Goal: Information Seeking & Learning: Check status

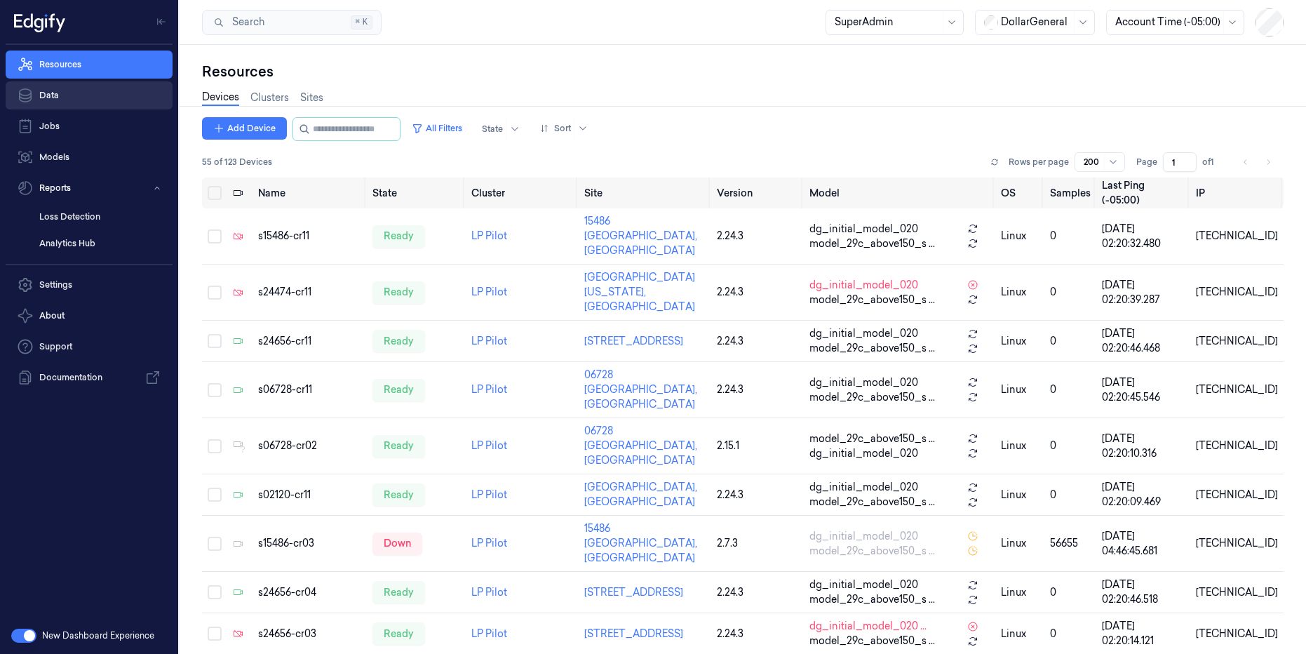
click at [52, 89] on link "Data" at bounding box center [89, 95] width 167 height 28
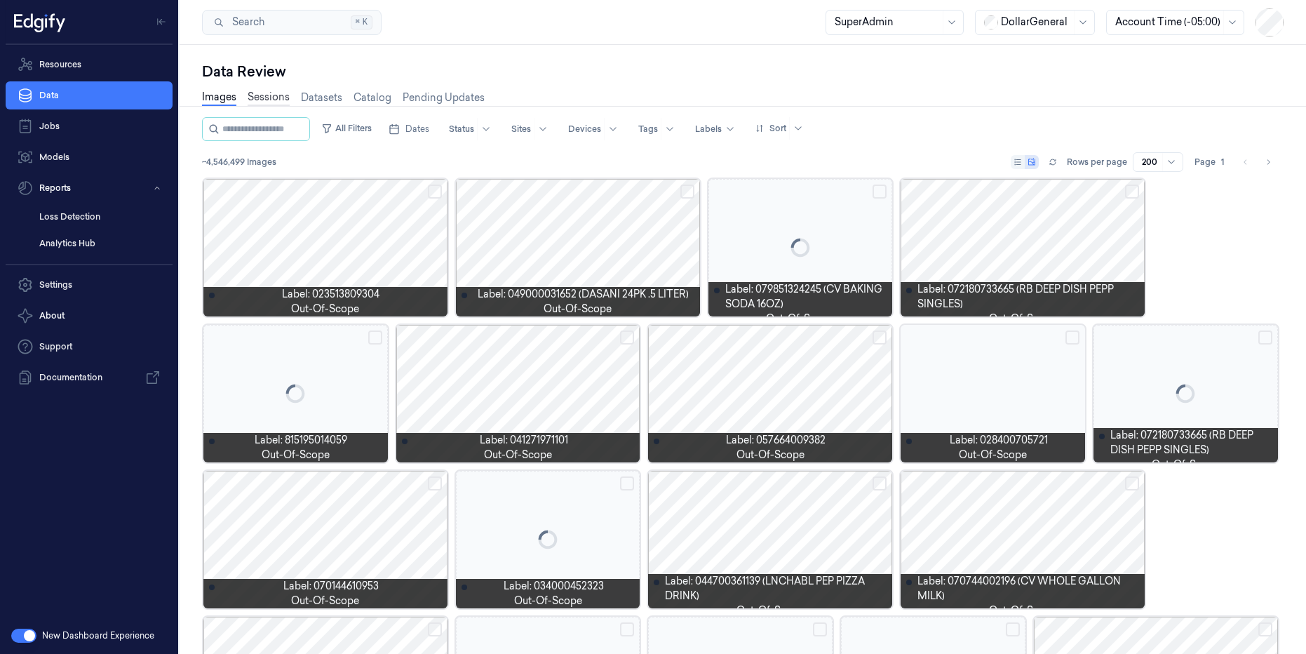
click at [265, 98] on link "Sessions" at bounding box center [269, 98] width 42 height 16
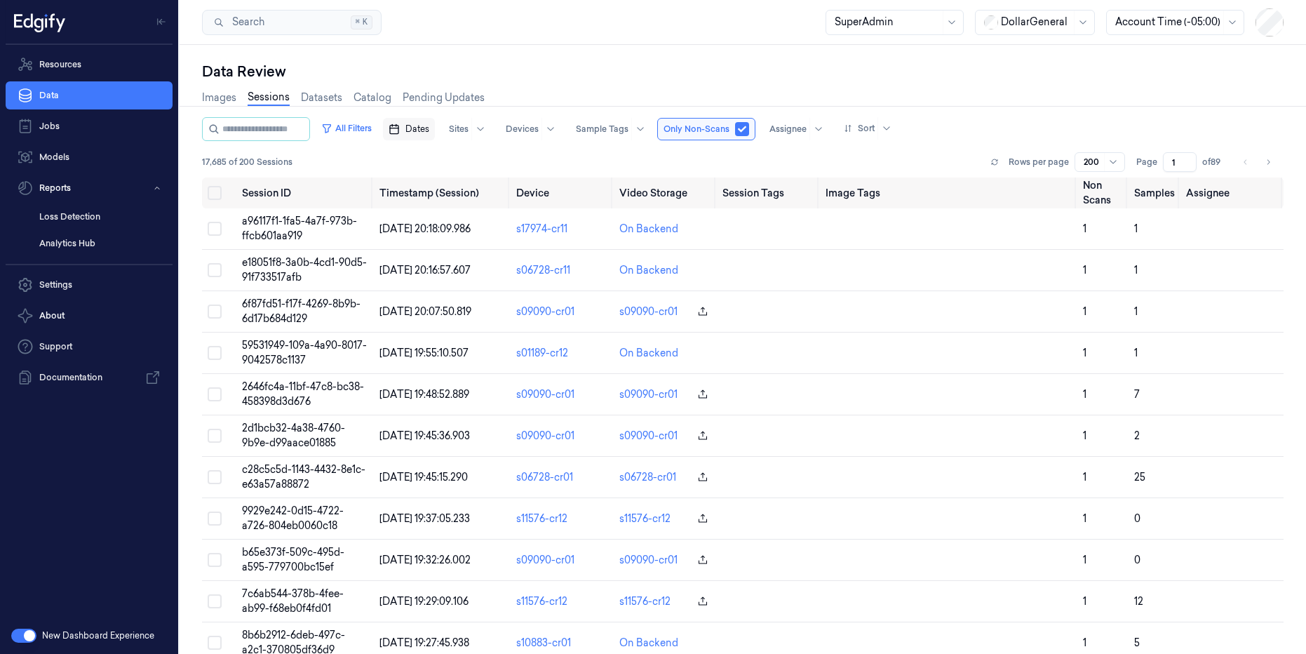
click at [429, 130] on span "Dates" at bounding box center [418, 129] width 24 height 13
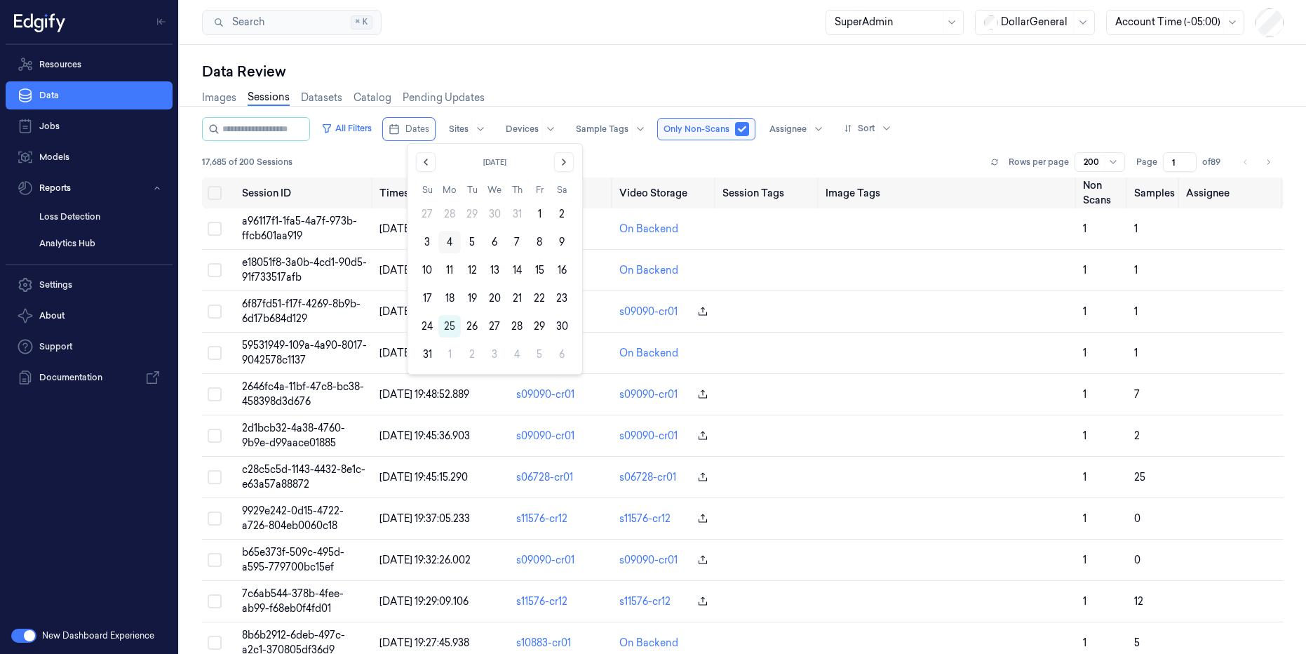
click at [446, 241] on button "4" at bounding box center [450, 242] width 22 height 22
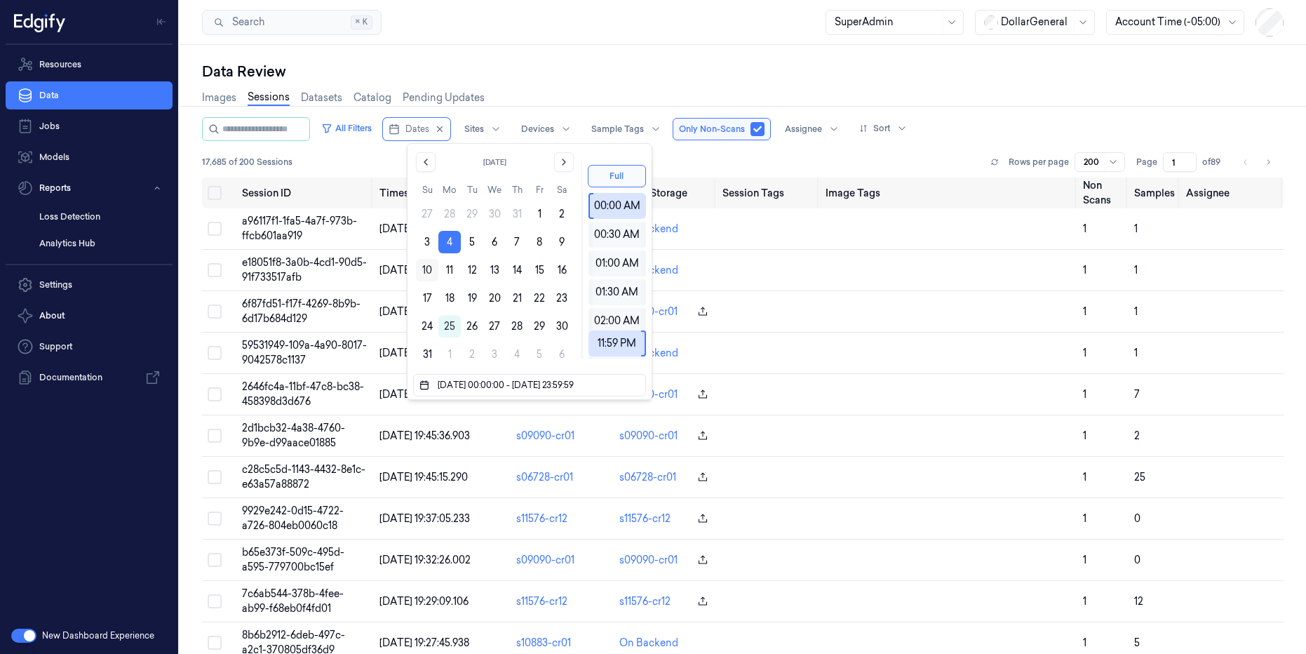
click at [424, 267] on button "10" at bounding box center [427, 270] width 22 height 22
type input "[DATE] 00:00:00 - [DATE] 23:59:59"
click at [617, 51] on div "Data Review Images Sessions Datasets Catalog Pending Updates All Filters Dates …" at bounding box center [743, 349] width 1127 height 609
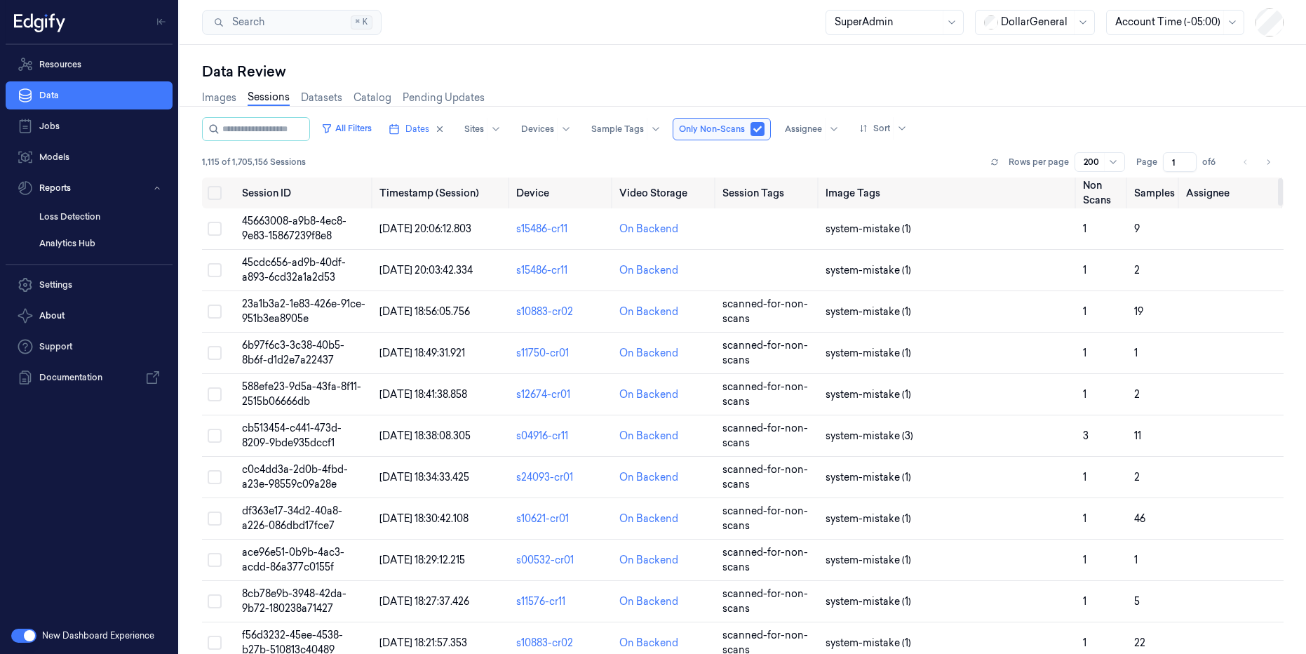
drag, startPoint x: 1280, startPoint y: 518, endPoint x: 1225, endPoint y: 98, distance: 423.2
click at [1278, 178] on div at bounding box center [1280, 191] width 5 height 27
click at [429, 127] on span "Dates" at bounding box center [418, 129] width 24 height 13
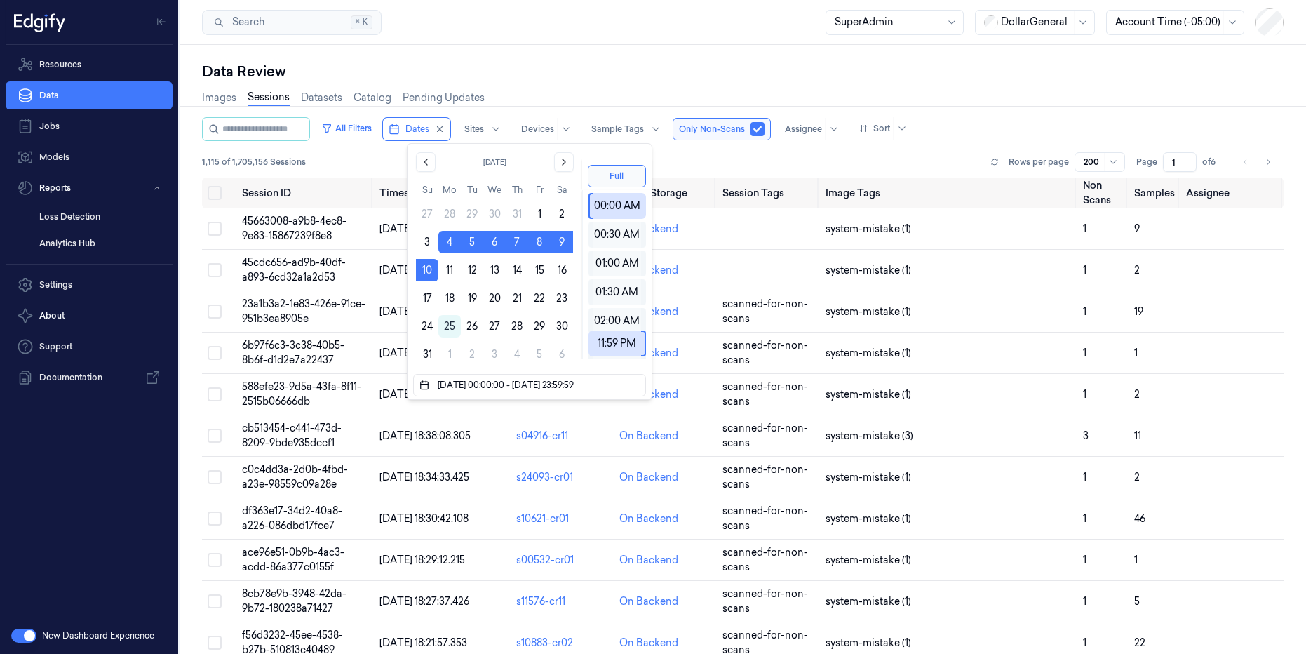
click at [533, 66] on div "Data Review" at bounding box center [743, 72] width 1082 height 20
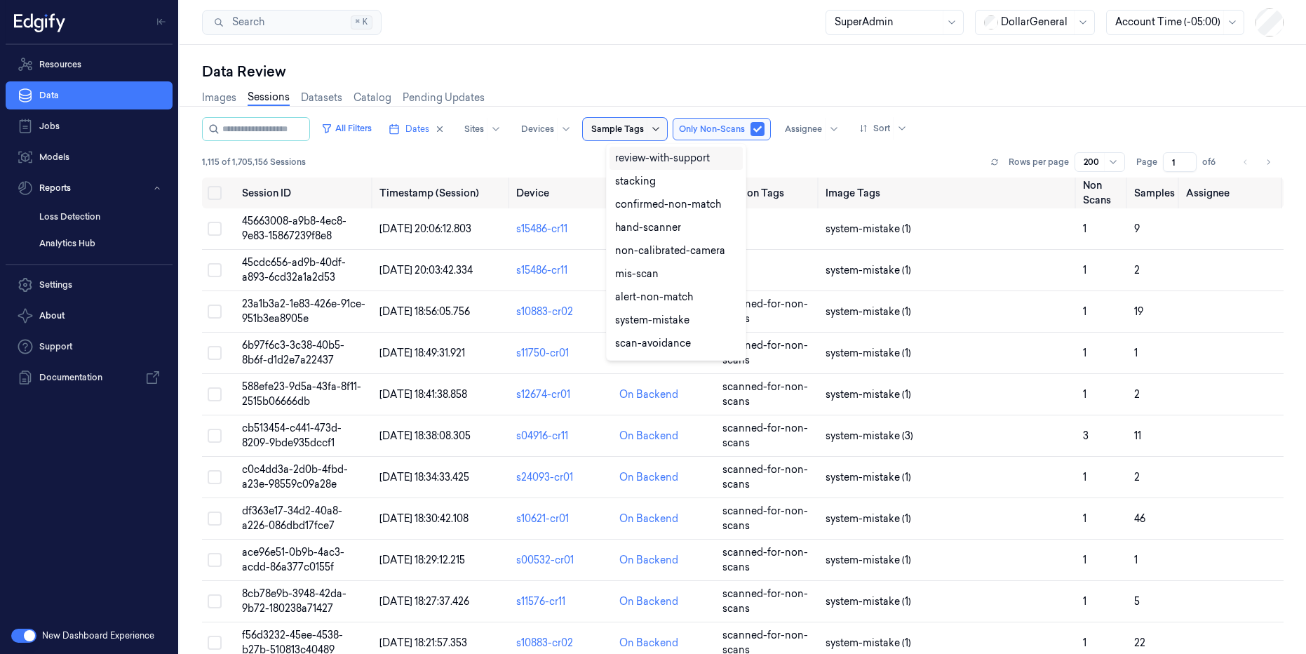
click at [662, 131] on icon at bounding box center [655, 128] width 11 height 11
click at [688, 67] on div "Data Review" at bounding box center [743, 72] width 1082 height 20
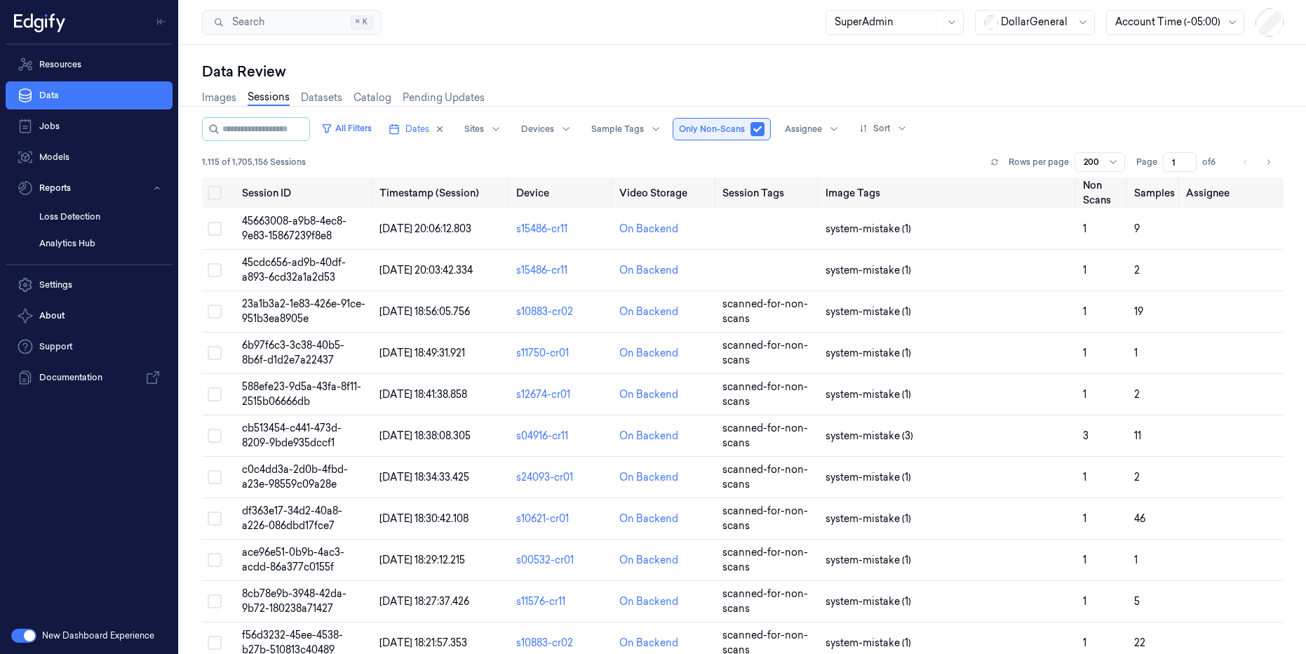
click at [765, 131] on button "button" at bounding box center [758, 129] width 14 height 14
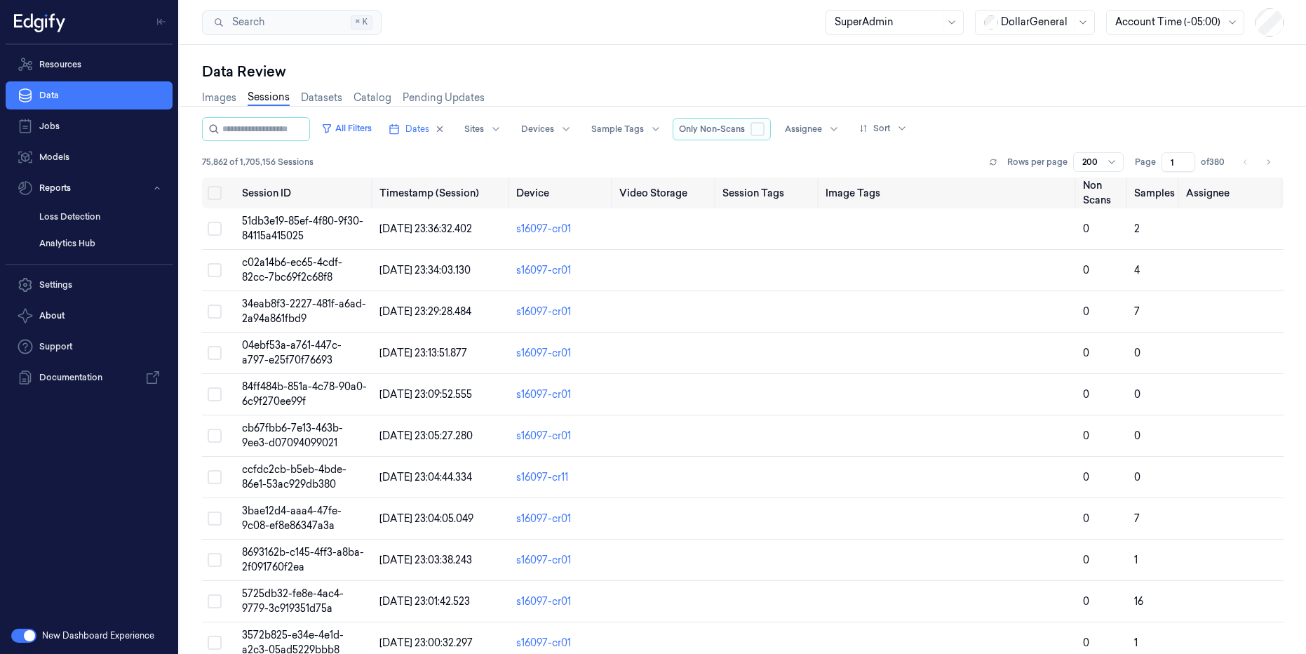
click at [765, 131] on button "button" at bounding box center [758, 129] width 14 height 14
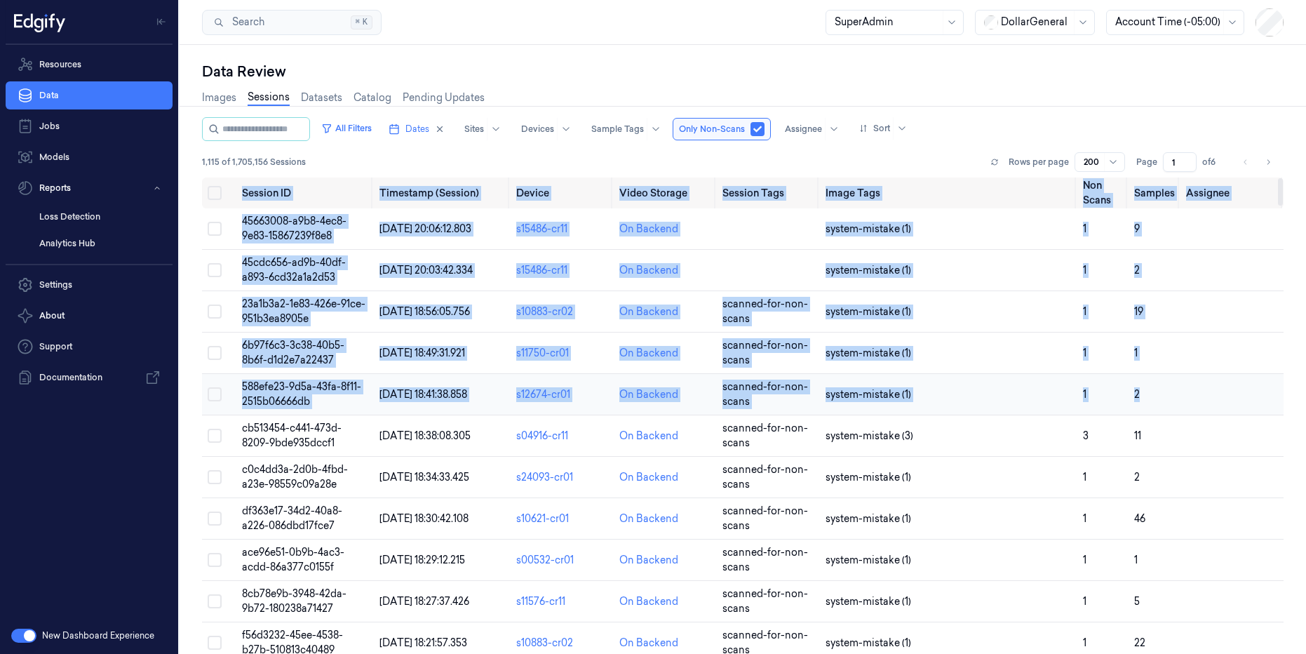
drag, startPoint x: 234, startPoint y: 189, endPoint x: 1163, endPoint y: 408, distance: 954.2
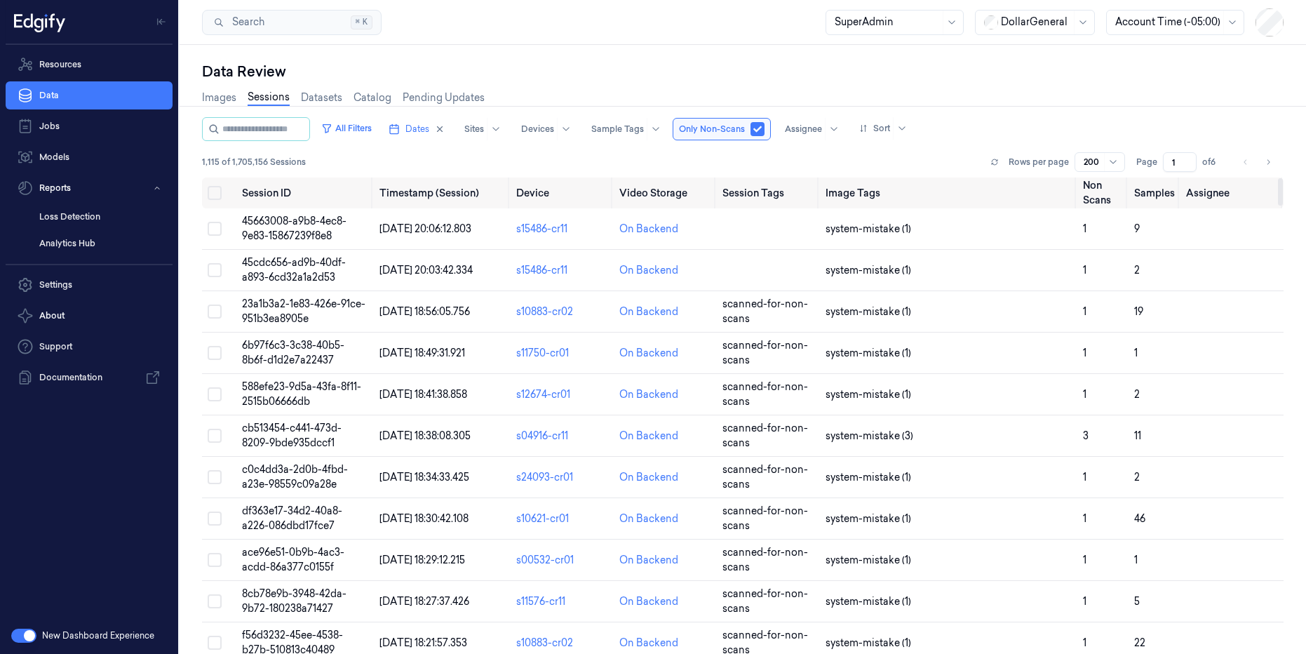
click at [890, 62] on div "Data Review" at bounding box center [743, 72] width 1082 height 20
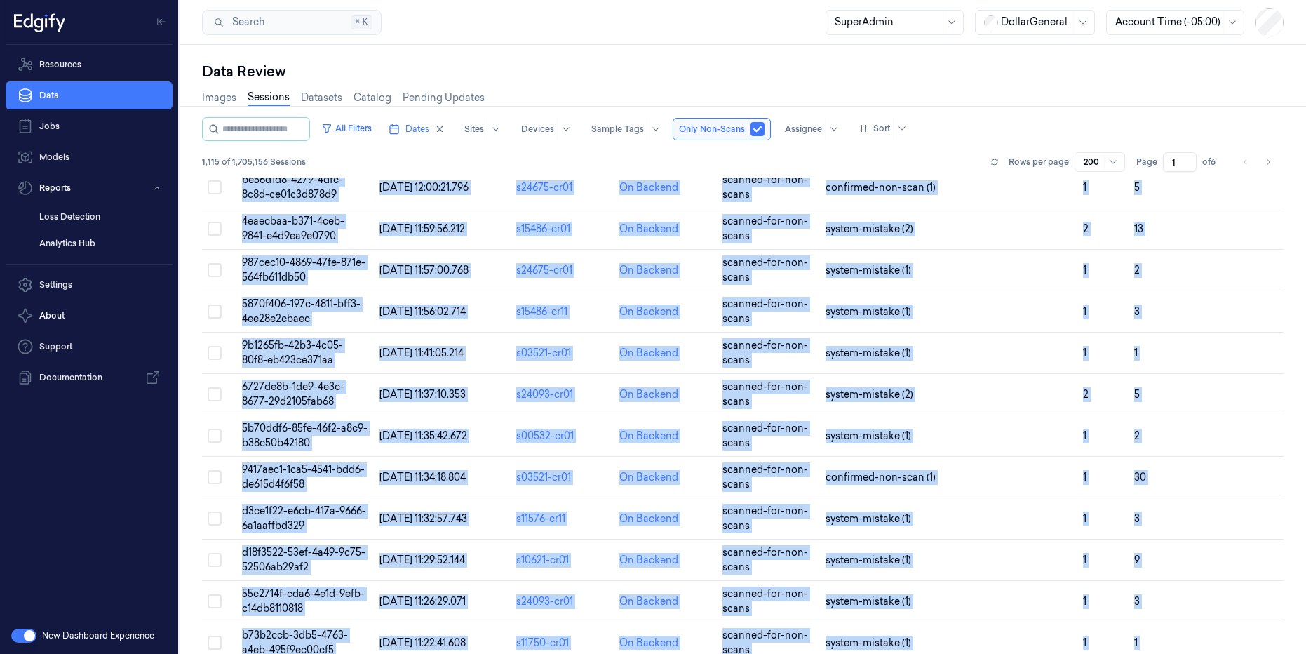
drag, startPoint x: 239, startPoint y: 190, endPoint x: 1211, endPoint y: 653, distance: 1077.1
click at [1211, 653] on div "All Filters Dates Sites Devices Sample Tags Only Non-Scans Assignee Sort 1,115 …" at bounding box center [743, 385] width 1082 height 537
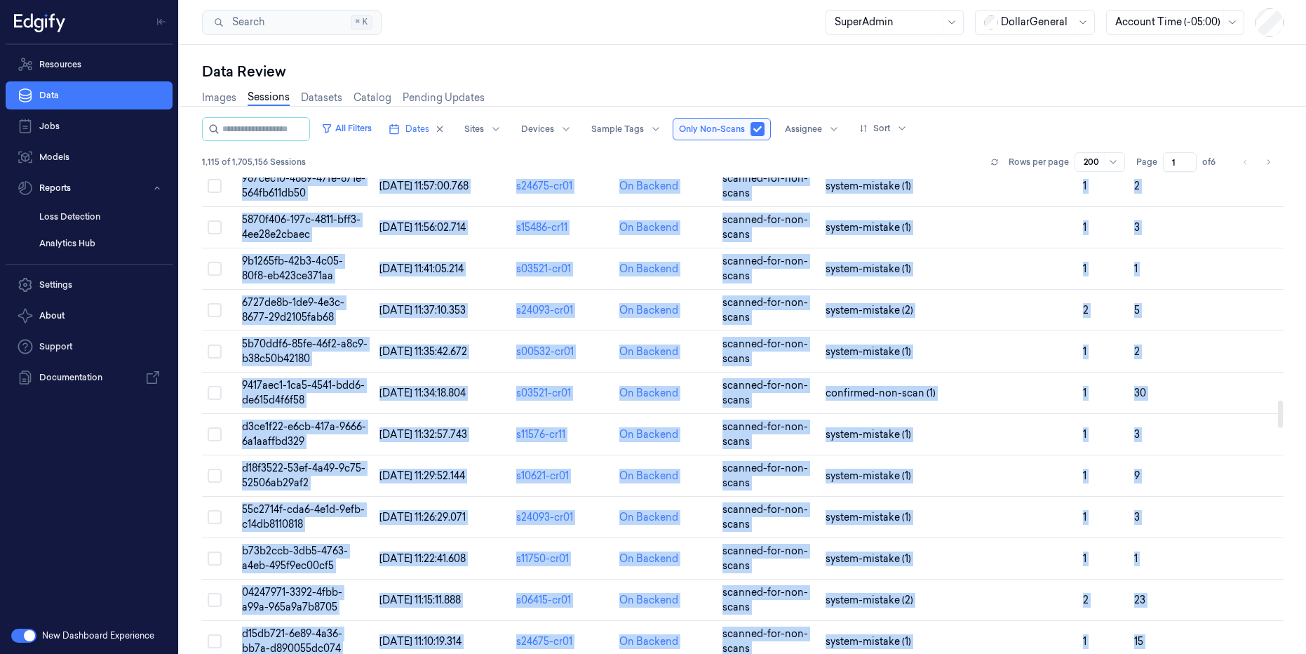
copy div "Session ID Timestamp (Session) Device Video Storage Session Tags Image Tags Non…"
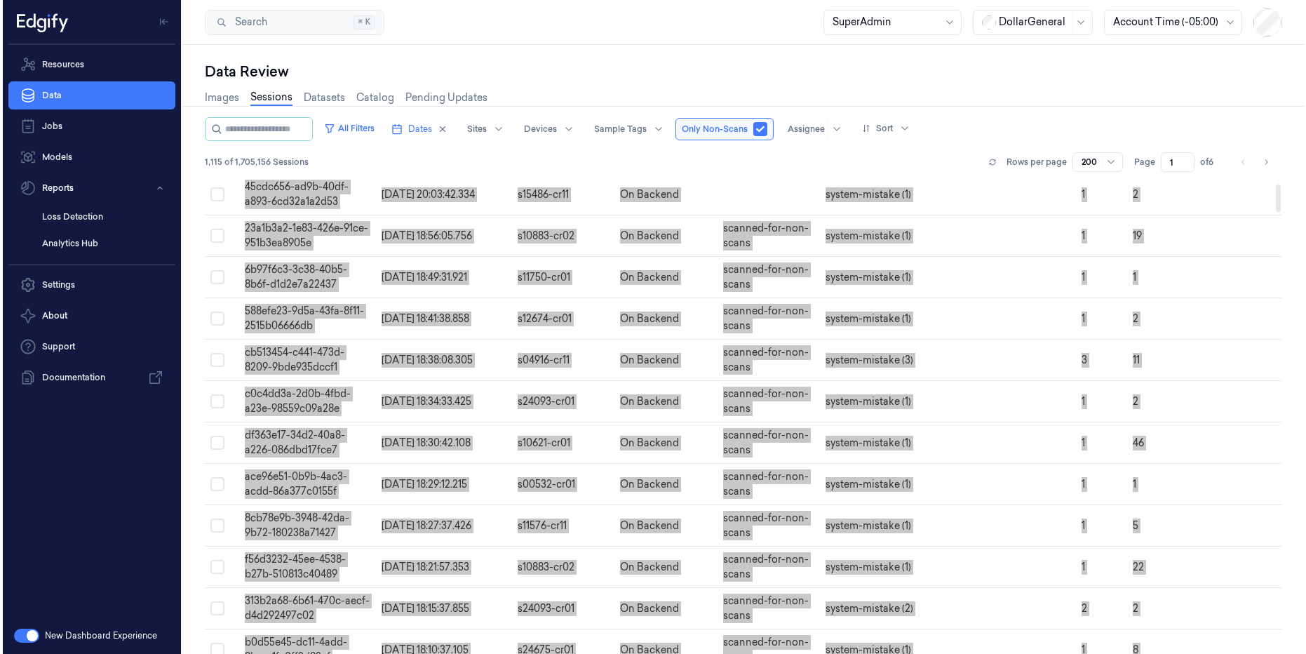
scroll to position [0, 0]
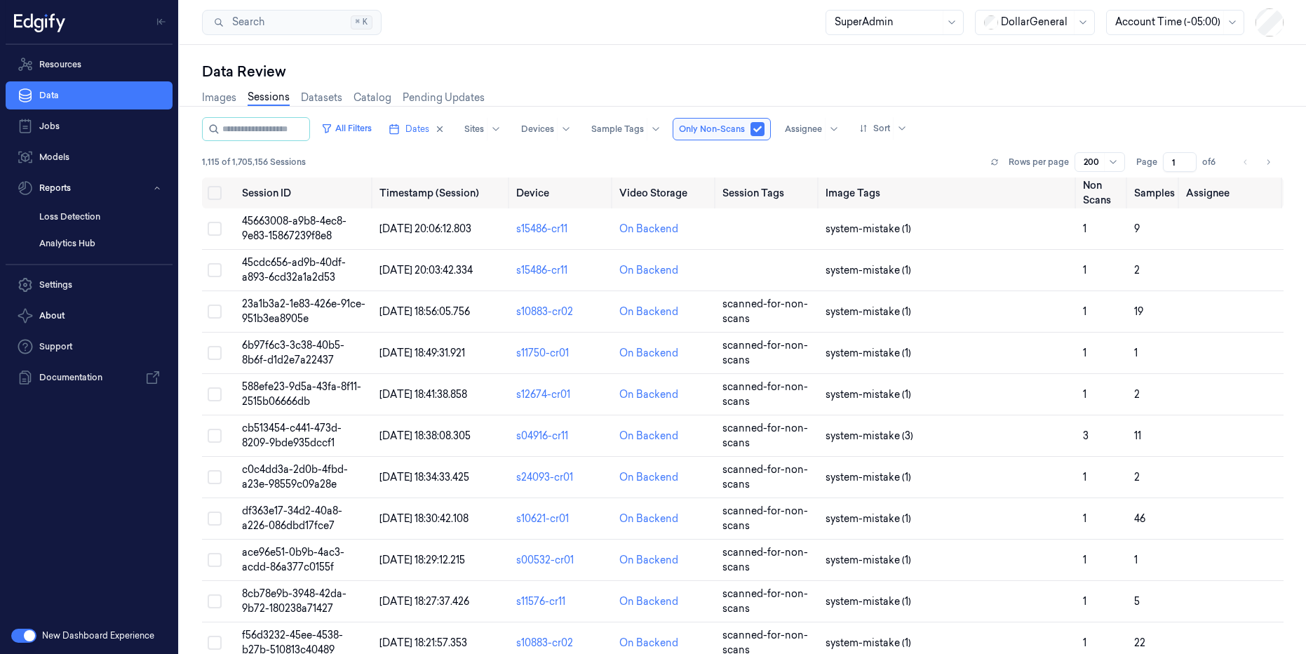
click at [772, 46] on div "Data Review Images Sessions Datasets Catalog Pending Updates All Filters Dates …" at bounding box center [743, 349] width 1127 height 609
click at [981, 77] on div "Data Review" at bounding box center [743, 72] width 1082 height 20
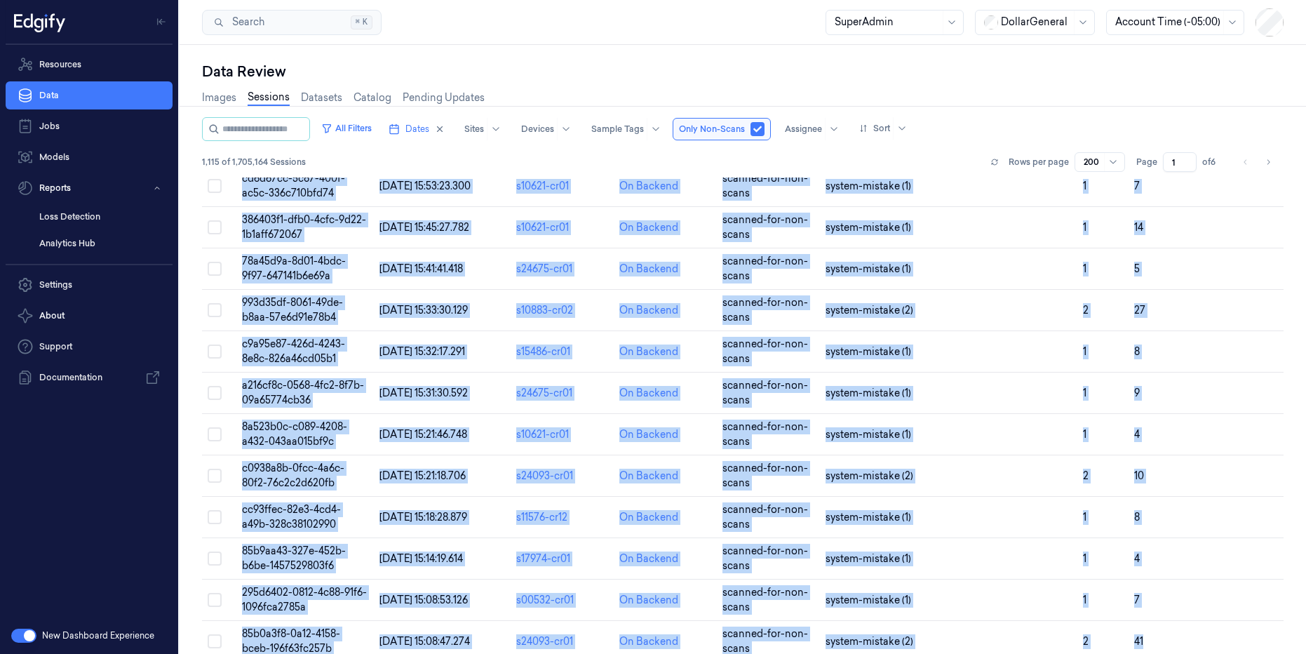
scroll to position [7844, 0]
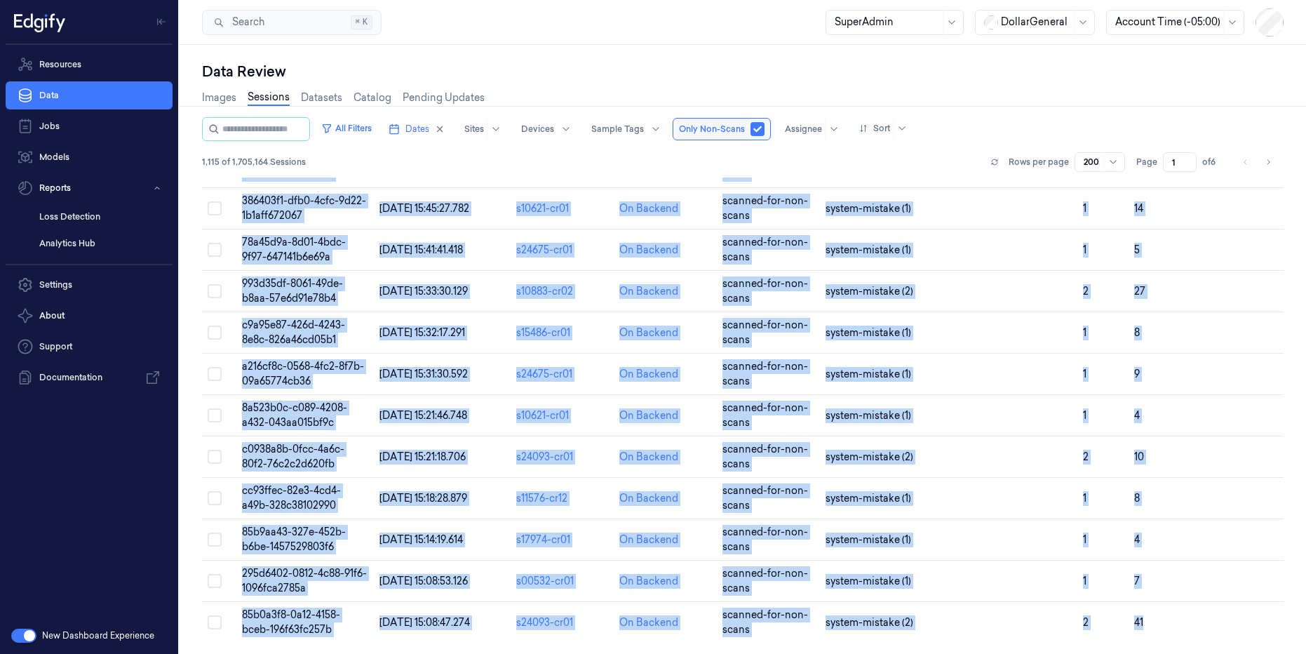
drag, startPoint x: 243, startPoint y: 188, endPoint x: 1179, endPoint y: 653, distance: 1045.2
click at [1179, 653] on div "All Filters Dates Sites Devices Sample Tags Only Non-Scans Assignee Sort 1,115 …" at bounding box center [743, 385] width 1082 height 537
copy div "Session ID Timestamp (Session) Device Video Storage Session Tags Image Tags Non…"
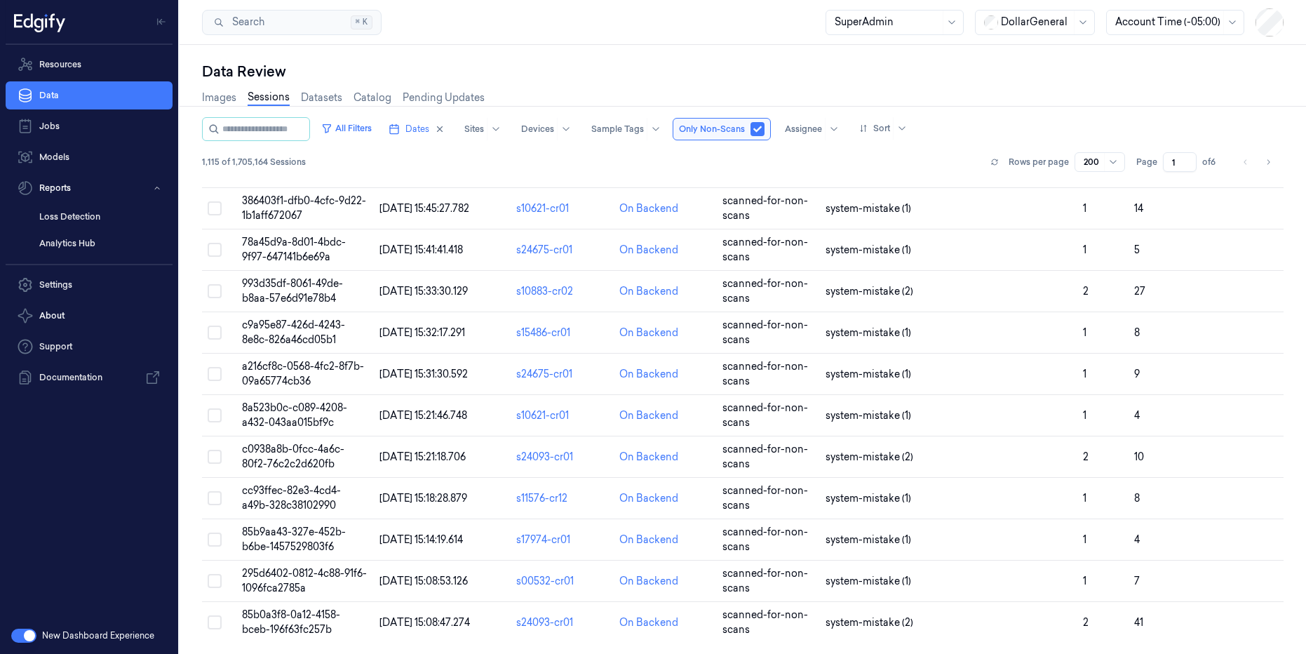
click at [481, 45] on div "Data Review Images Sessions Datasets Catalog Pending Updates All Filters Dates …" at bounding box center [743, 349] width 1127 height 609
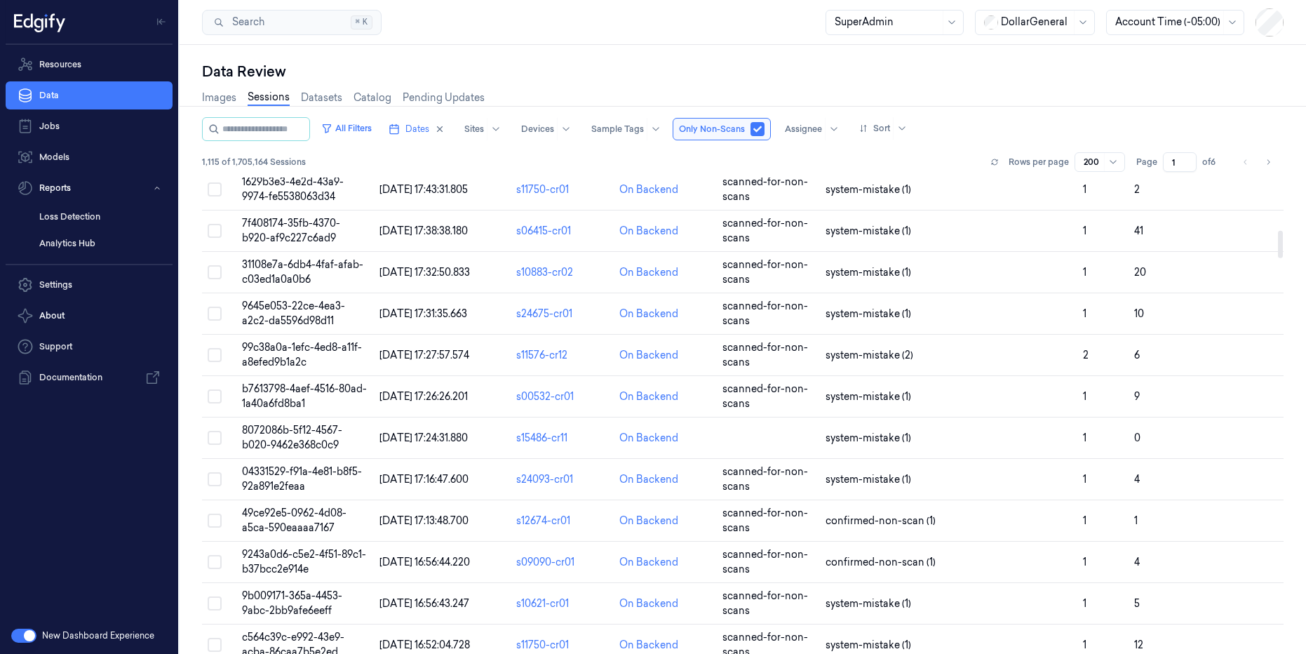
scroll to position [0, 0]
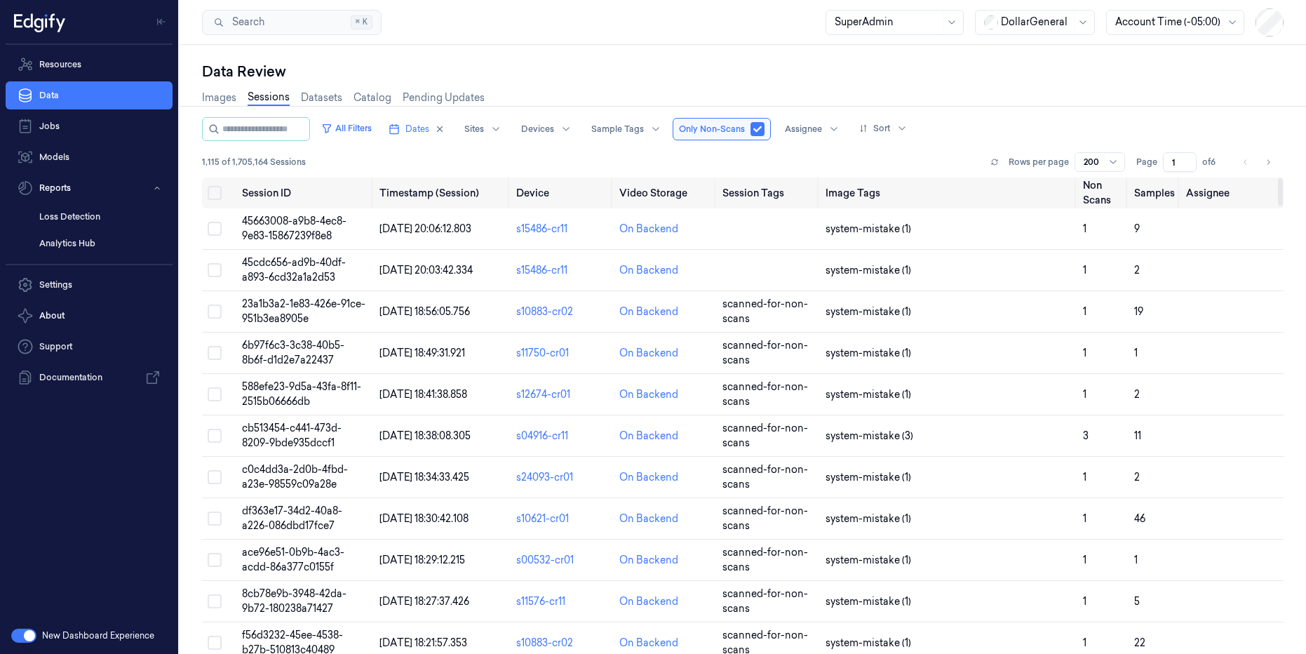
drag, startPoint x: 1282, startPoint y: 598, endPoint x: 1290, endPoint y: 107, distance: 490.5
click at [1283, 178] on div at bounding box center [1280, 191] width 5 height 27
click at [776, 67] on div "Data Review" at bounding box center [743, 72] width 1082 height 20
click at [644, 128] on div at bounding box center [617, 129] width 53 height 13
click at [828, 159] on div "1,115 of 1,705,164 Sessions Rows per page 200 Page 1 of 6" at bounding box center [743, 162] width 1082 height 20
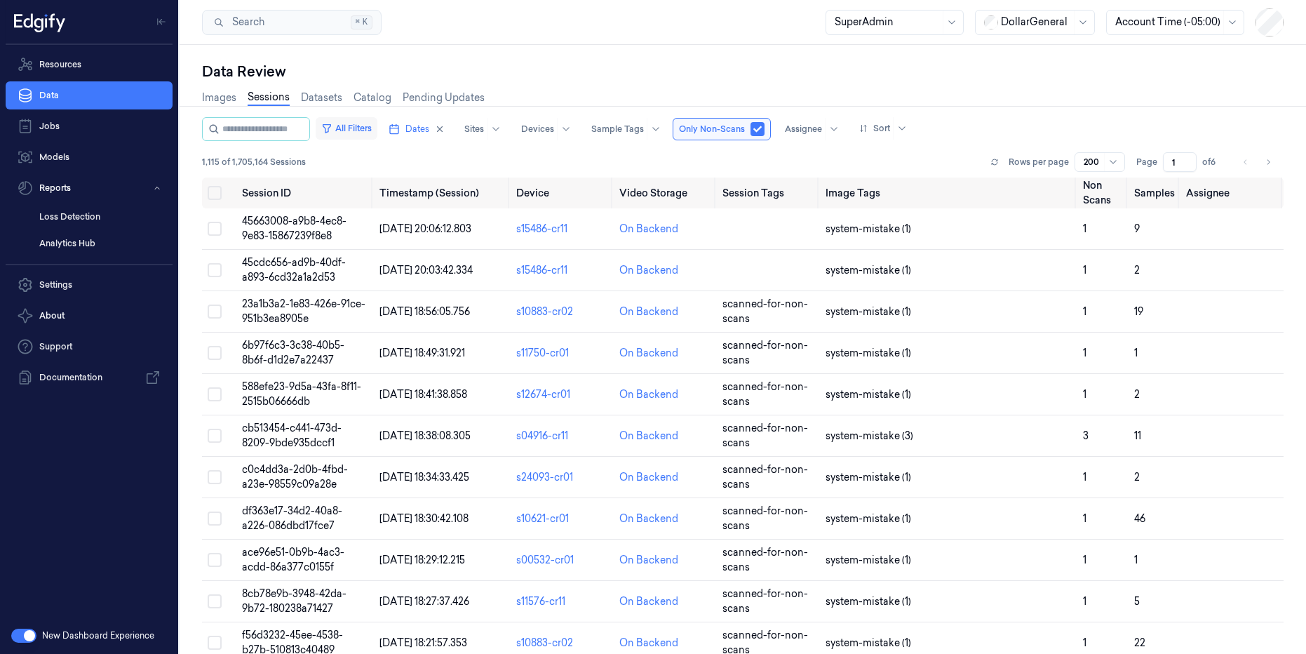
click at [370, 128] on button "All Filters" at bounding box center [347, 128] width 62 height 22
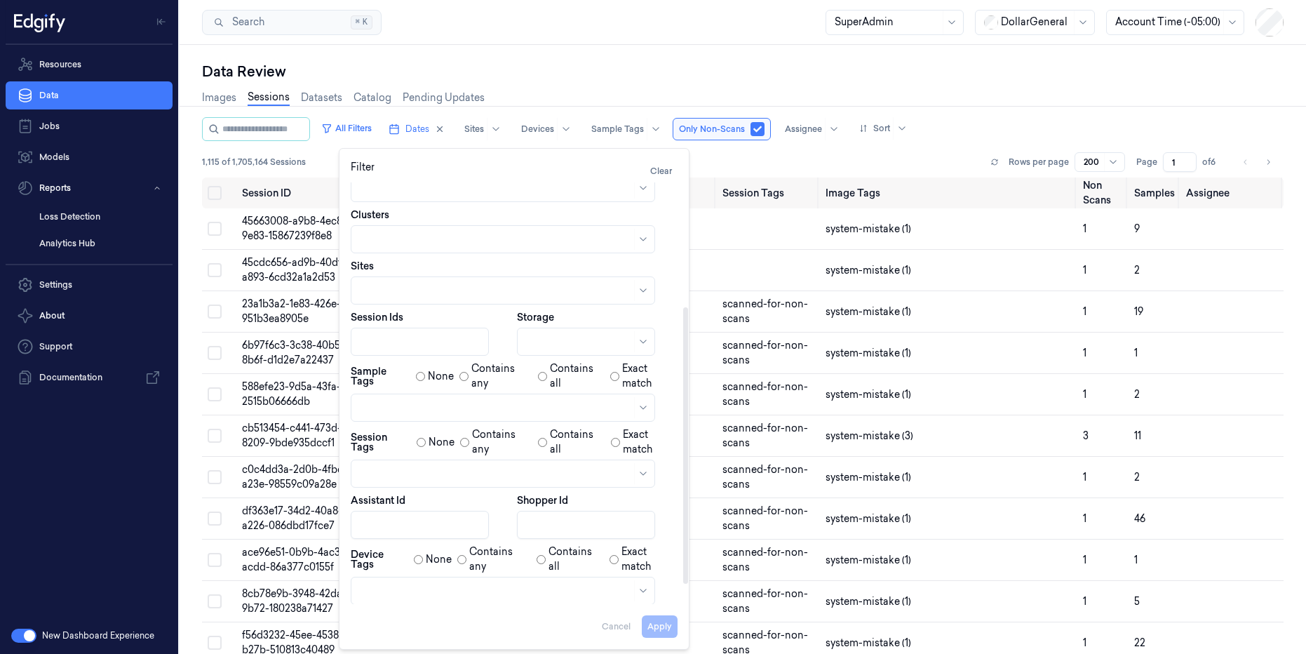
scroll to position [189, 0]
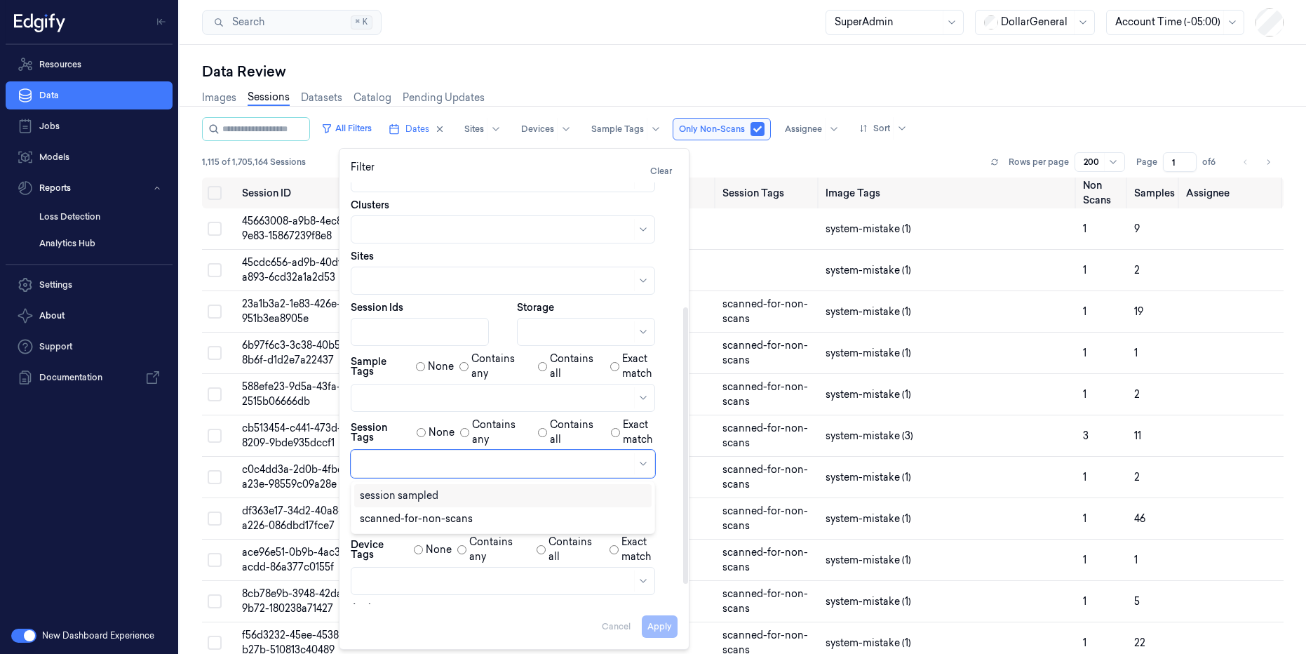
click at [520, 457] on div at bounding box center [496, 464] width 272 height 15
click at [516, 518] on div "scanned-for-non-scans" at bounding box center [503, 518] width 286 height 15
click at [669, 629] on button "Apply" at bounding box center [660, 626] width 36 height 22
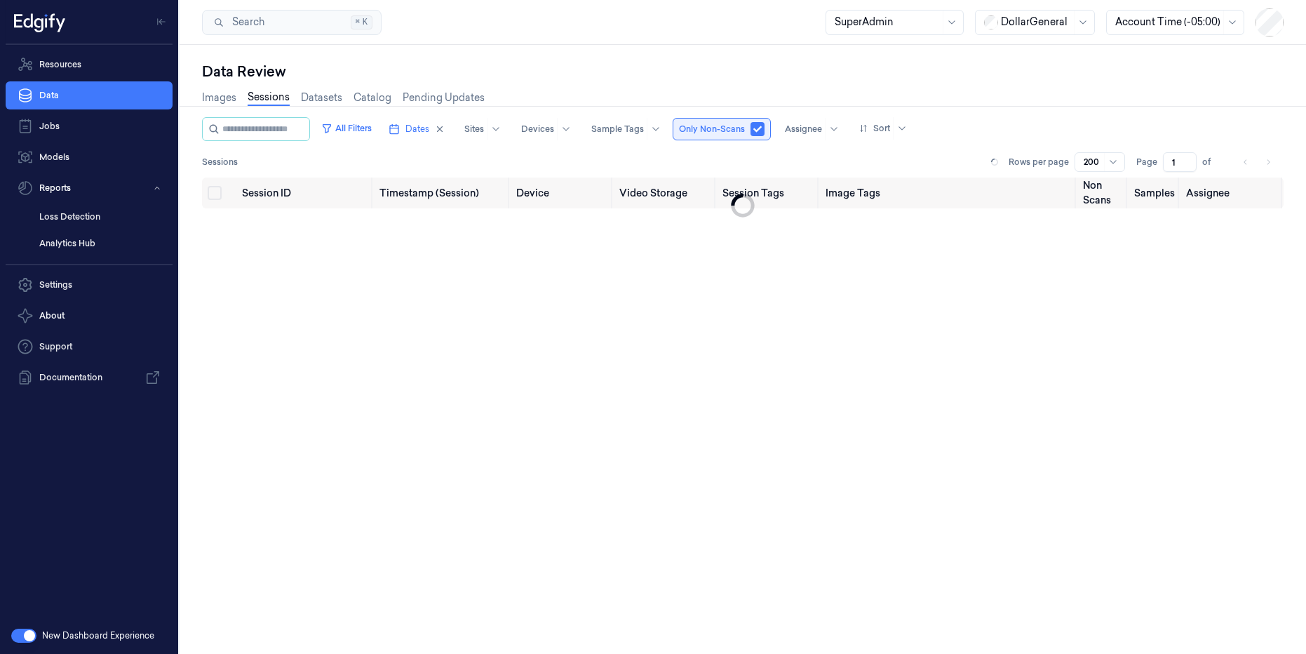
click at [765, 129] on button "button" at bounding box center [758, 129] width 14 height 14
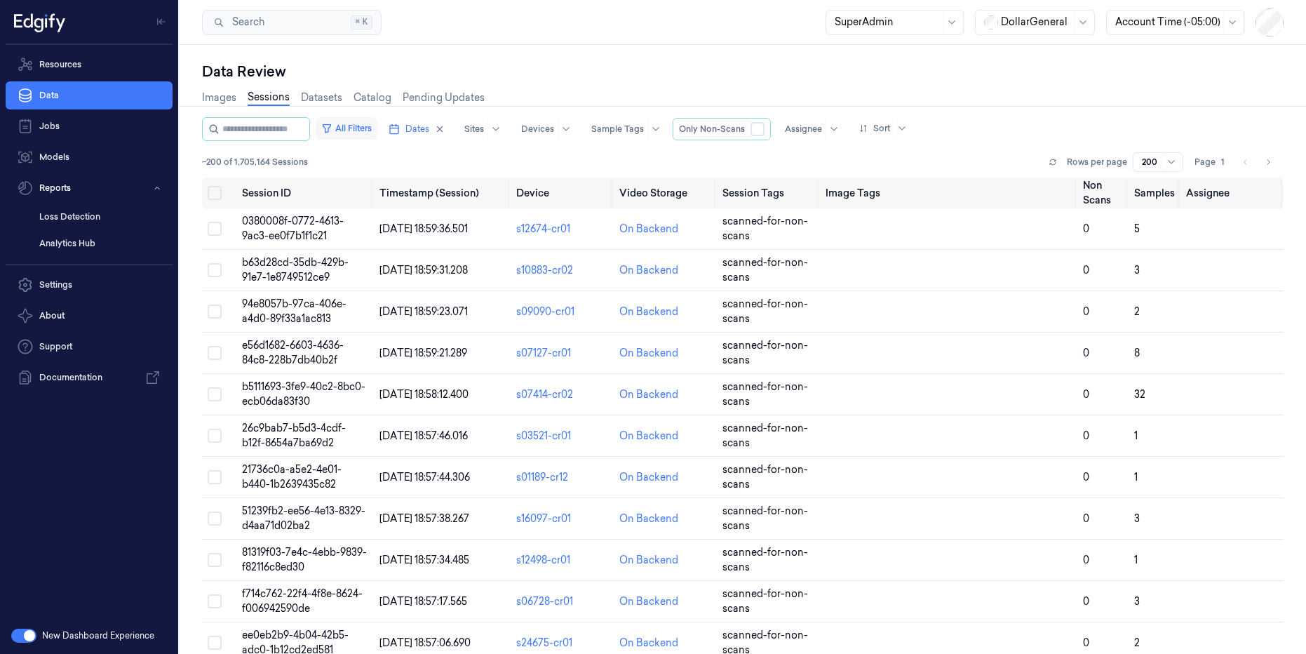
click at [369, 126] on button "All Filters" at bounding box center [347, 128] width 62 height 22
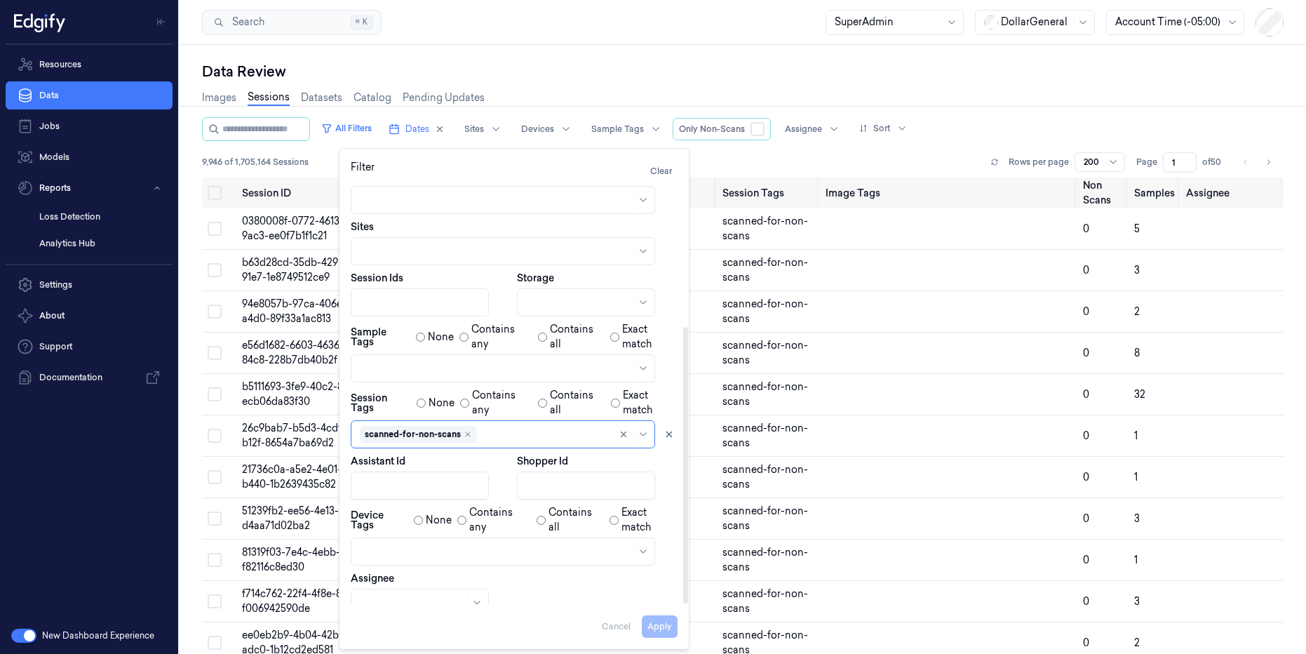
scroll to position [220, 0]
click at [799, 62] on div "Data Review" at bounding box center [743, 72] width 1082 height 20
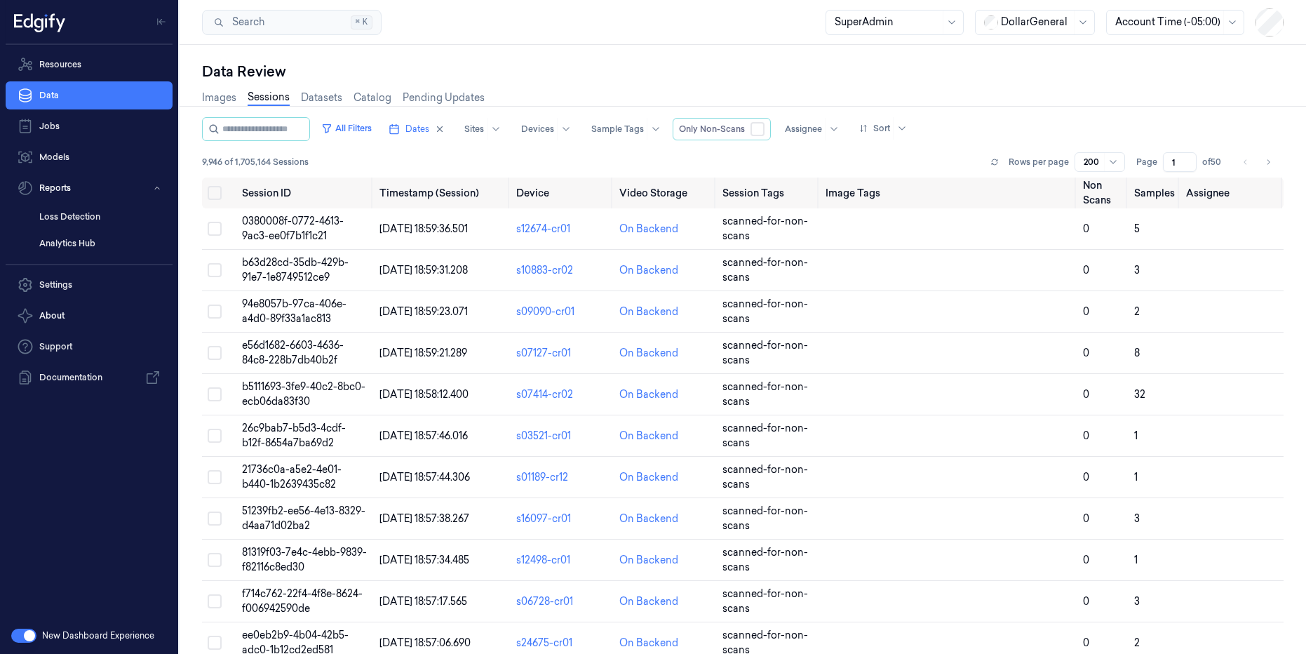
click at [616, 79] on div "Data Review" at bounding box center [743, 72] width 1082 height 20
click at [429, 131] on button "Dates" at bounding box center [416, 129] width 67 height 22
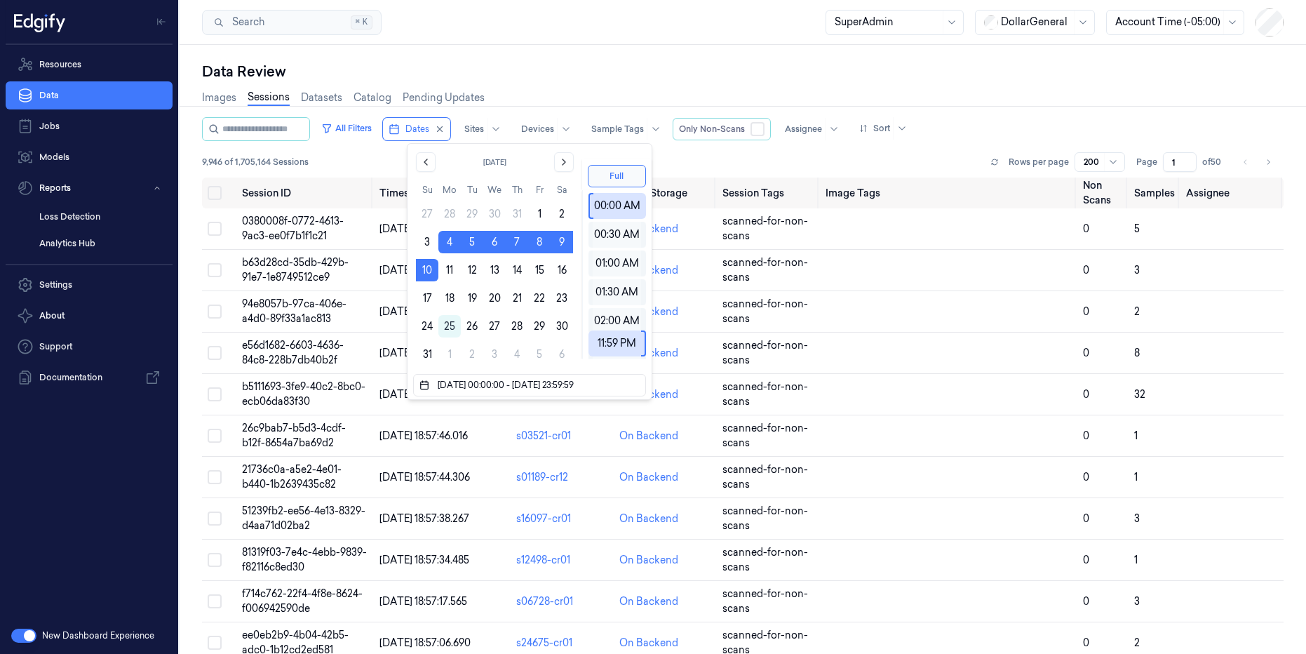
click at [561, 59] on div "Data Review Images Sessions Datasets Catalog Pending Updates All Filters Dates …" at bounding box center [743, 349] width 1127 height 609
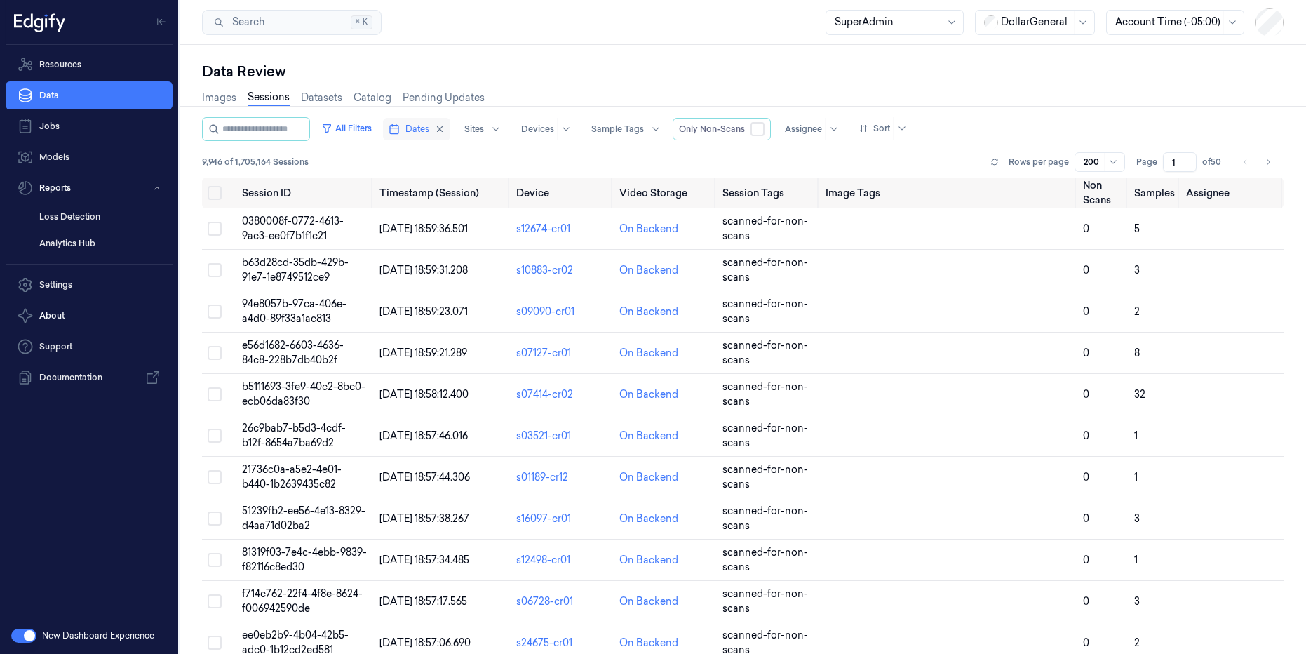
click at [429, 131] on span "Dates" at bounding box center [418, 129] width 24 height 13
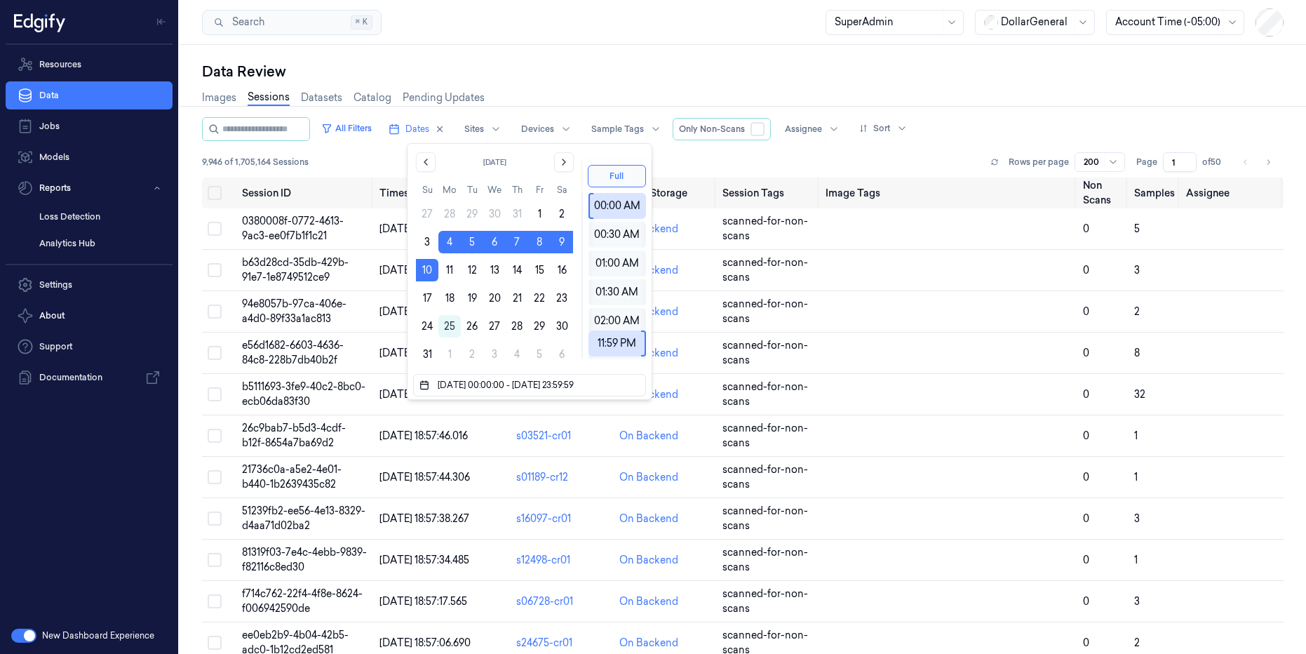
click at [620, 56] on div "Data Review Images Sessions Datasets Catalog Pending Updates All Filters Dates …" at bounding box center [743, 349] width 1127 height 609
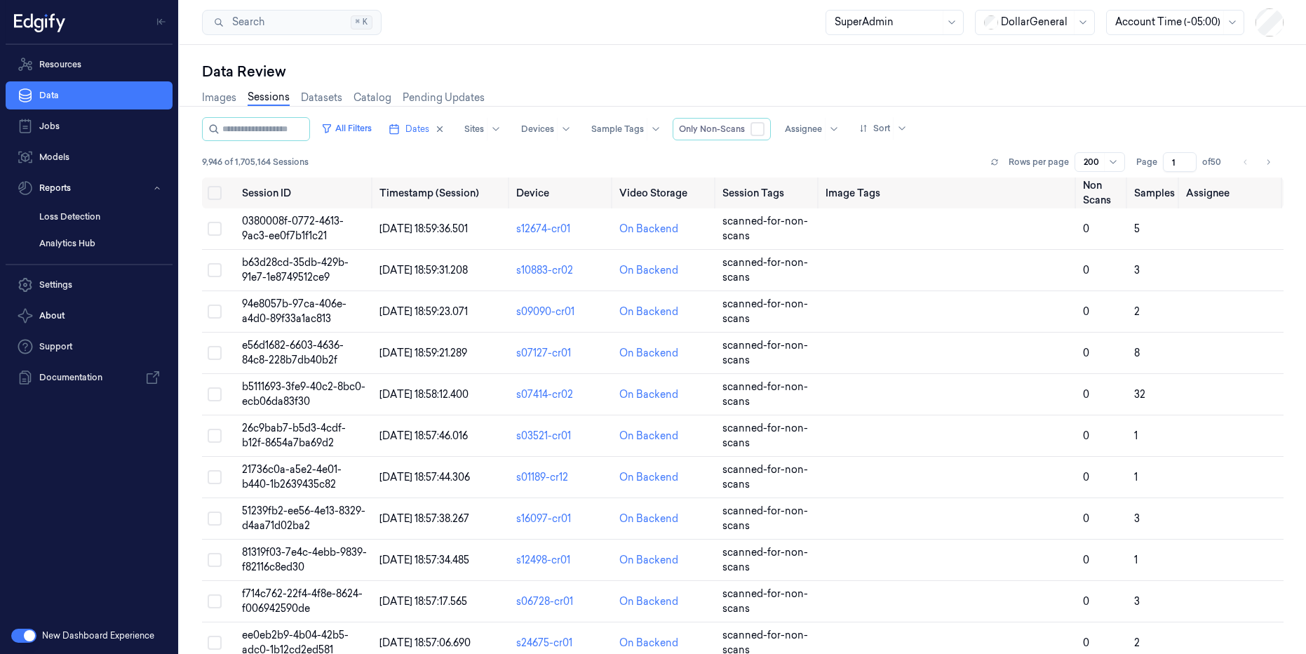
click at [937, 71] on div "Data Review" at bounding box center [743, 72] width 1082 height 20
click at [765, 131] on button "button" at bounding box center [758, 129] width 14 height 14
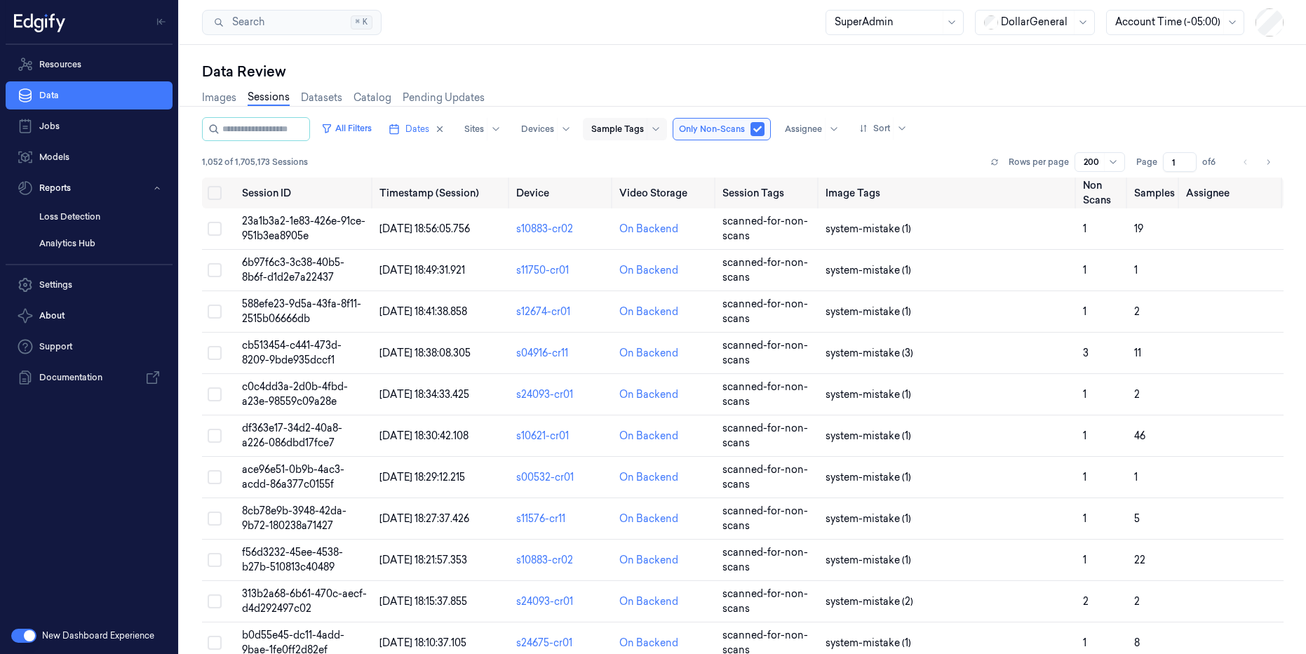
click at [644, 132] on div at bounding box center [617, 129] width 53 height 13
click at [603, 67] on div "Data Review" at bounding box center [743, 72] width 1082 height 20
click at [377, 129] on button "All Filters" at bounding box center [347, 128] width 62 height 22
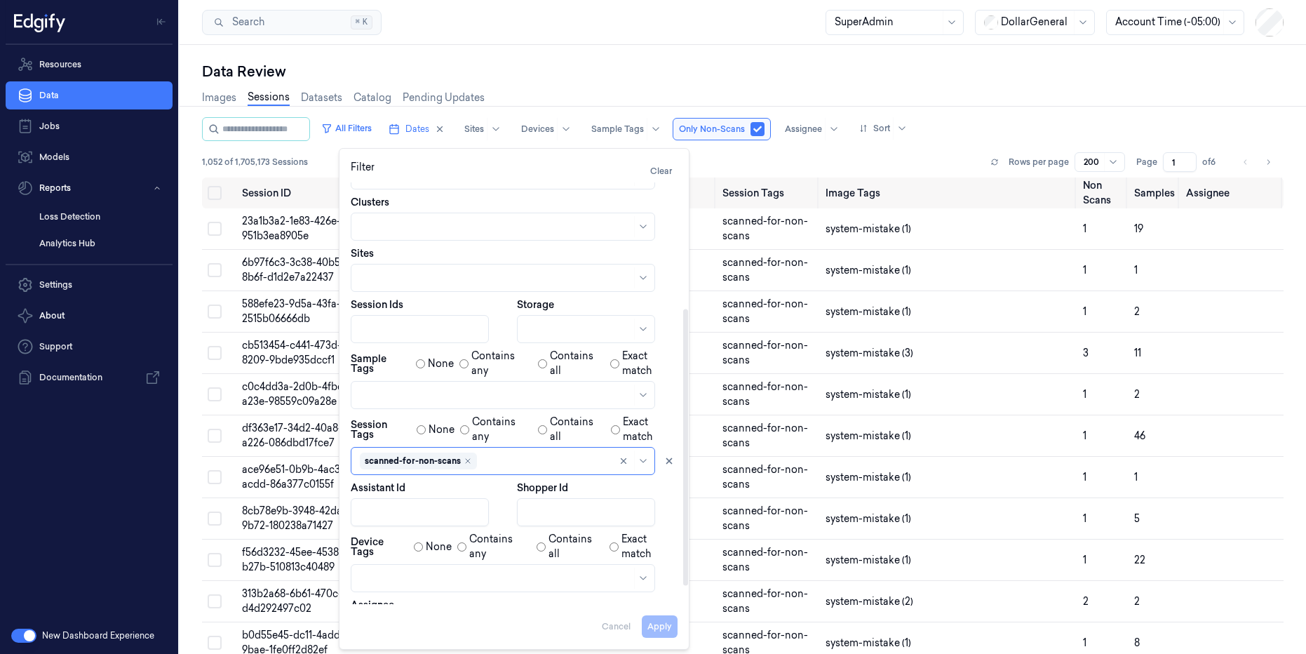
scroll to position [210, 0]
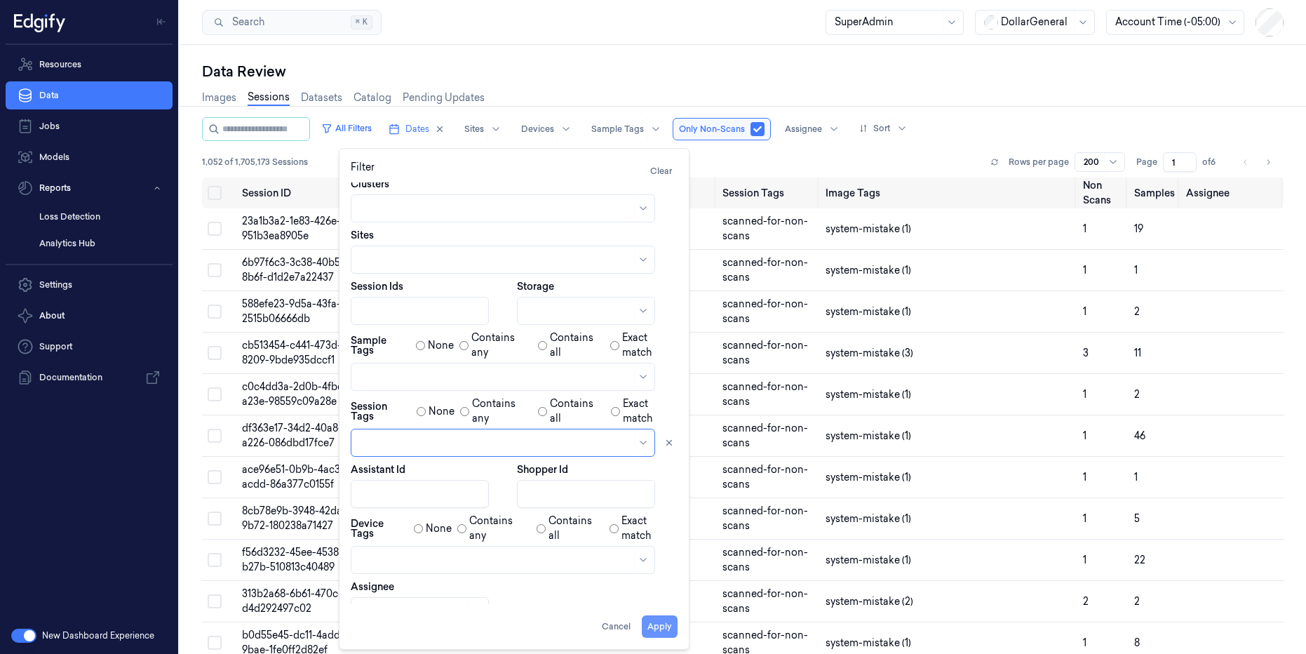
click at [665, 631] on button "Apply" at bounding box center [660, 626] width 36 height 22
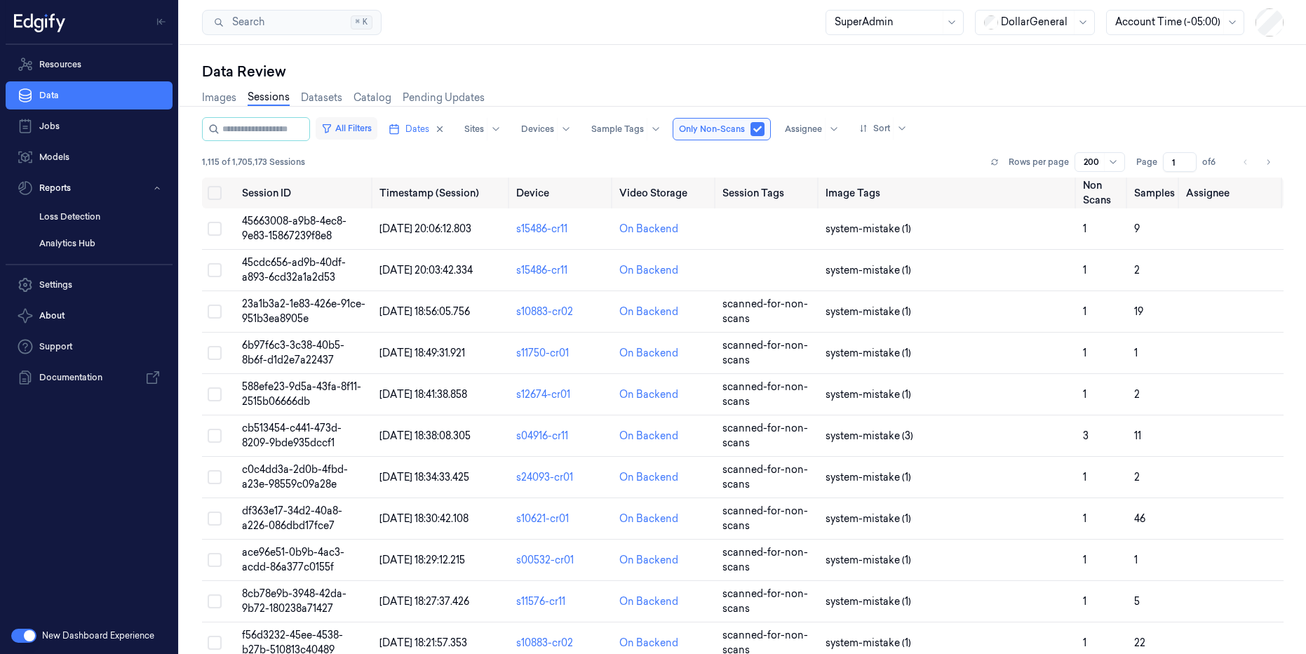
click at [374, 124] on button "All Filters" at bounding box center [347, 128] width 62 height 22
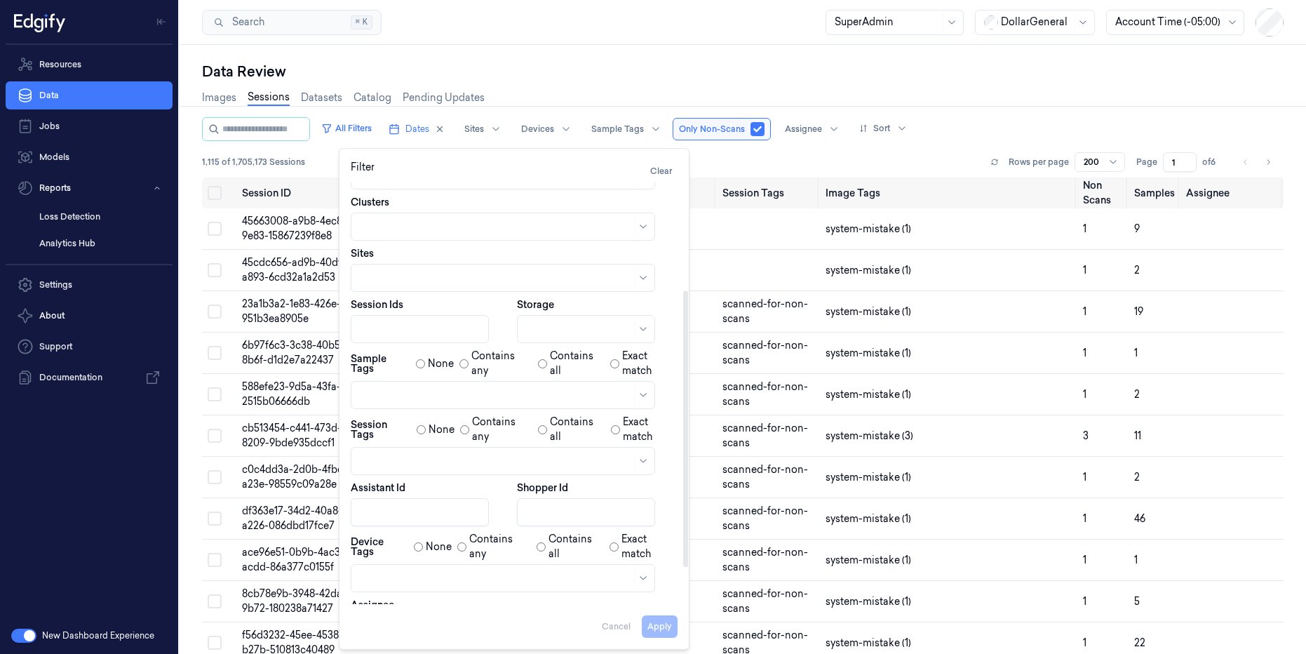
scroll to position [220, 0]
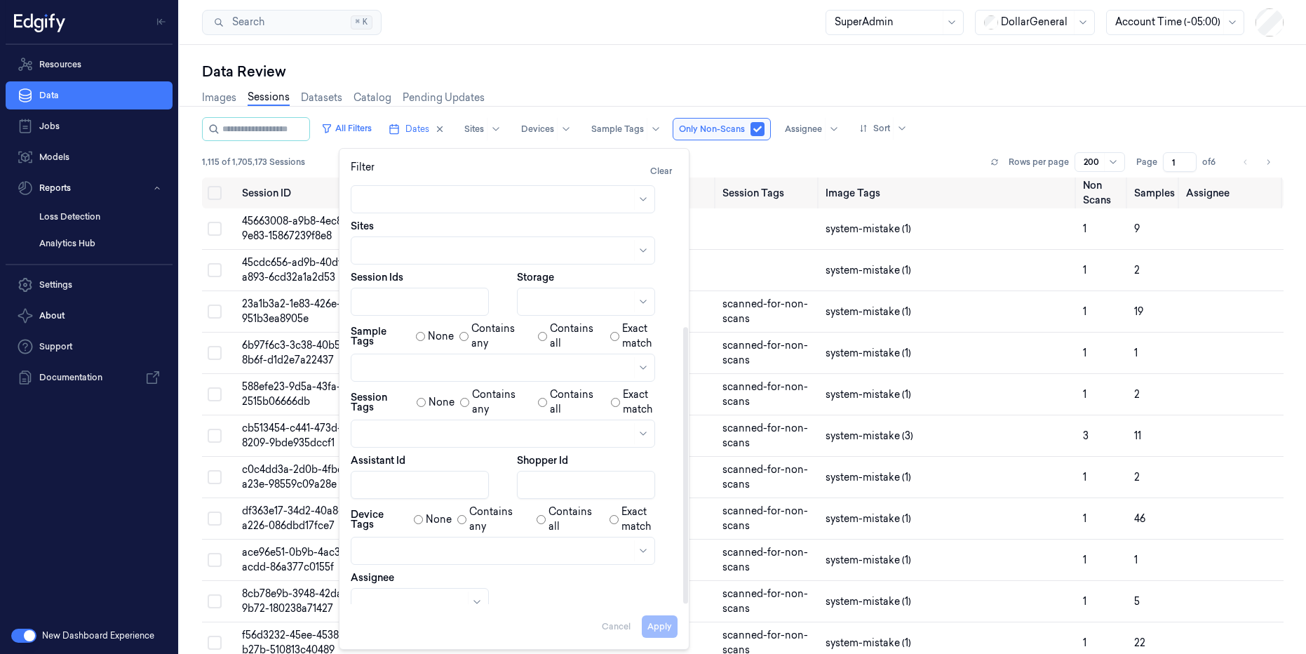
click at [479, 363] on div at bounding box center [496, 368] width 272 height 15
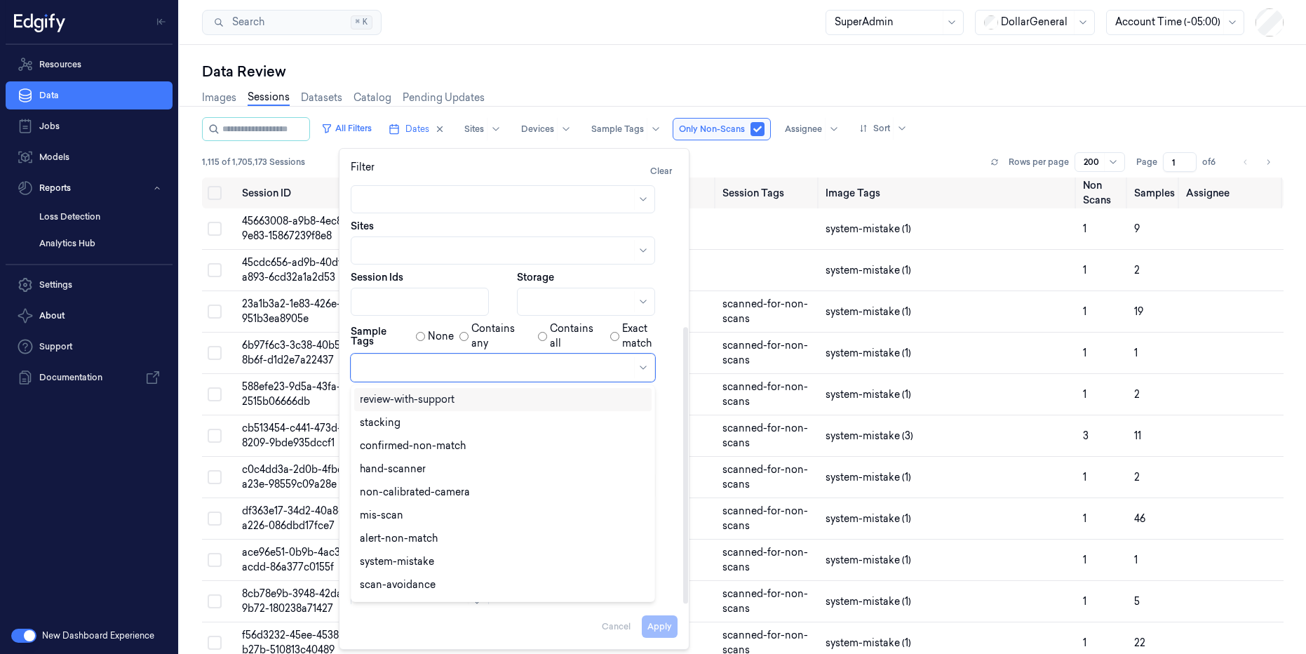
click at [479, 363] on div at bounding box center [496, 368] width 272 height 15
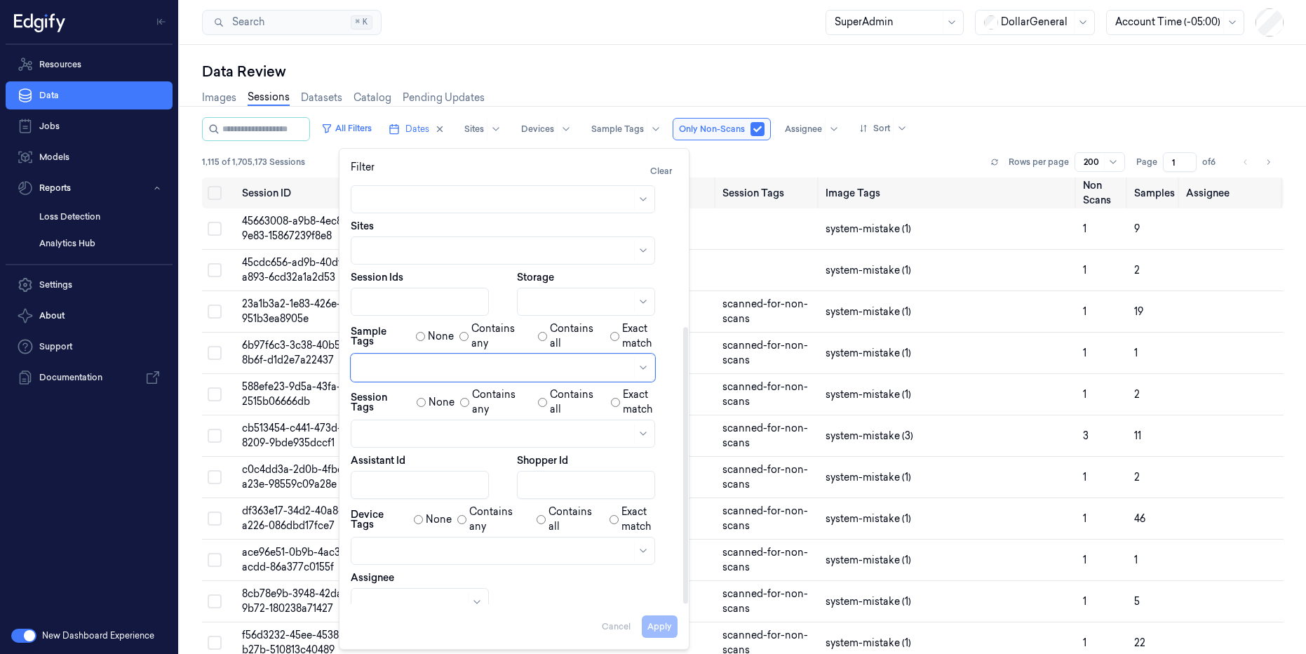
click at [455, 422] on div at bounding box center [503, 434] width 305 height 28
click at [414, 486] on div "scanned-for-non-scans" at bounding box center [416, 488] width 113 height 15
click at [656, 627] on button "Apply" at bounding box center [660, 626] width 36 height 22
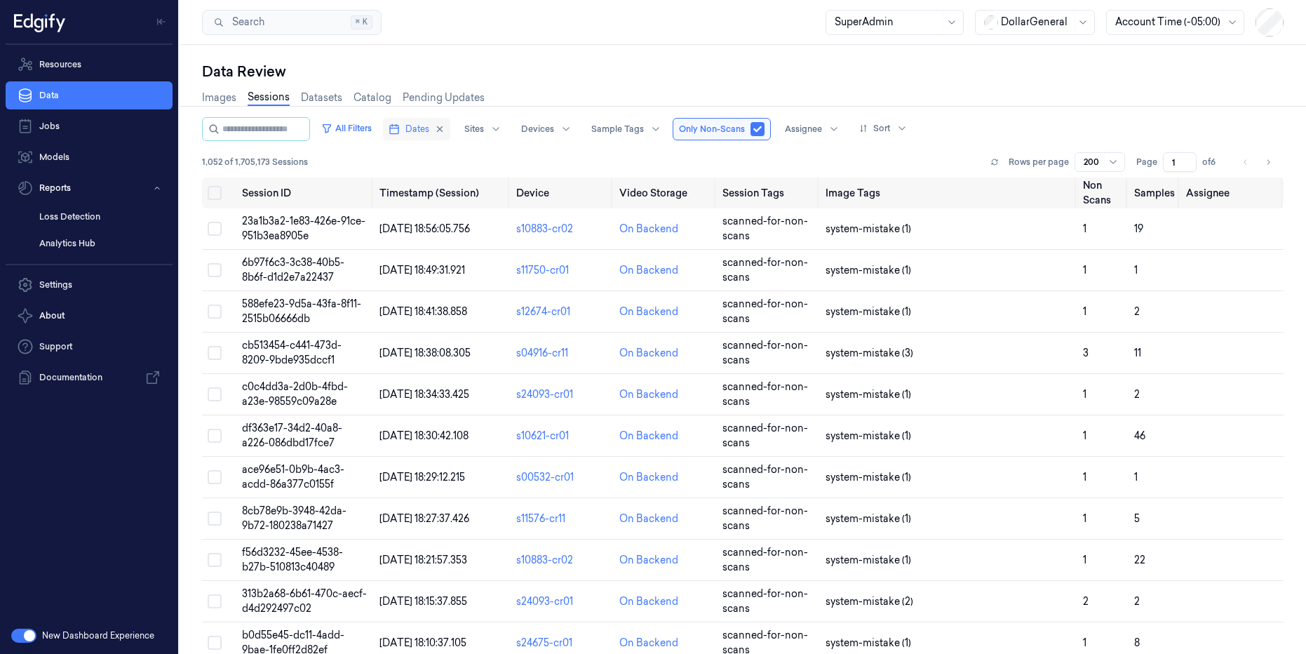
click at [429, 123] on span "Dates" at bounding box center [418, 129] width 24 height 13
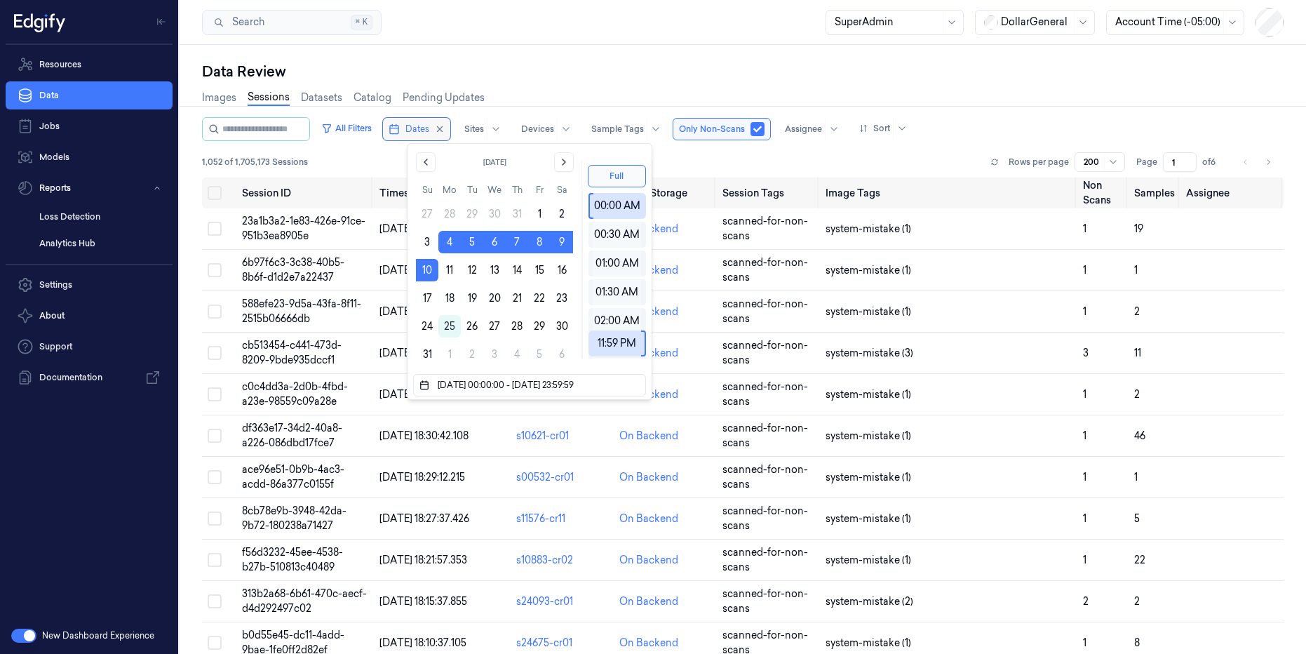
click at [429, 123] on span "Dates" at bounding box center [418, 129] width 24 height 13
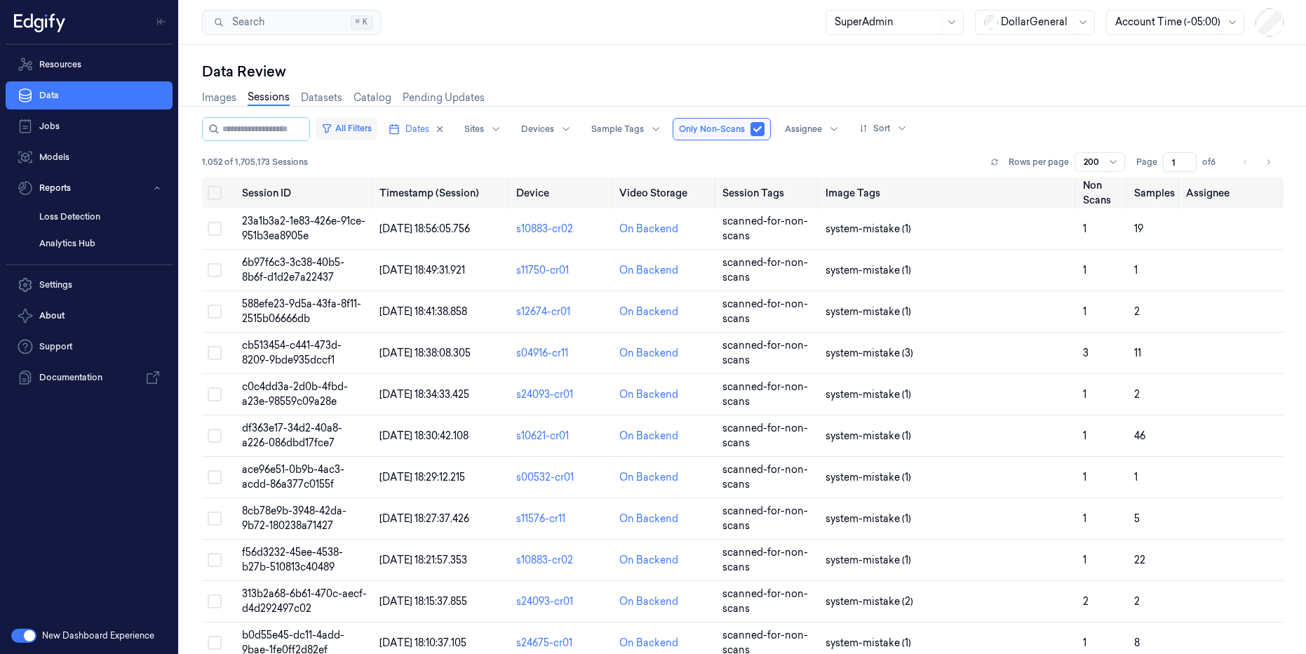
click at [377, 125] on button "All Filters" at bounding box center [347, 128] width 62 height 22
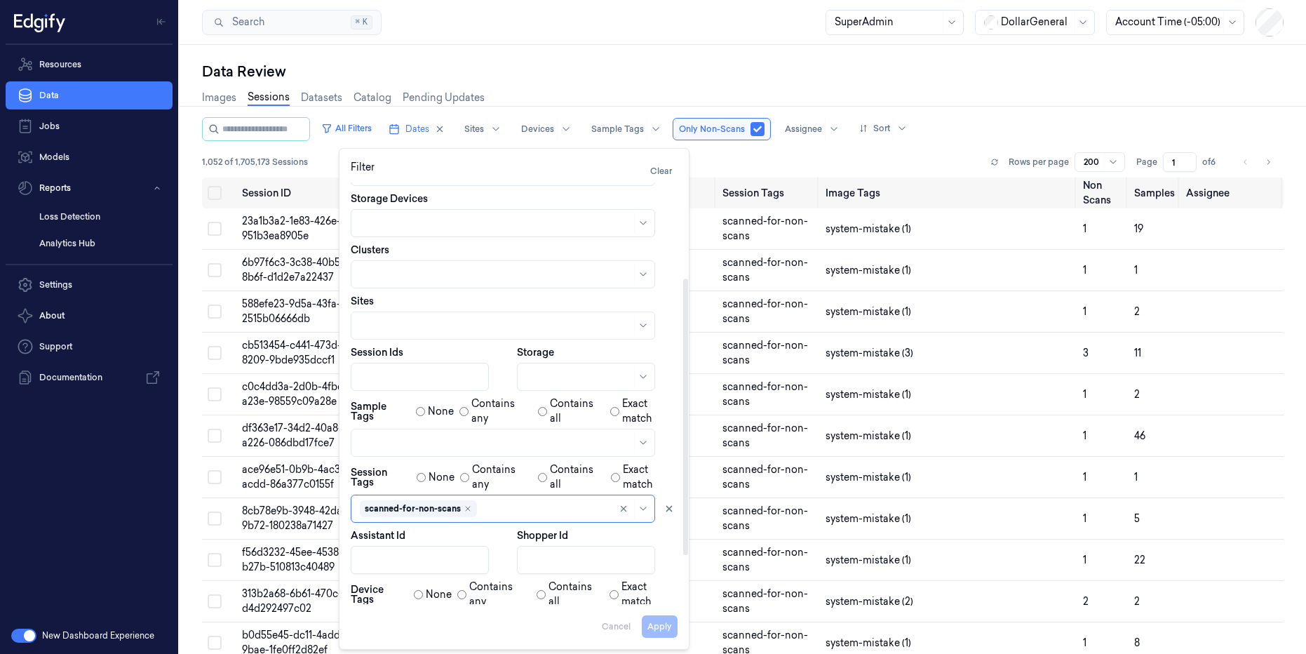
scroll to position [147, 0]
click at [658, 621] on button "Apply" at bounding box center [660, 626] width 36 height 22
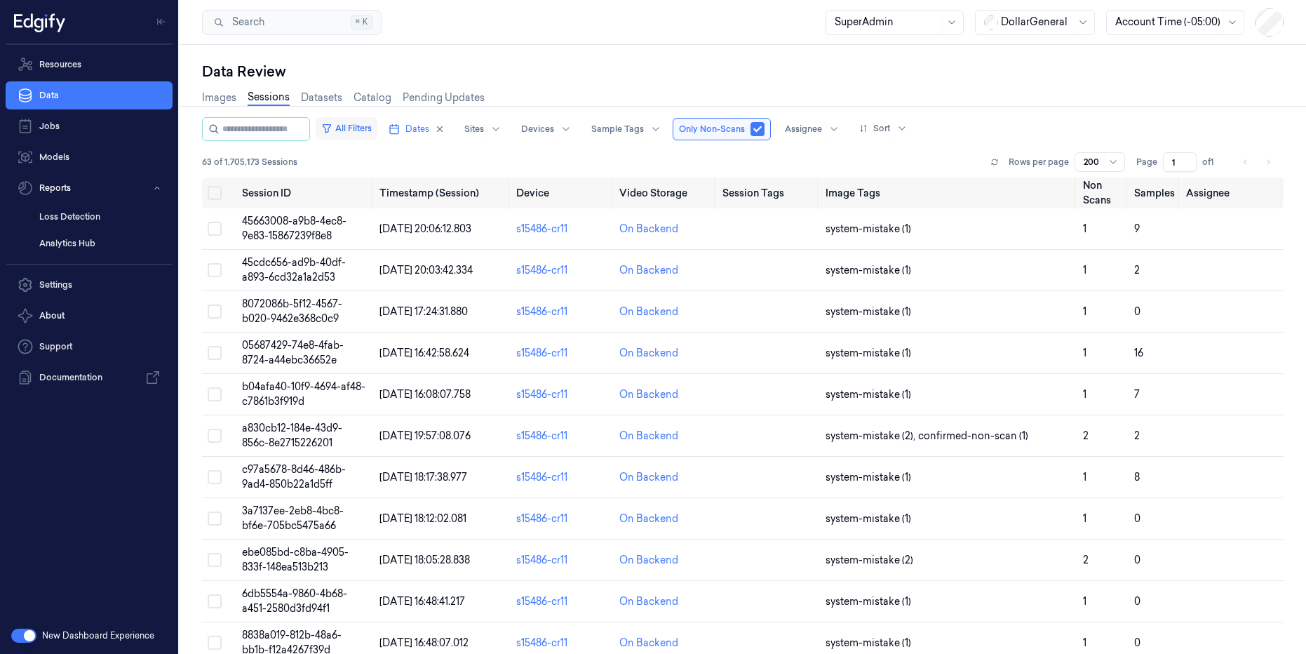
click at [377, 128] on button "All Filters" at bounding box center [347, 128] width 62 height 22
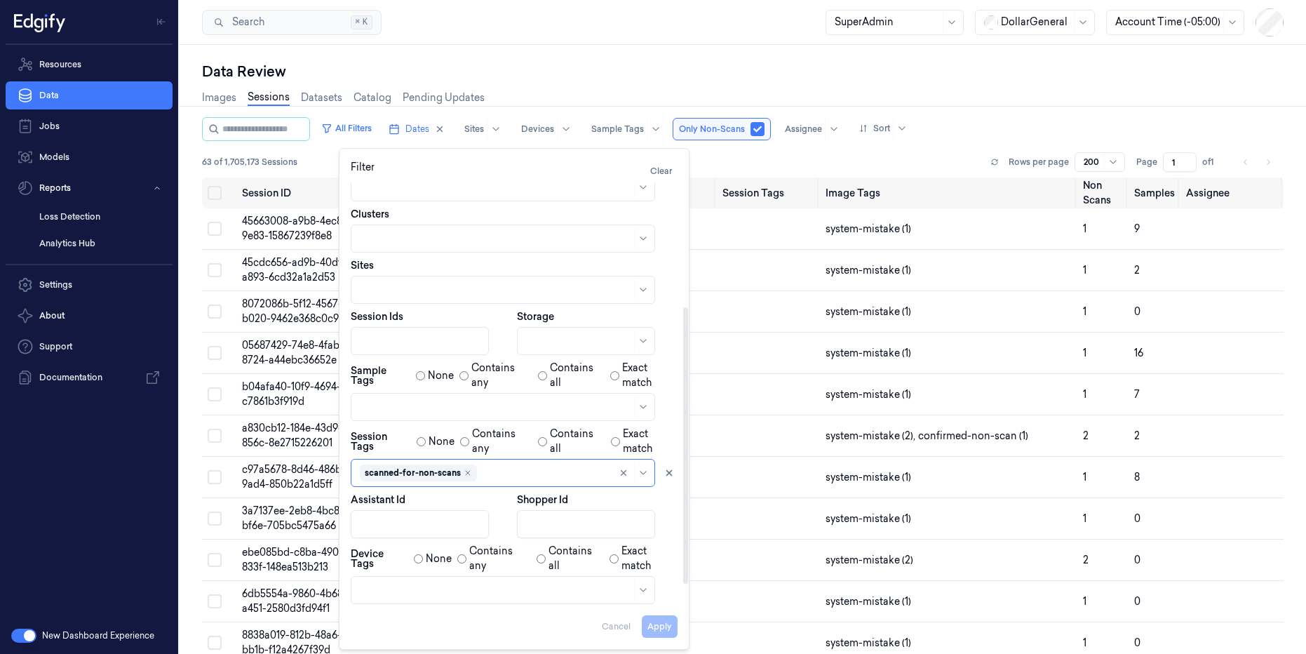
scroll to position [189, 0]
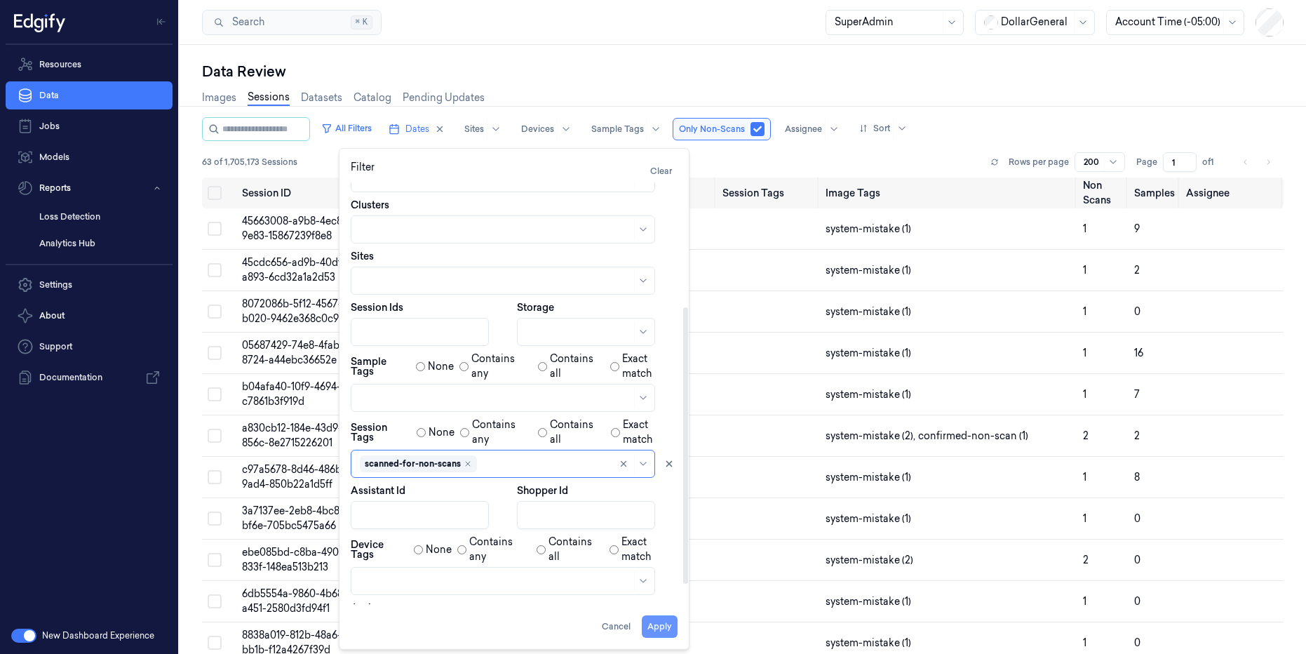
click at [665, 627] on button "Apply" at bounding box center [660, 626] width 36 height 22
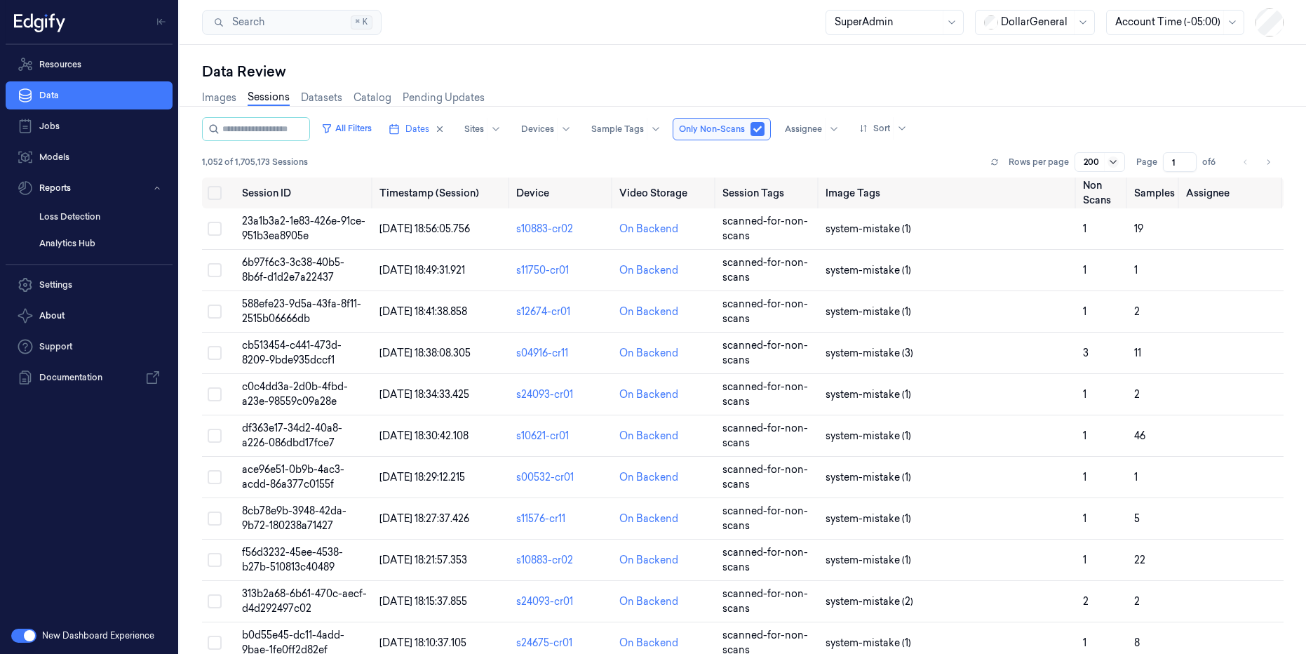
click at [1112, 159] on icon at bounding box center [1113, 161] width 11 height 11
click at [1085, 114] on div "Images Sessions Datasets Catalog Pending Updates" at bounding box center [743, 99] width 1082 height 36
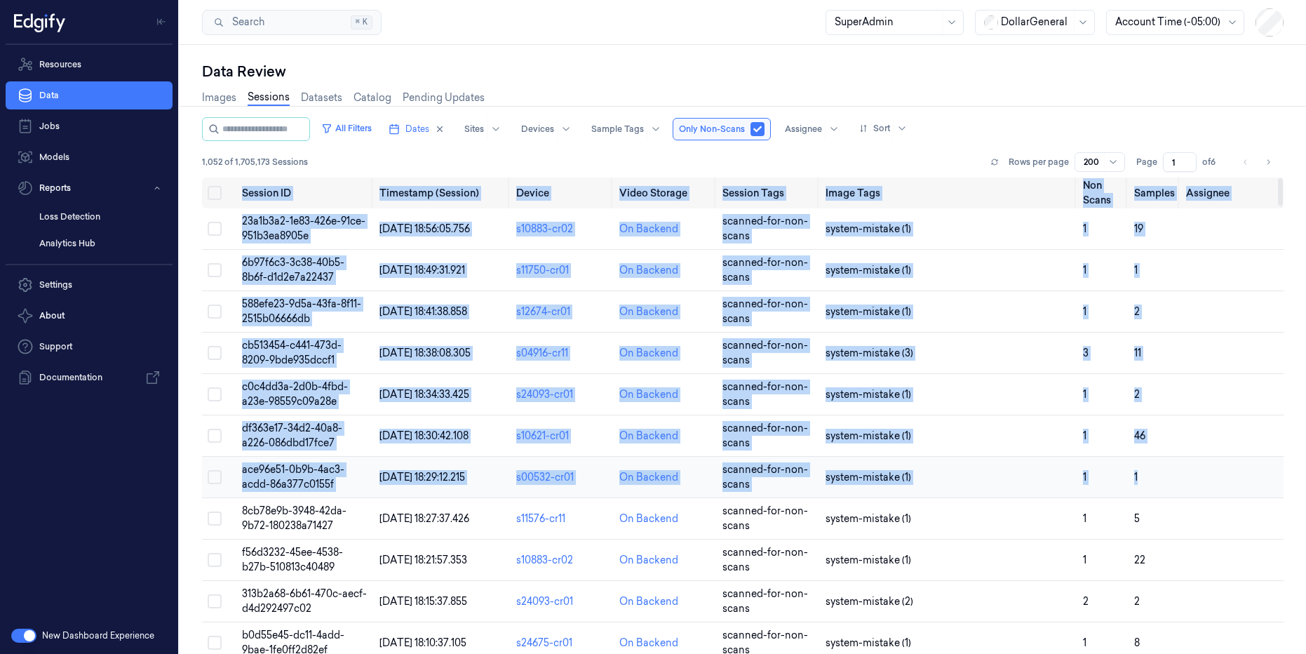
drag, startPoint x: 236, startPoint y: 194, endPoint x: 1243, endPoint y: 489, distance: 1048.6
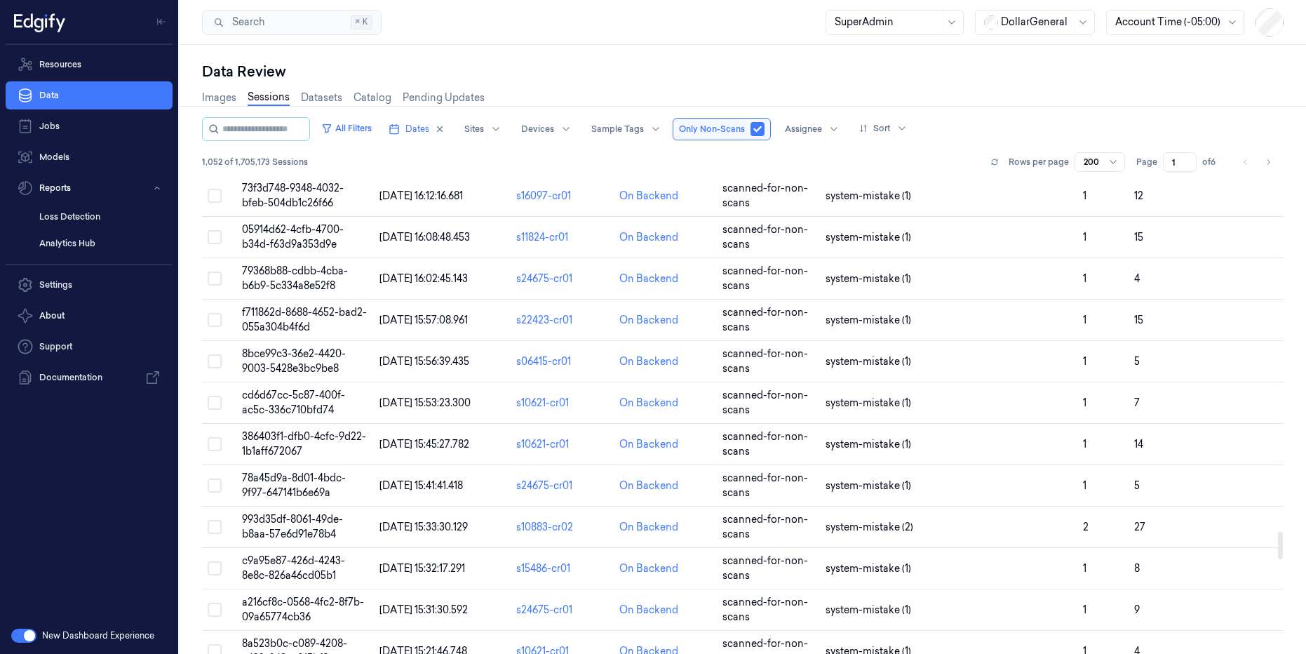
scroll to position [7844, 0]
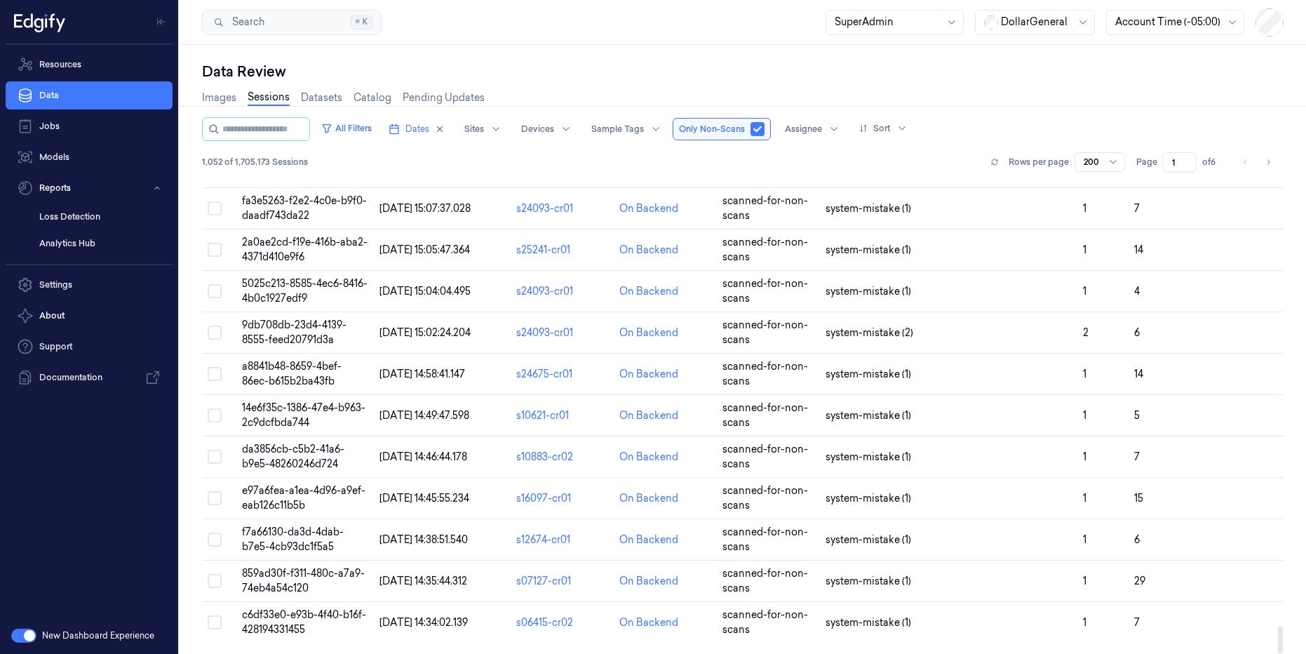
drag, startPoint x: 1280, startPoint y: 198, endPoint x: 1322, endPoint y: 653, distance: 457.2
click at [1283, 653] on div at bounding box center [1280, 639] width 5 height 27
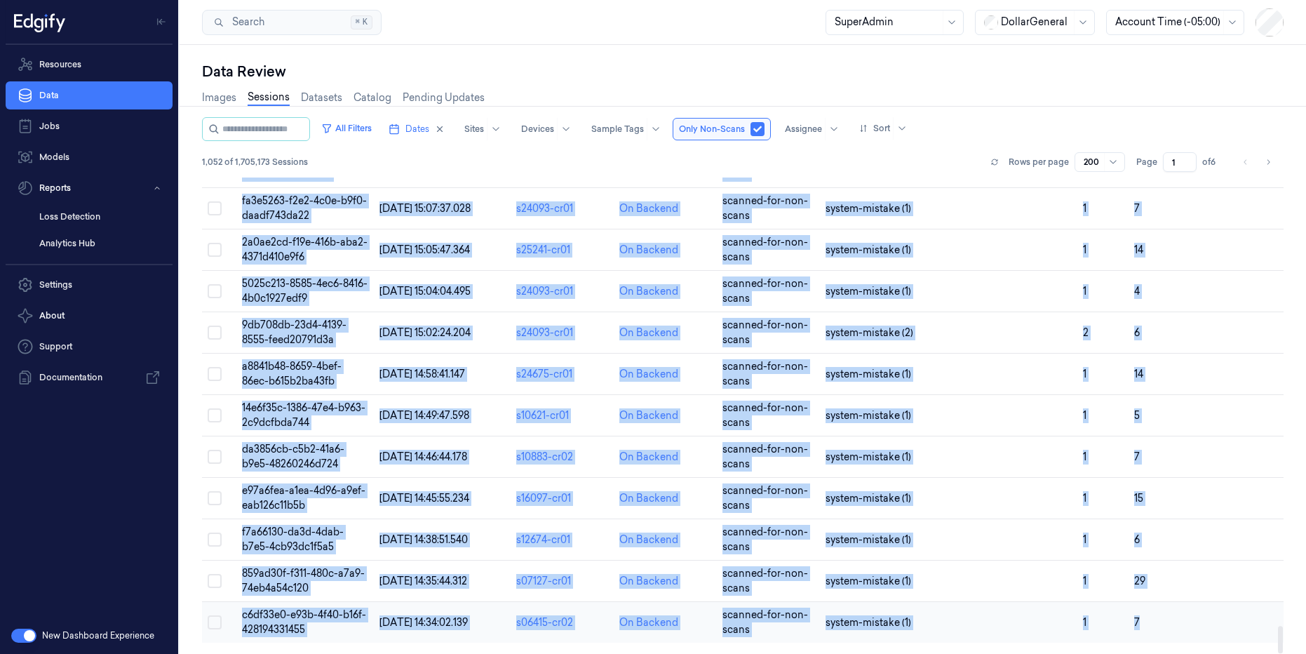
click at [1232, 631] on td at bounding box center [1232, 622] width 103 height 41
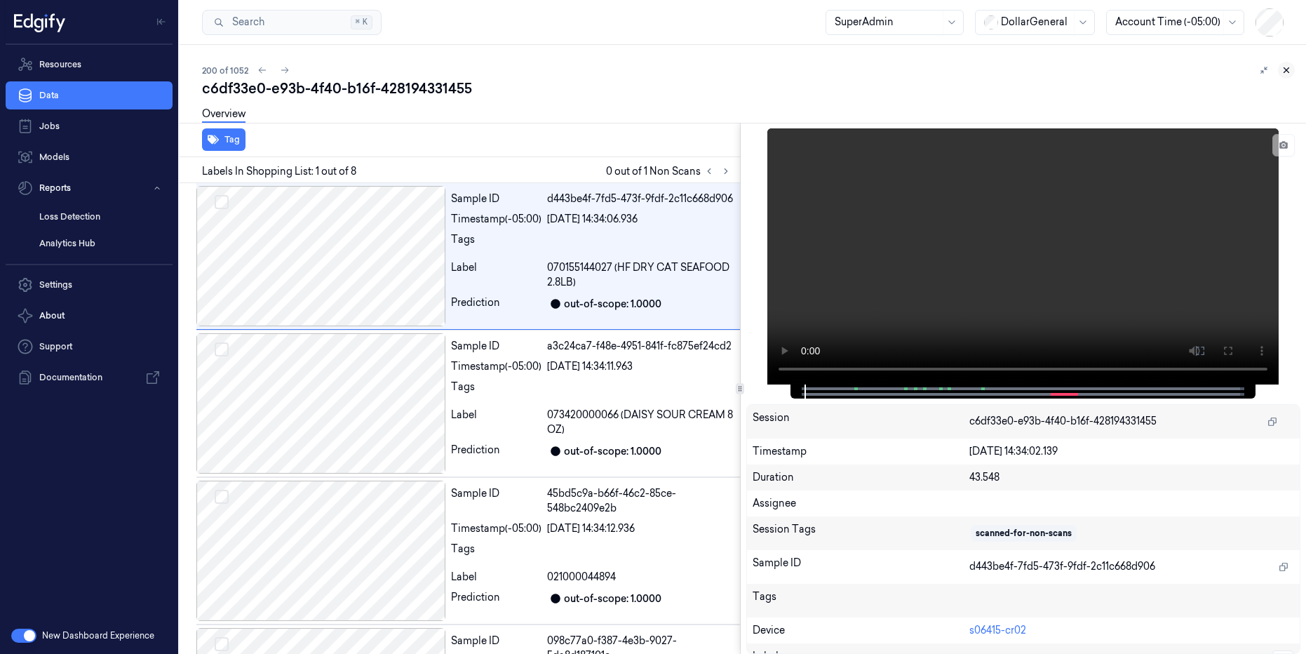
click at [1287, 69] on icon at bounding box center [1287, 70] width 10 height 10
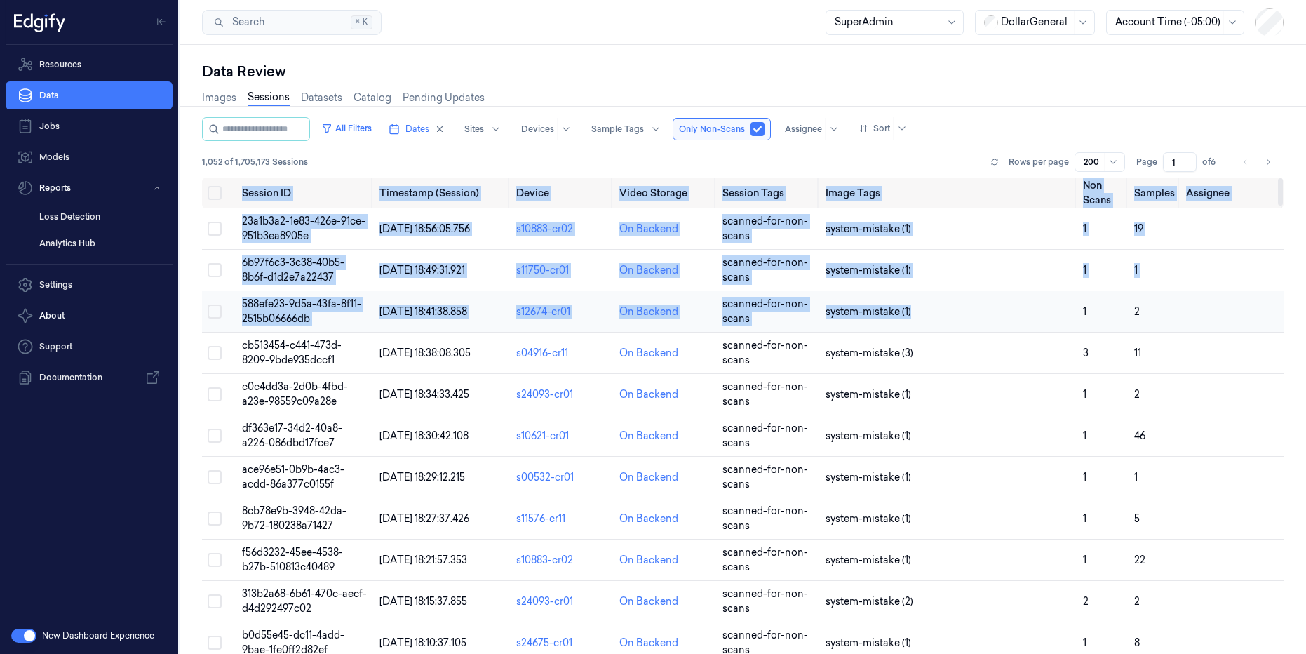
drag, startPoint x: 239, startPoint y: 189, endPoint x: 1107, endPoint y: 293, distance: 874.8
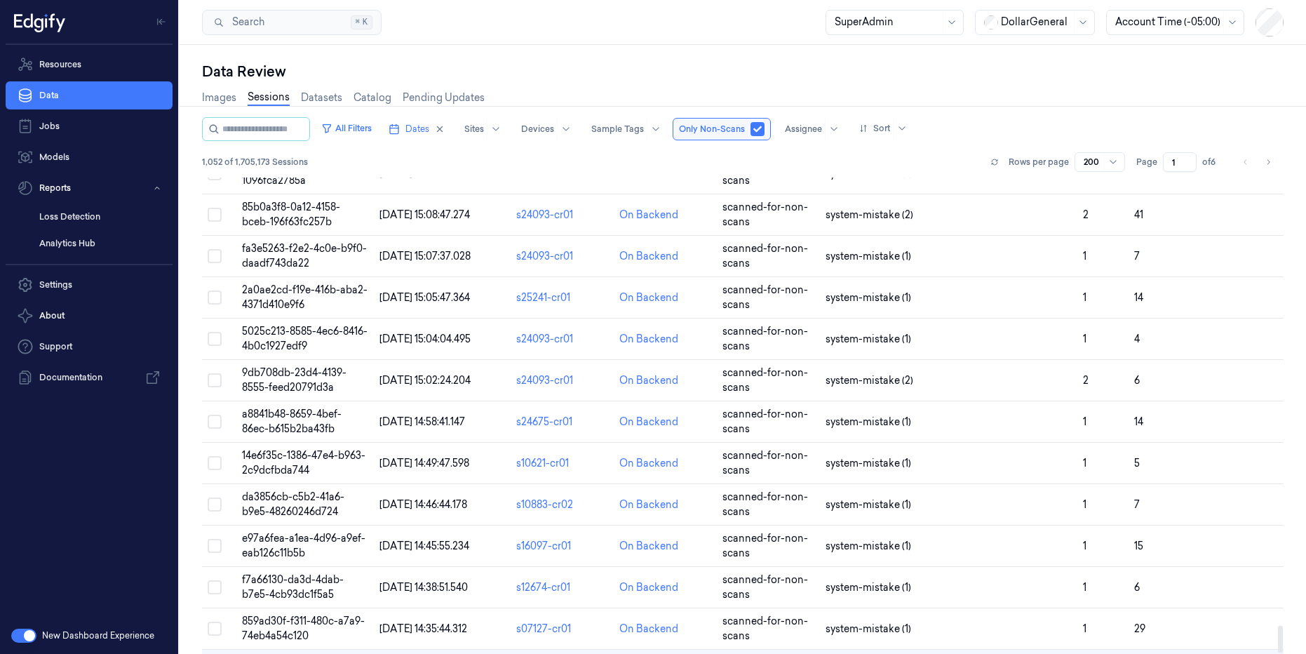
scroll to position [7844, 0]
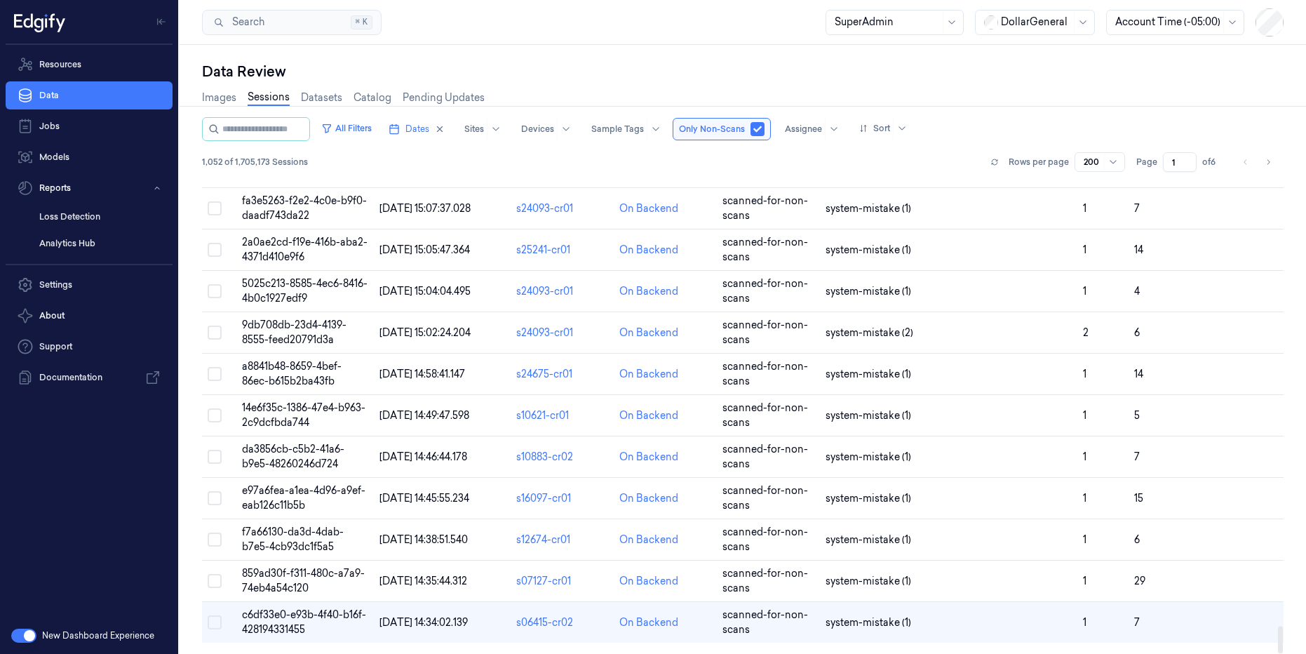
click at [1280, 637] on div at bounding box center [1280, 639] width 5 height 27
click at [1281, 637] on div at bounding box center [1280, 639] width 5 height 27
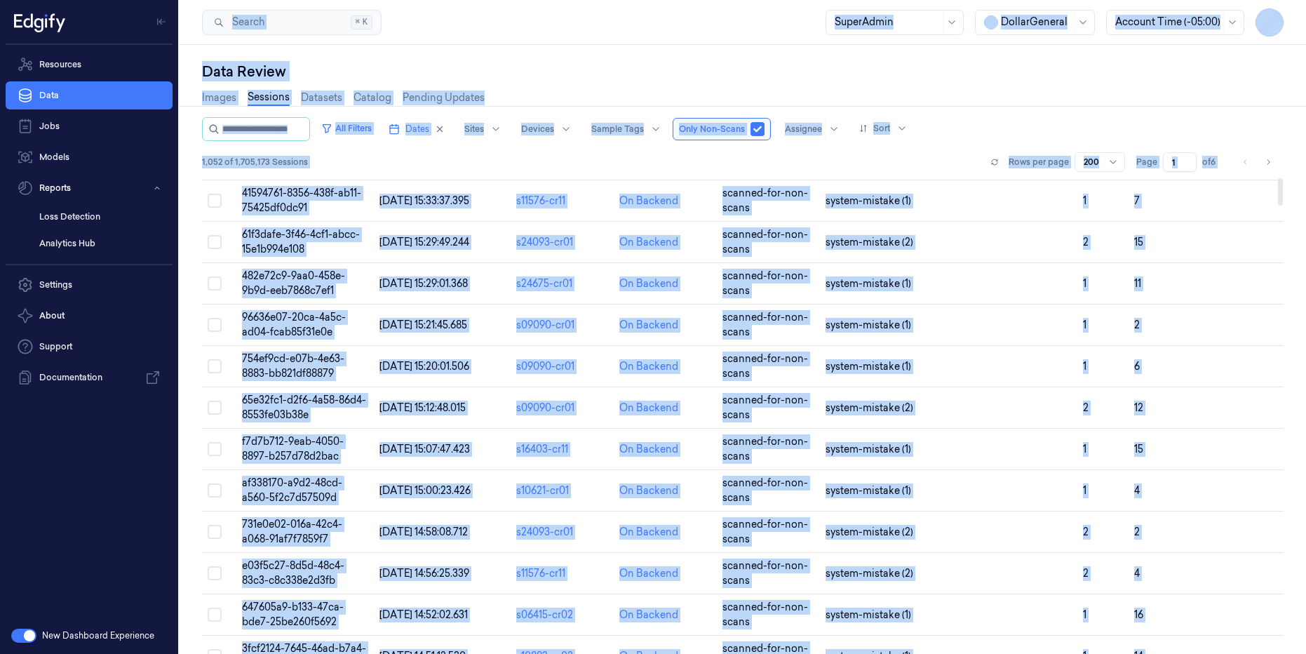
scroll to position [0, 0]
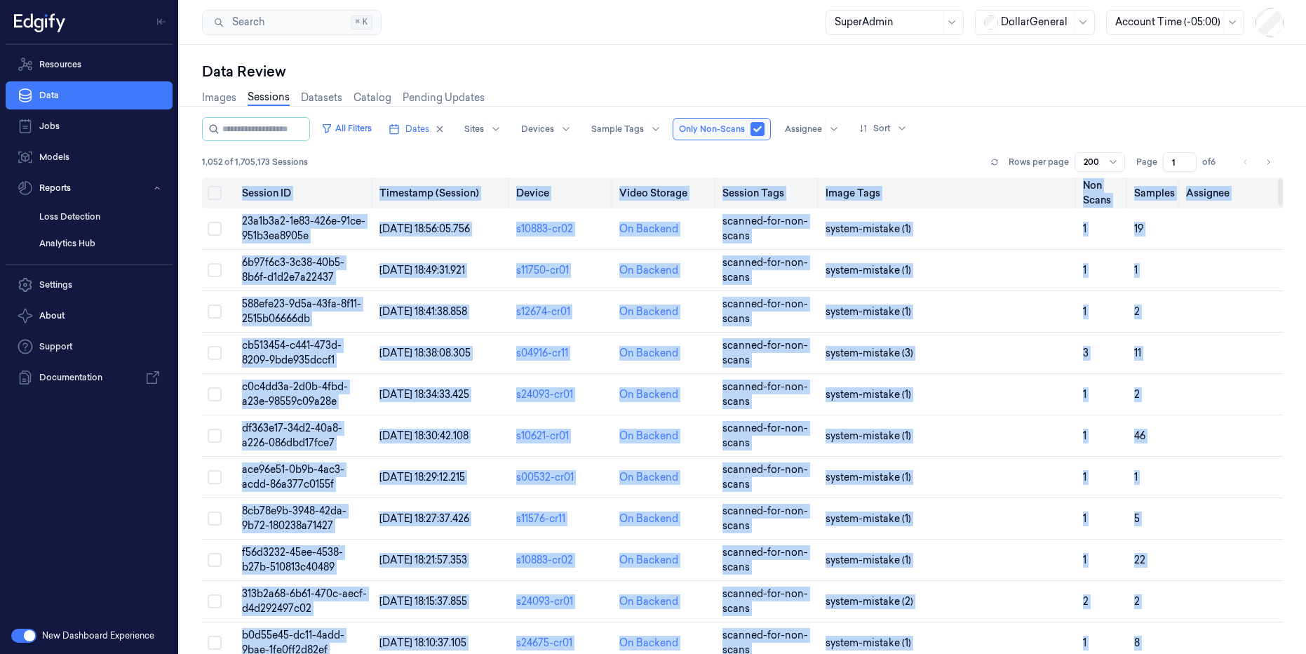
drag, startPoint x: 1247, startPoint y: 633, endPoint x: 240, endPoint y: 188, distance: 1100.7
copy table "Session ID Timestamp (Session) Device Video Storage Session Tags Image Tags Non…"
click at [1269, 161] on icon "Go to next page" at bounding box center [1268, 161] width 8 height 11
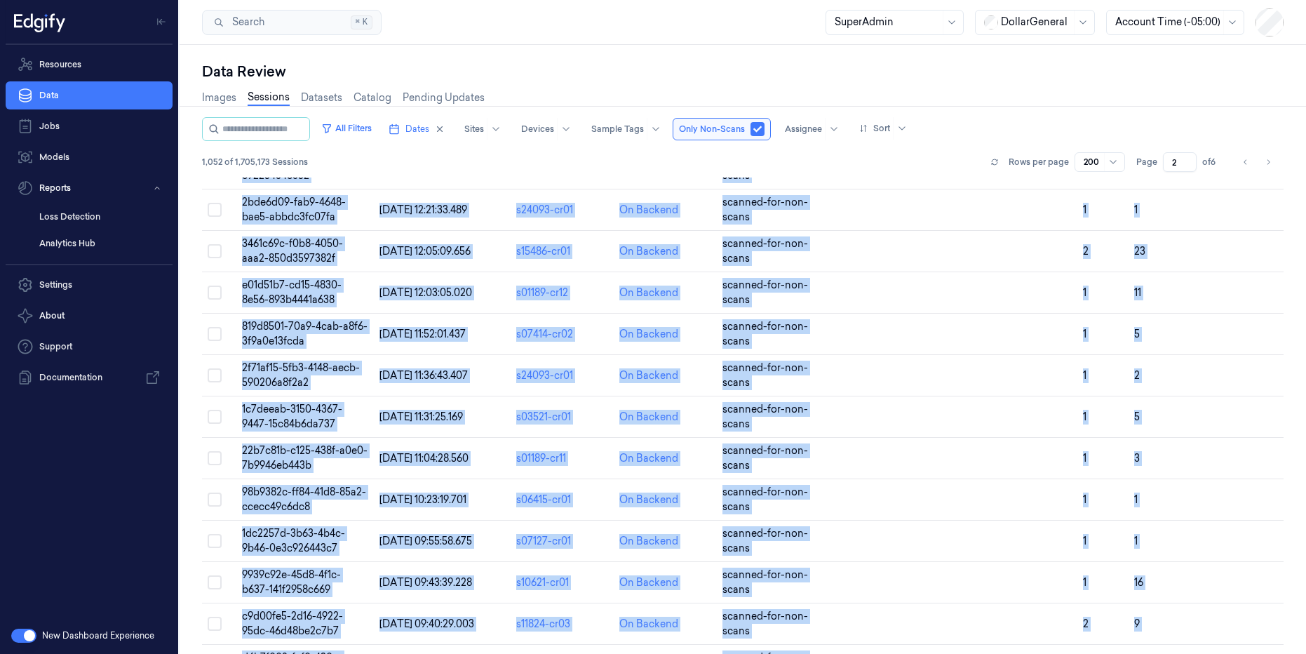
scroll to position [7844, 0]
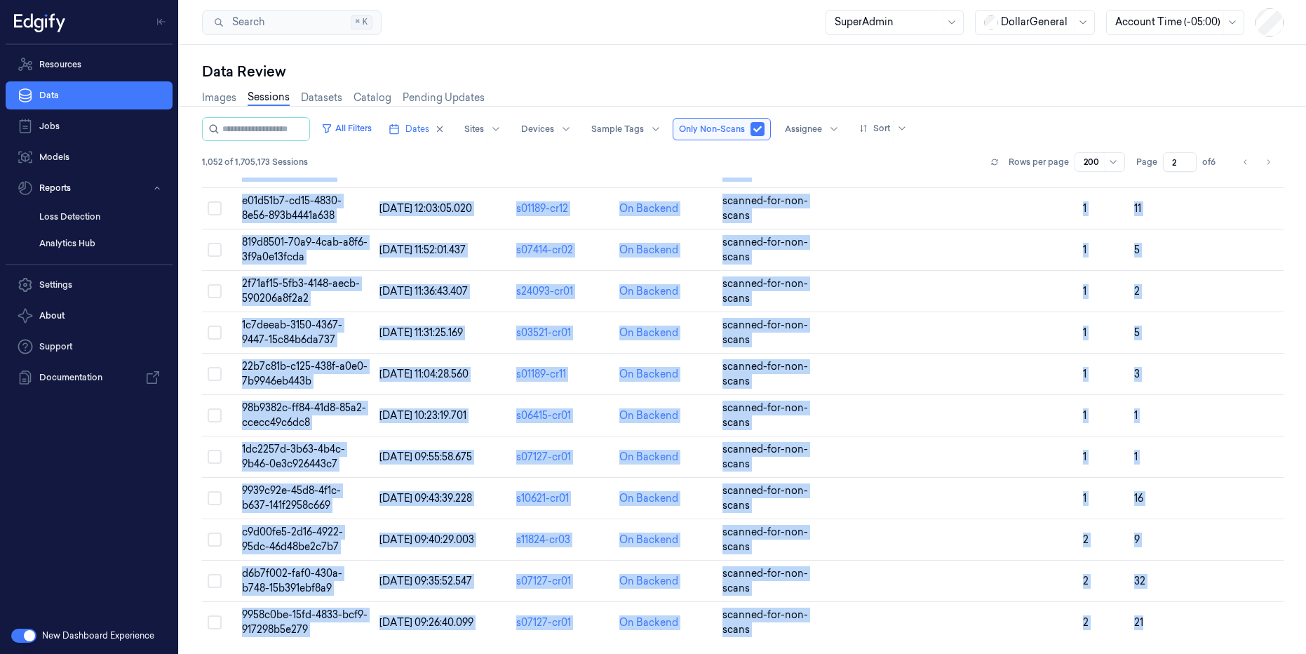
drag, startPoint x: 234, startPoint y: 190, endPoint x: 1137, endPoint y: 653, distance: 1014.2
click at [1137, 653] on div "All Filters Dates Sites Devices Sample Tags Only Non-Scans Assignee Sort 1,052 …" at bounding box center [743, 385] width 1082 height 537
copy div "Session ID Timestamp (Session) Device Video Storage Session Tags Image Tags Non…"
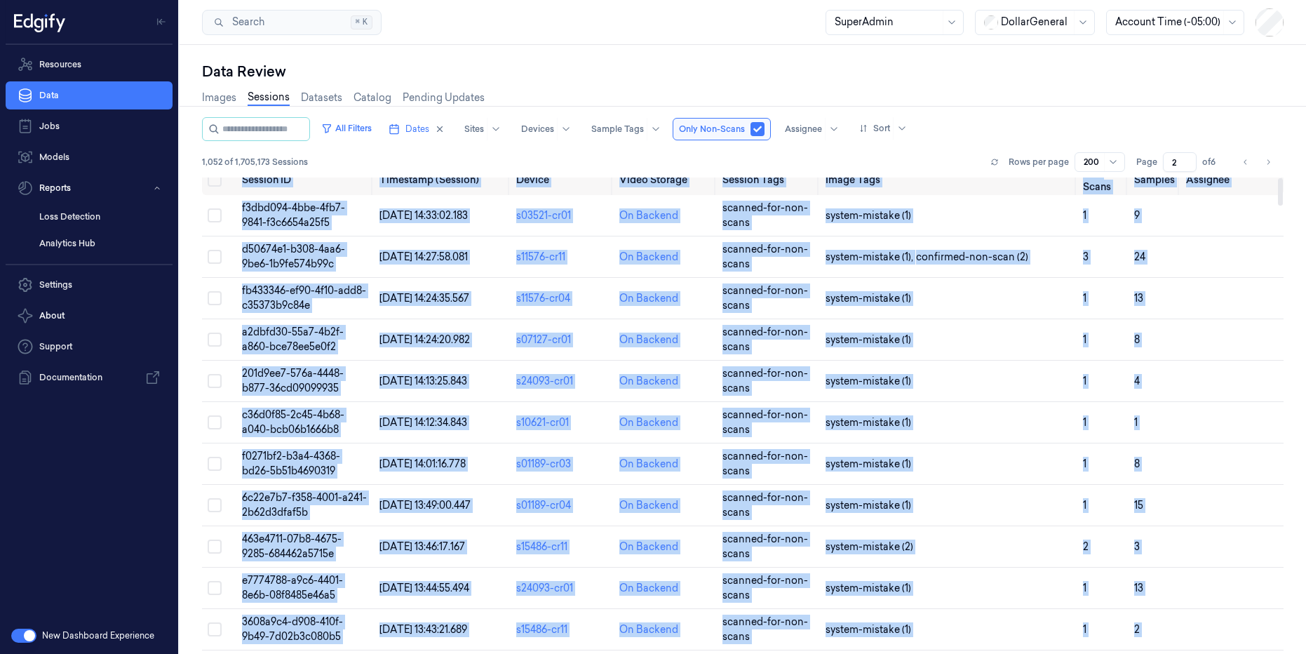
scroll to position [0, 0]
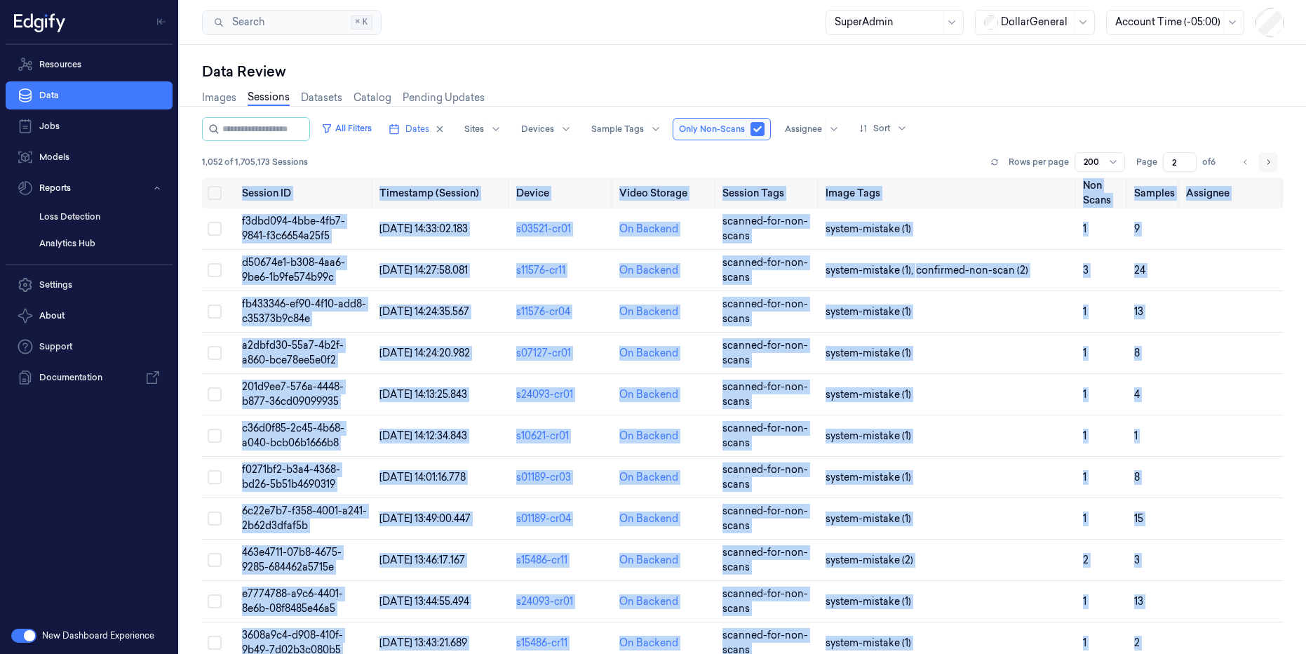
click at [1267, 160] on icon "Go to next page" at bounding box center [1268, 161] width 8 height 11
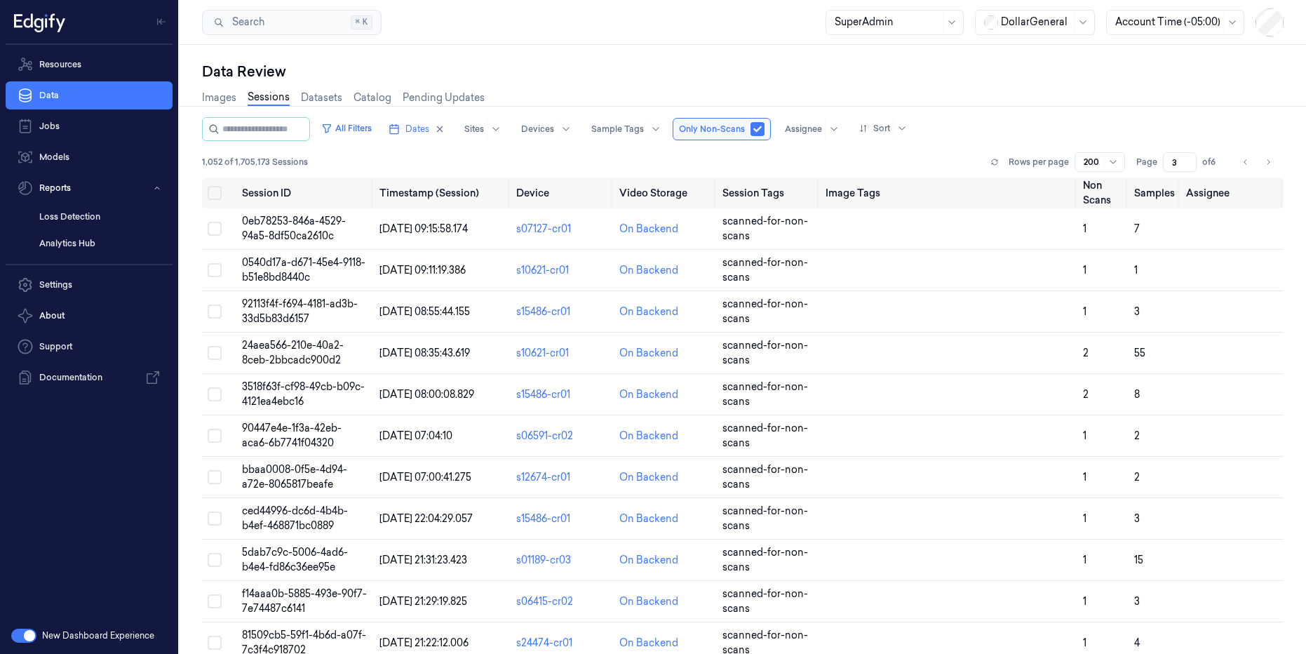
click at [985, 83] on div "Images Sessions Datasets Catalog Pending Updates" at bounding box center [743, 99] width 1082 height 36
click at [377, 130] on button "All Filters" at bounding box center [347, 128] width 62 height 22
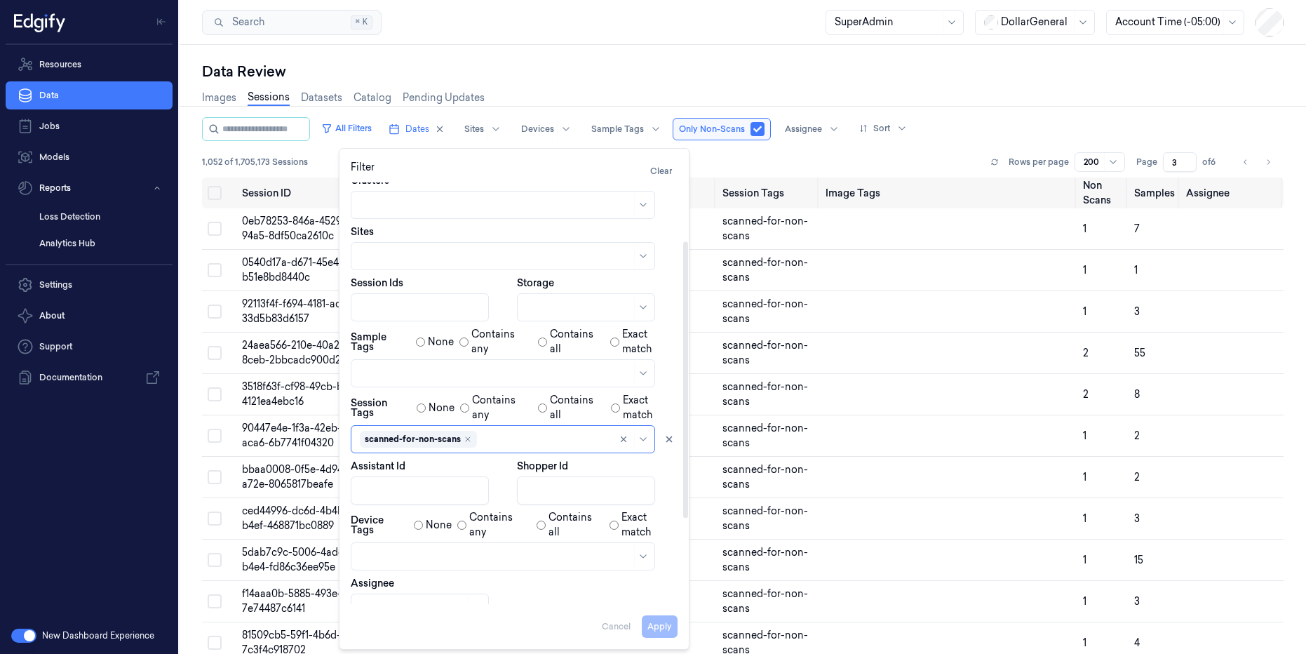
scroll to position [220, 0]
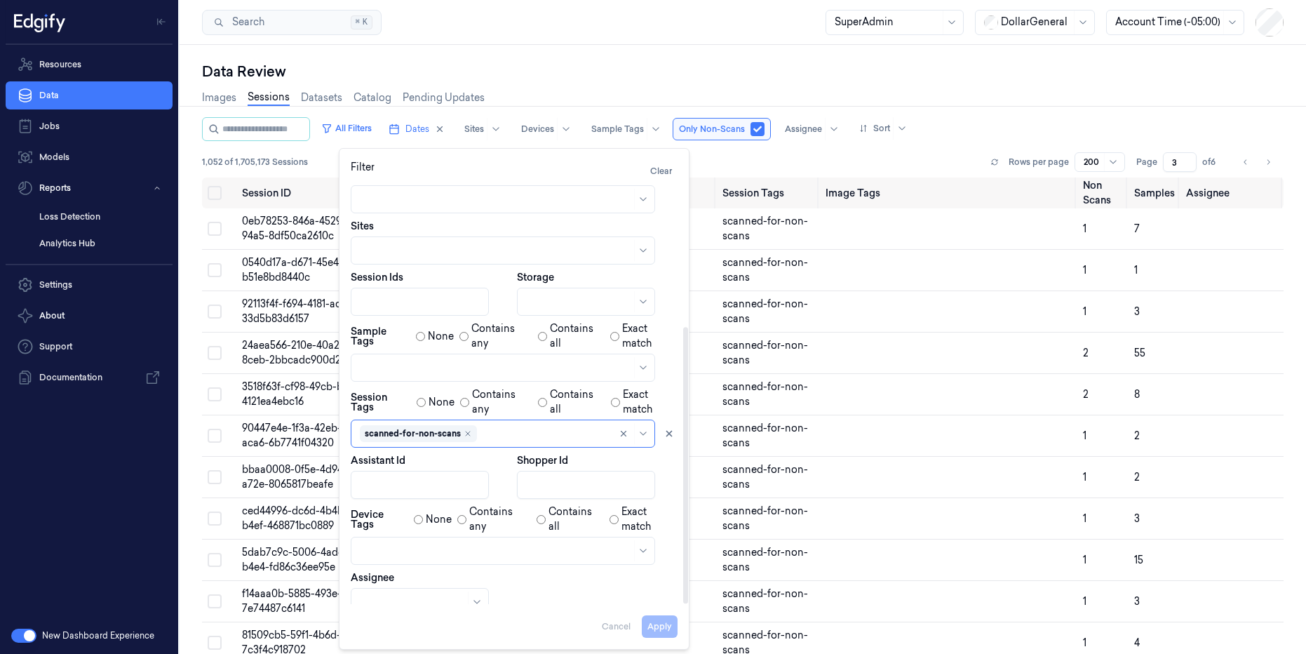
click at [476, 371] on div at bounding box center [496, 368] width 272 height 15
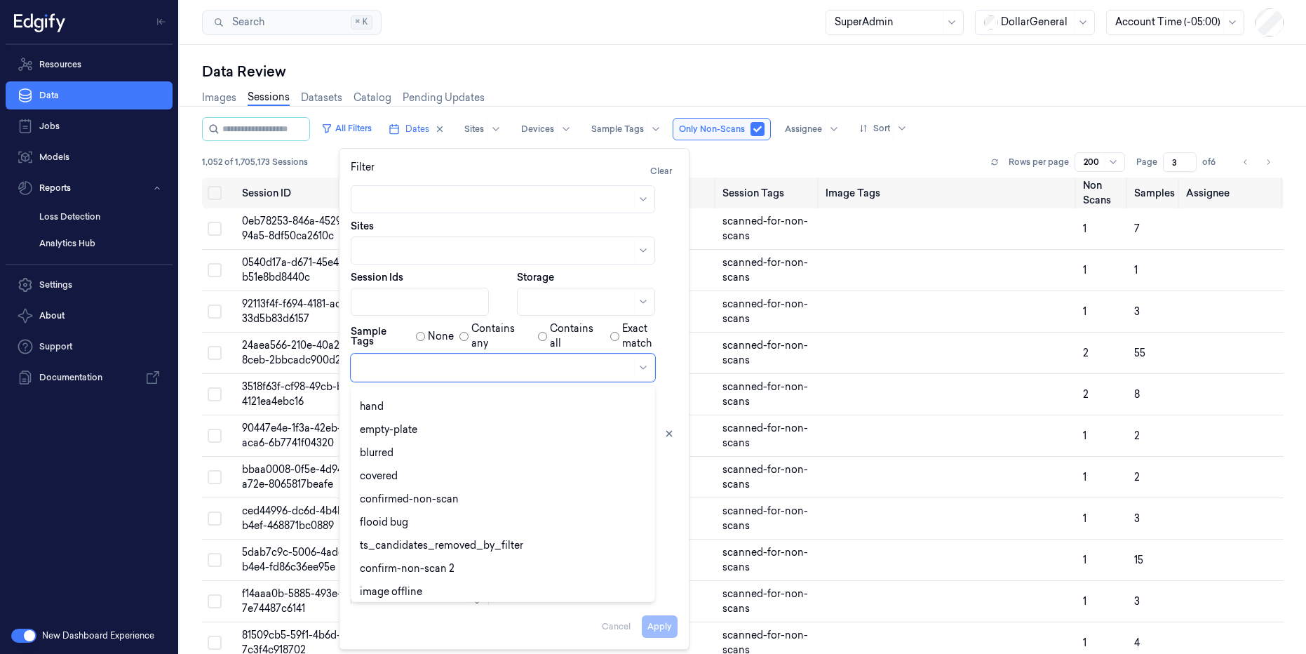
scroll to position [274, 0]
click at [529, 505] on div "confirmed-non-scan" at bounding box center [502, 496] width 297 height 23
click at [518, 366] on div at bounding box center [534, 368] width 133 height 15
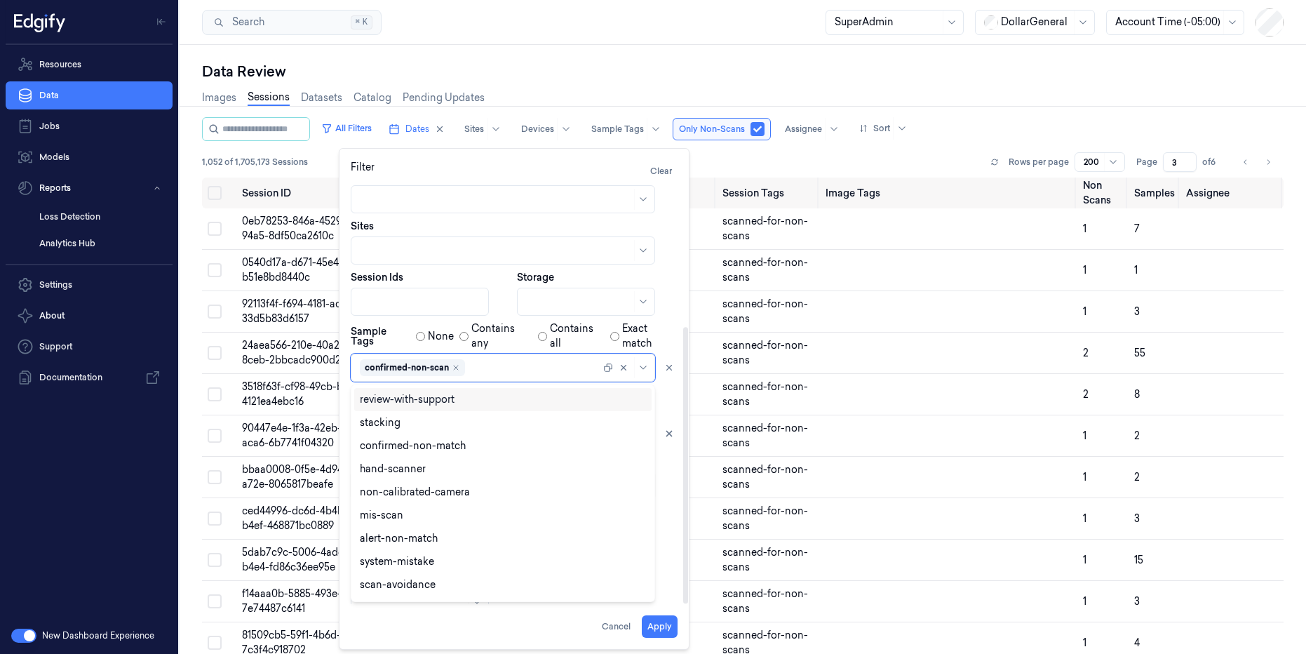
click at [518, 366] on div at bounding box center [534, 368] width 133 height 15
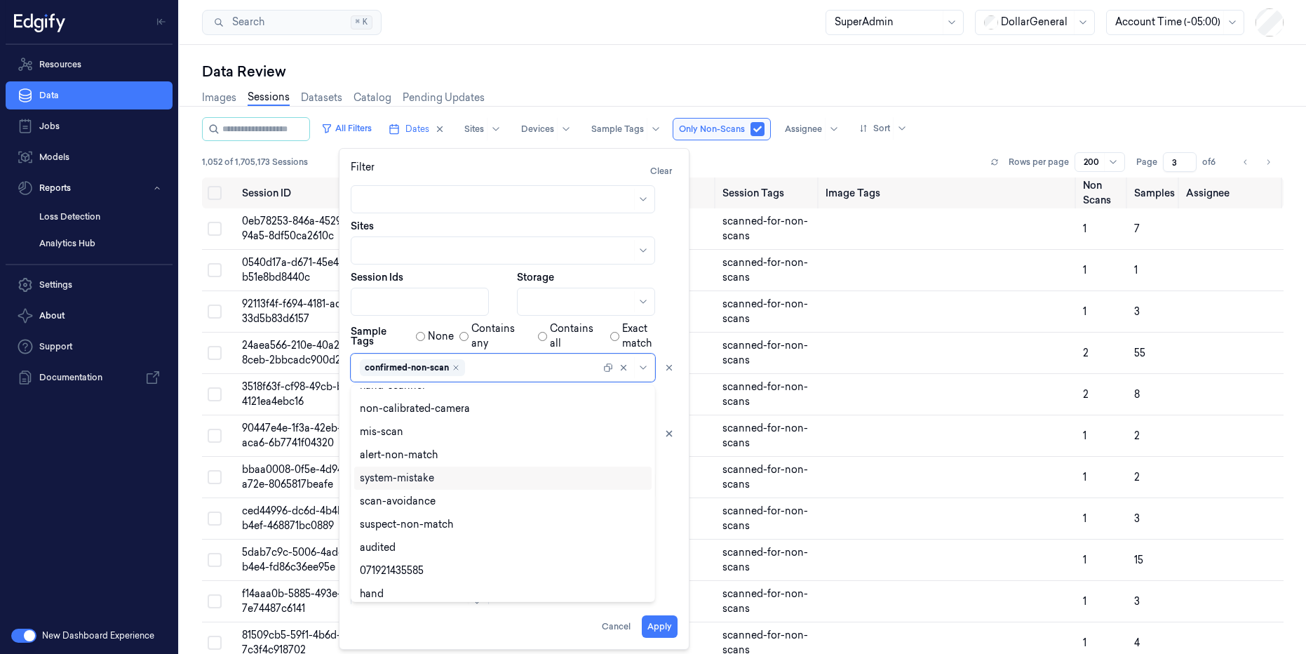
scroll to position [84, 0]
click at [481, 483] on div "system-mistake" at bounding box center [503, 477] width 286 height 15
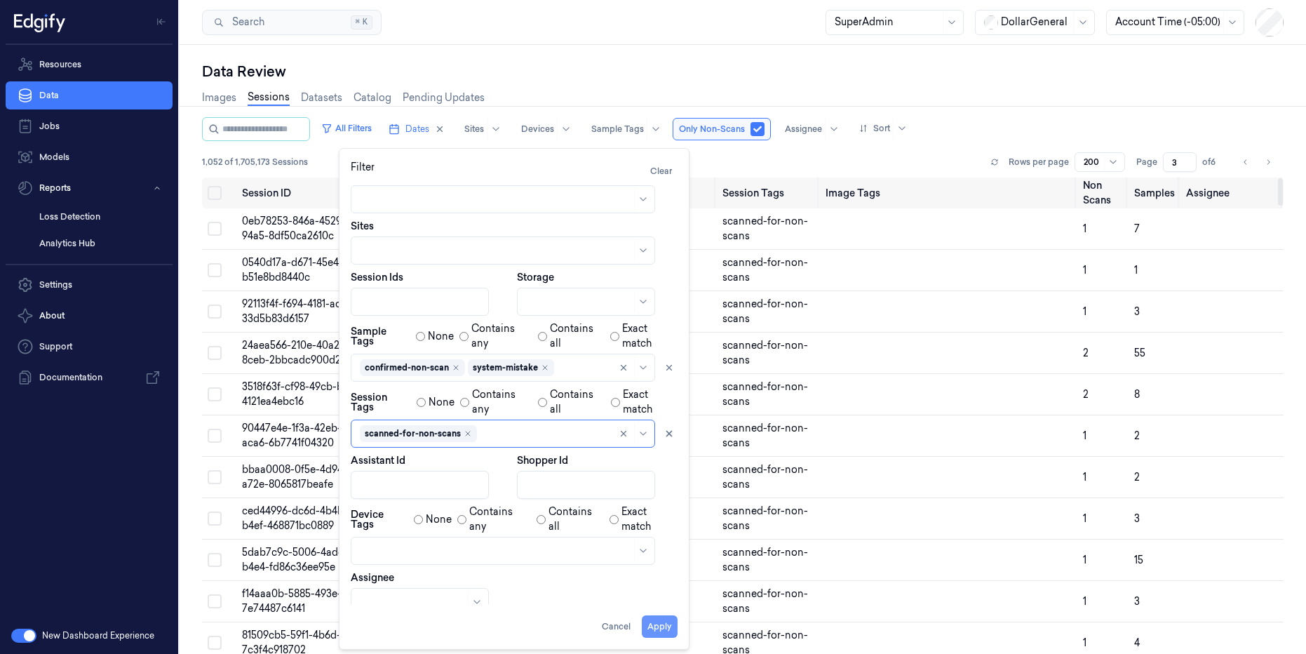
click at [653, 627] on button "Apply" at bounding box center [660, 626] width 36 height 22
type input "1"
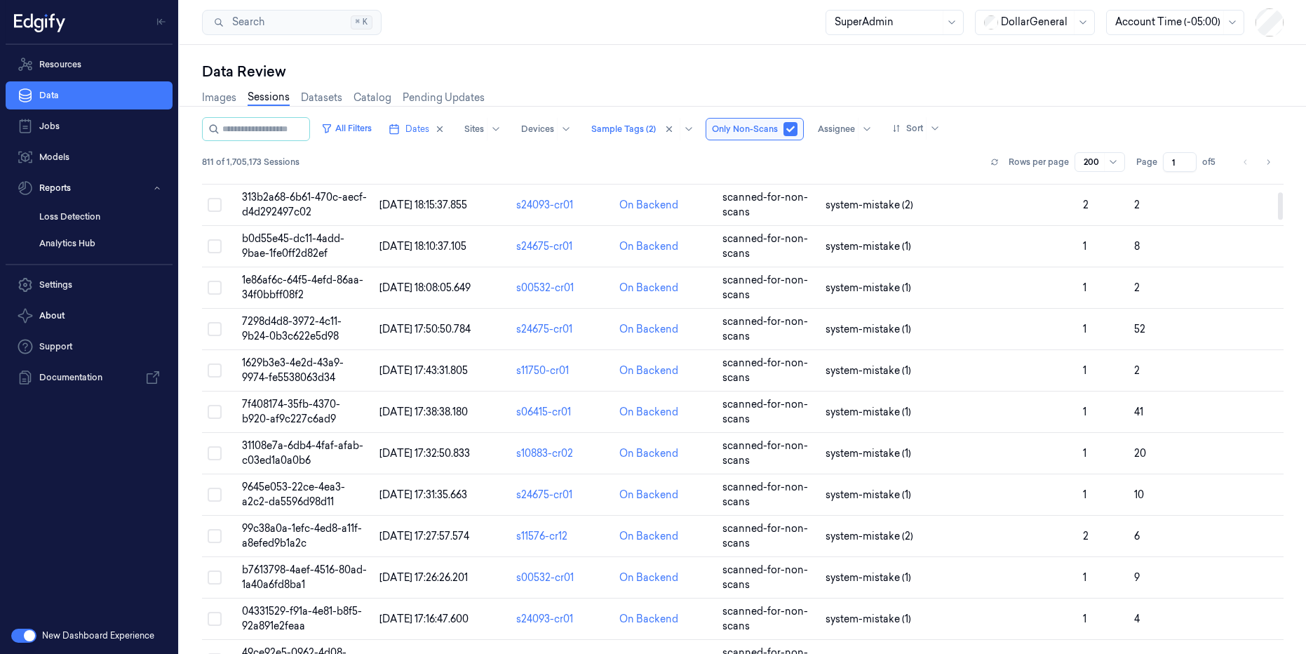
scroll to position [482, 0]
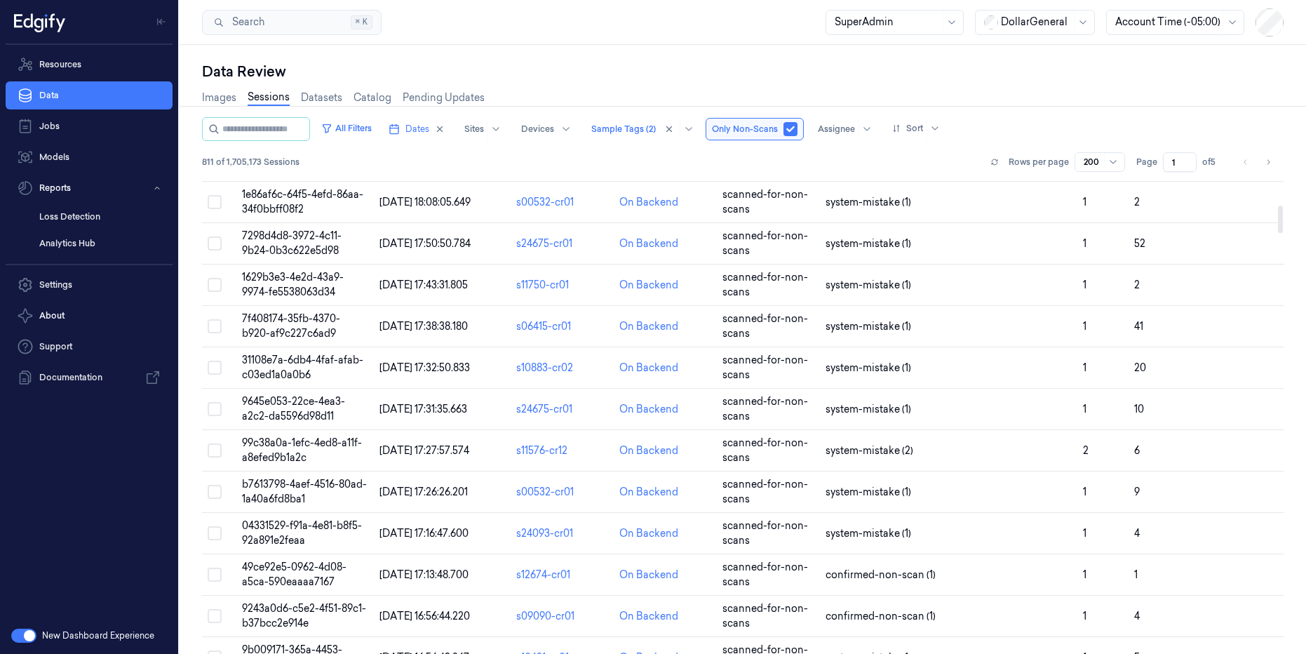
drag, startPoint x: 1281, startPoint y: 645, endPoint x: 1282, endPoint y: 225, distance: 420.3
click at [1282, 225] on div at bounding box center [1280, 219] width 5 height 27
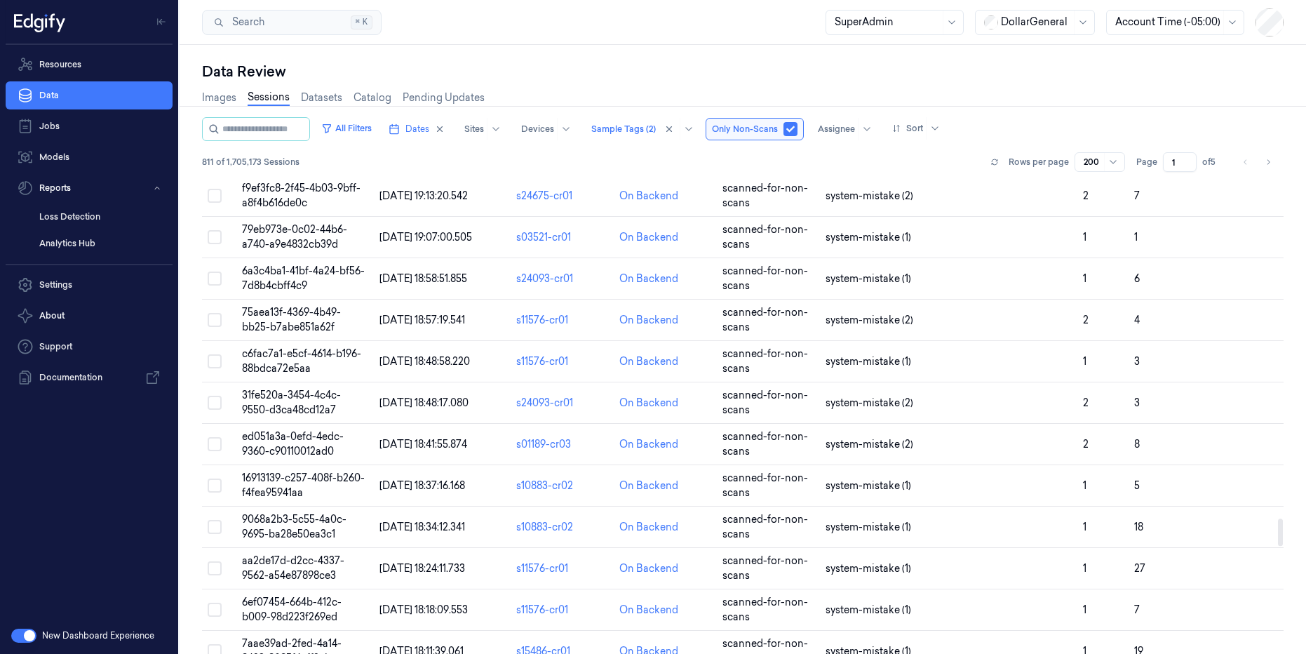
scroll to position [6249, 0]
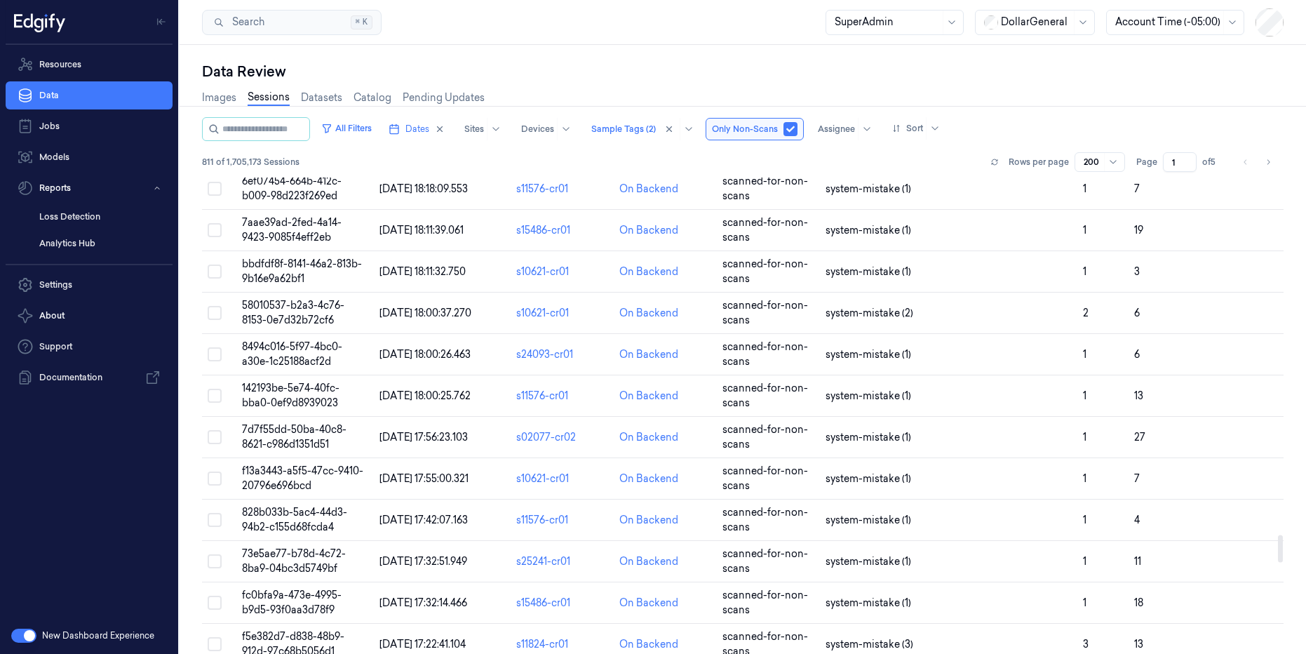
click at [1052, 92] on div "Images Sessions Datasets Catalog Pending Updates" at bounding box center [743, 99] width 1082 height 36
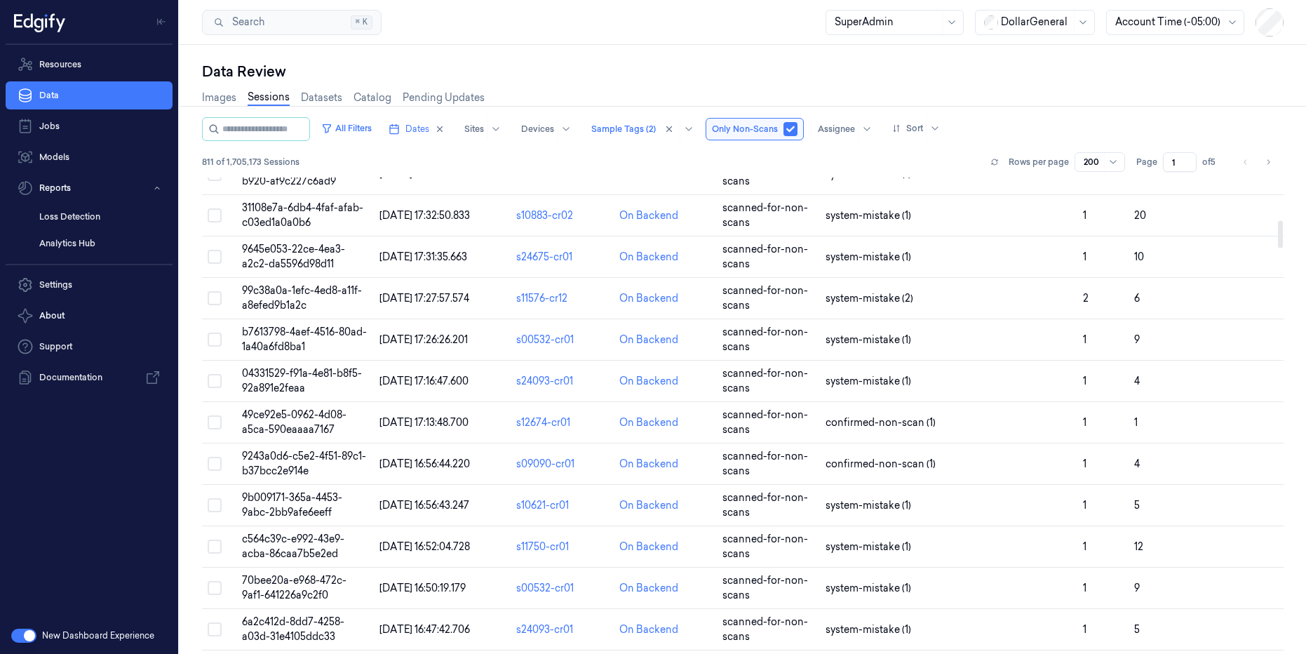
scroll to position [0, 0]
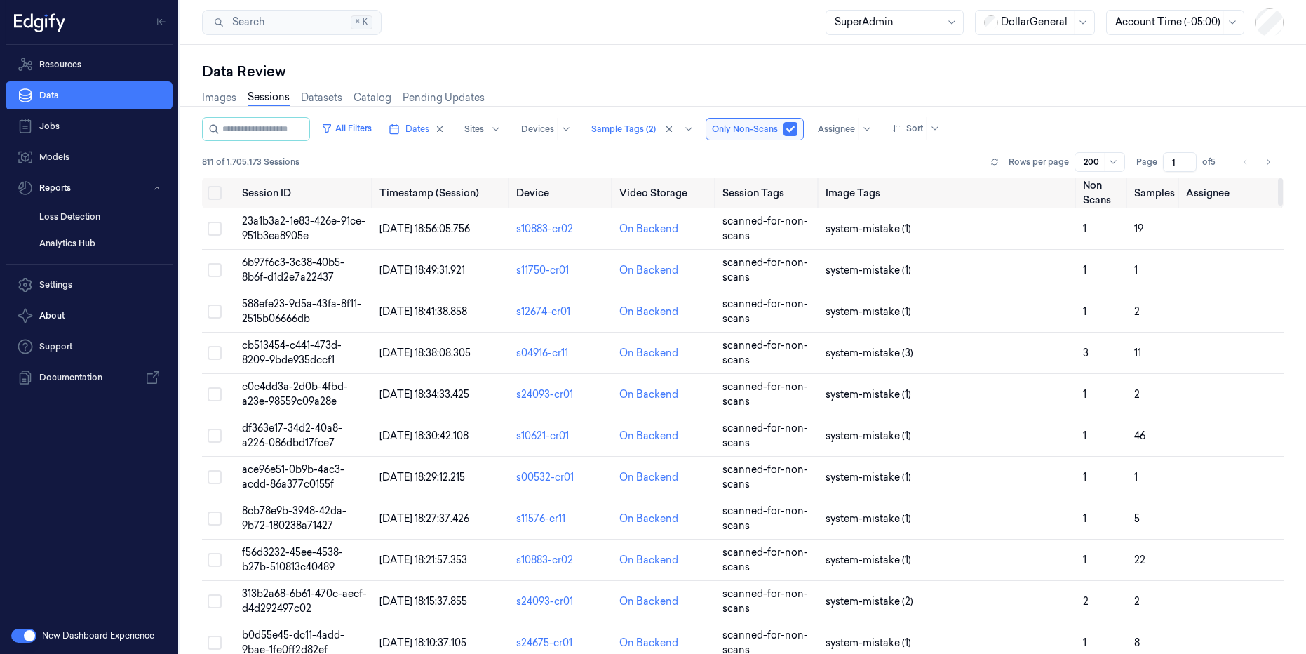
drag, startPoint x: 1280, startPoint y: 349, endPoint x: 1259, endPoint y: 158, distance: 191.9
click at [1278, 178] on div at bounding box center [1280, 191] width 5 height 27
click at [800, 76] on div "Data Review" at bounding box center [743, 72] width 1082 height 20
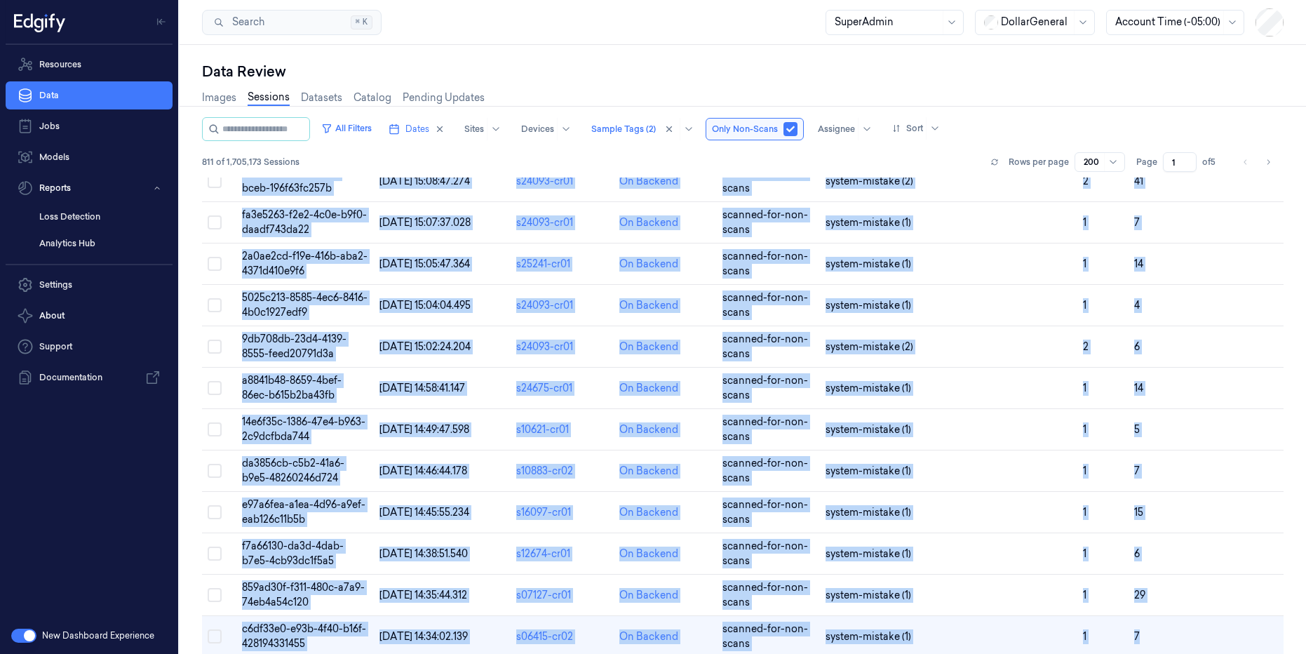
scroll to position [7844, 0]
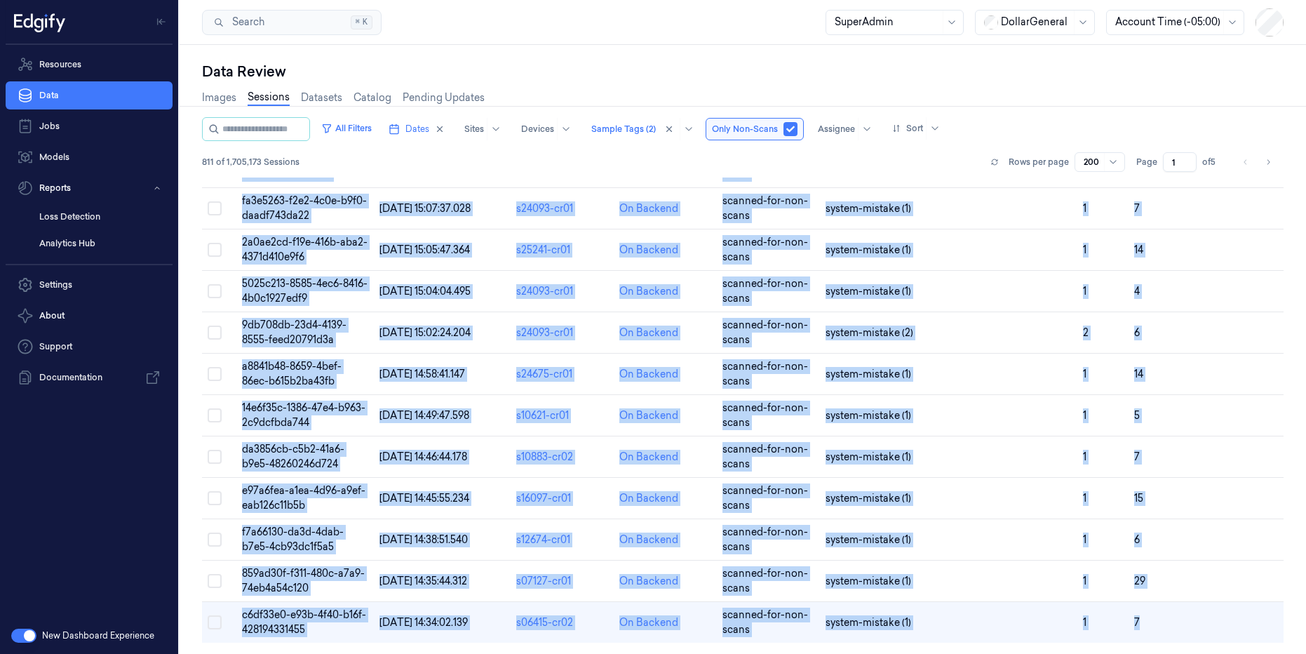
drag, startPoint x: 240, startPoint y: 187, endPoint x: 1247, endPoint y: 653, distance: 1109.7
click at [1247, 653] on div "All Filters Dates Sites Devices Sample Tags (2) Only Non-Scans Assignee Sort 81…" at bounding box center [743, 385] width 1082 height 537
copy div "Session ID Timestamp (Session) Device Video Storage Session Tags Image Tags Non…"
click at [1271, 161] on icon "Go to next page" at bounding box center [1268, 161] width 8 height 11
type input "2"
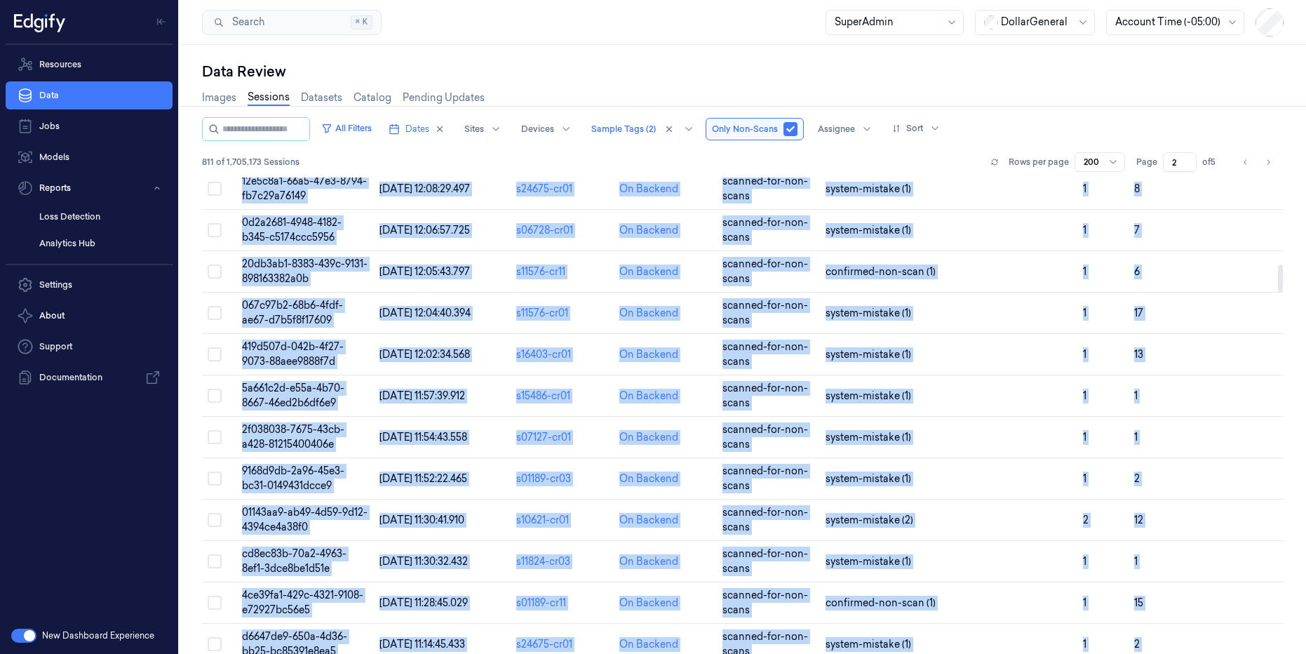
scroll to position [1516, 0]
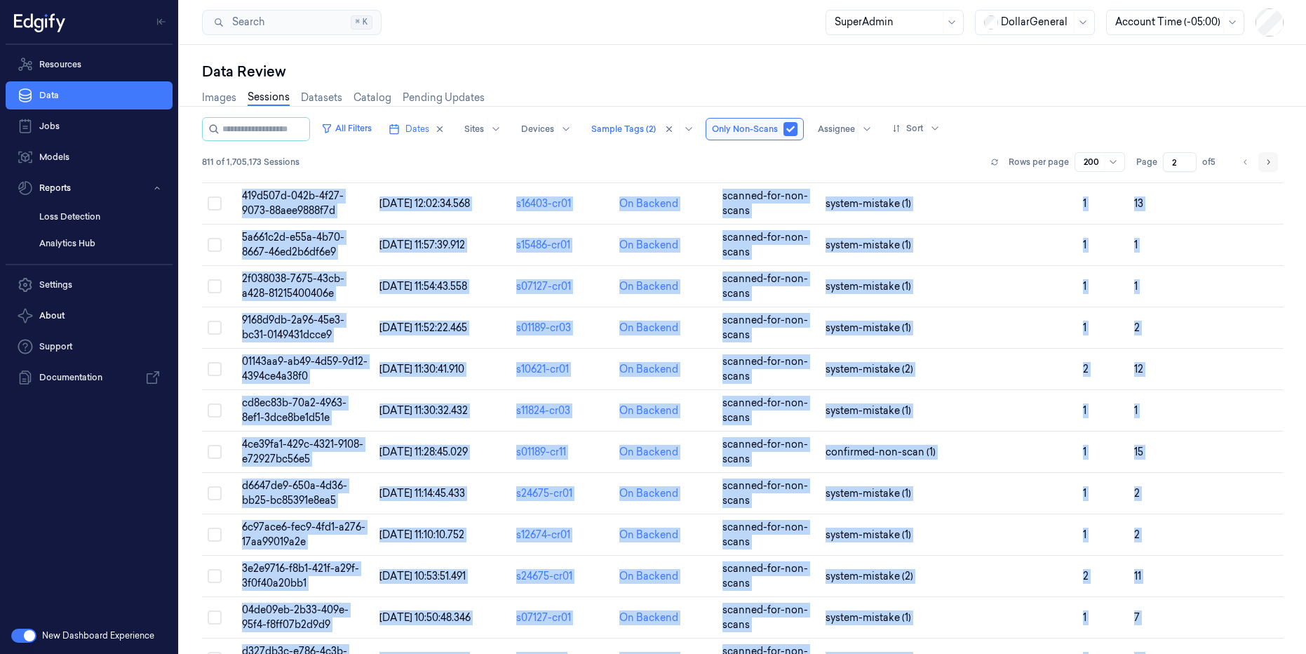
click at [1268, 163] on icon "Go to next page" at bounding box center [1268, 161] width 8 height 11
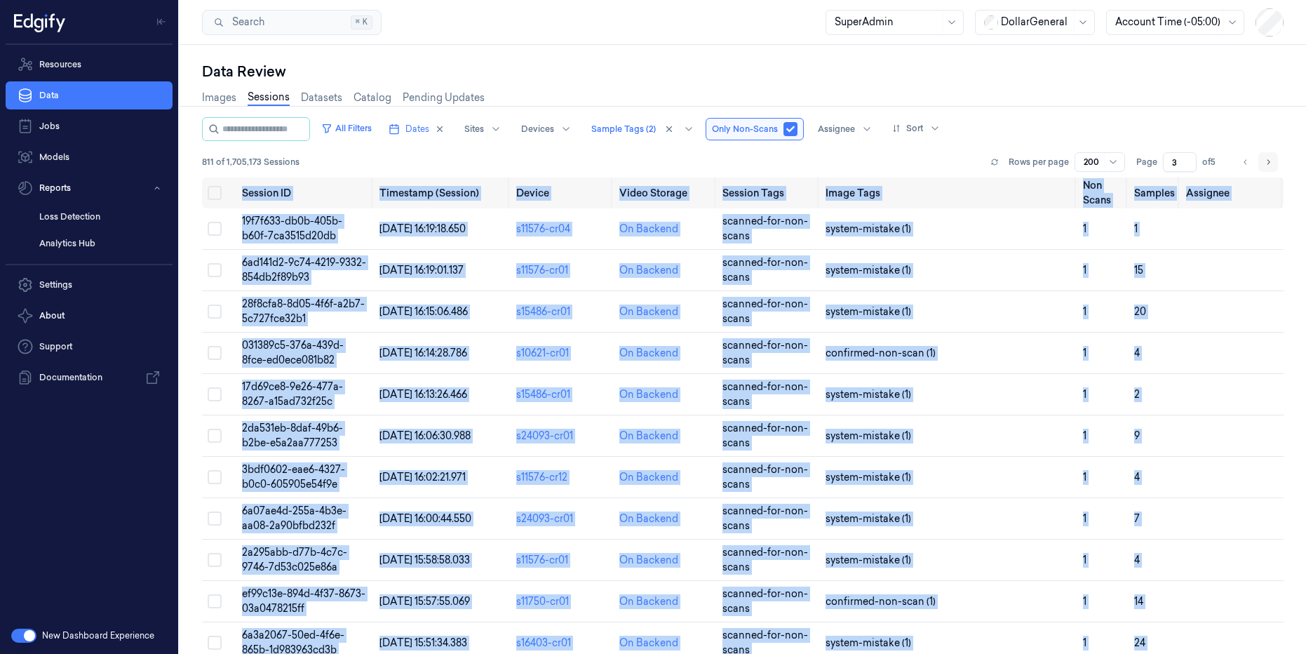
click at [1269, 163] on icon "Go to next page" at bounding box center [1269, 161] width 3 height 5
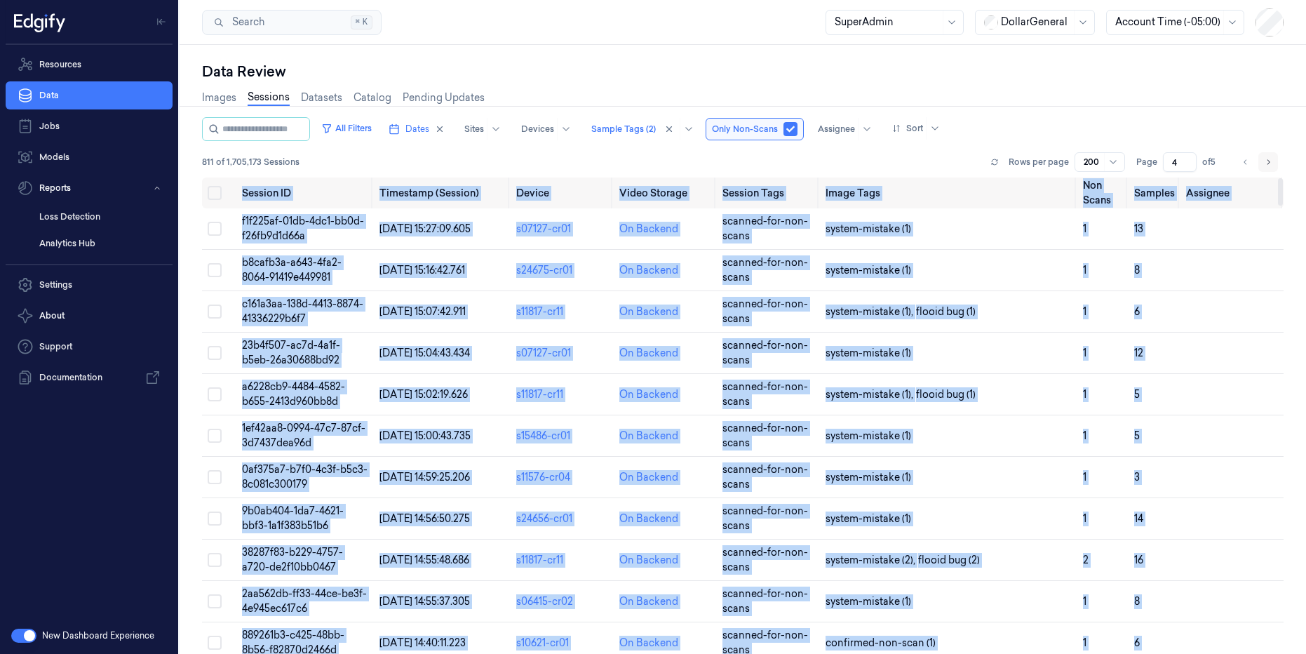
click at [1270, 163] on icon "Go to next page" at bounding box center [1268, 161] width 8 height 11
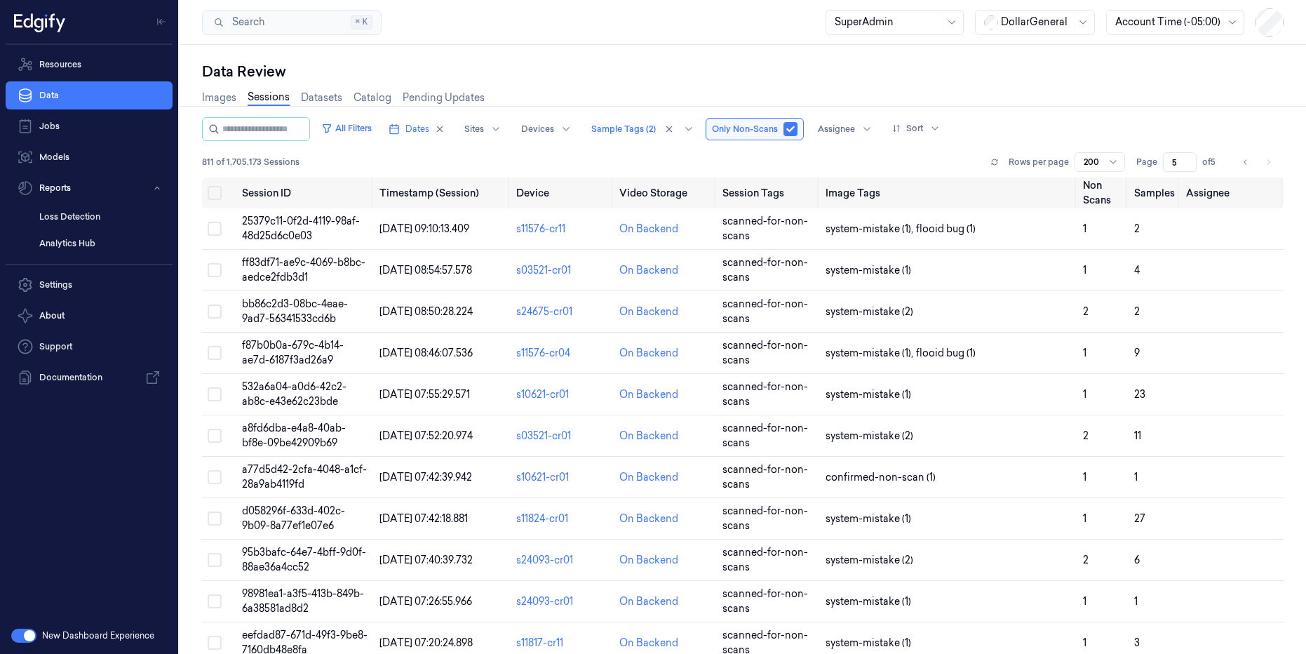
click at [1038, 74] on div "Data Review" at bounding box center [743, 72] width 1082 height 20
click at [649, 136] on div "Sample Tags (2)" at bounding box center [623, 129] width 65 height 22
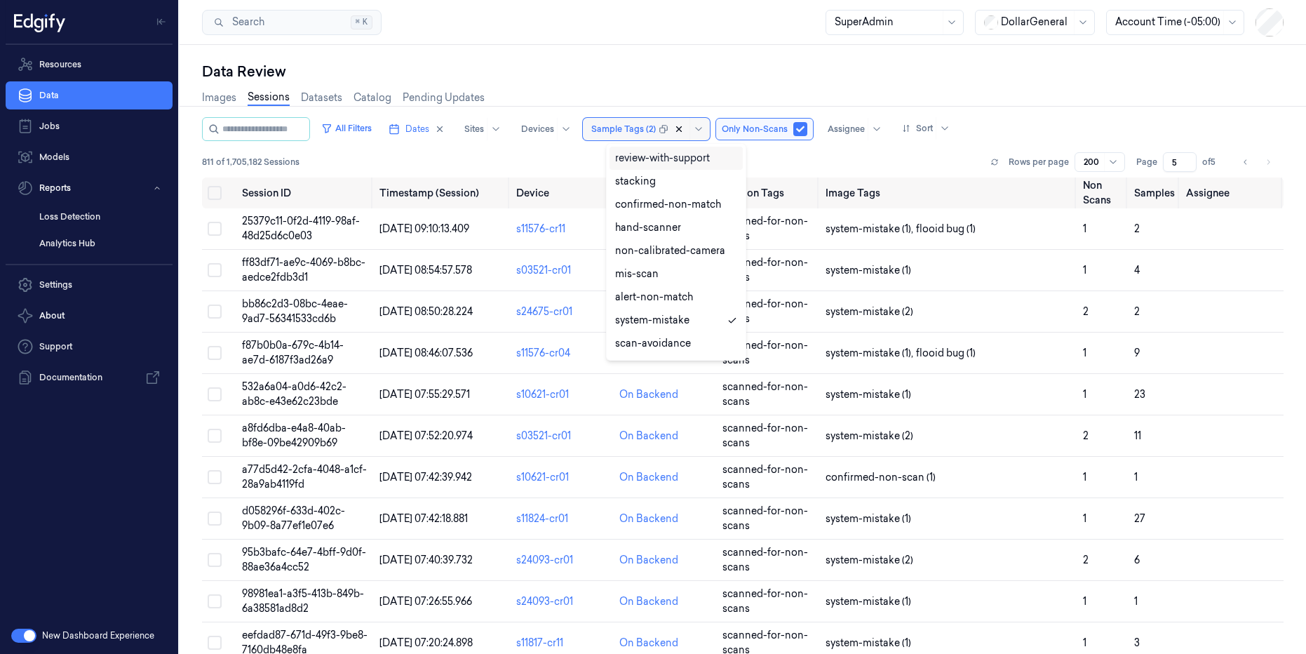
type input "1"
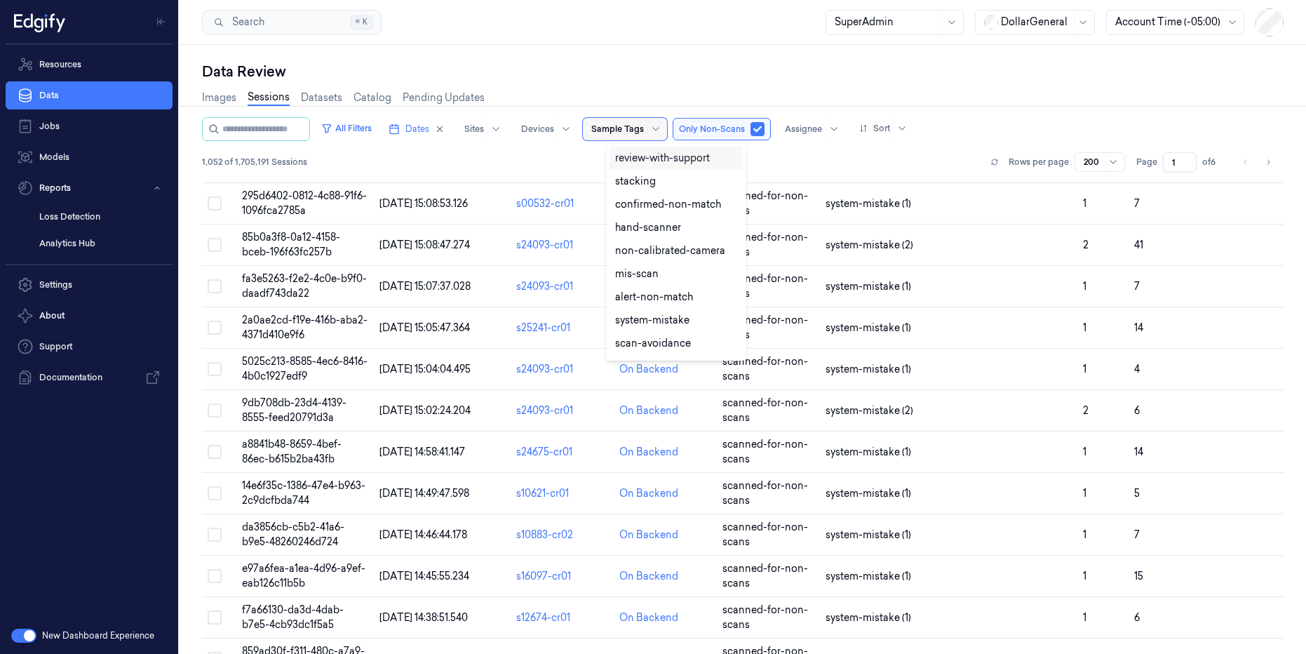
scroll to position [7844, 0]
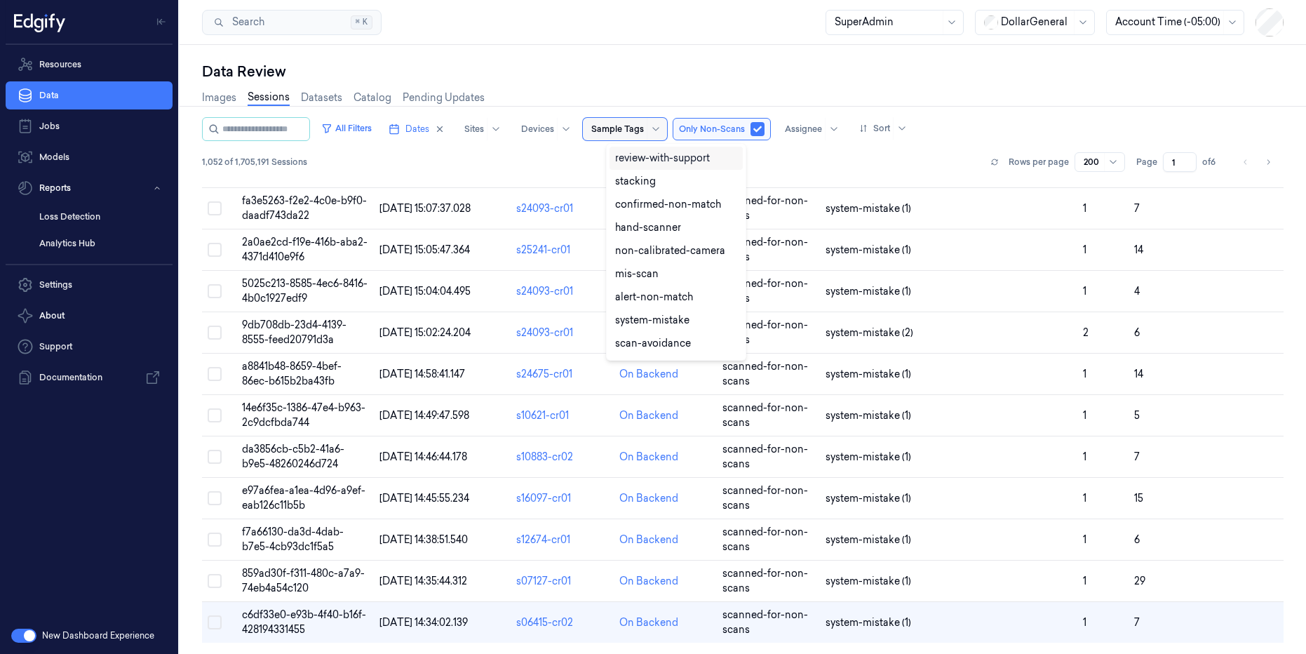
click at [676, 75] on div "Data Review" at bounding box center [743, 72] width 1082 height 20
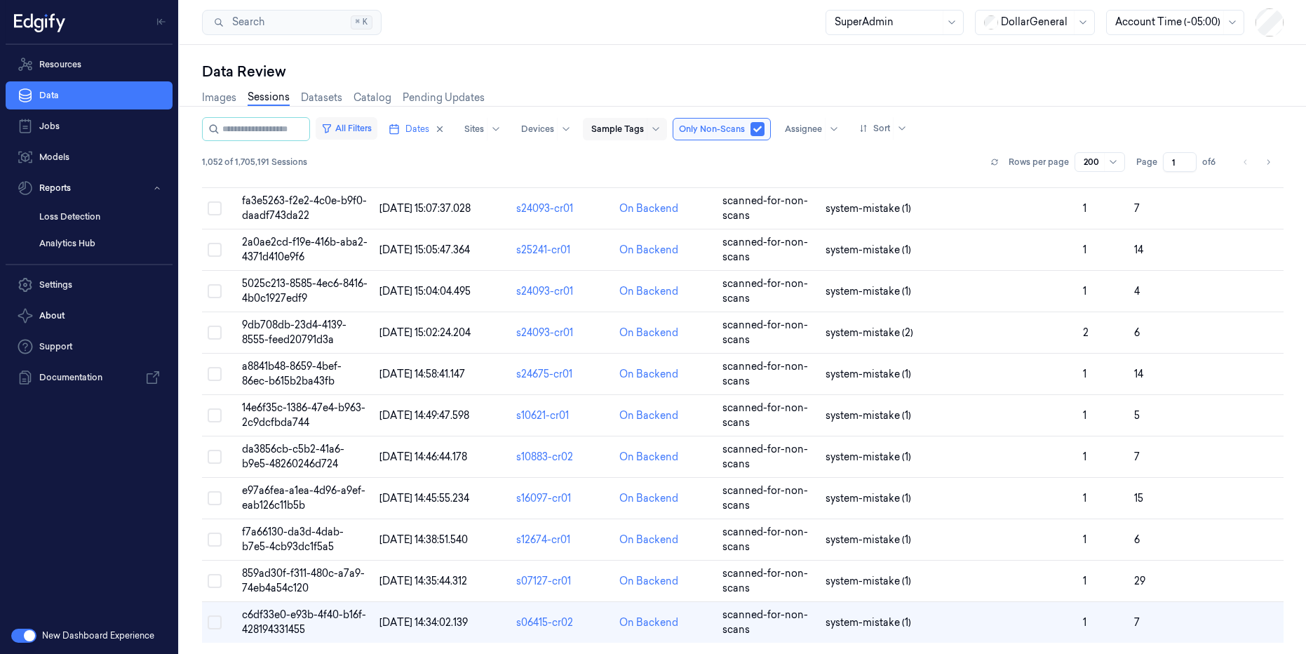
click at [377, 128] on button "All Filters" at bounding box center [347, 128] width 62 height 22
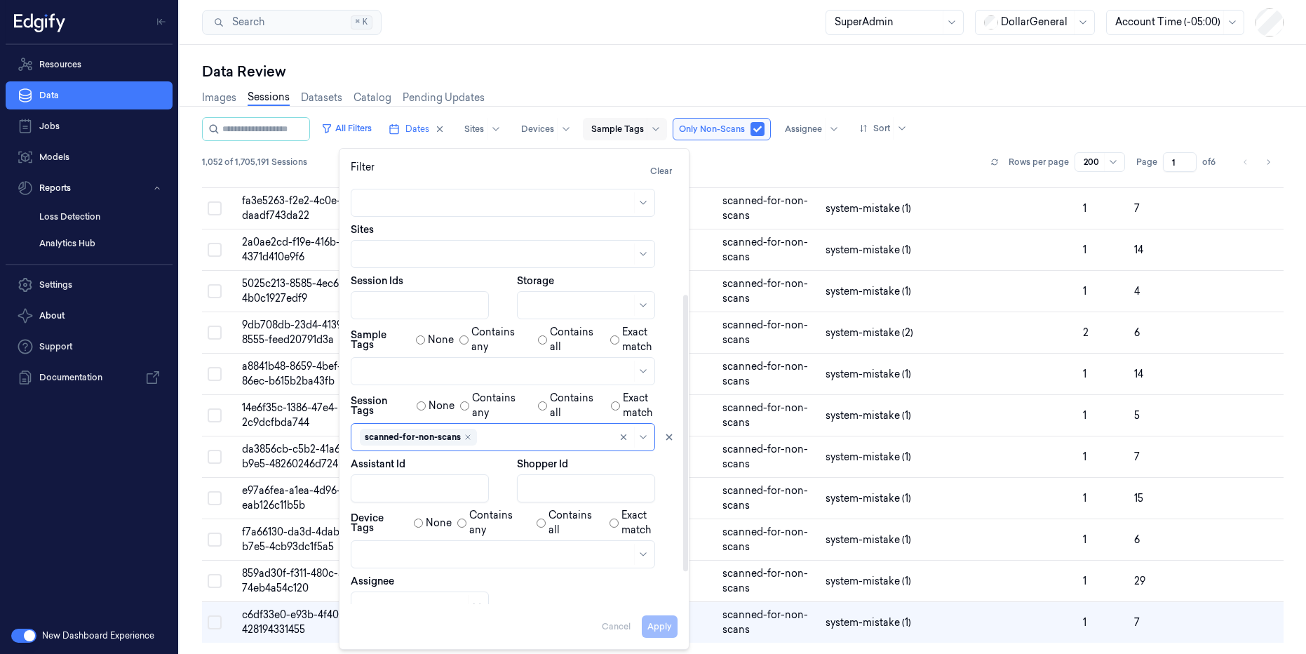
scroll to position [220, 0]
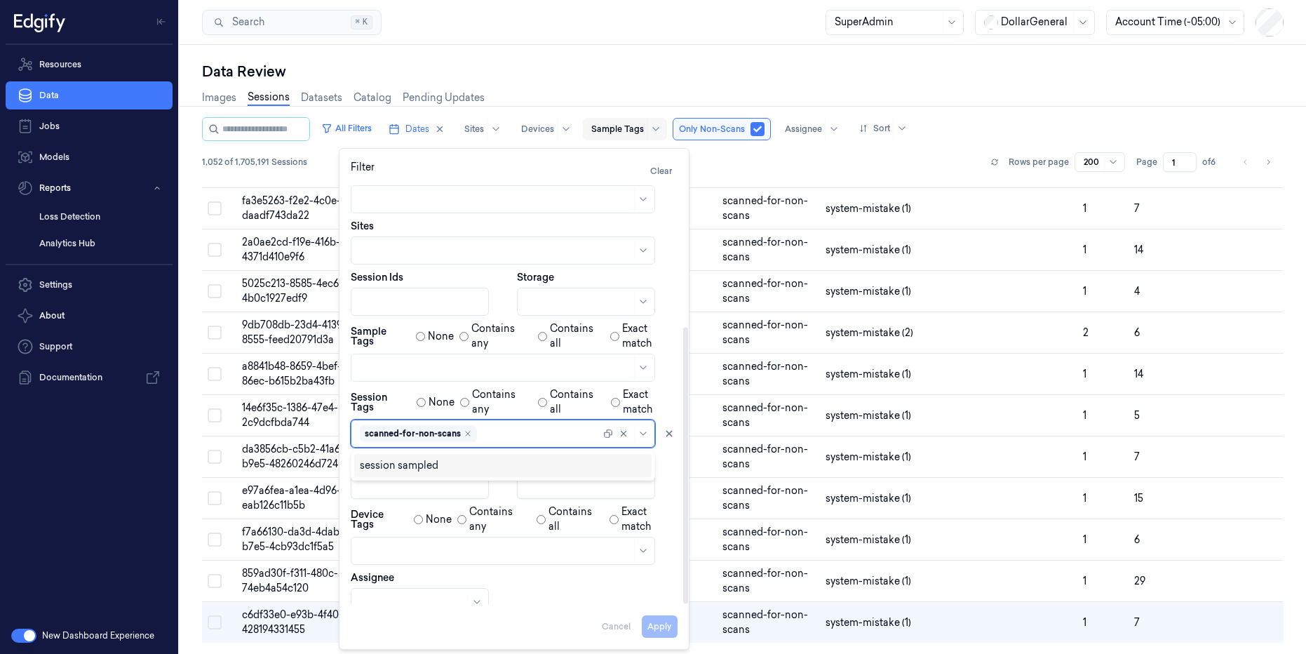
click at [467, 438] on div "scanned-for-non-scans" at bounding box center [418, 433] width 117 height 17
click at [468, 433] on icon "Remove ,scanned-for-non-scans" at bounding box center [468, 433] width 8 height 8
click at [474, 370] on div at bounding box center [496, 368] width 272 height 15
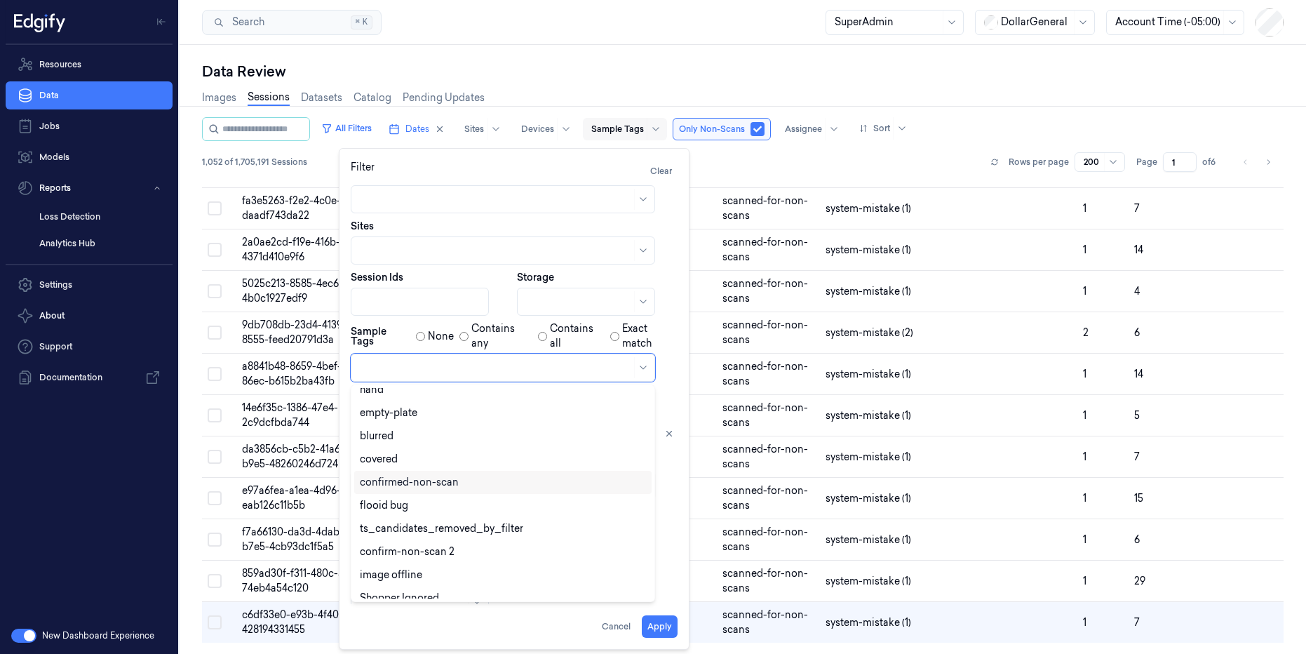
scroll to position [322, 0]
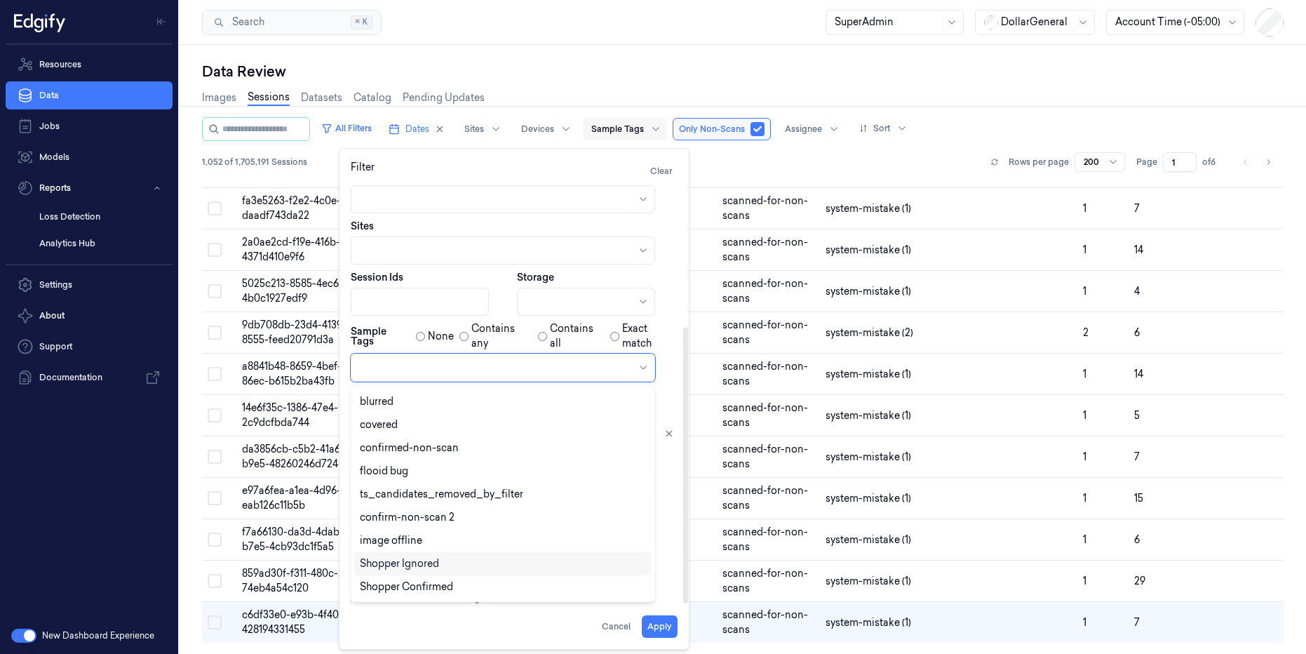
click at [683, 552] on div at bounding box center [685, 393] width 7 height 422
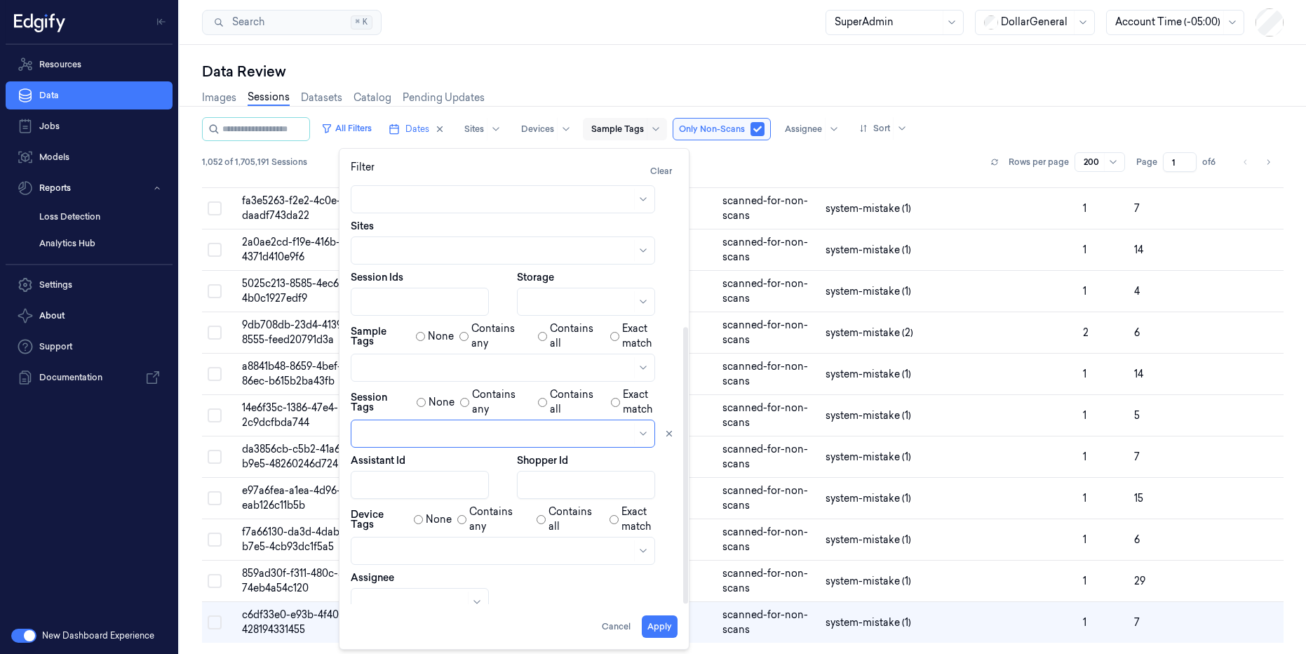
click at [643, 60] on div "Data Review Images Sessions Datasets Catalog Pending Updates All Filters Dates …" at bounding box center [743, 349] width 1127 height 609
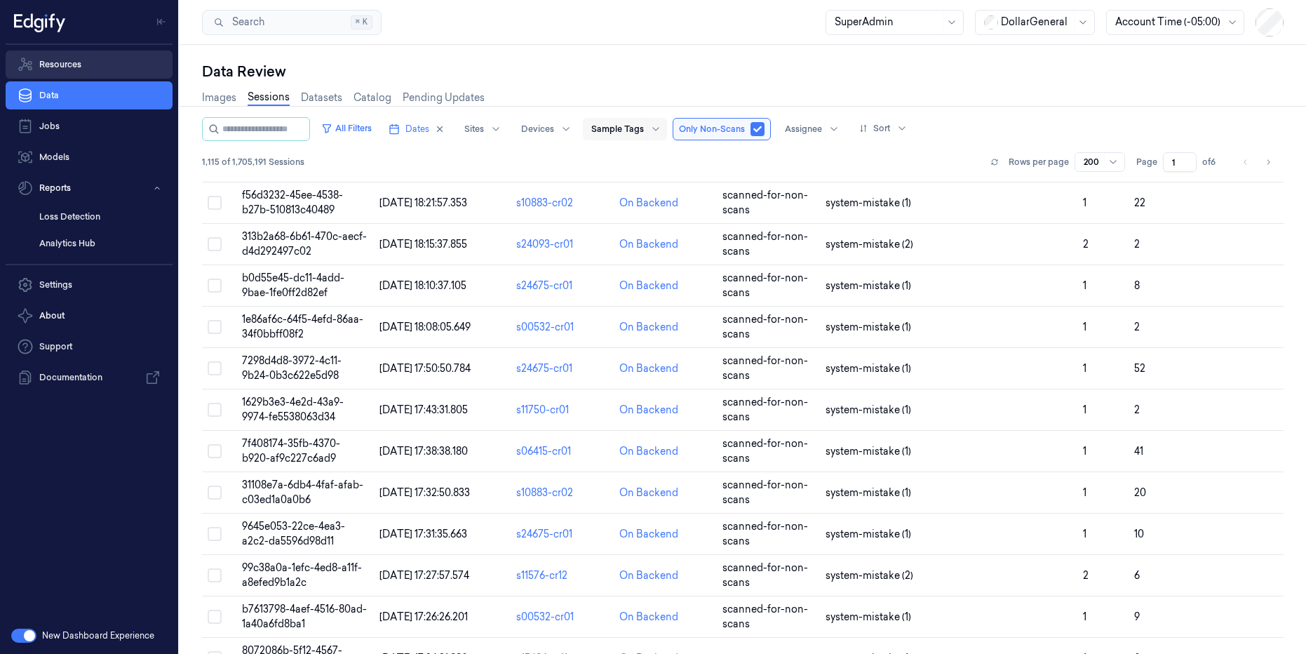
scroll to position [1818, 0]
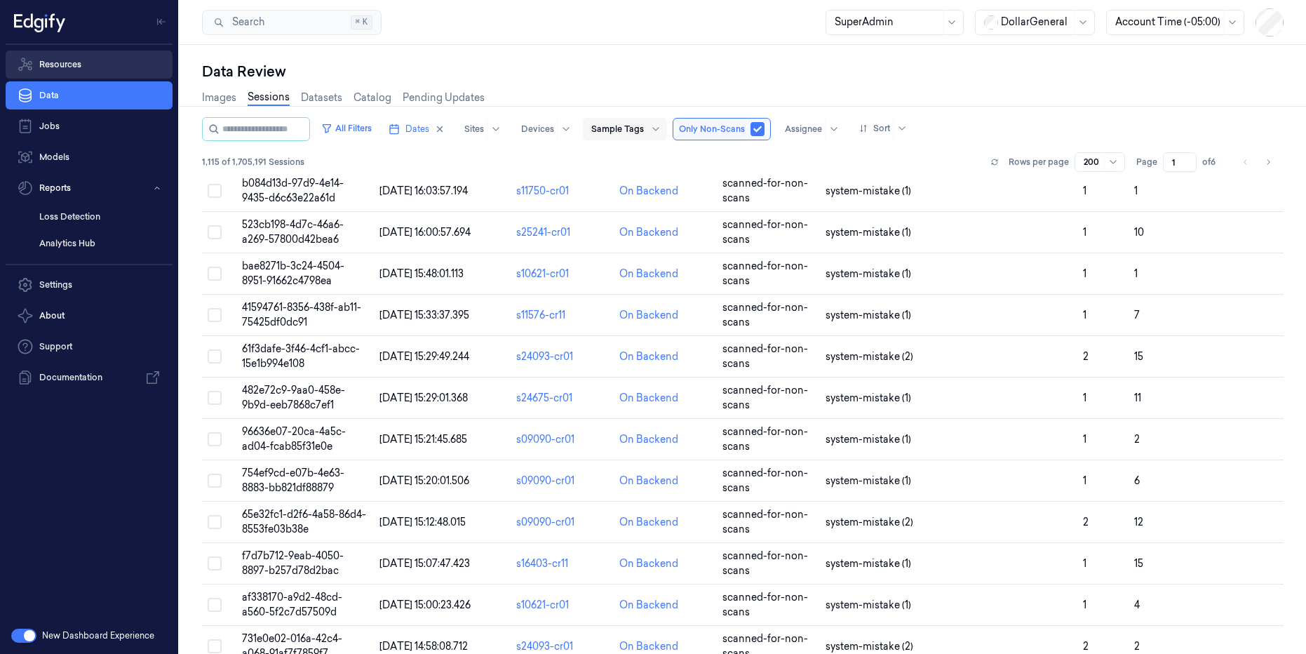
click at [87, 60] on link "Resources" at bounding box center [89, 65] width 167 height 28
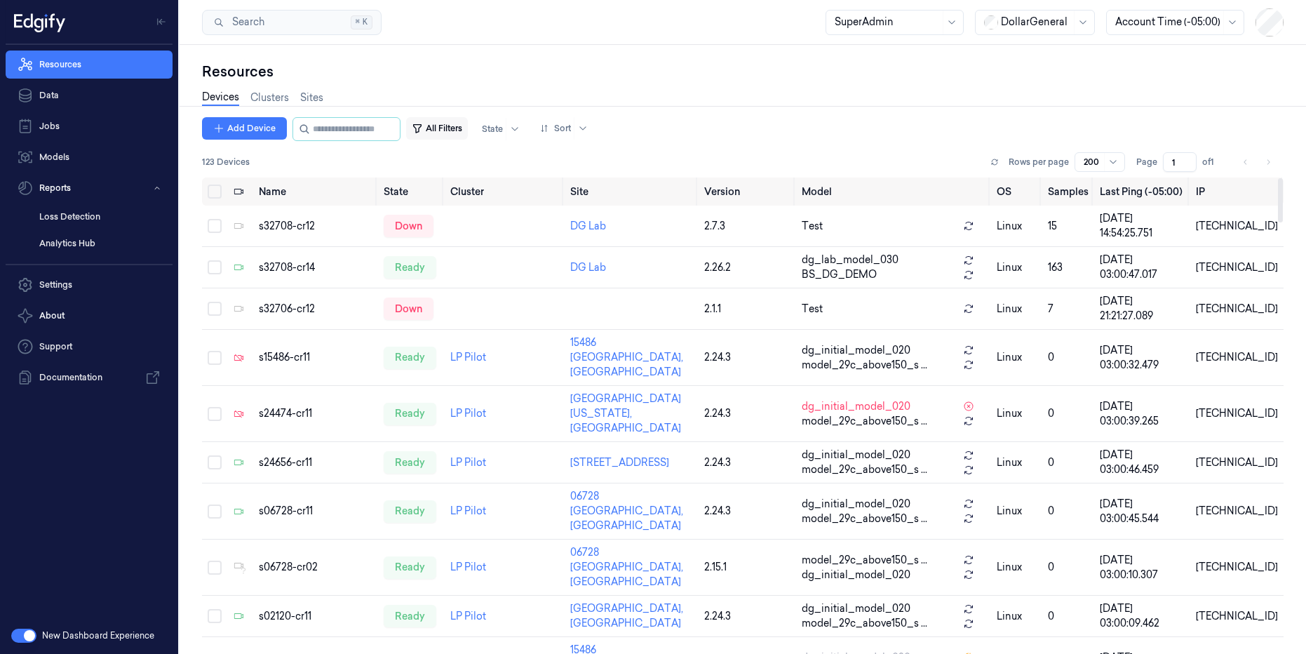
click at [468, 124] on button "All Filters" at bounding box center [437, 128] width 62 height 22
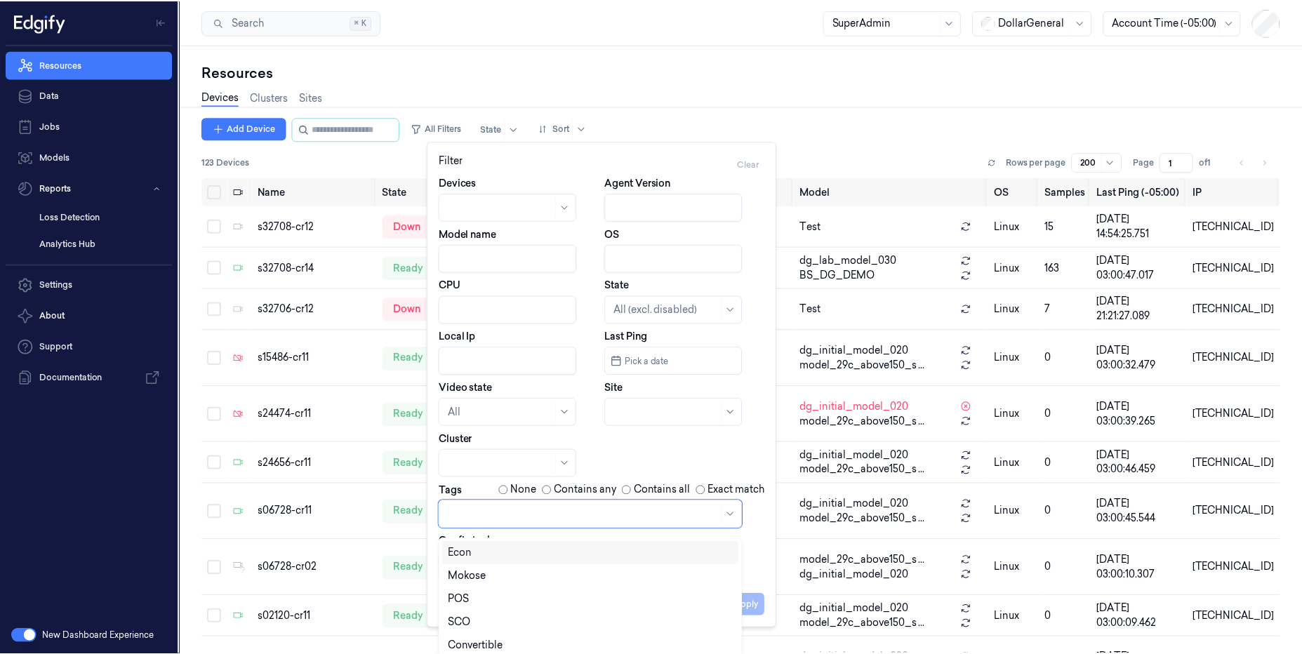
scroll to position [7, 0]
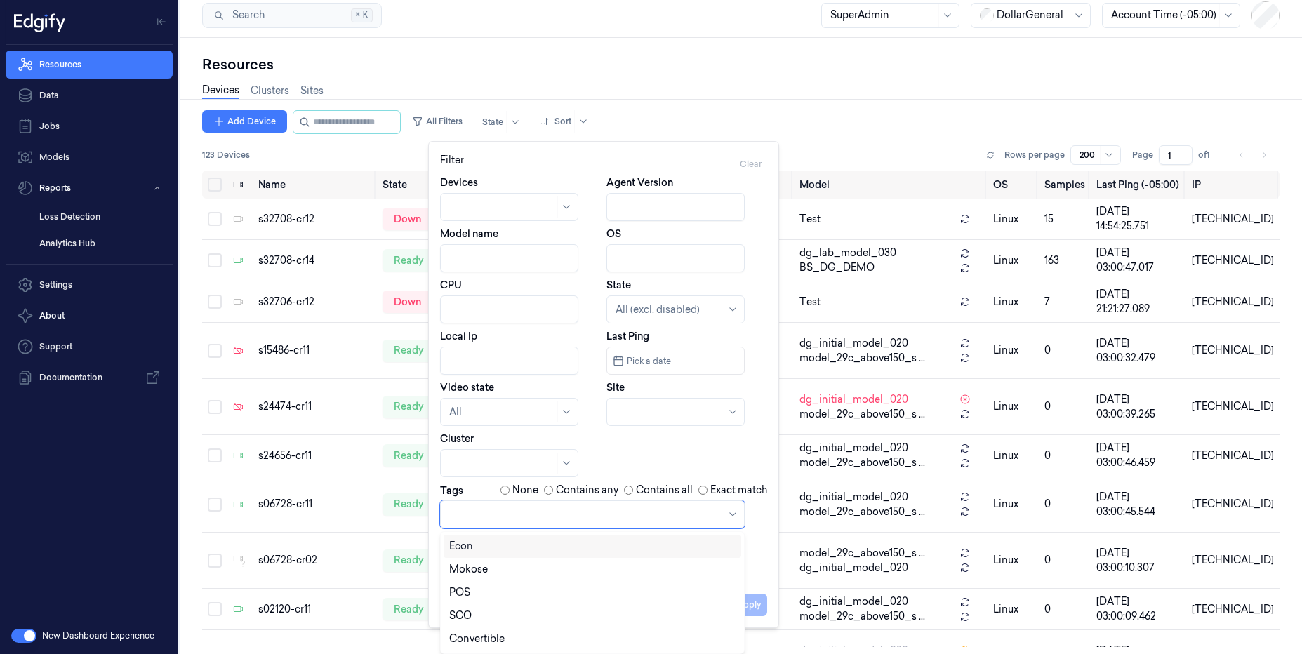
click at [577, 521] on div at bounding box center [585, 514] width 272 height 15
click at [512, 615] on div "SCO" at bounding box center [592, 615] width 286 height 15
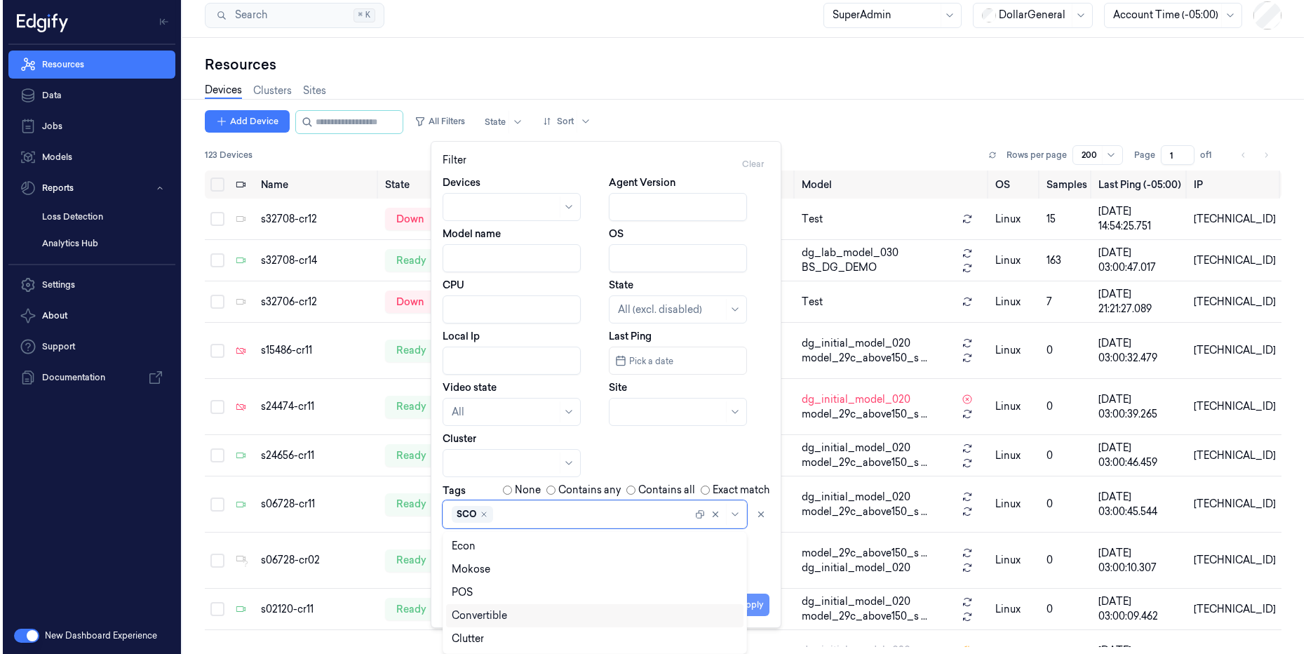
scroll to position [0, 0]
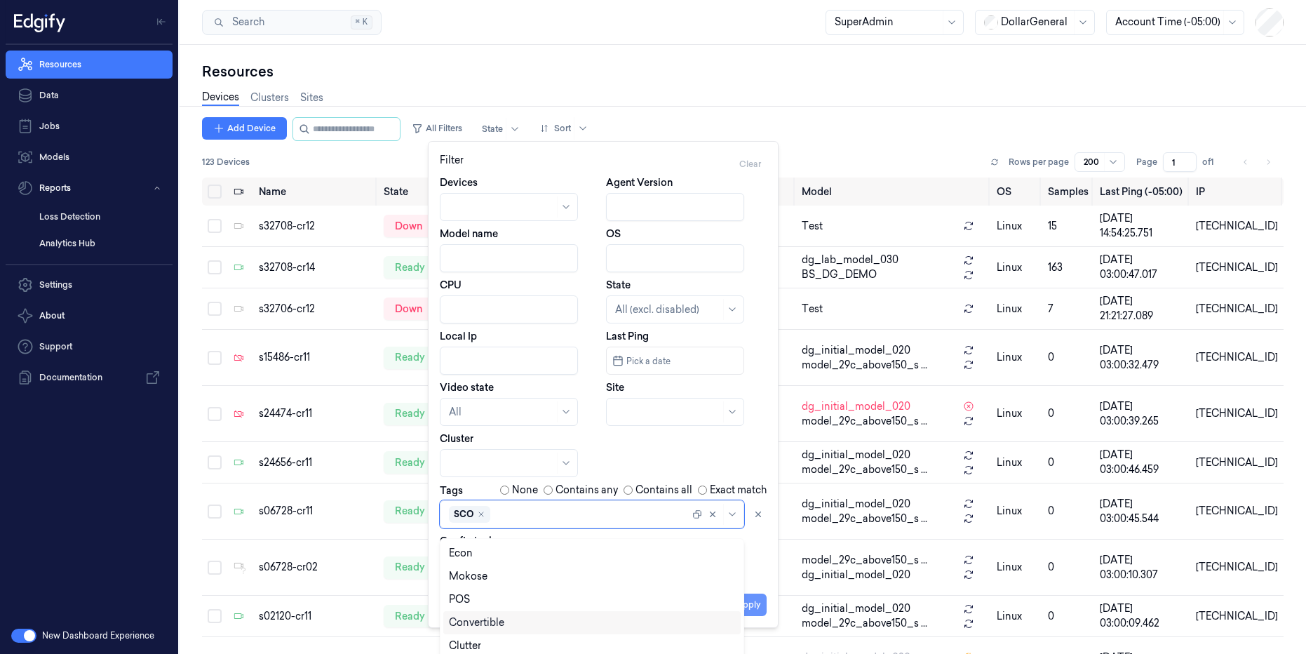
click at [753, 603] on button "Apply" at bounding box center [749, 605] width 36 height 22
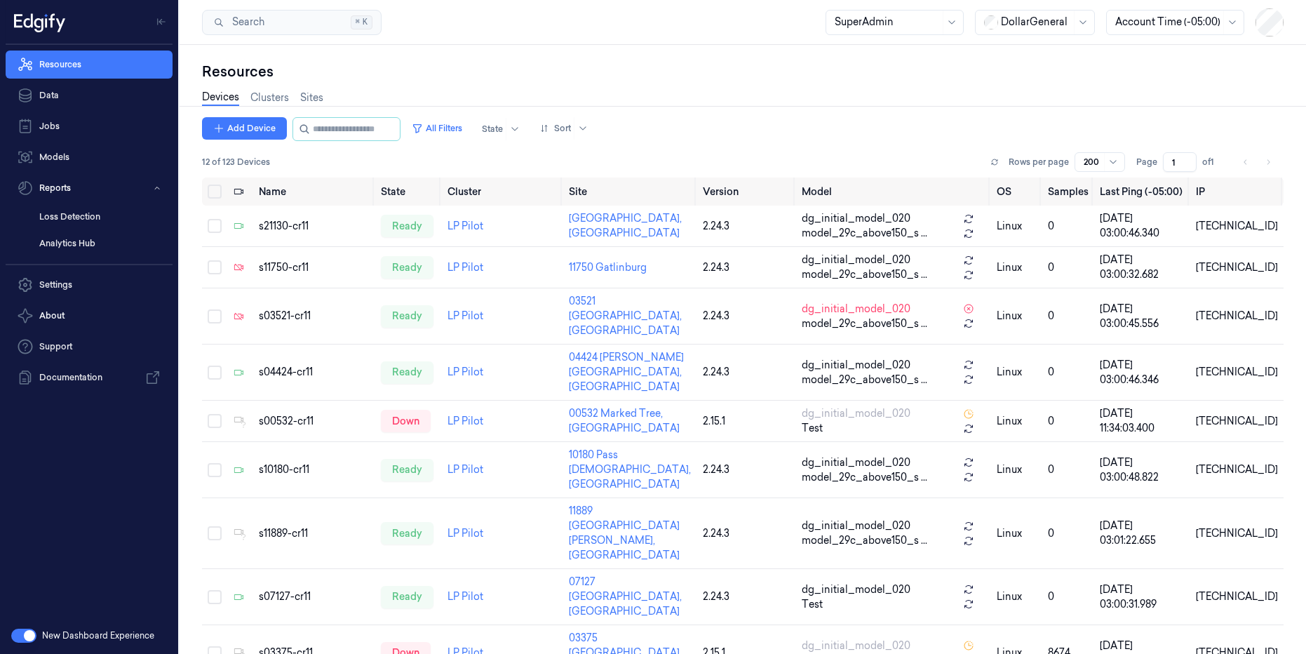
click at [715, 127] on div "Add Device All Filters State Sort" at bounding box center [743, 129] width 1082 height 24
click at [468, 131] on button "All Filters" at bounding box center [437, 128] width 62 height 22
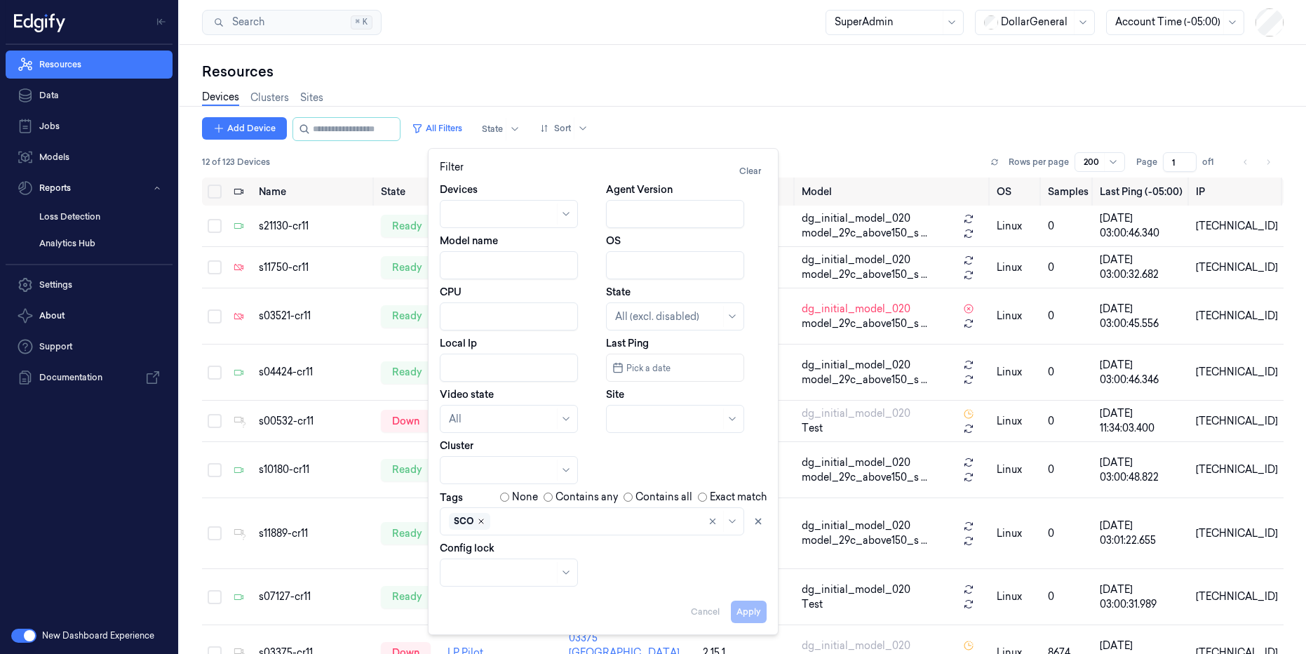
click at [481, 524] on icon "Remove ,SCO" at bounding box center [481, 521] width 8 height 8
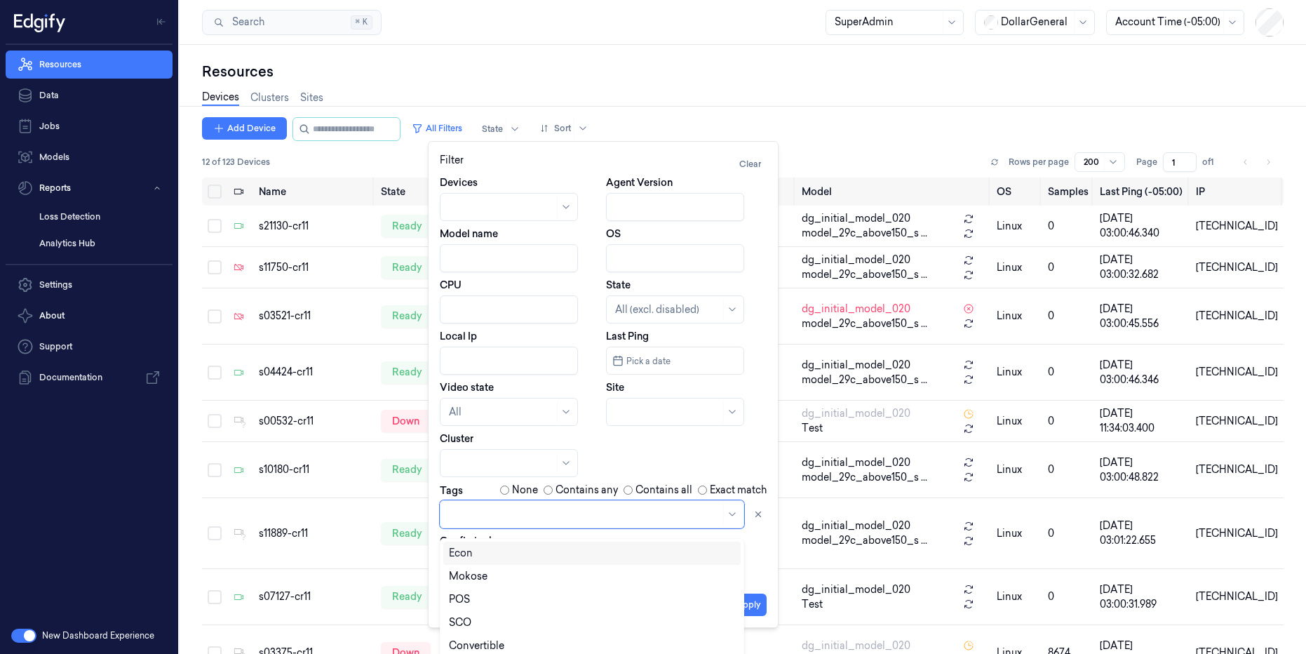
click at [481, 524] on div at bounding box center [592, 514] width 305 height 28
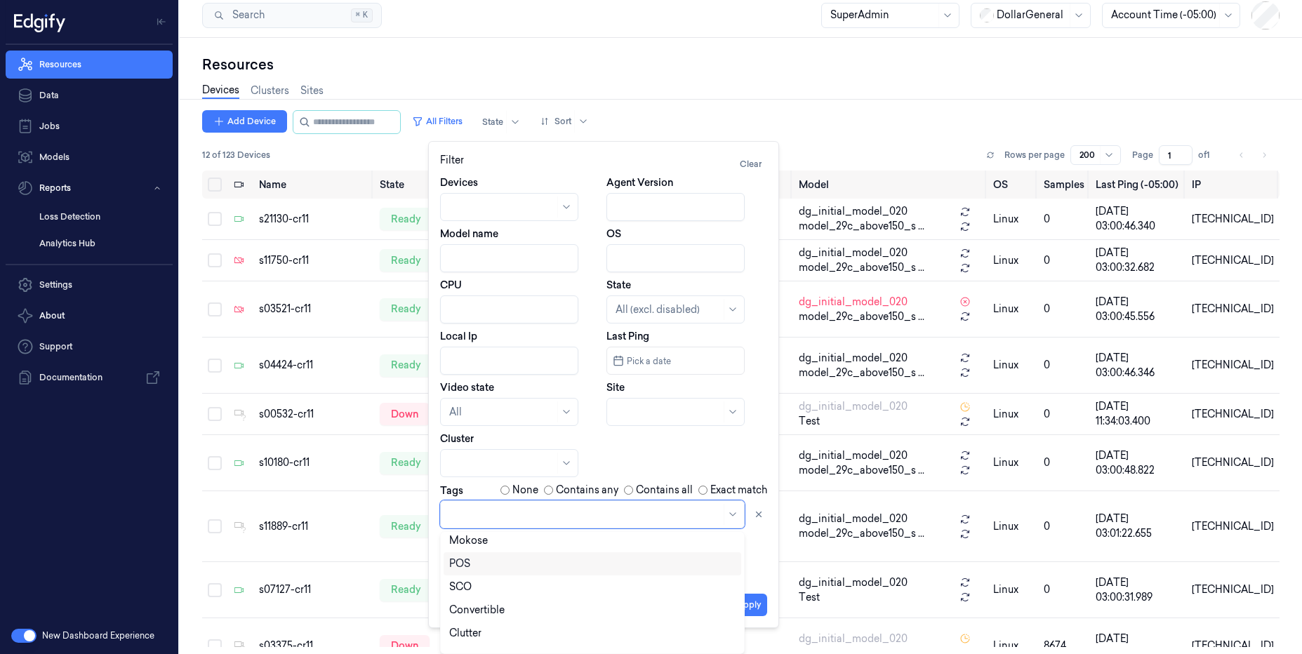
scroll to position [42, 0]
click at [500, 544] on div "POS" at bounding box center [592, 550] width 286 height 15
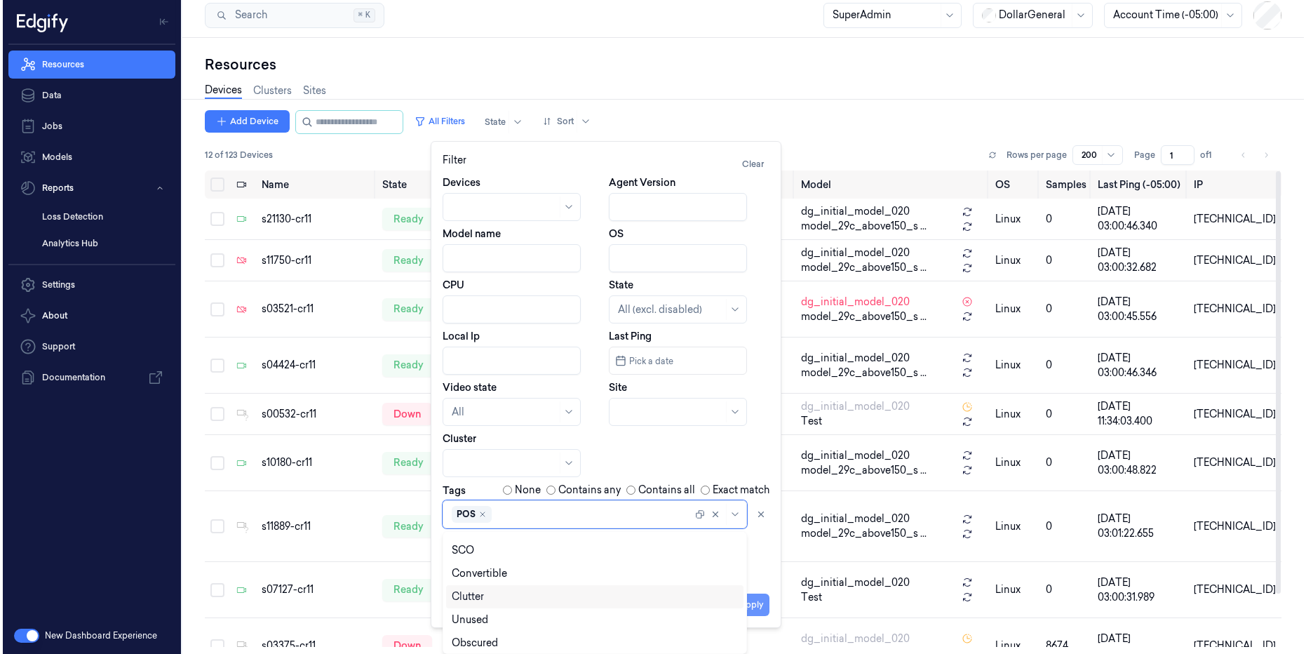
scroll to position [0, 0]
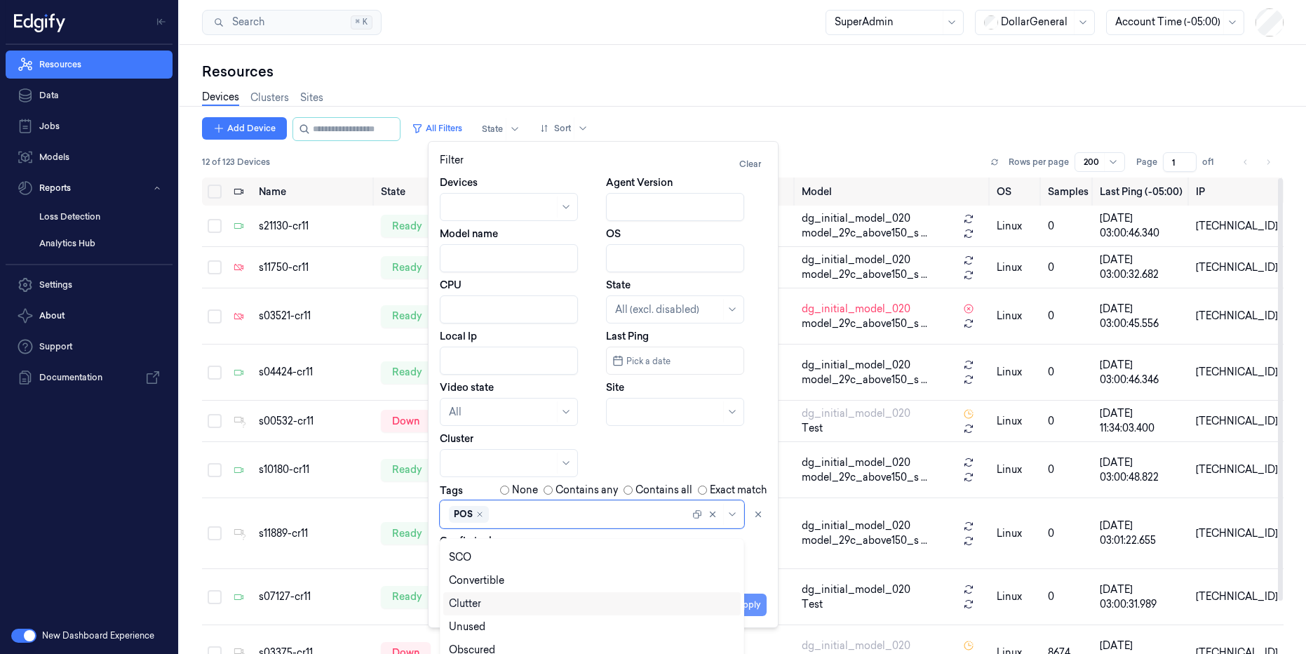
click at [755, 607] on button "Apply" at bounding box center [749, 605] width 36 height 22
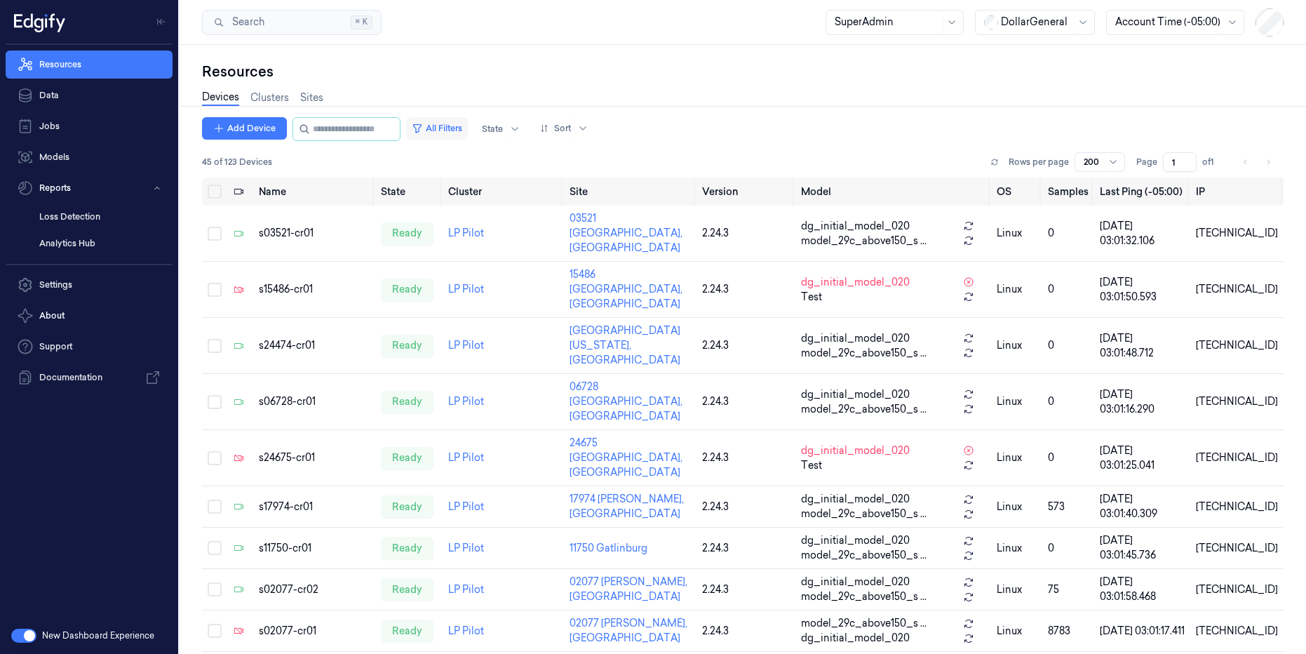
click at [448, 133] on button "All Filters" at bounding box center [437, 128] width 62 height 22
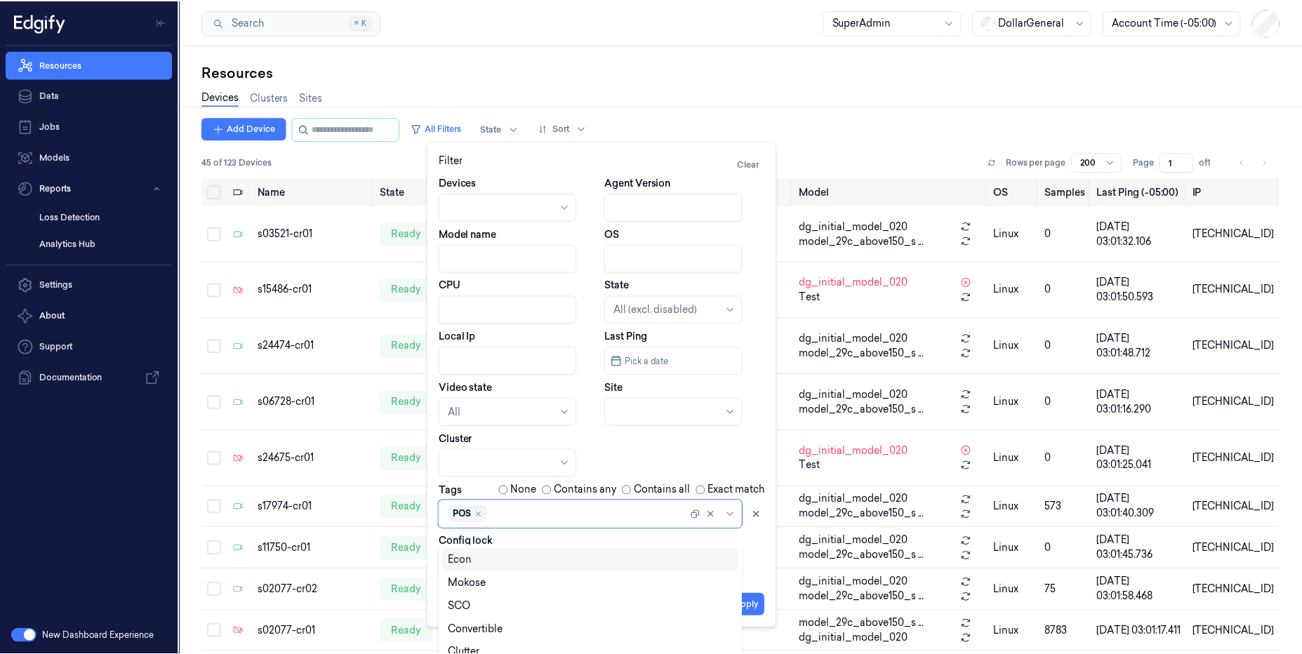
scroll to position [7, 0]
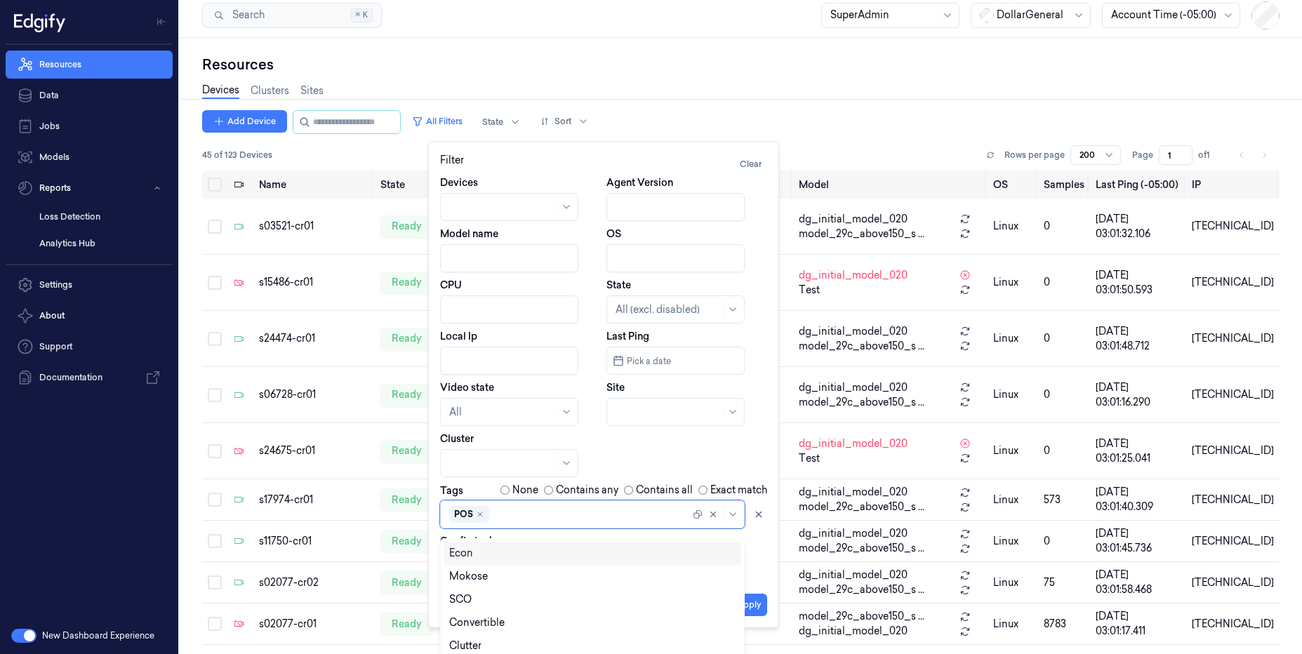
click at [507, 522] on div "POS" at bounding box center [569, 514] width 241 height 20
click at [490, 591] on div "SCO" at bounding box center [592, 592] width 286 height 15
click at [553, 551] on div "Convertible" at bounding box center [592, 550] width 286 height 15
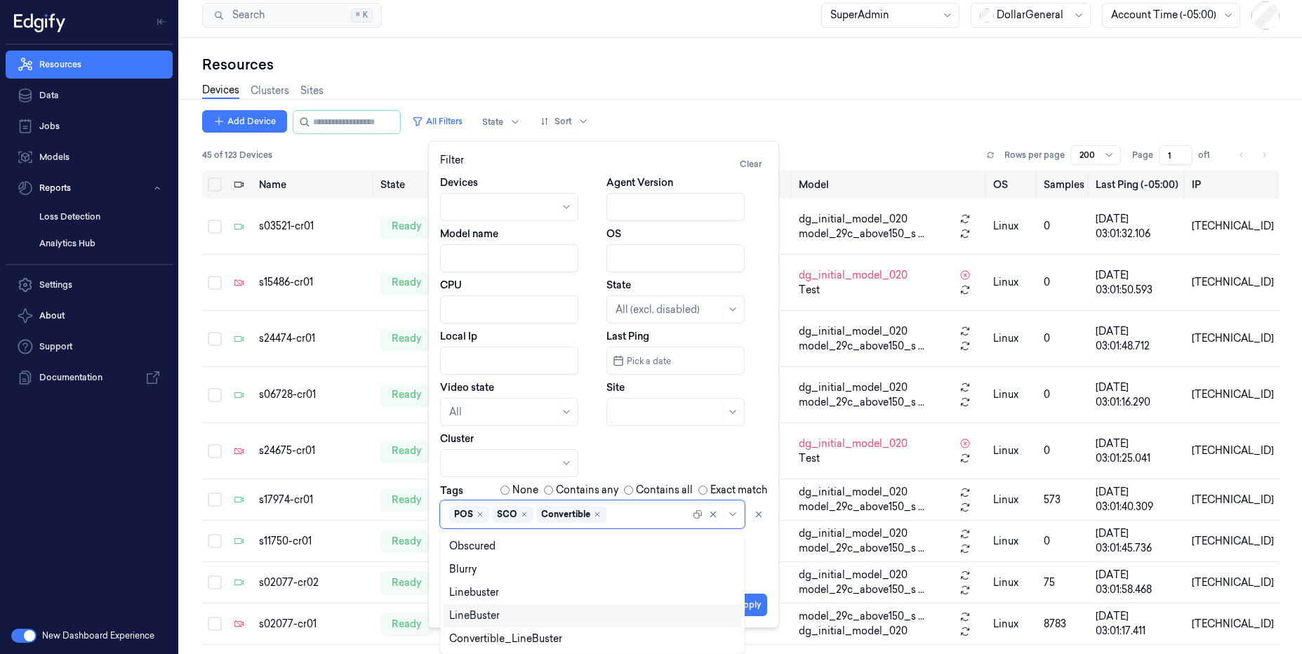
click at [532, 614] on div "LineBuster" at bounding box center [592, 615] width 286 height 15
click at [542, 638] on div "Convertible_LineBuster" at bounding box center [505, 638] width 113 height 15
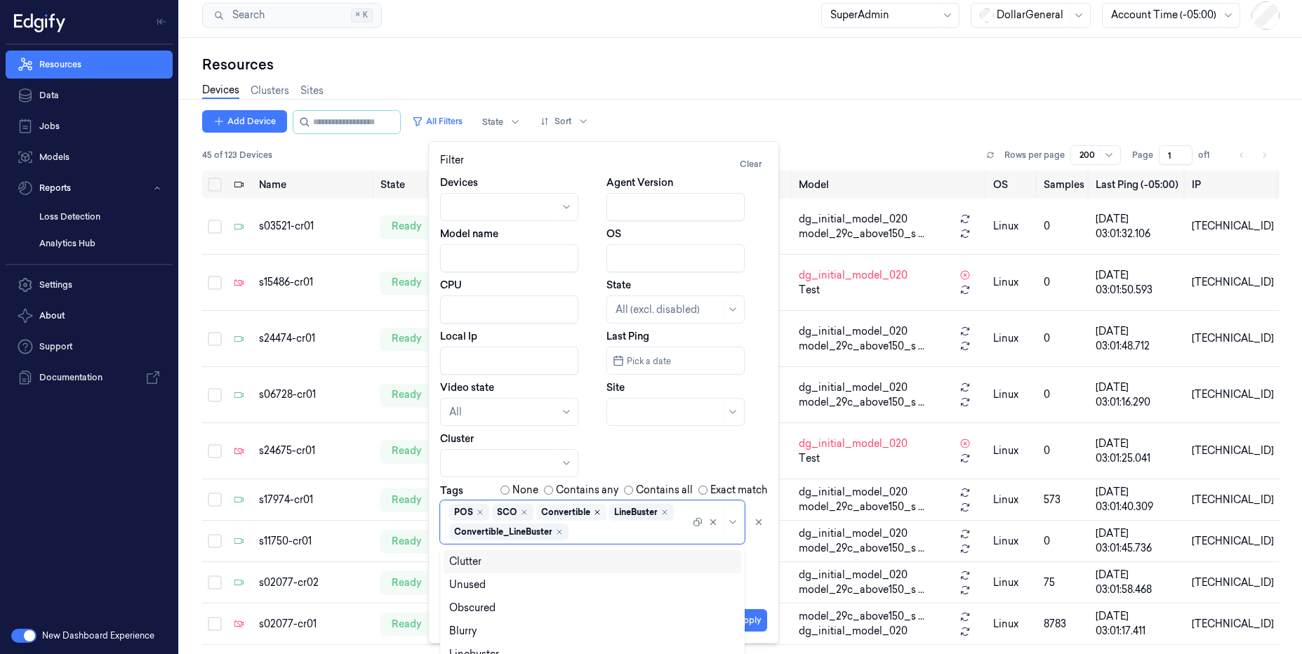
click at [594, 513] on icon "Remove ,Convertible" at bounding box center [597, 512] width 8 height 8
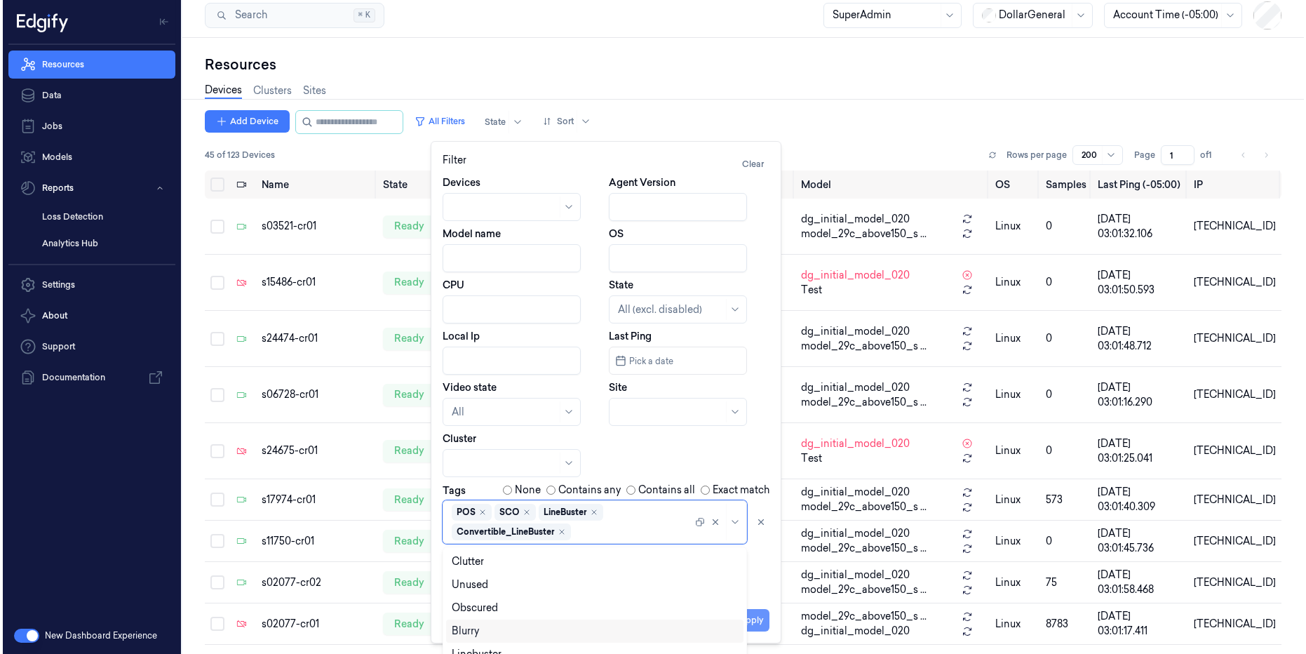
scroll to position [0, 0]
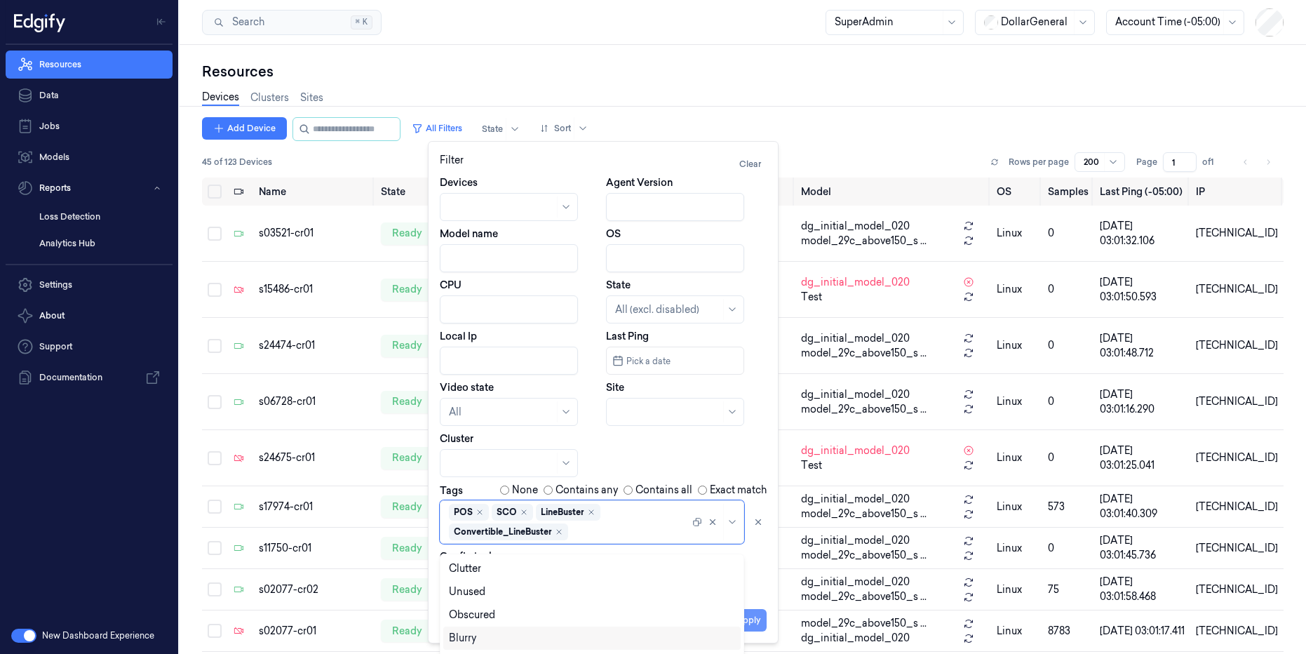
click at [754, 619] on button "Apply" at bounding box center [749, 620] width 36 height 22
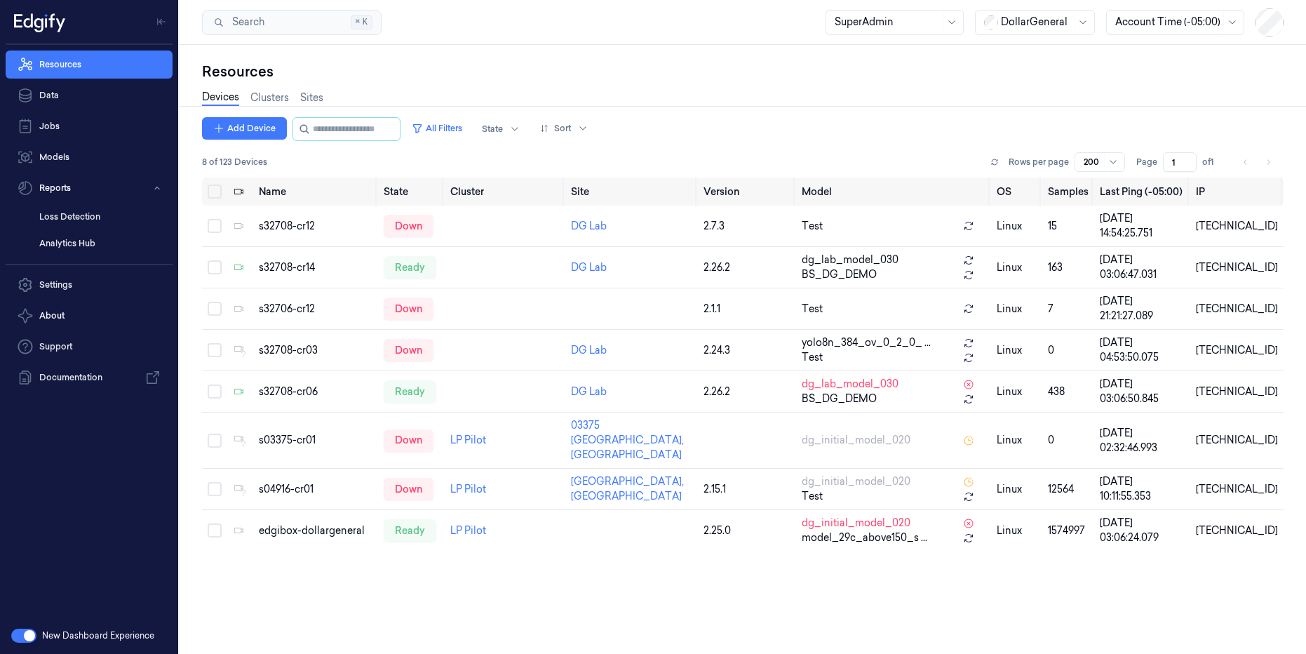
drag, startPoint x: 258, startPoint y: 189, endPoint x: 1321, endPoint y: 545, distance: 1121.1
click at [1306, 545] on html "Resources Data Jobs Models Reports Loss Detection Analytics Hub Settings About …" at bounding box center [653, 327] width 1306 height 654
copy thead
click at [742, 79] on div "Resources" at bounding box center [743, 72] width 1082 height 20
click at [468, 124] on button "All Filters" at bounding box center [437, 128] width 62 height 22
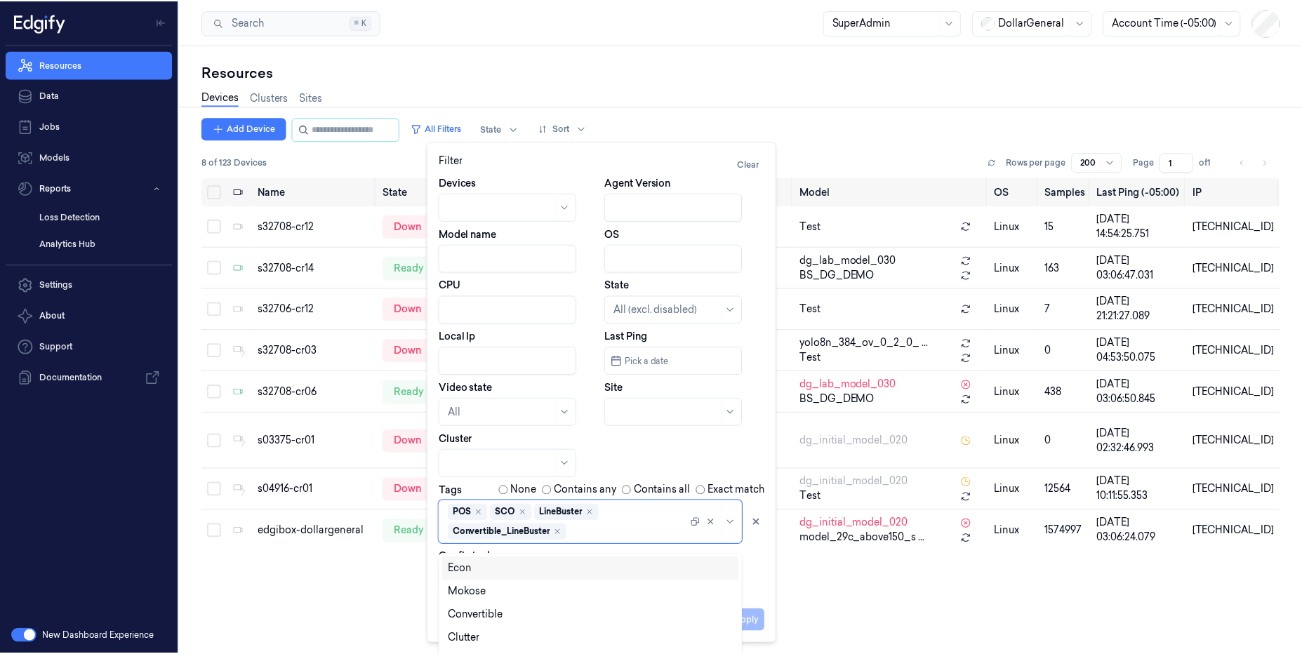
scroll to position [7, 0]
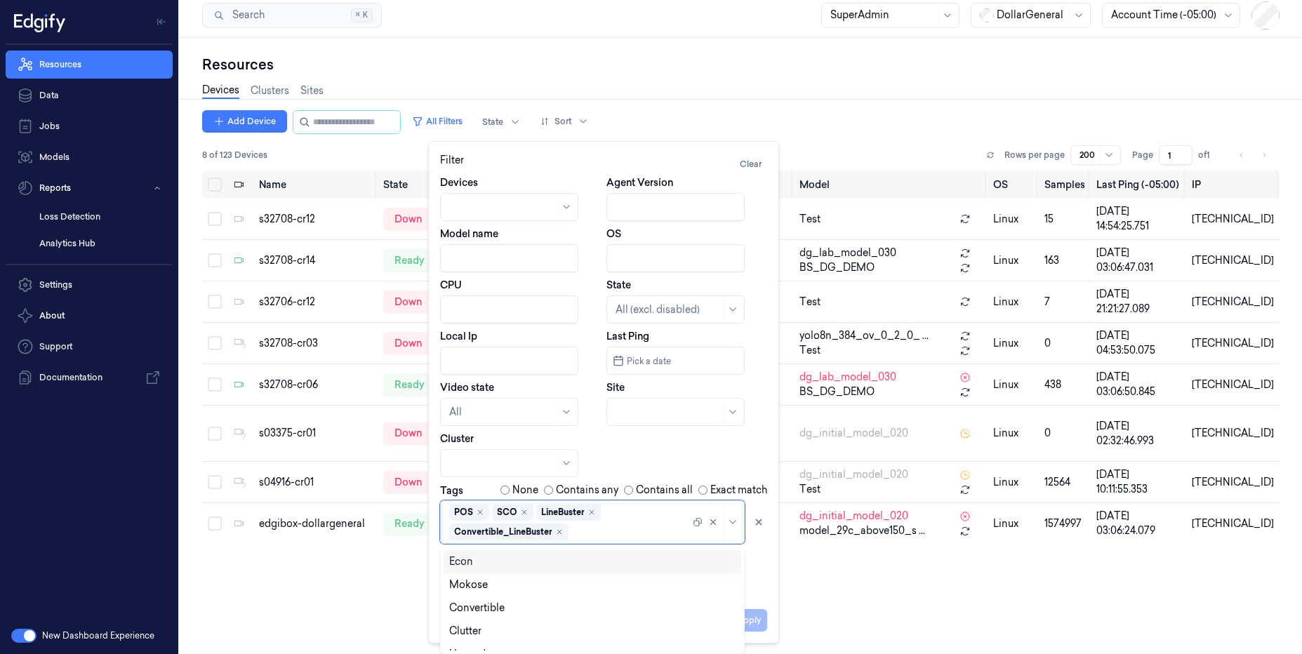
click at [625, 537] on div at bounding box center [630, 532] width 119 height 15
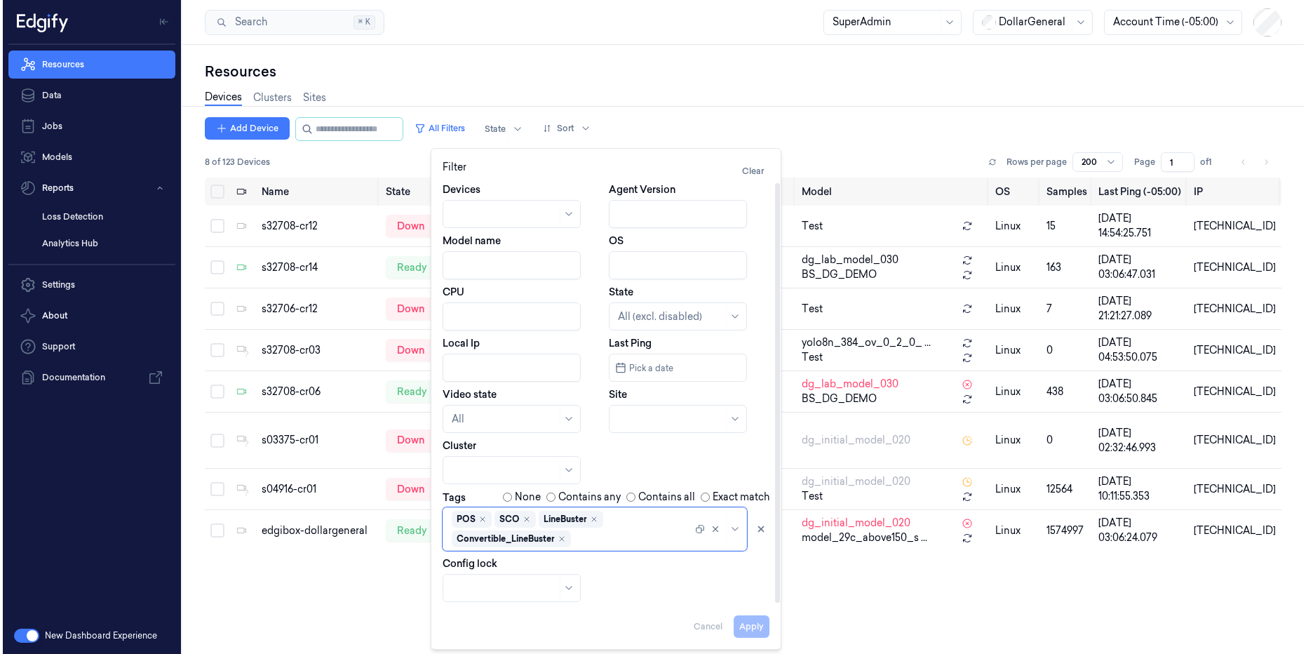
scroll to position [0, 0]
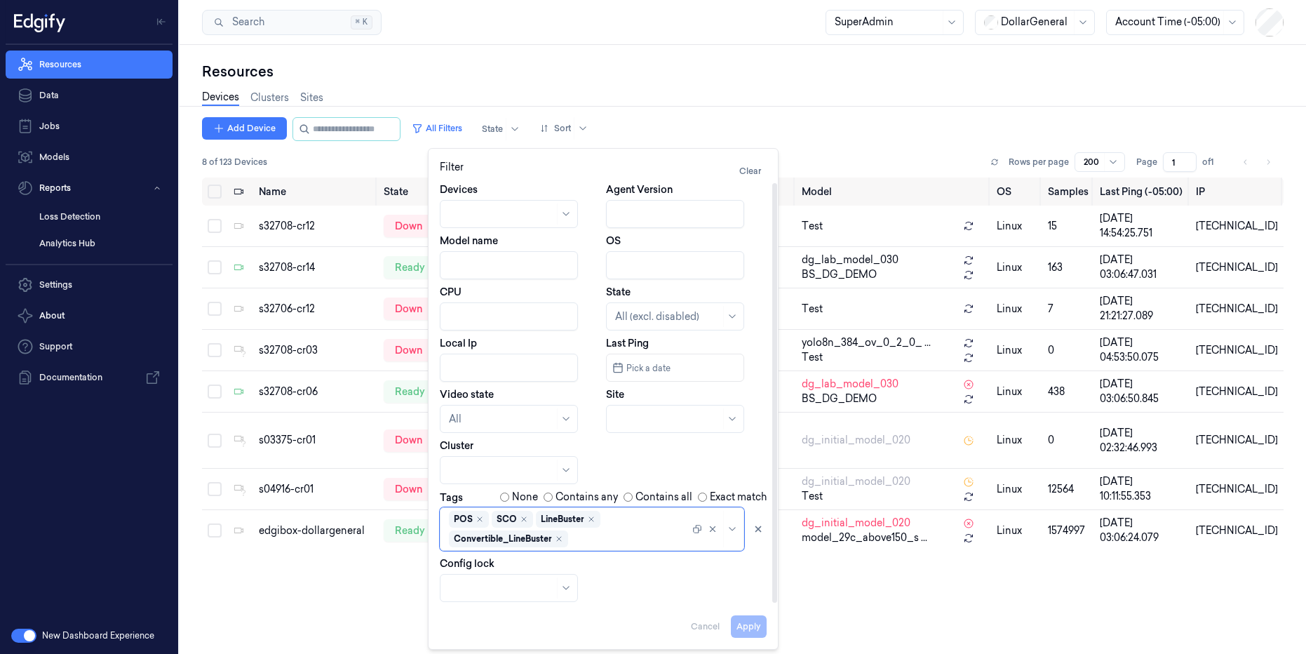
click at [664, 521] on div "POS SCO LineBuster Convertible_LineBuster" at bounding box center [569, 529] width 241 height 36
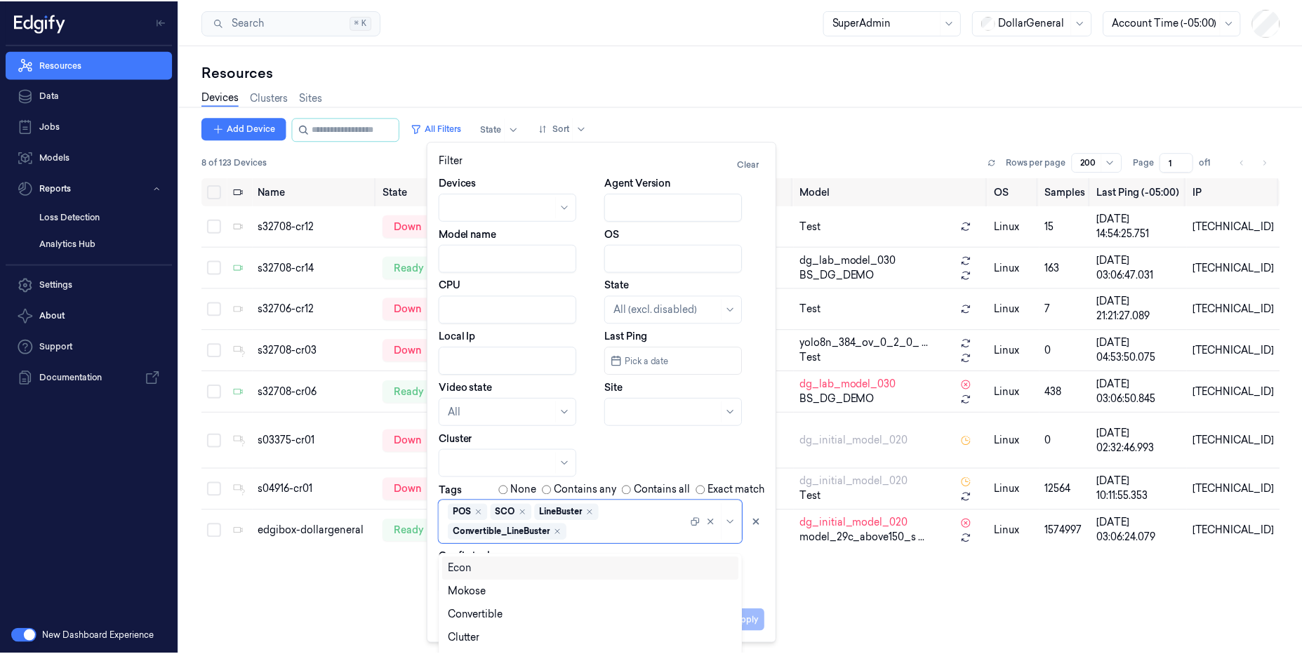
scroll to position [7, 0]
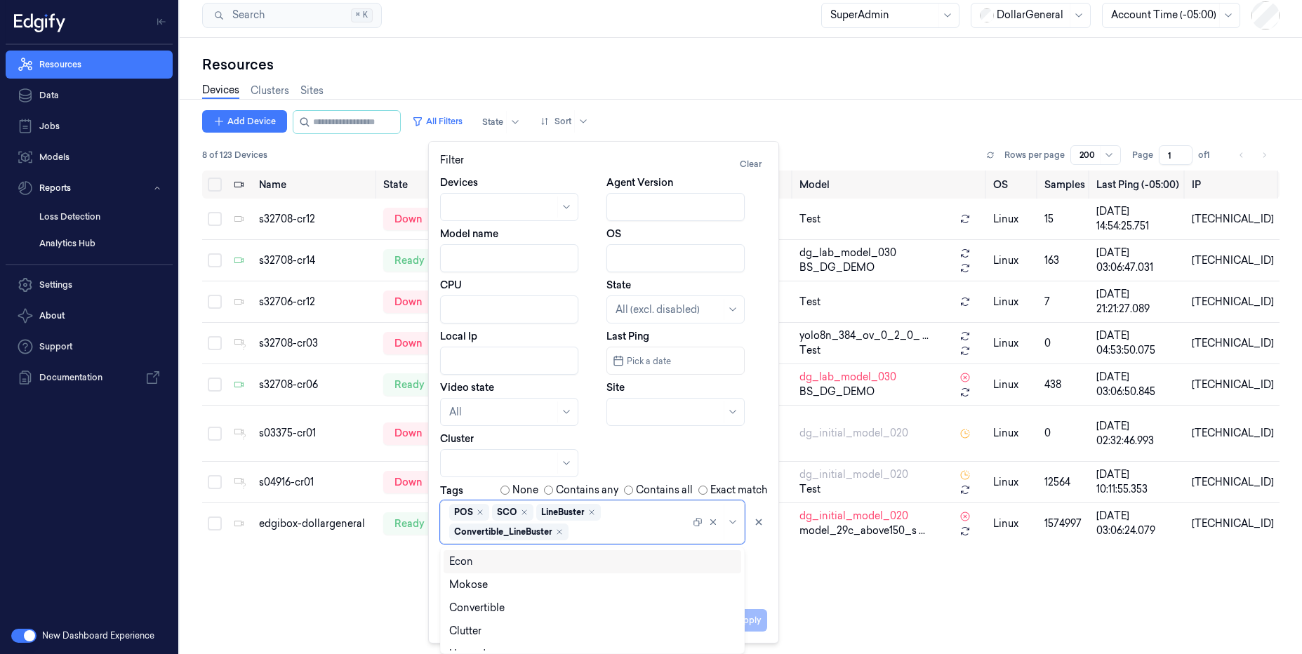
click at [660, 522] on div "POS SCO LineBuster Convertible_LineBuster" at bounding box center [569, 522] width 241 height 36
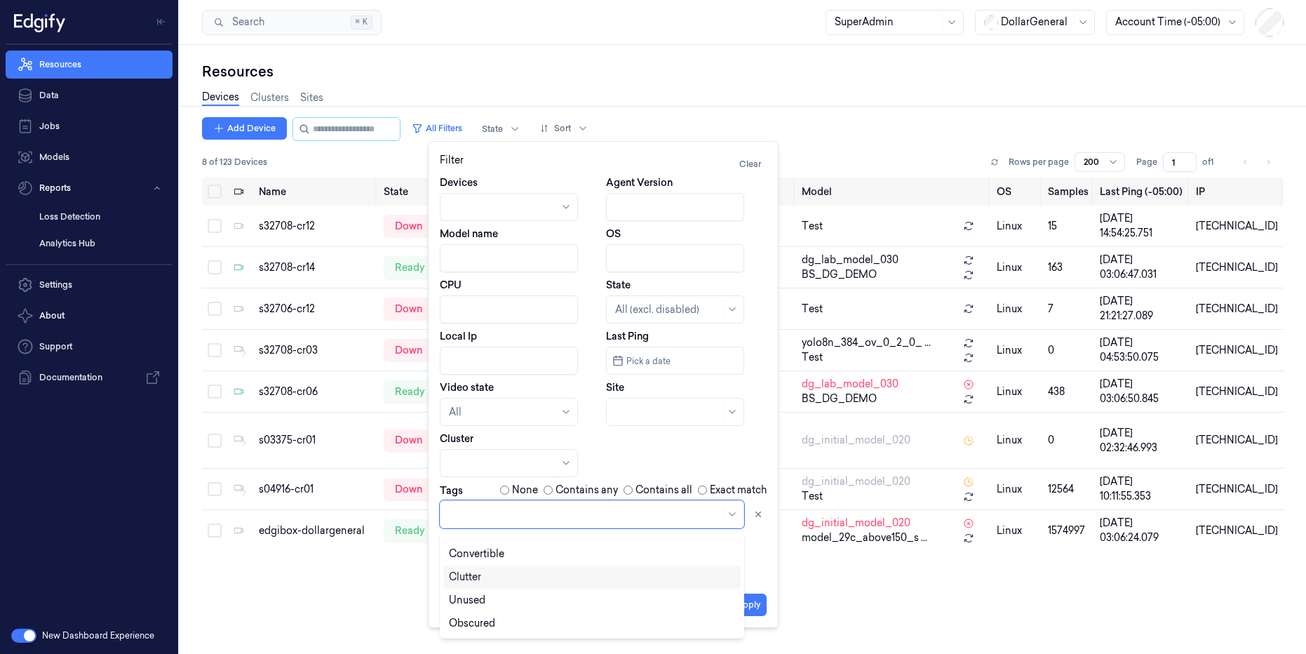
scroll to position [131, 0]
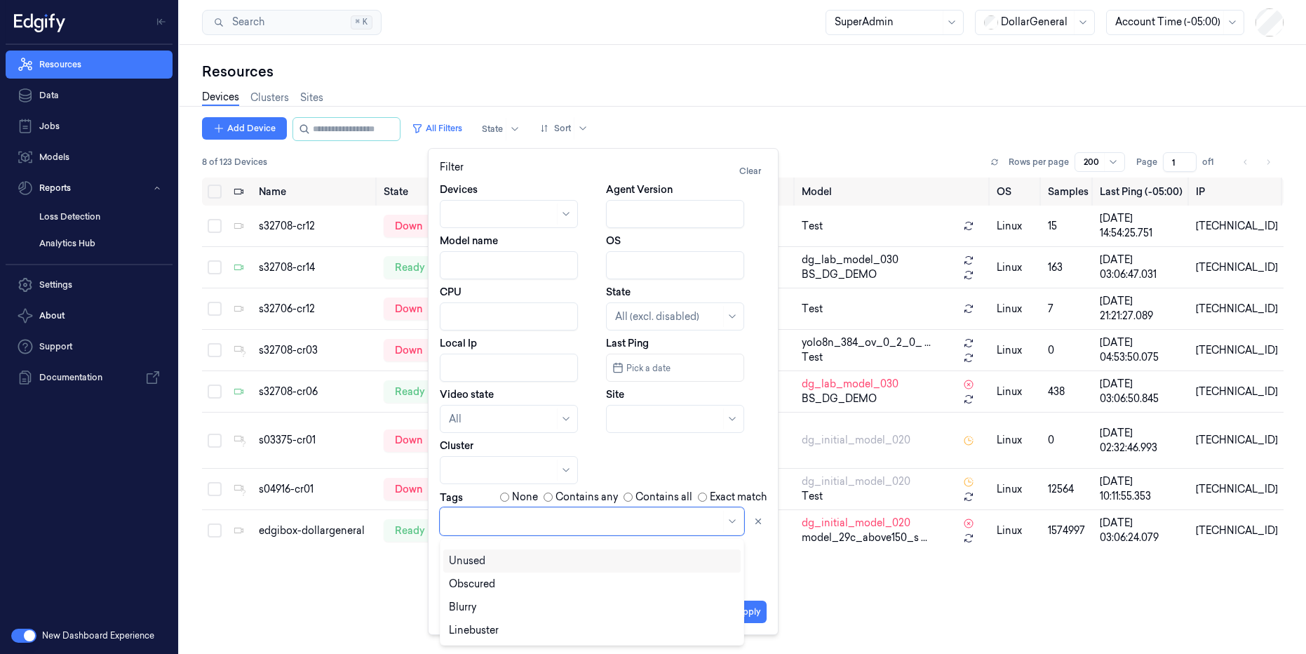
click at [510, 558] on div "Unused" at bounding box center [592, 561] width 286 height 15
click at [757, 610] on button "Apply" at bounding box center [749, 612] width 36 height 22
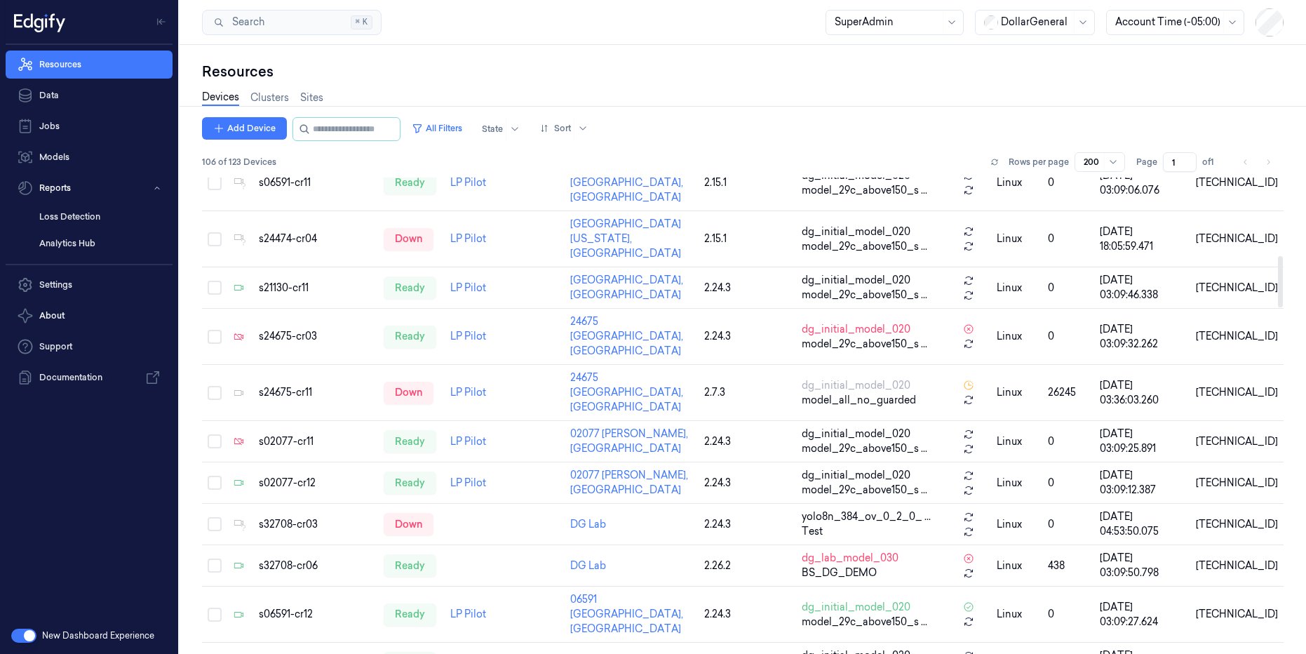
scroll to position [421, 0]
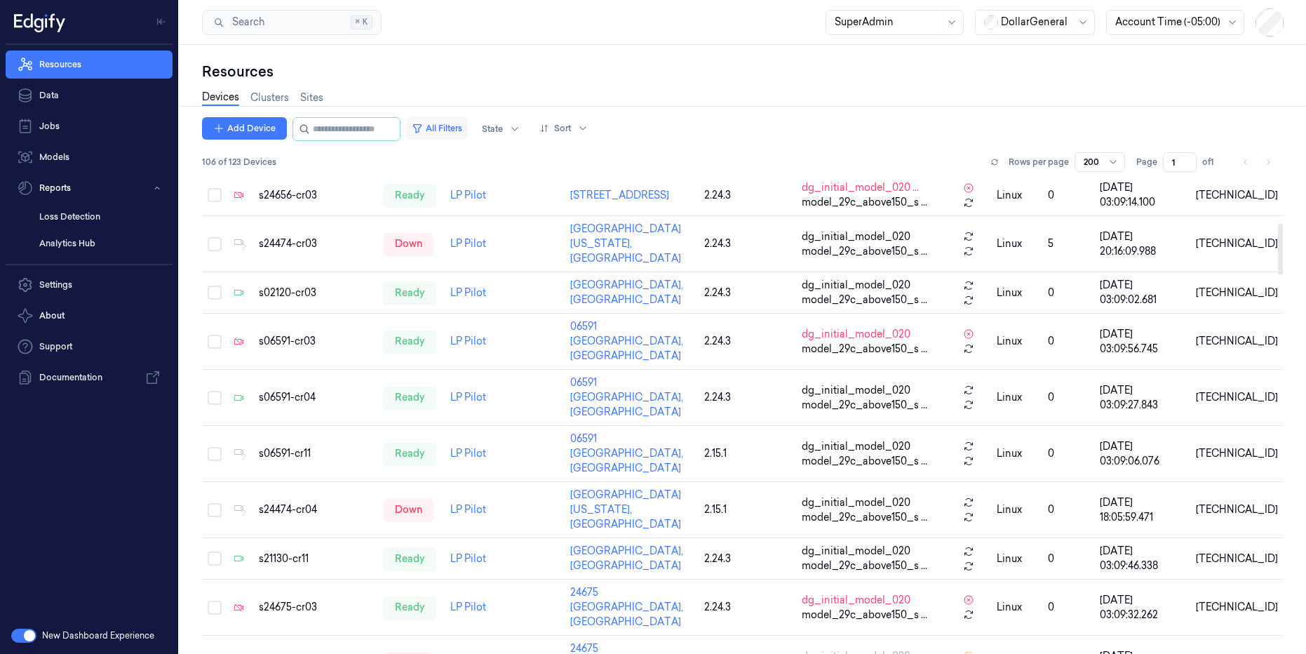
click at [458, 118] on button "All Filters" at bounding box center [437, 128] width 62 height 22
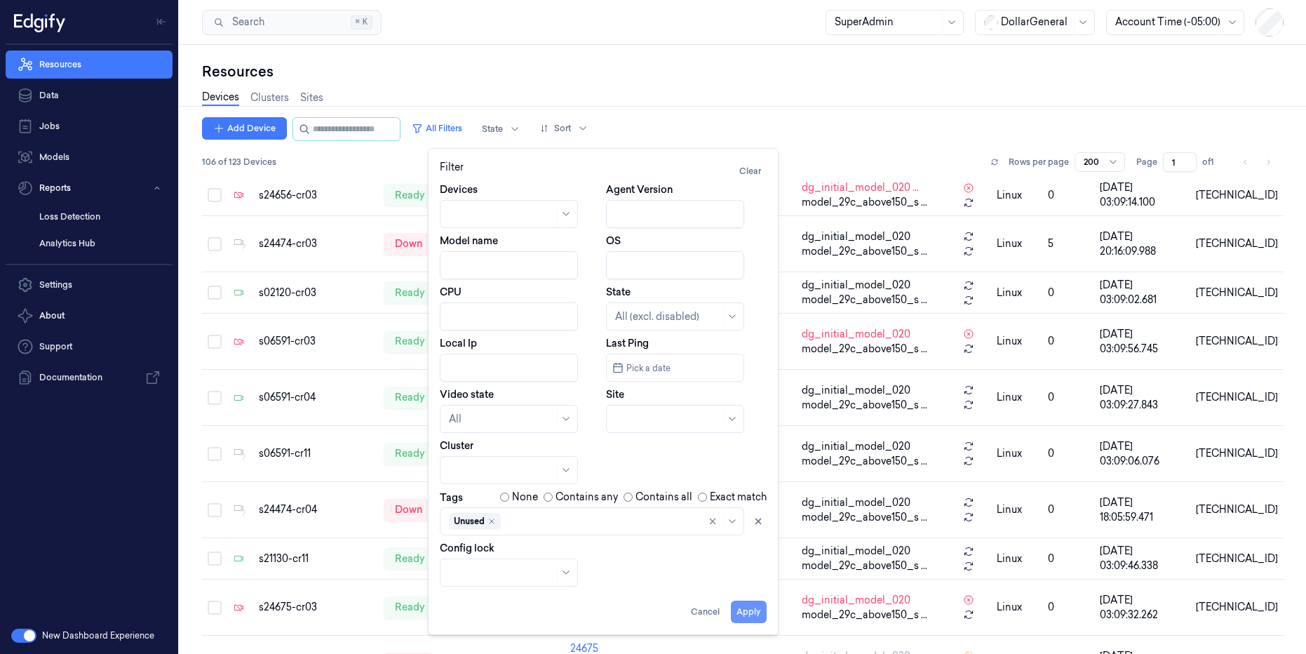
click at [746, 607] on button "Apply" at bounding box center [749, 612] width 36 height 22
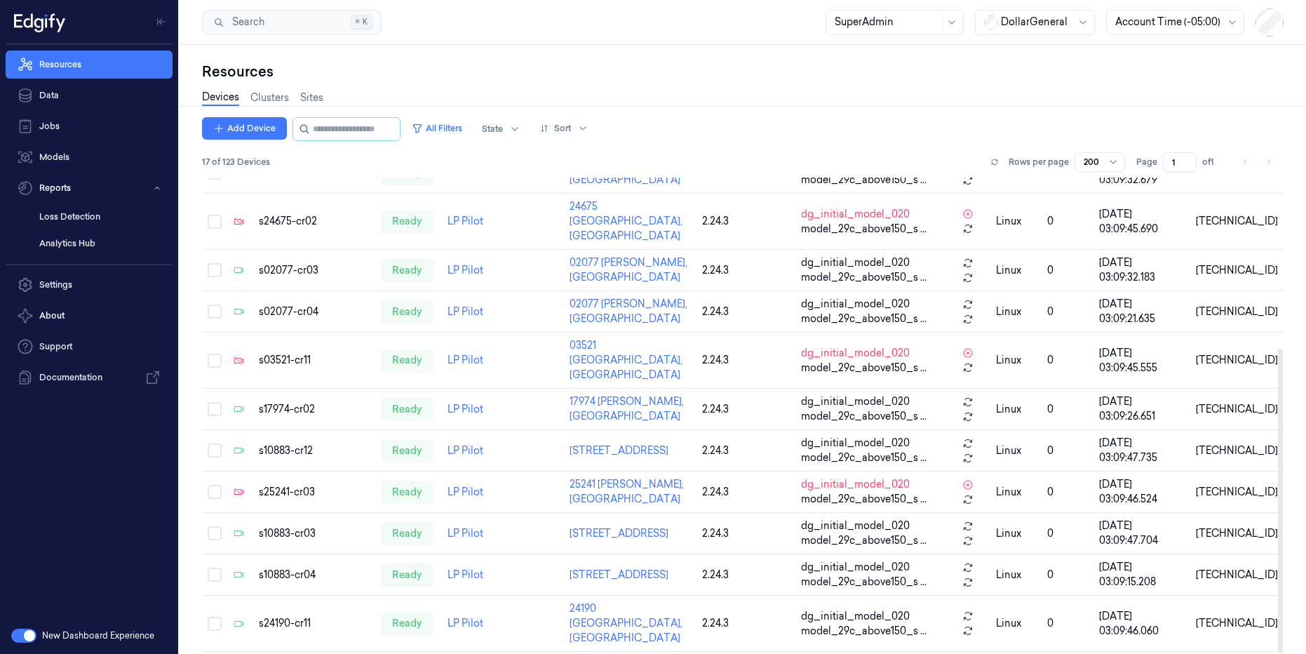
scroll to position [266, 0]
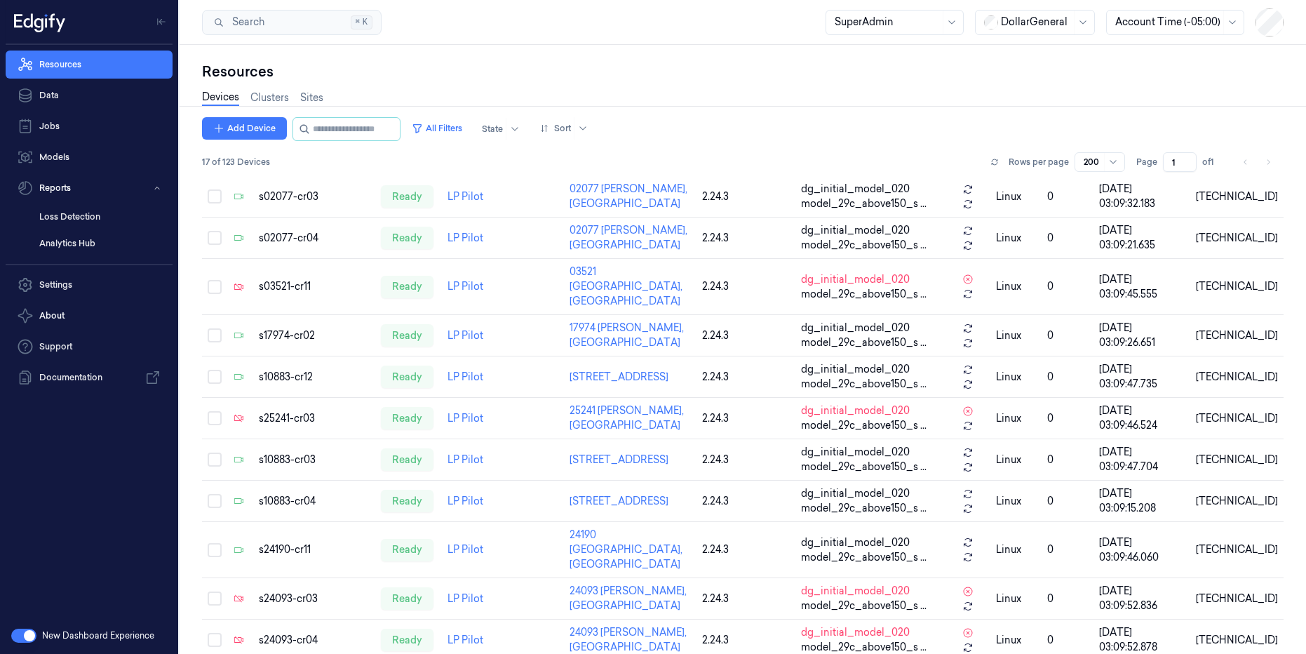
drag, startPoint x: 261, startPoint y: 191, endPoint x: 1330, endPoint y: 653, distance: 1164.3
click at [1306, 653] on html "Resources Data Jobs Models Reports Loss Detection Analytics Hub Settings About …" at bounding box center [653, 327] width 1306 height 654
copy thead
click at [815, 107] on div "Devices Clusters Sites" at bounding box center [743, 99] width 1082 height 36
click at [335, 131] on input "string" at bounding box center [355, 129] width 84 height 22
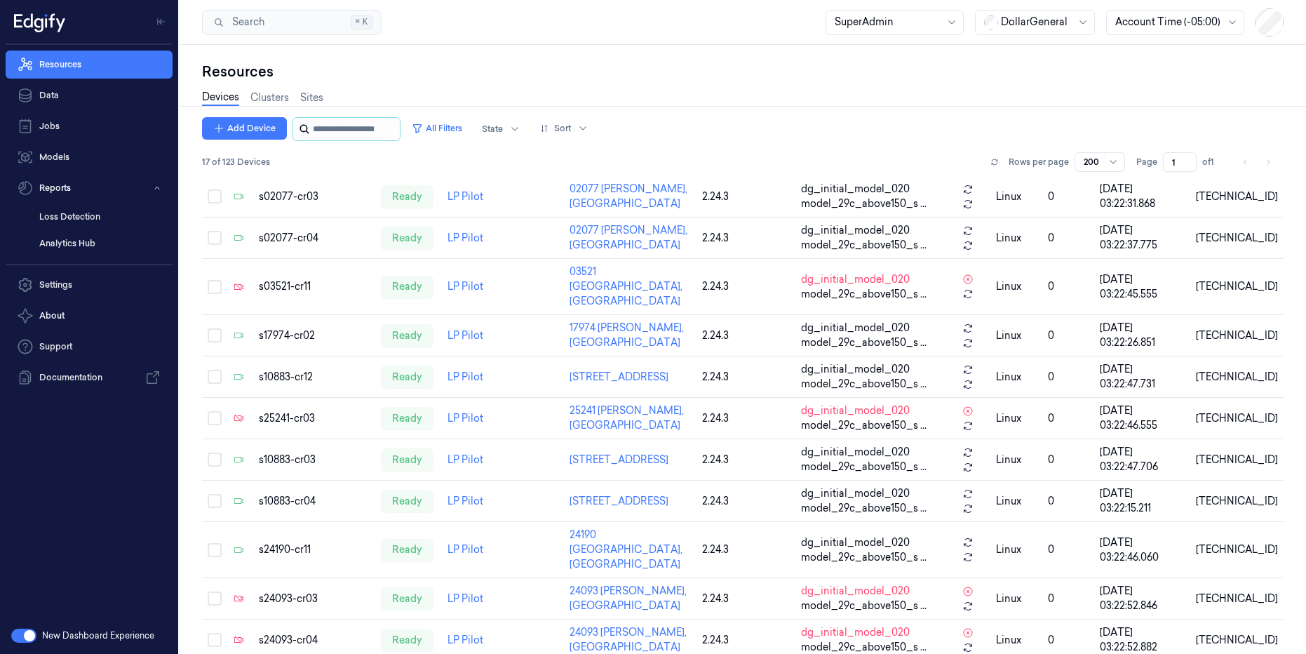
paste input "**********"
type input "**********"
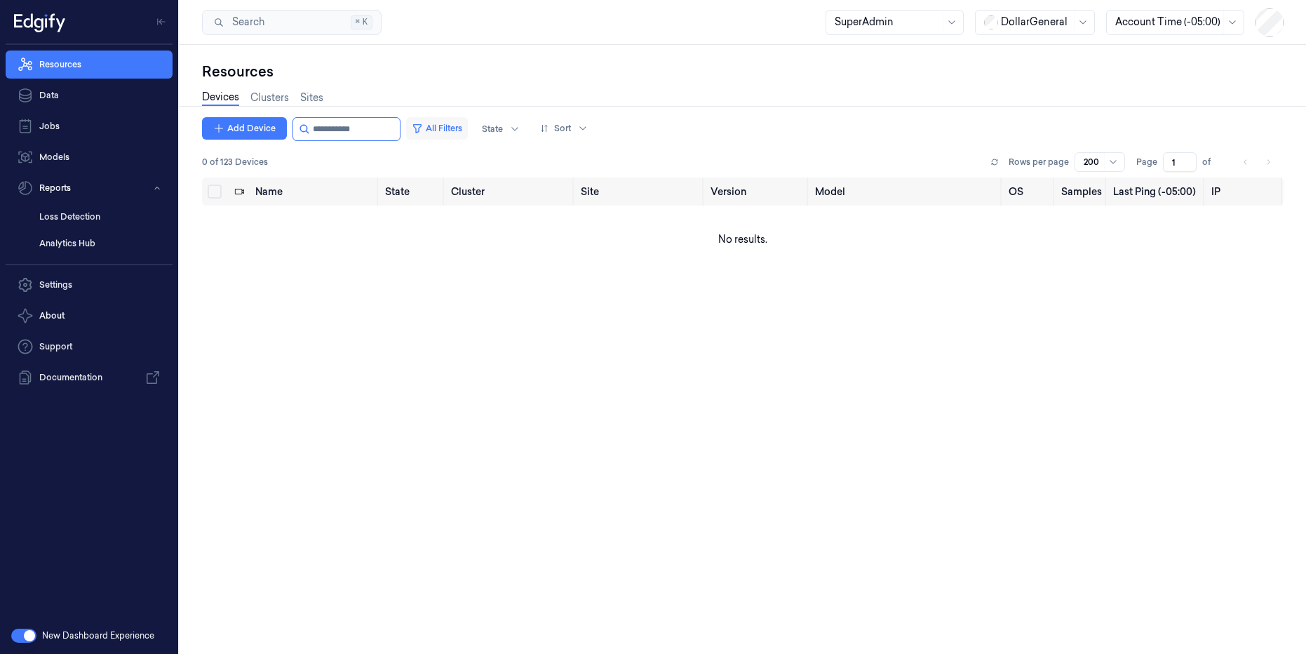
click at [468, 126] on button "All Filters" at bounding box center [437, 128] width 62 height 22
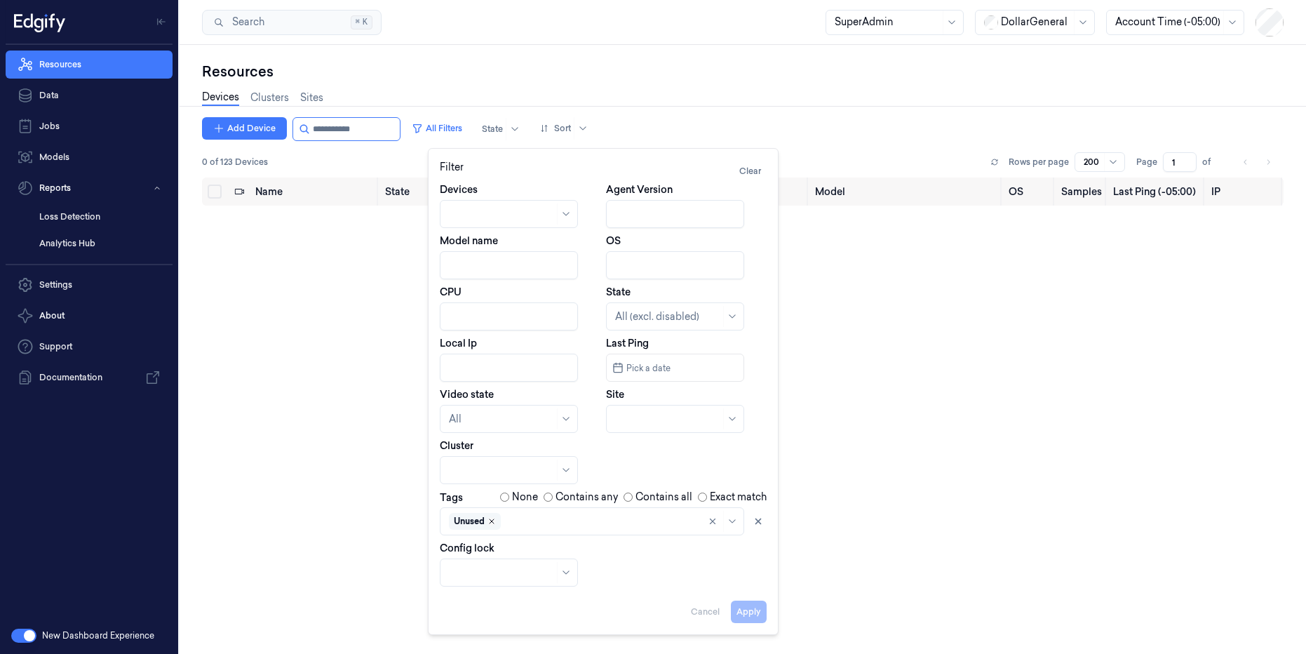
click at [493, 524] on icon "Remove ,Unused" at bounding box center [492, 521] width 8 height 8
click at [761, 609] on button "Apply" at bounding box center [749, 612] width 36 height 22
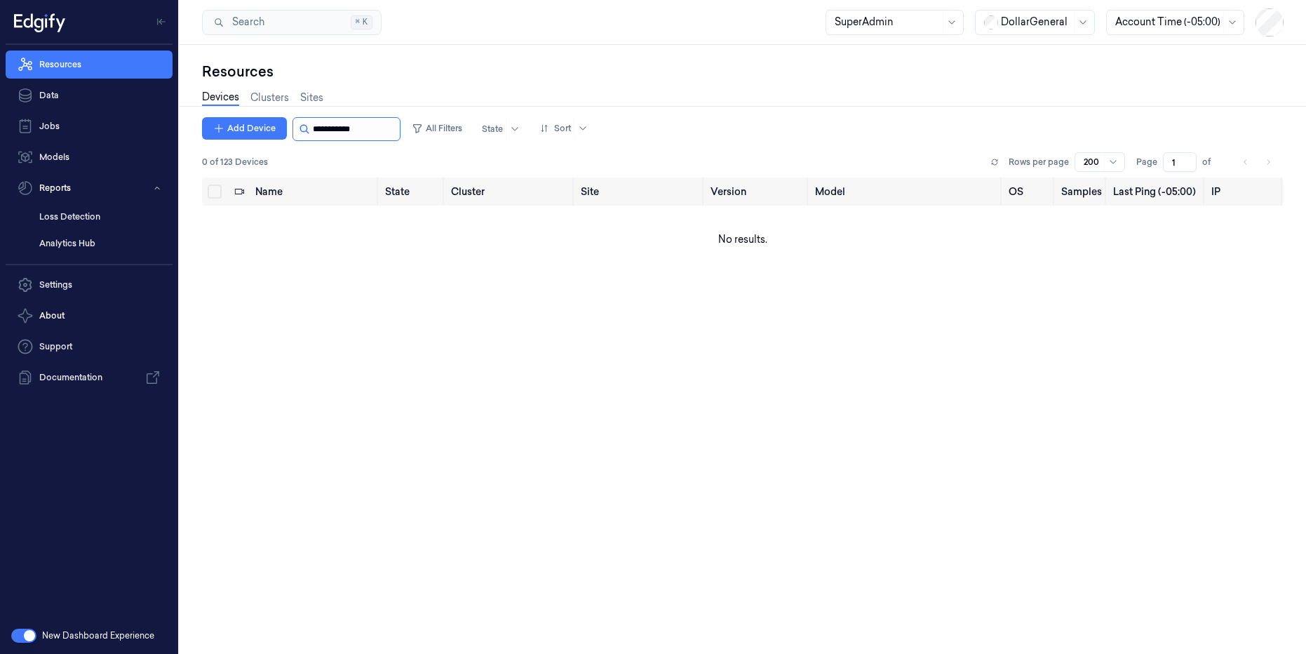
click at [335, 130] on input "string" at bounding box center [355, 129] width 84 height 22
paste input "**********"
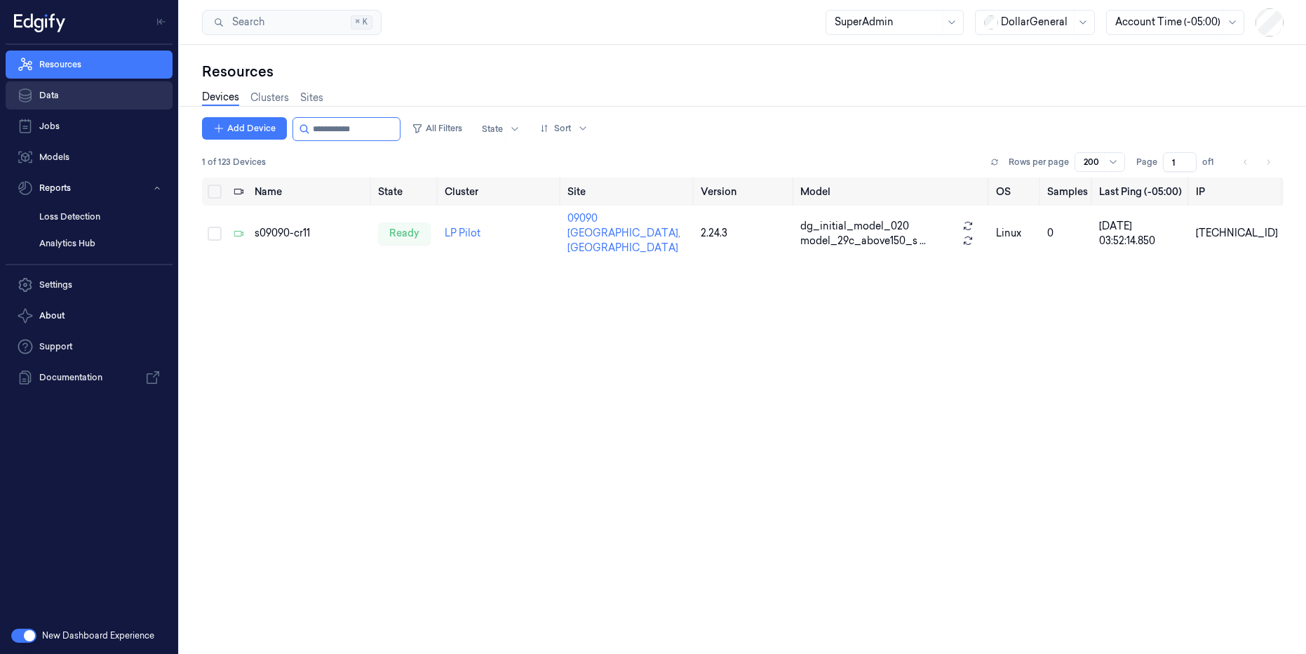
type input "**********"
click at [75, 102] on link "Data" at bounding box center [89, 95] width 167 height 28
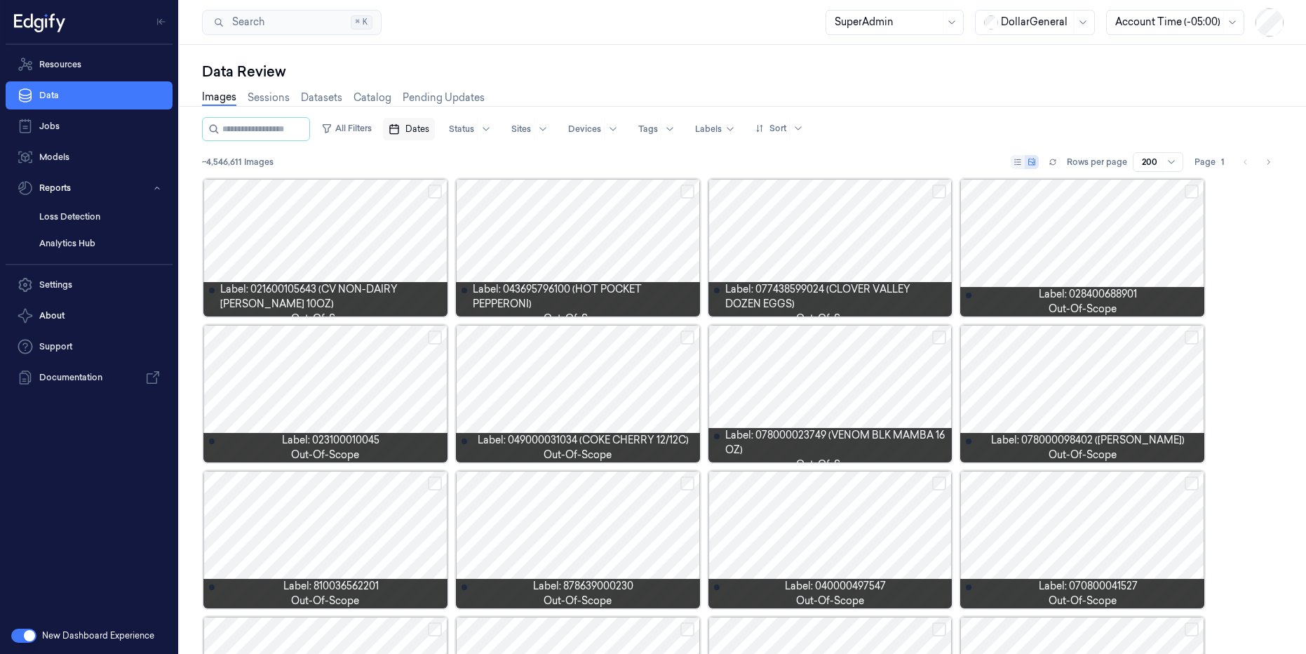
click at [429, 128] on span "Dates" at bounding box center [418, 129] width 24 height 13
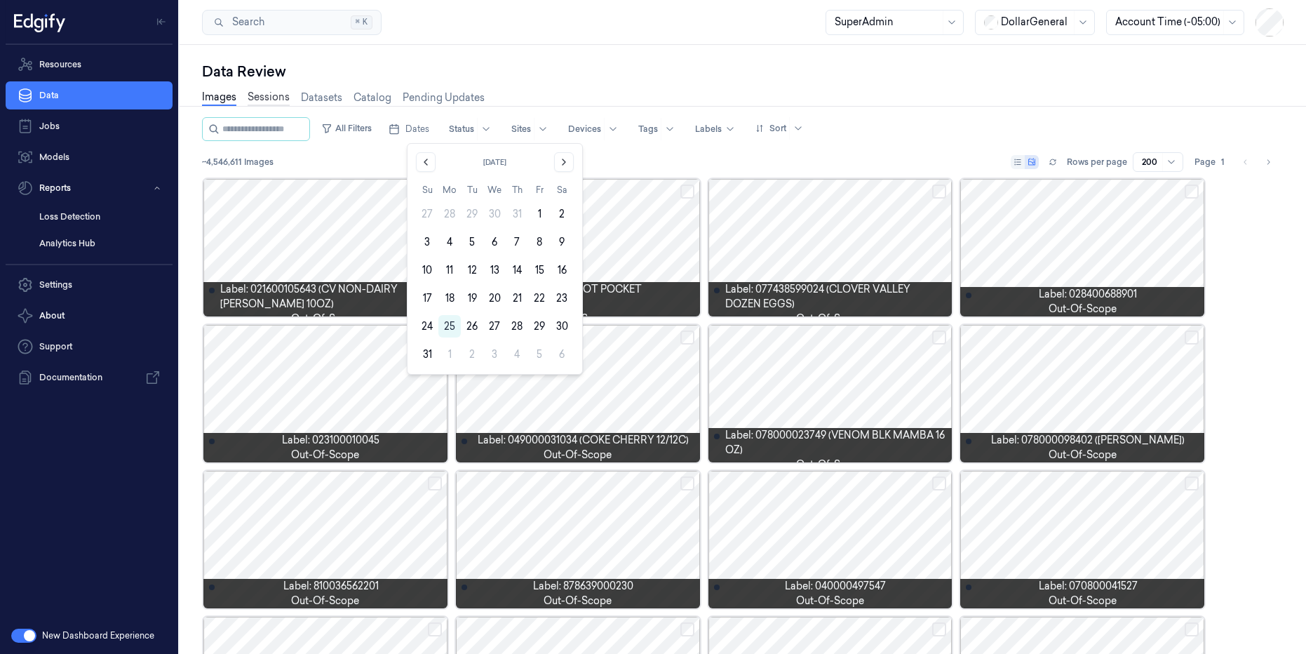
click at [259, 98] on link "Sessions" at bounding box center [269, 98] width 42 height 16
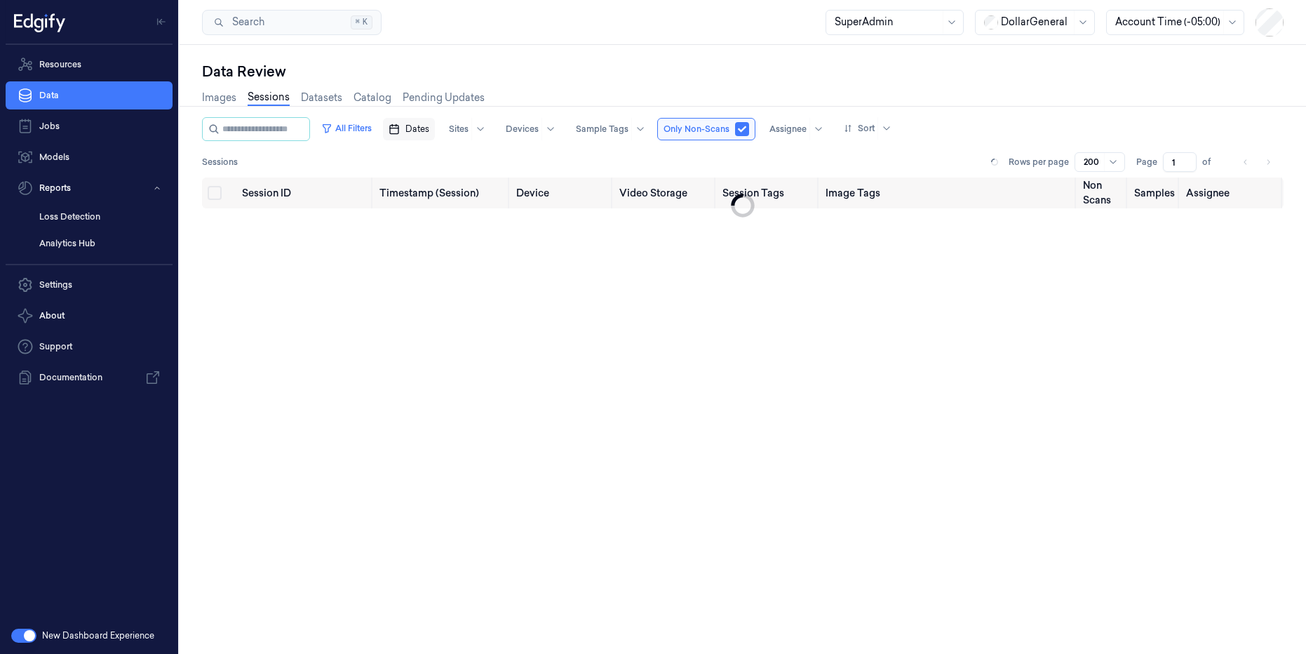
click at [429, 131] on span "Dates" at bounding box center [418, 129] width 24 height 13
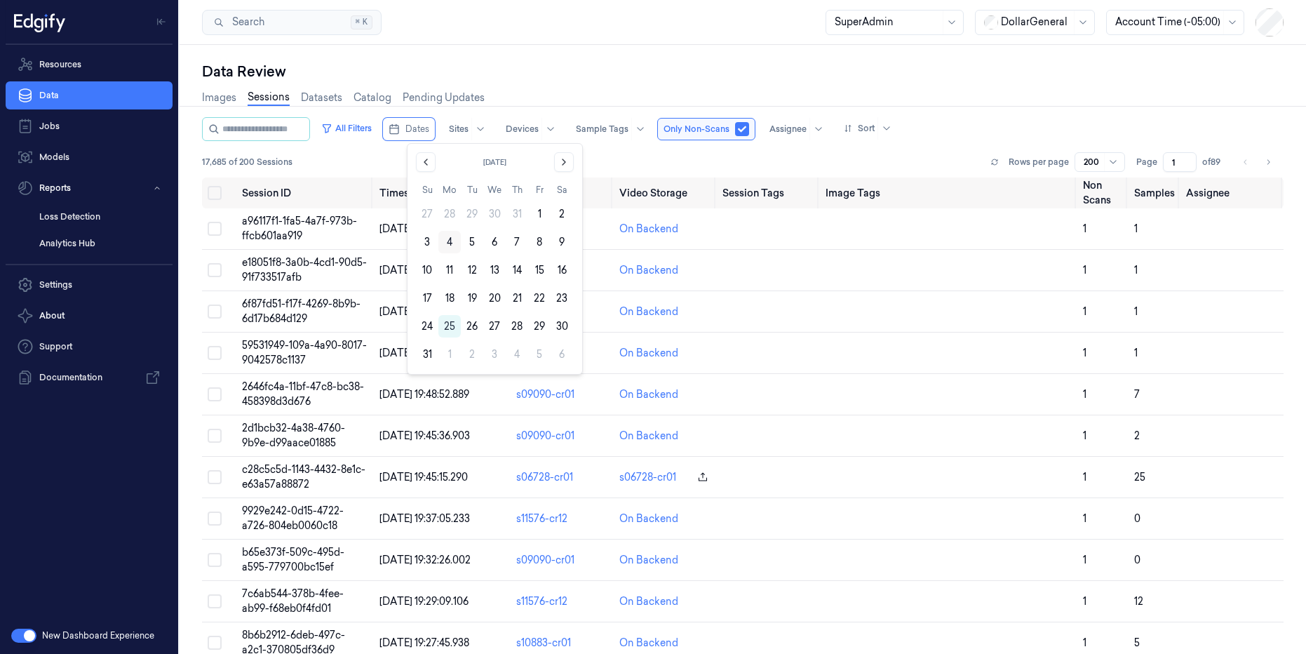
click at [455, 241] on button "4" at bounding box center [450, 242] width 22 height 22
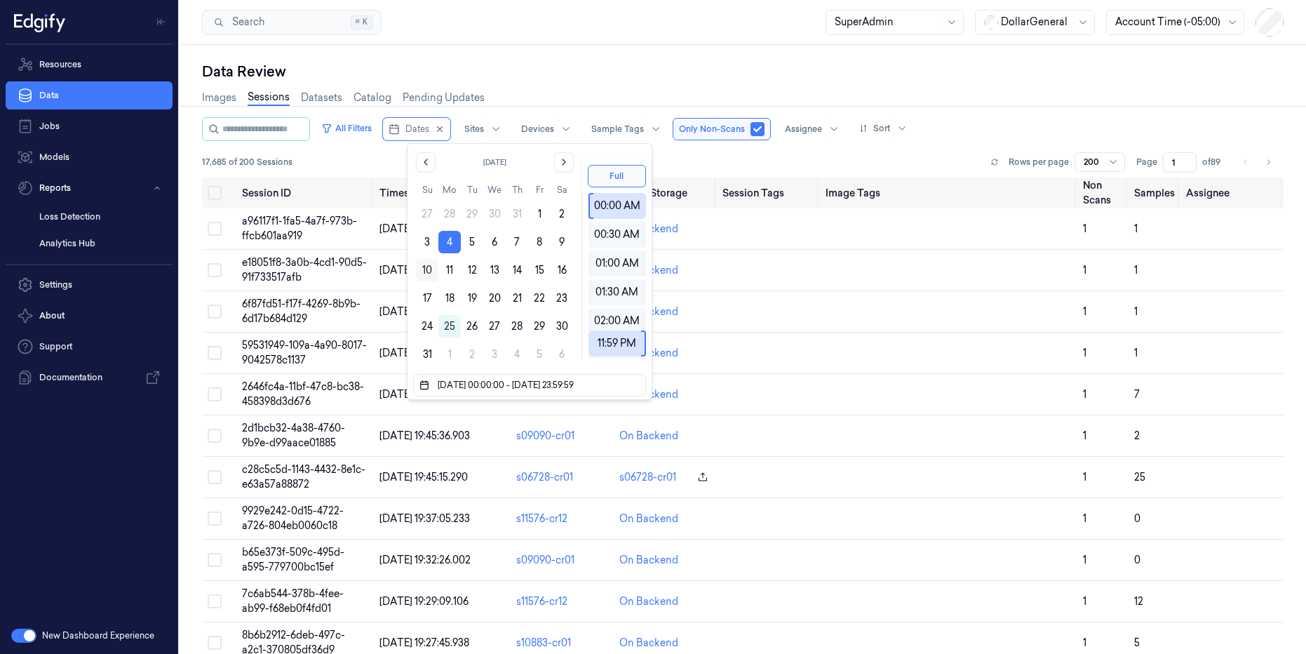
click at [421, 272] on button "10" at bounding box center [427, 270] width 22 height 22
type input "[DATE] 00:00:00 - [DATE] 23:59:59"
click at [573, 18] on div "Search Search... ⌘ K SuperAdmin DollarGeneral Account Time (-05:00)" at bounding box center [743, 22] width 1127 height 45
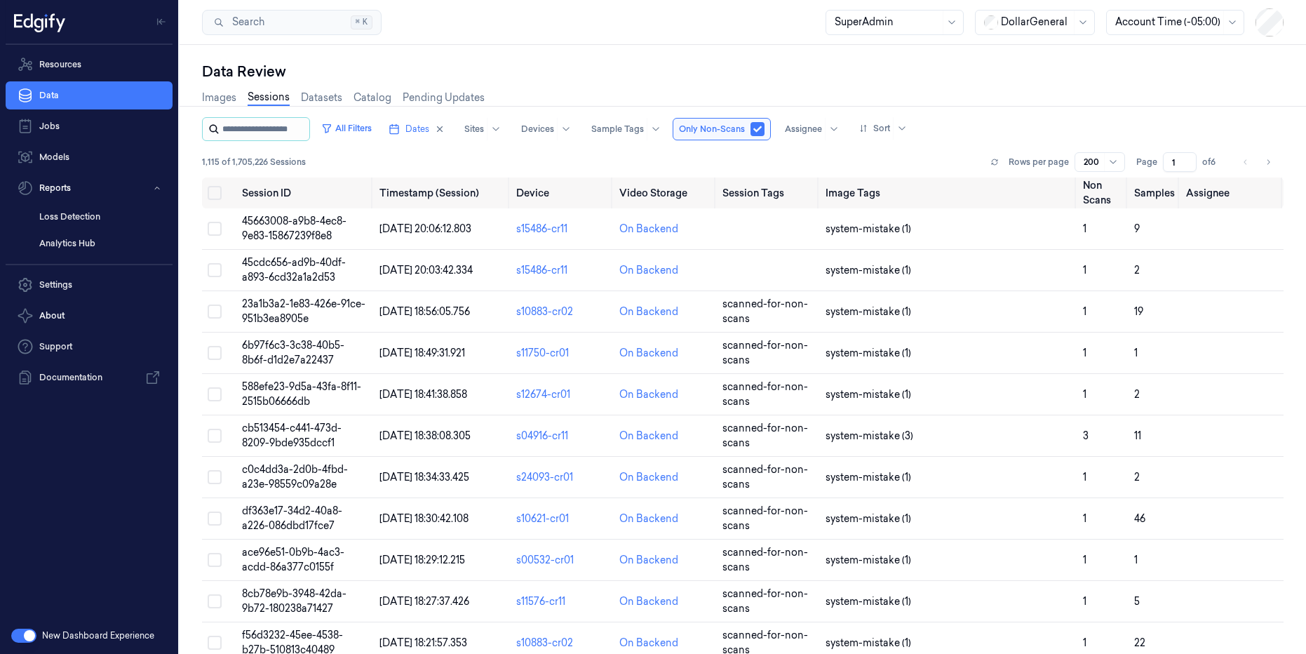
click at [303, 132] on input "string" at bounding box center [264, 129] width 84 height 22
paste input "**********"
type input "**********"
click at [281, 136] on input "string" at bounding box center [264, 129] width 84 height 22
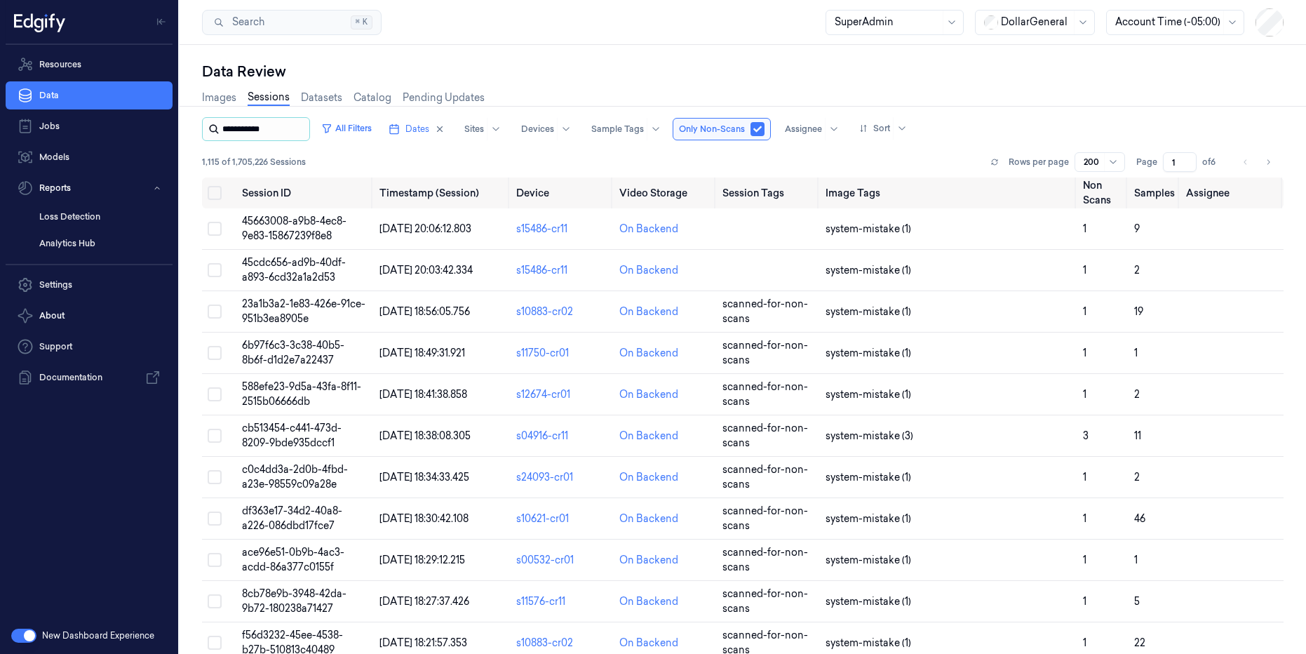
click at [281, 136] on input "string" at bounding box center [264, 129] width 84 height 22
click at [569, 68] on div "Data Review" at bounding box center [743, 72] width 1082 height 20
click at [554, 132] on div at bounding box center [537, 129] width 33 height 13
click at [554, 127] on div at bounding box center [537, 129] width 33 height 13
paste input "s03521-cr11"
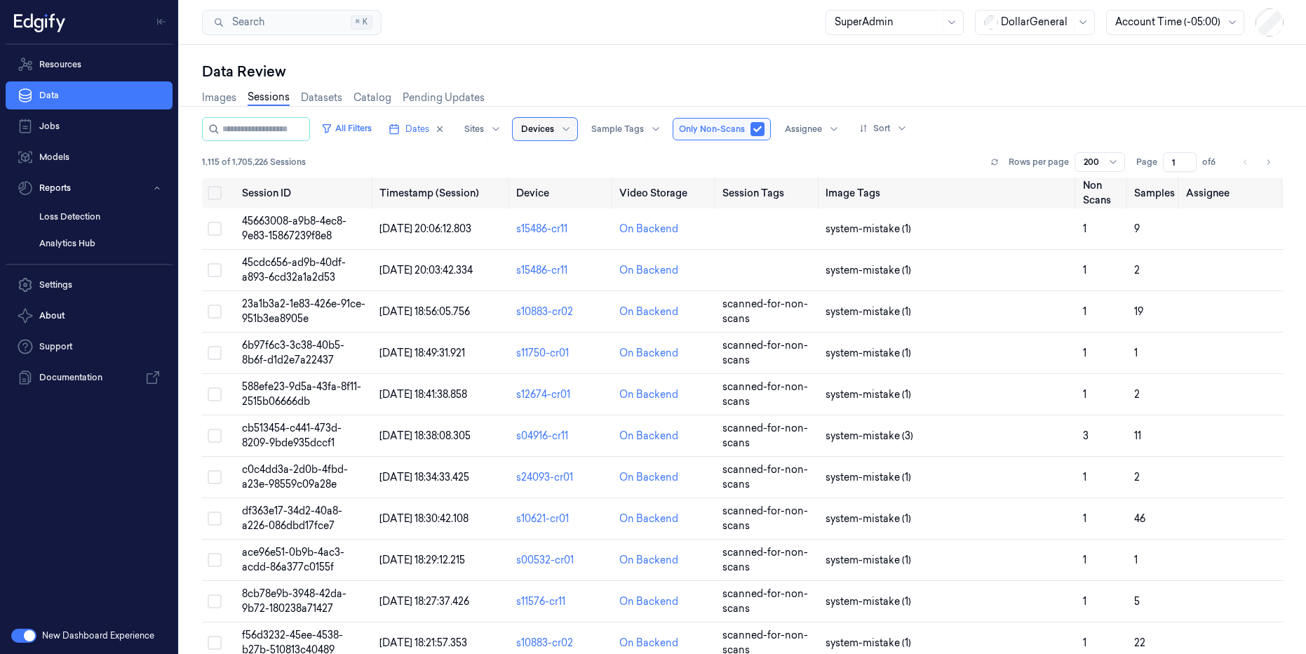
type input "s03521-cr11"
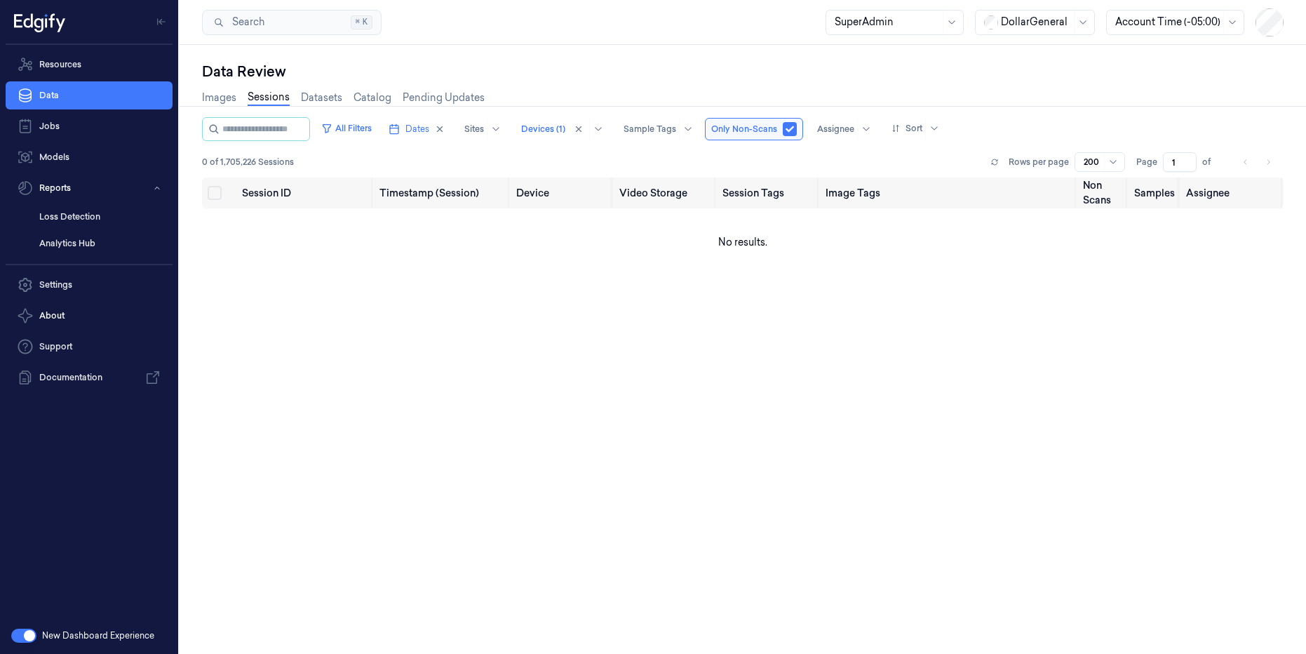
click at [613, 83] on div "Images Sessions Datasets Catalog Pending Updates" at bounding box center [743, 99] width 1082 height 36
click at [436, 135] on button "Dates" at bounding box center [416, 129] width 67 height 22
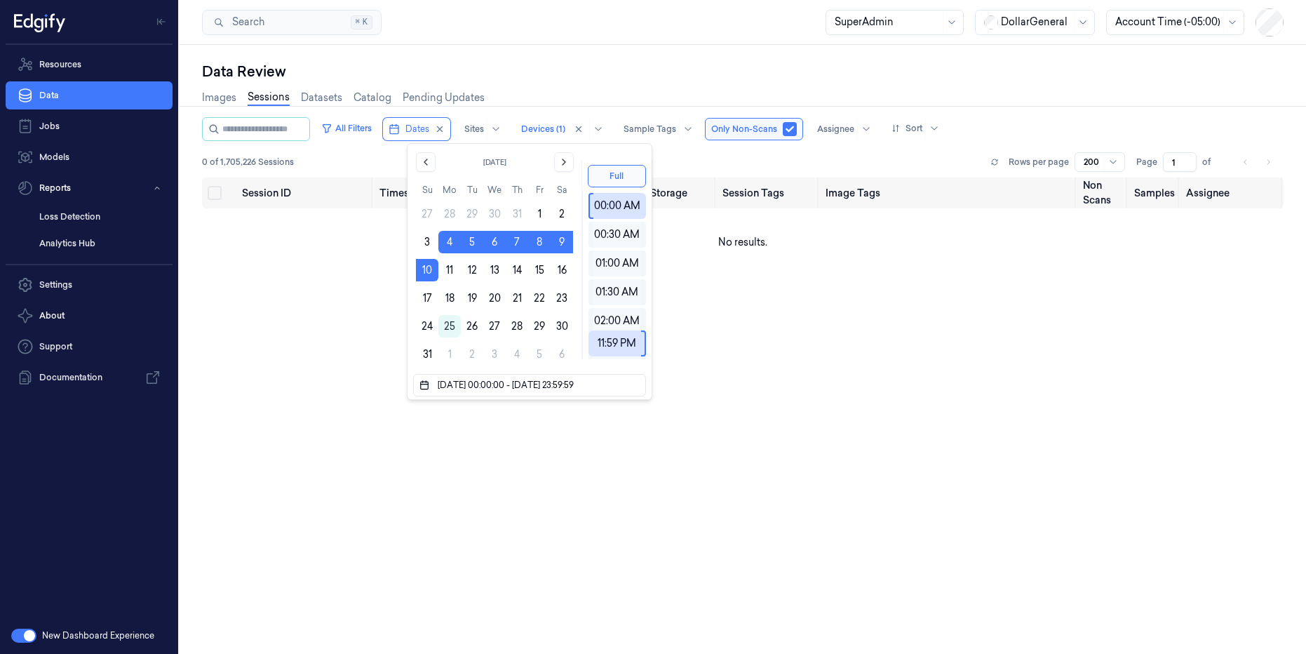
click at [638, 73] on div "Data Review" at bounding box center [743, 72] width 1082 height 20
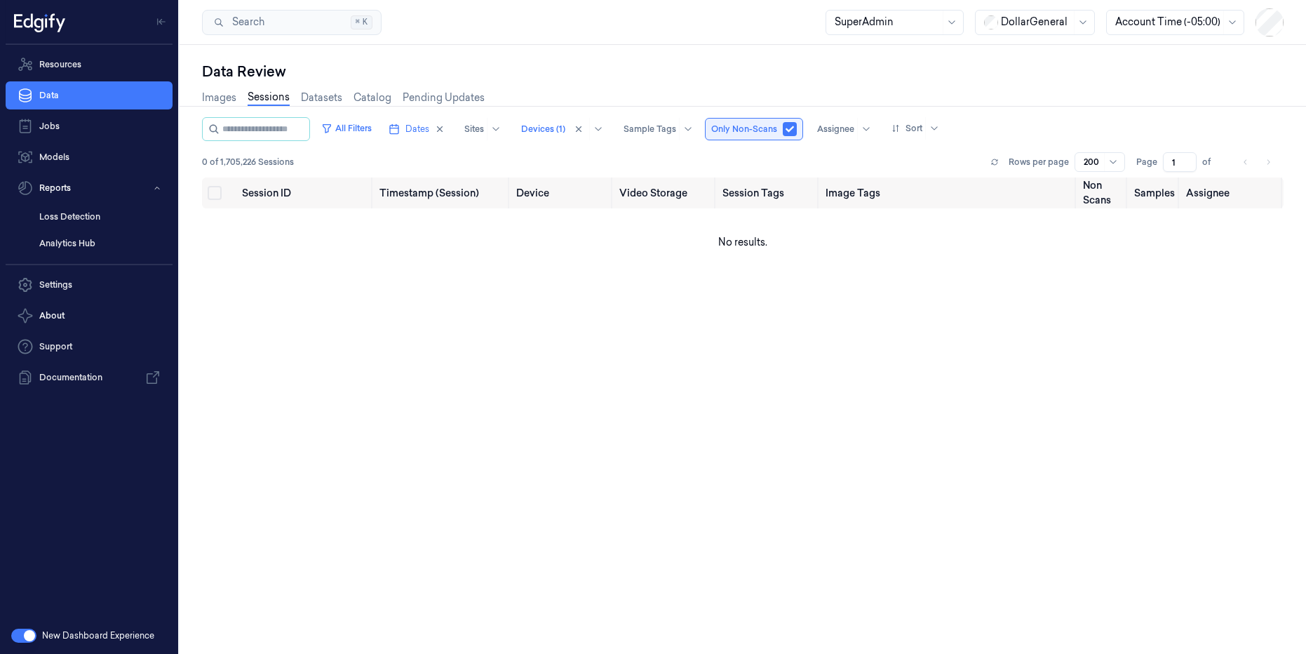
click at [797, 129] on button "button" at bounding box center [790, 129] width 14 height 14
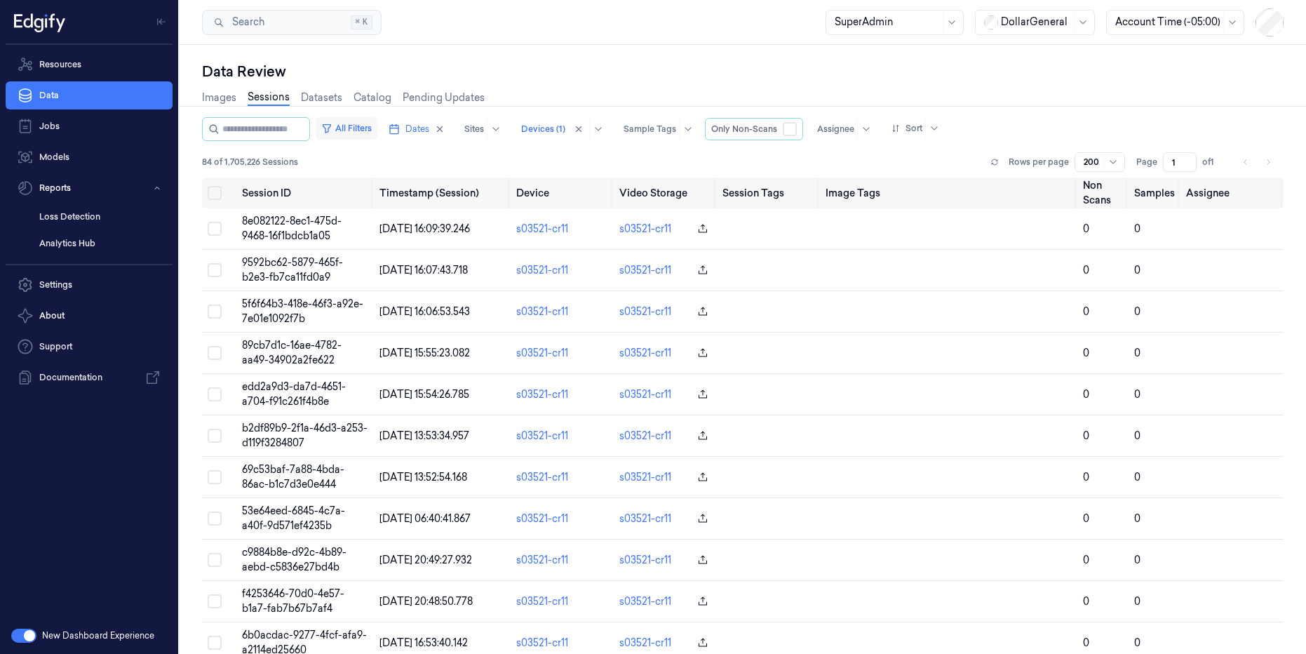
click at [375, 127] on button "All Filters" at bounding box center [347, 128] width 62 height 22
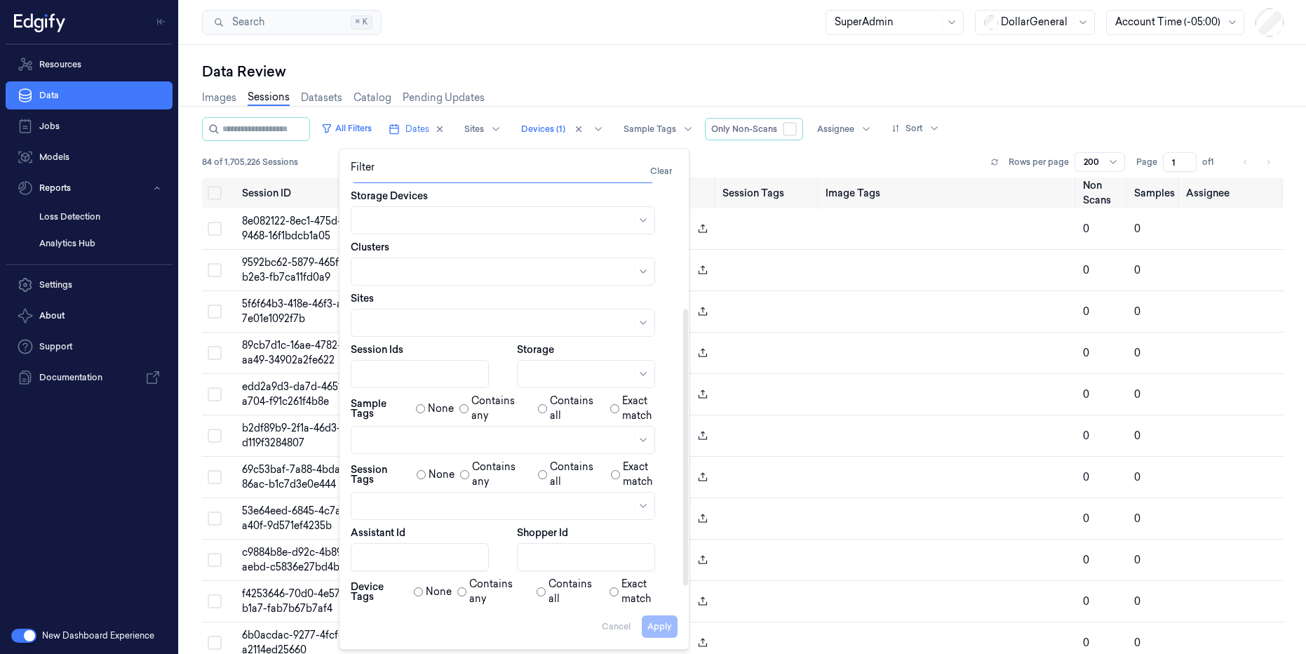
scroll to position [220, 0]
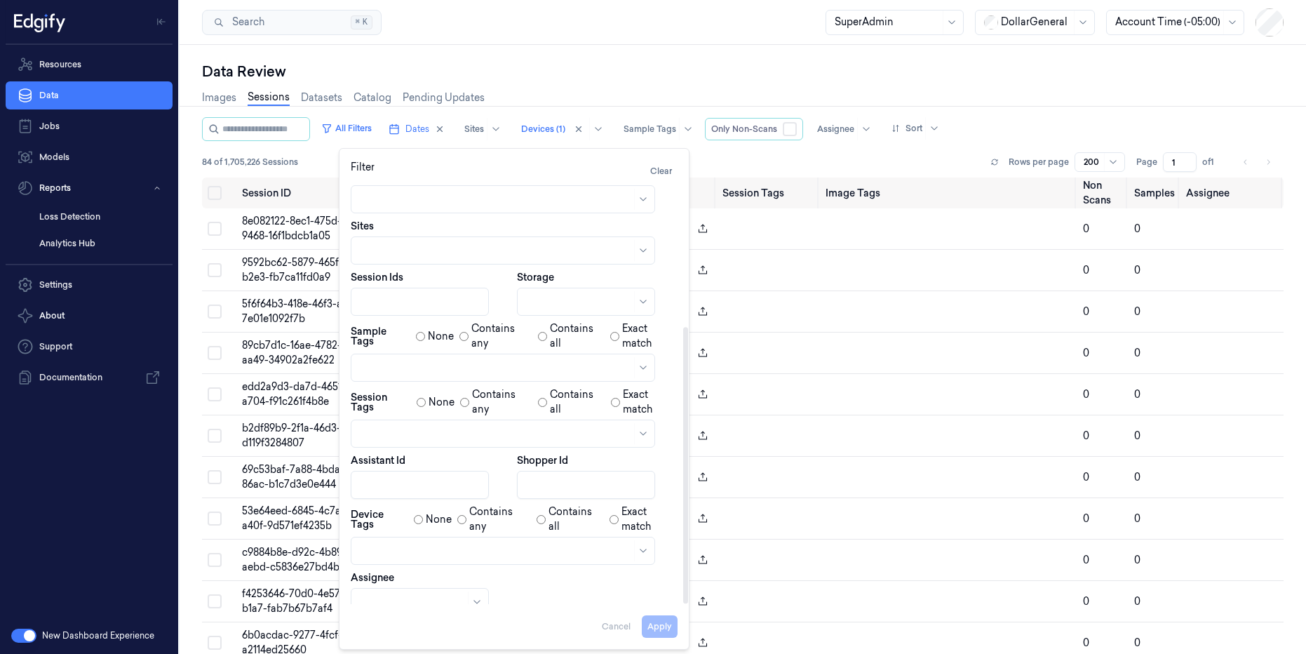
click at [434, 431] on div at bounding box center [496, 434] width 272 height 15
click at [436, 486] on div "scanned-for-non-scans" at bounding box center [416, 488] width 113 height 15
click at [664, 628] on button "Apply" at bounding box center [660, 626] width 36 height 22
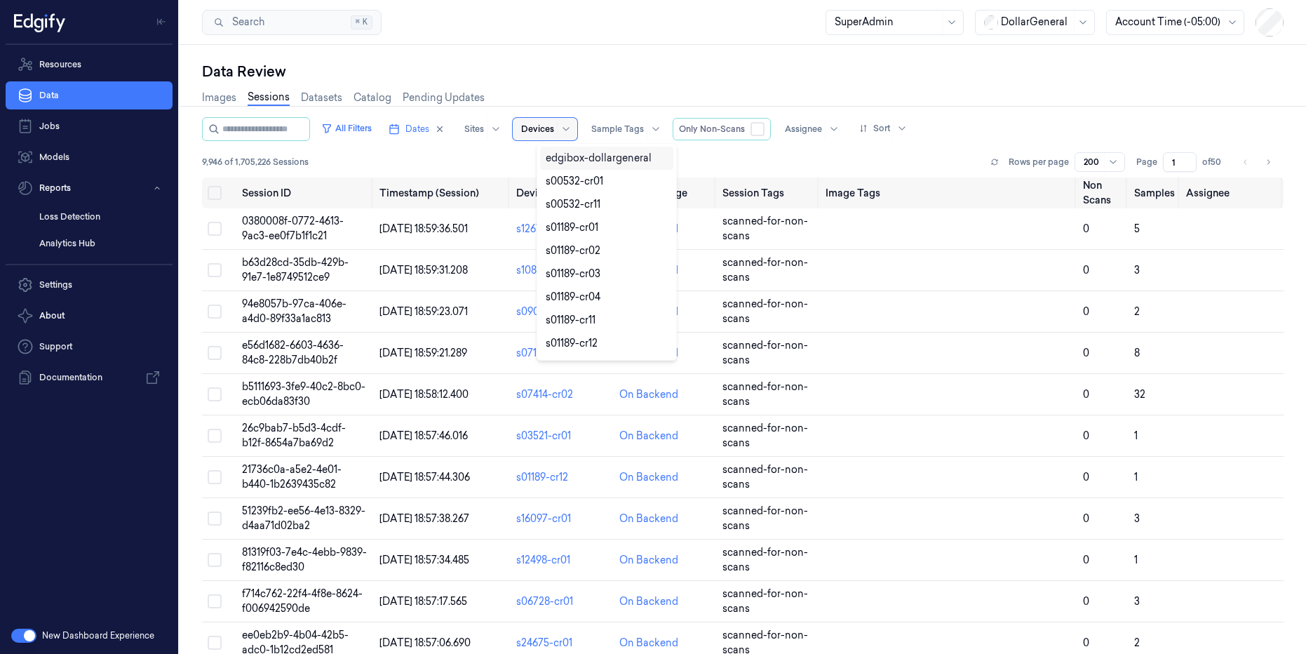
click at [554, 131] on div at bounding box center [537, 129] width 33 height 13
paste input "s24675-cr01"
type input "s24675-cr01"
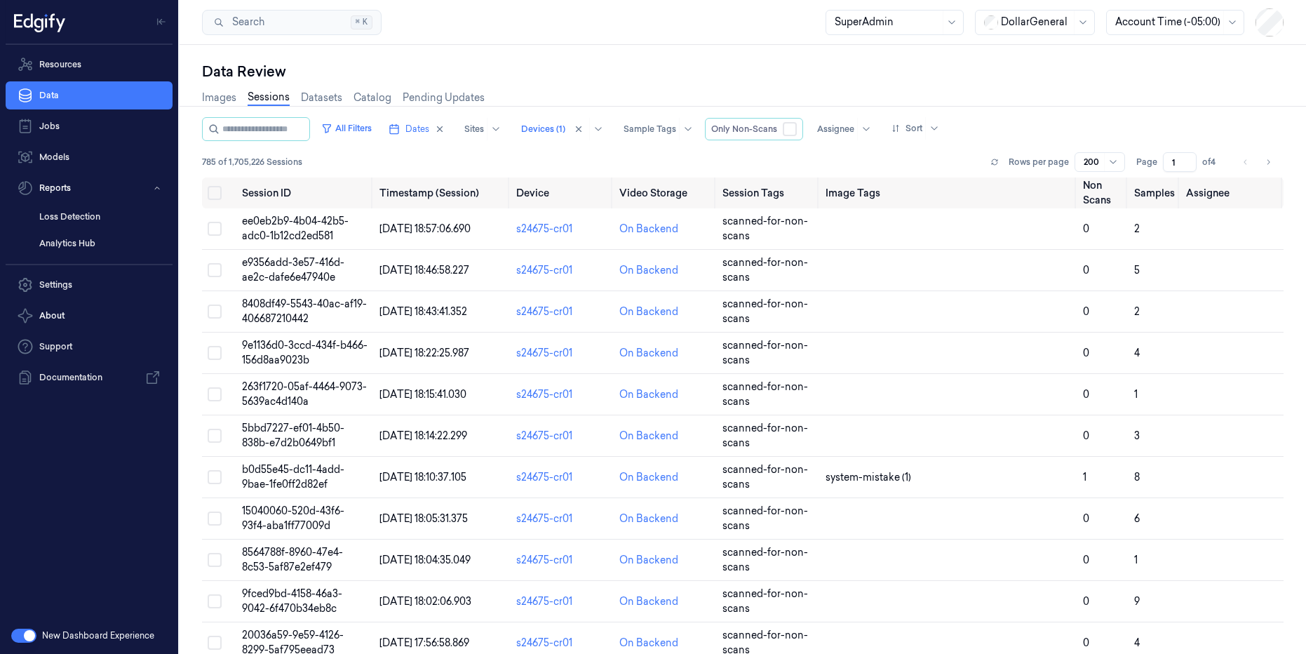
click at [645, 85] on div "Images Sessions Datasets Catalog Pending Updates" at bounding box center [743, 99] width 1082 height 36
click at [797, 127] on button "button" at bounding box center [790, 129] width 14 height 14
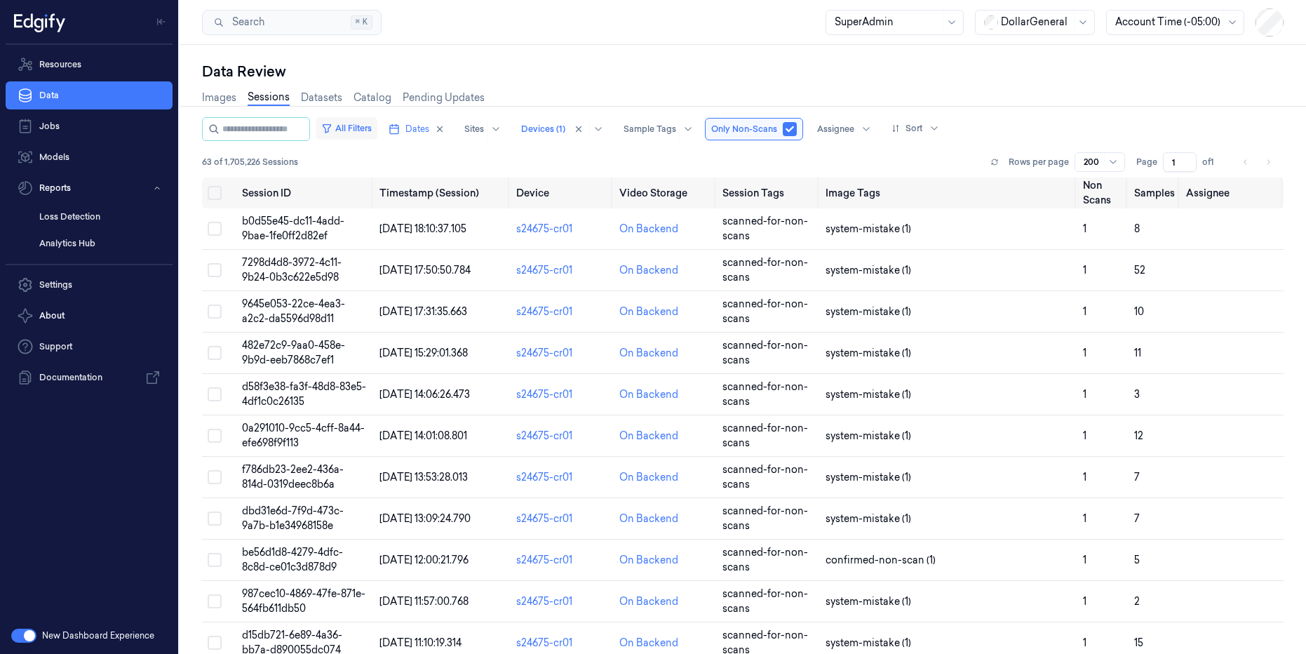
click at [367, 128] on button "All Filters" at bounding box center [347, 128] width 62 height 22
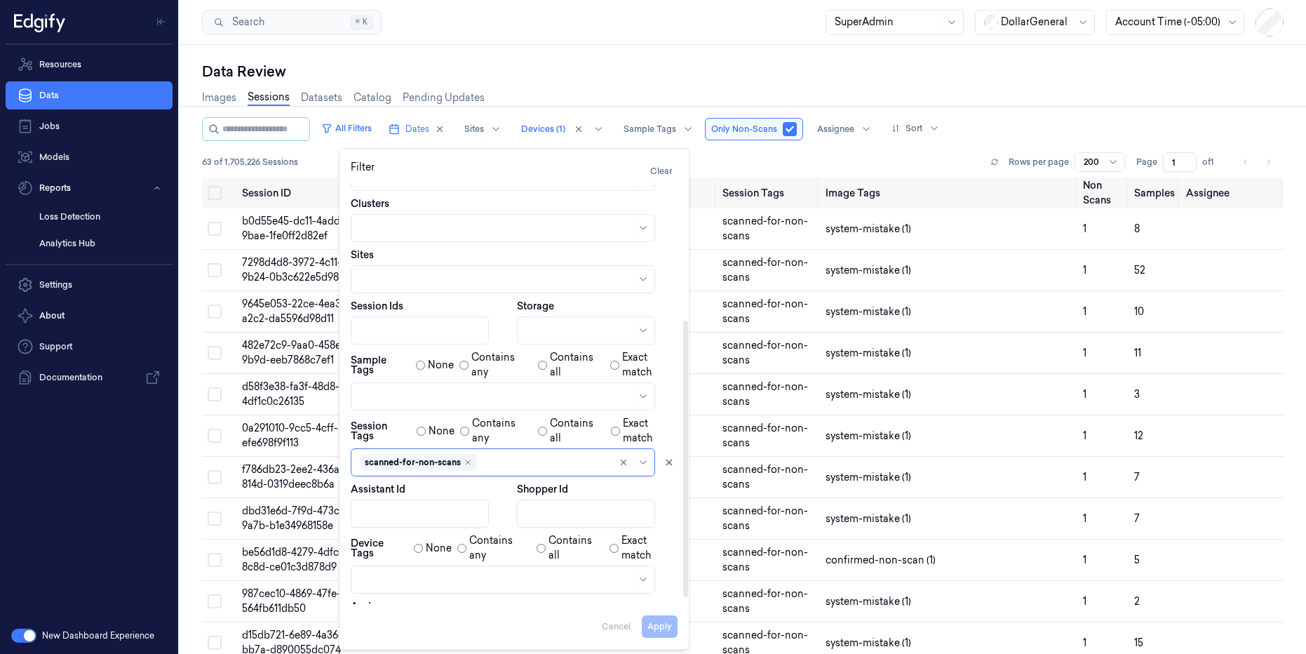
scroll to position [220, 0]
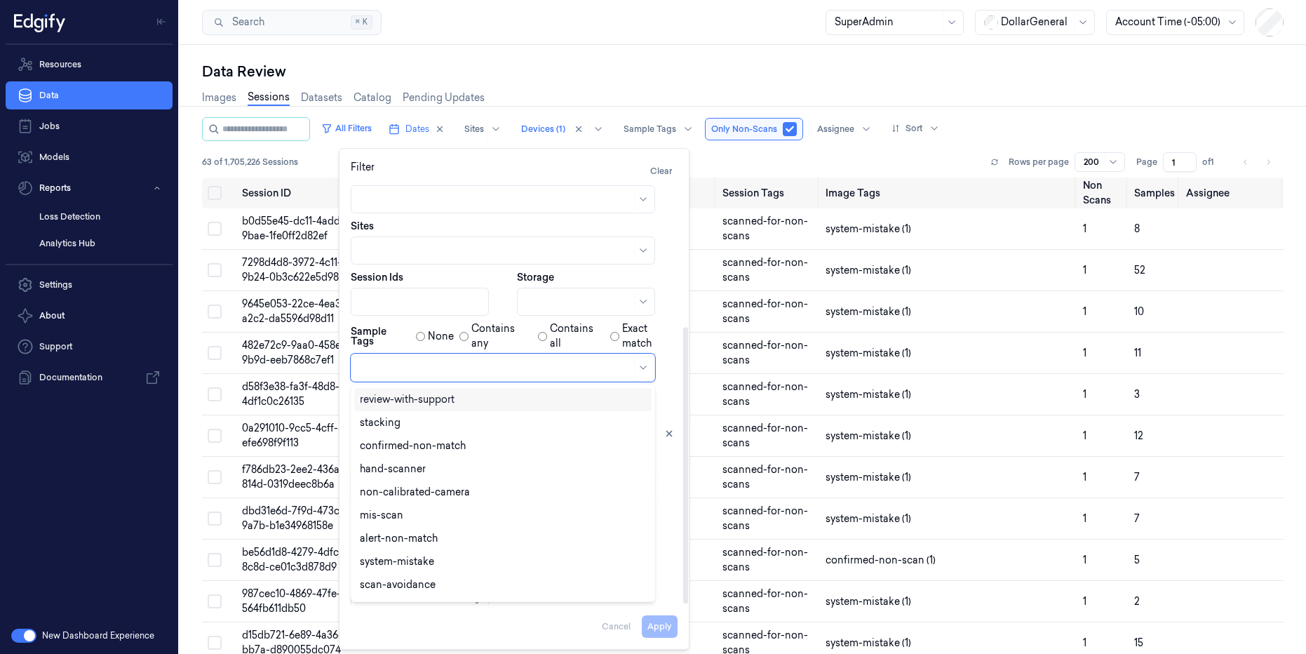
click at [406, 358] on div at bounding box center [496, 368] width 272 height 20
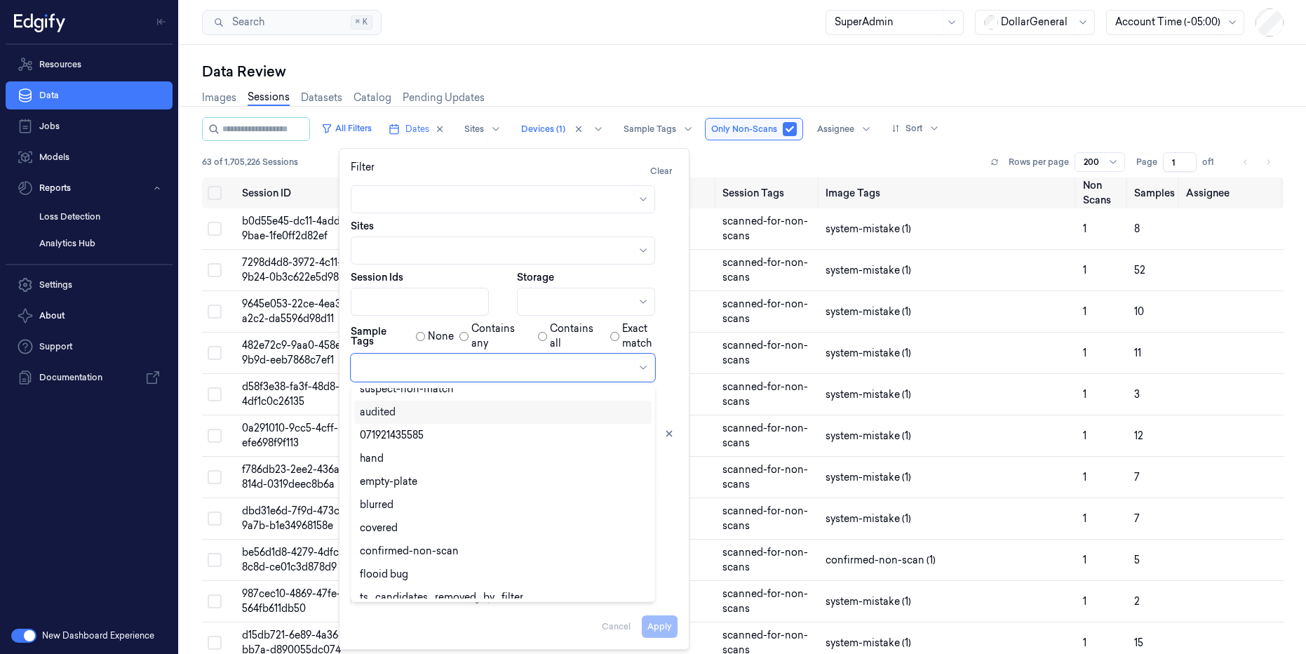
scroll to position [232, 0]
click at [456, 535] on div "confirmed-non-scan" at bounding box center [409, 538] width 99 height 15
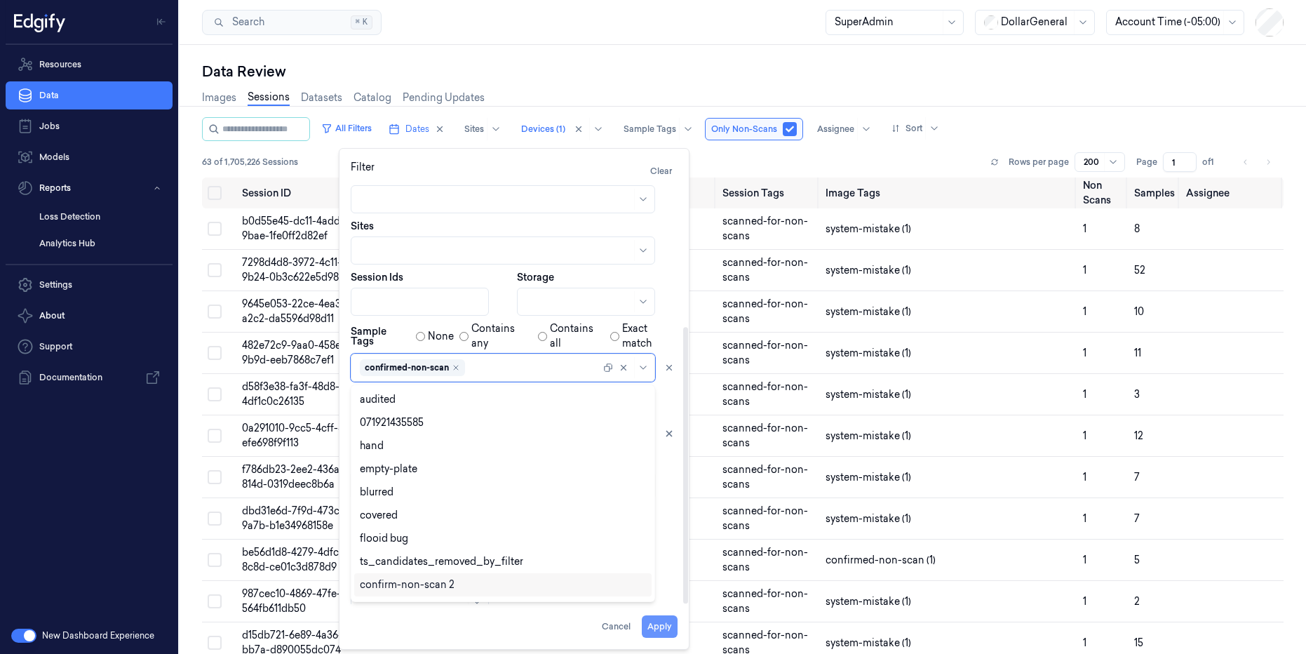
click at [669, 627] on button "Apply" at bounding box center [660, 626] width 36 height 22
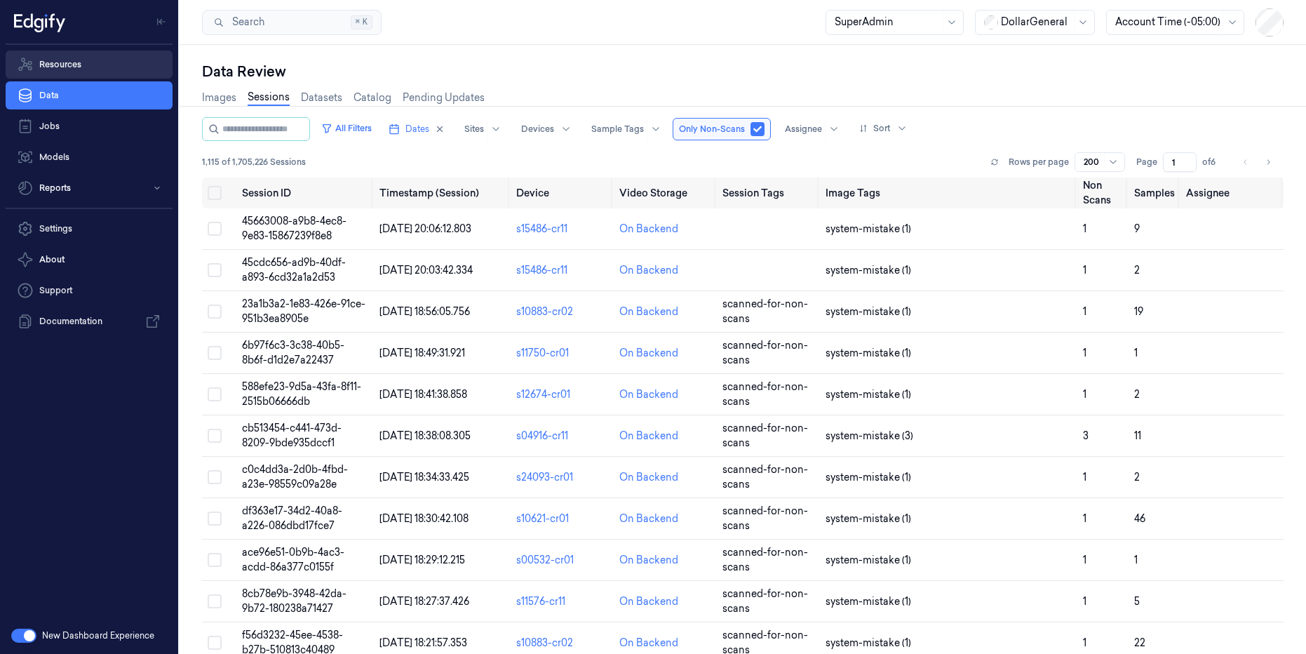
click at [56, 52] on link "Resources" at bounding box center [89, 65] width 167 height 28
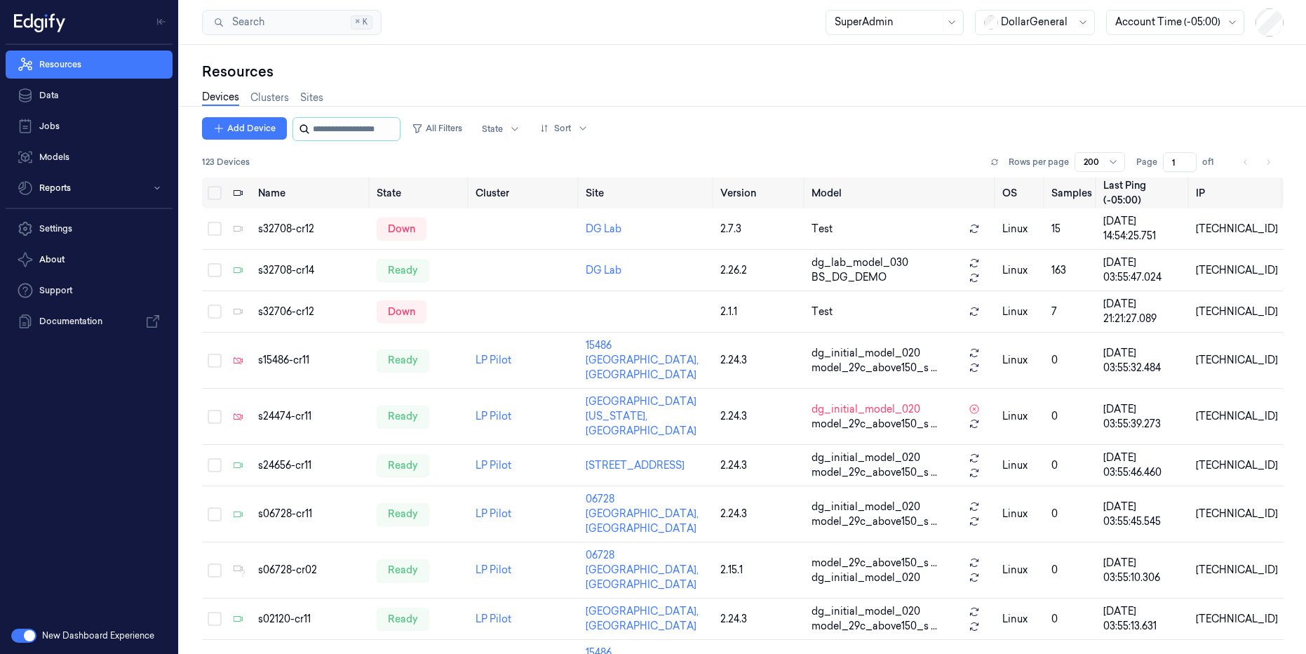
click at [345, 131] on input "string" at bounding box center [355, 129] width 84 height 22
paste input "**********"
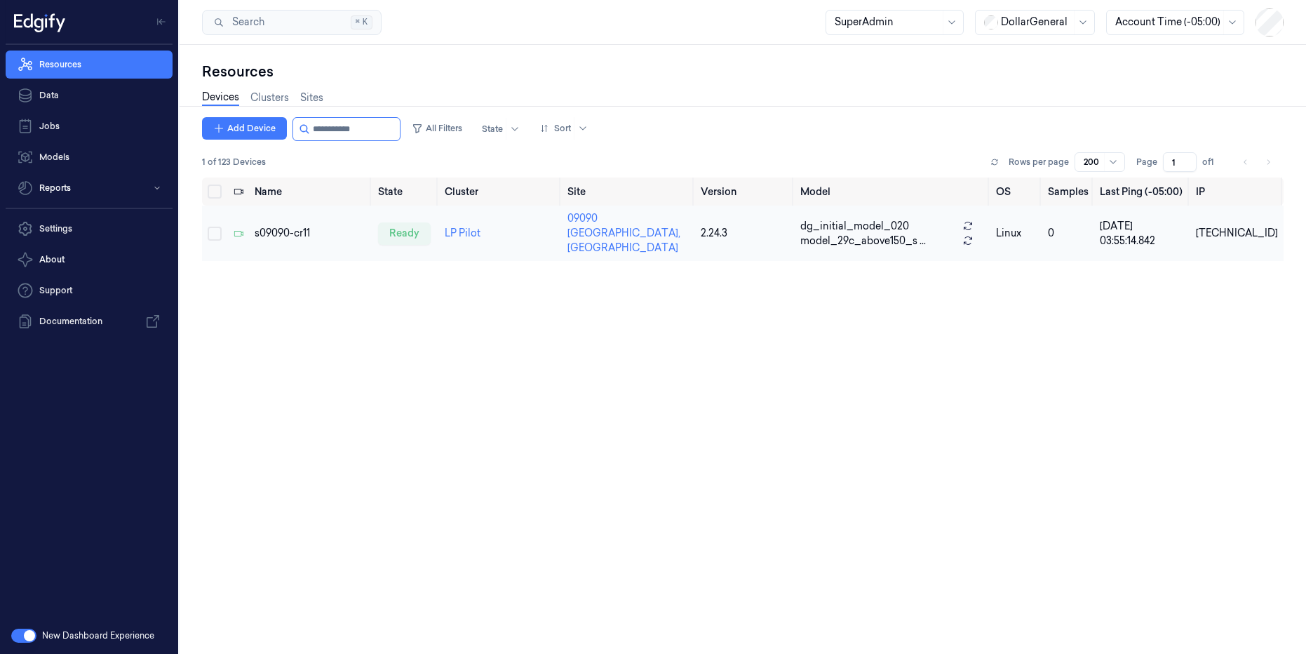
type input "**********"
click at [316, 226] on div "s09090-cr11" at bounding box center [311, 233] width 112 height 15
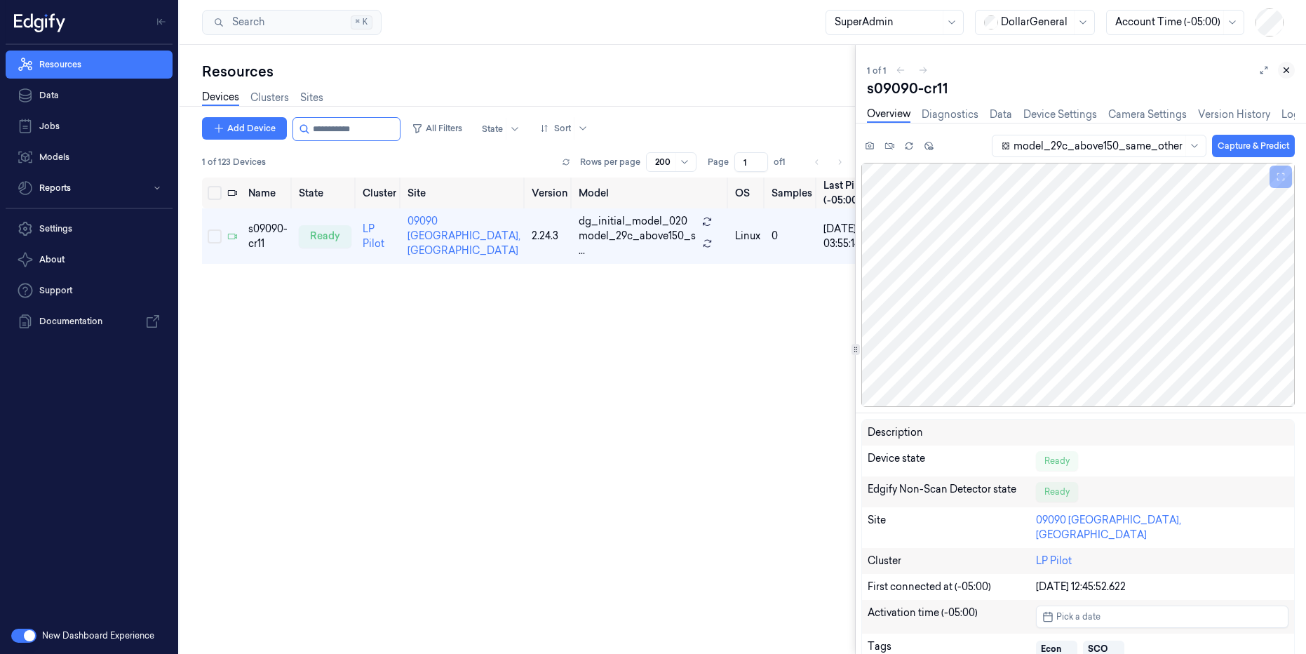
click at [1287, 69] on icon at bounding box center [1287, 70] width 10 height 10
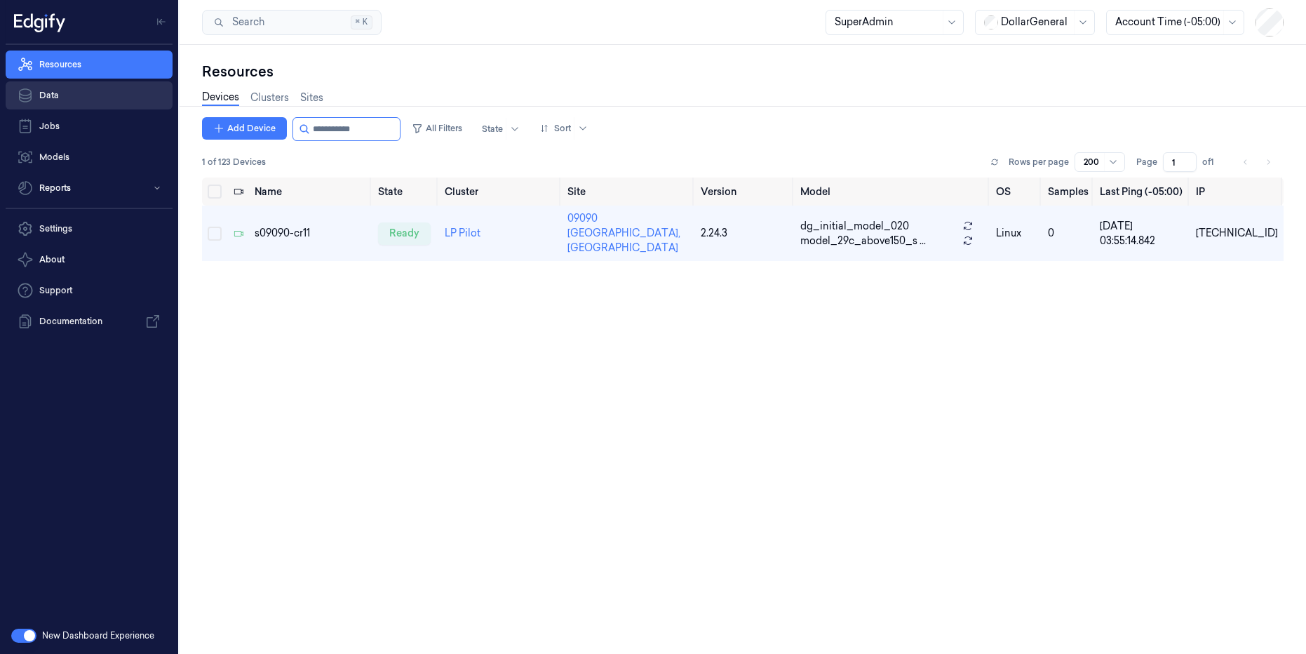
click at [59, 95] on link "Data" at bounding box center [89, 95] width 167 height 28
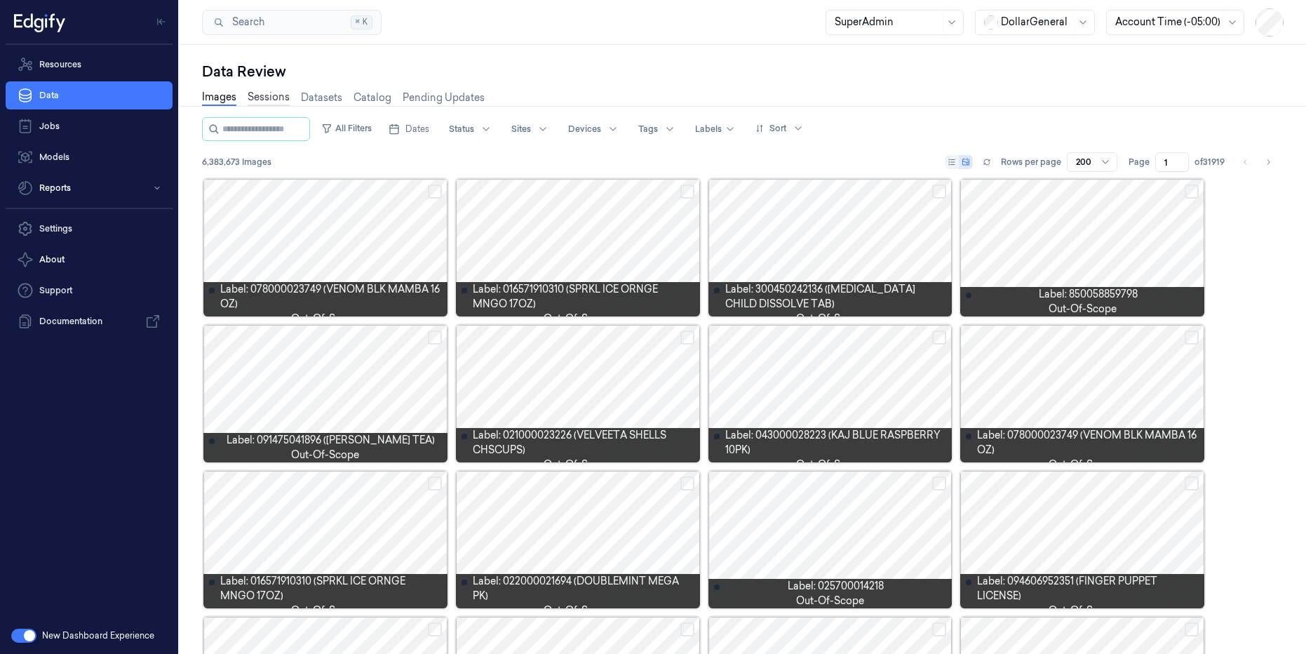
click at [269, 92] on link "Sessions" at bounding box center [269, 98] width 42 height 16
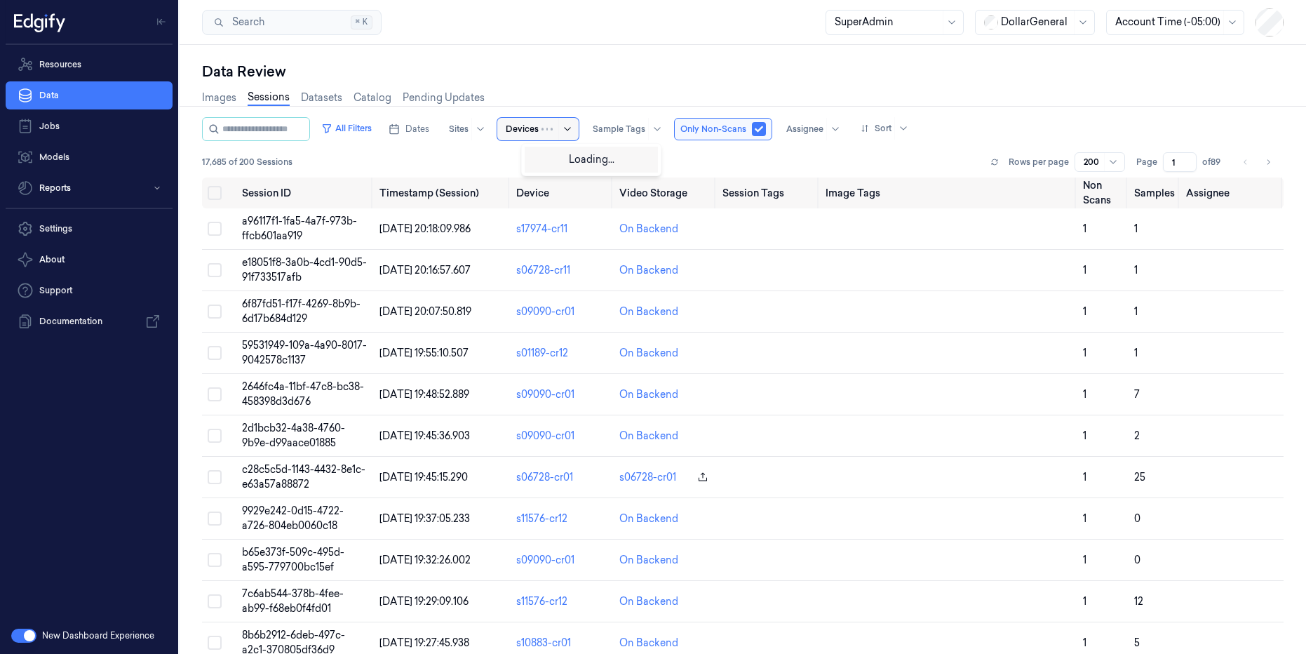
click at [573, 127] on div at bounding box center [559, 129] width 34 height 22
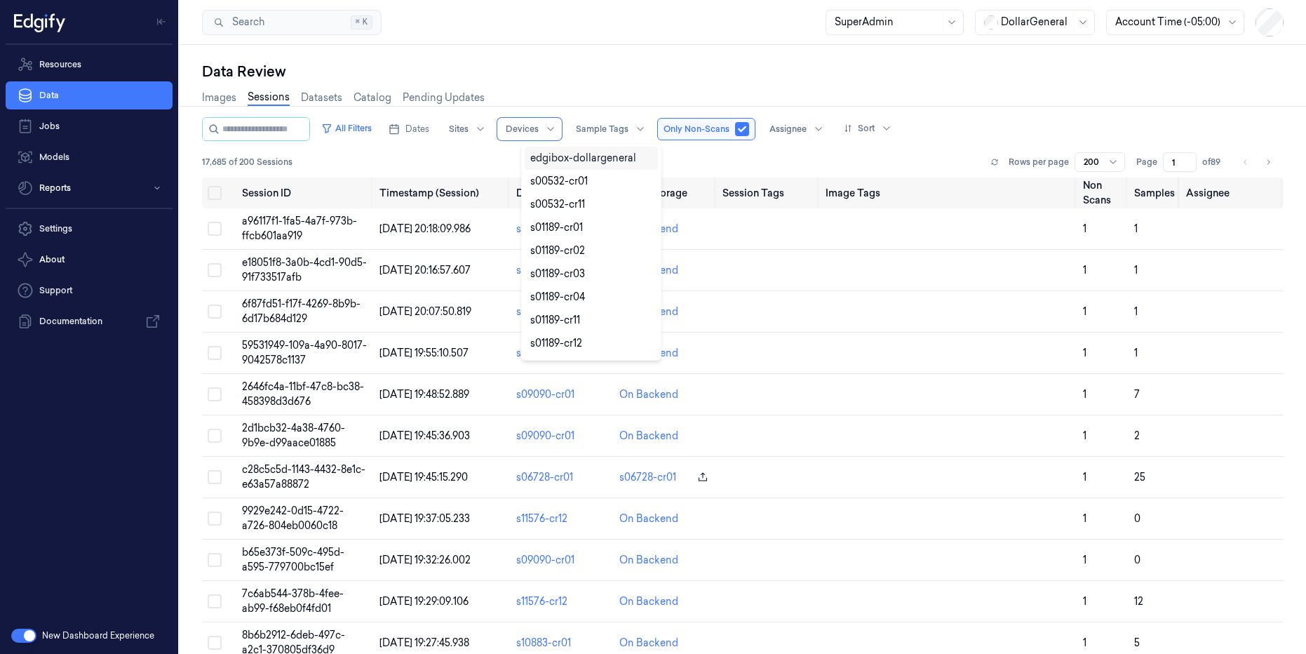
paste input "s09090-cr11"
type input "s09090-cr11"
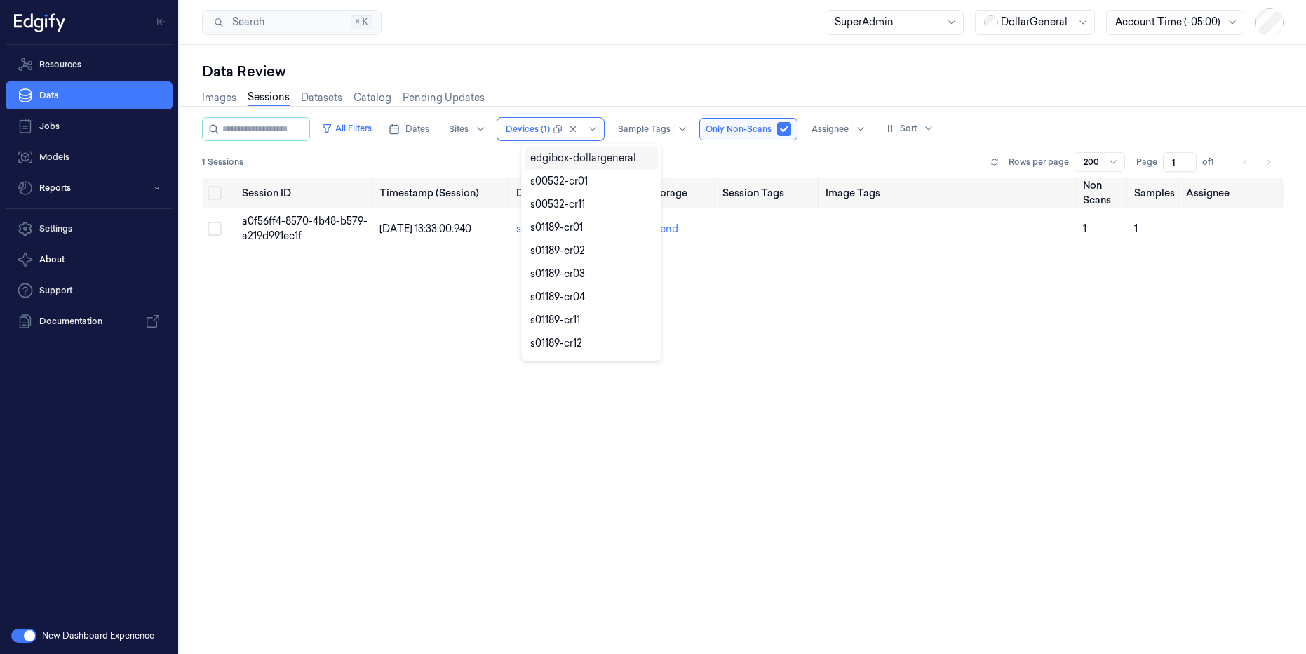
click at [372, 304] on div "Session ID Timestamp (Session) Device Video Storage Session Tags Image Tags Non…" at bounding box center [743, 410] width 1082 height 465
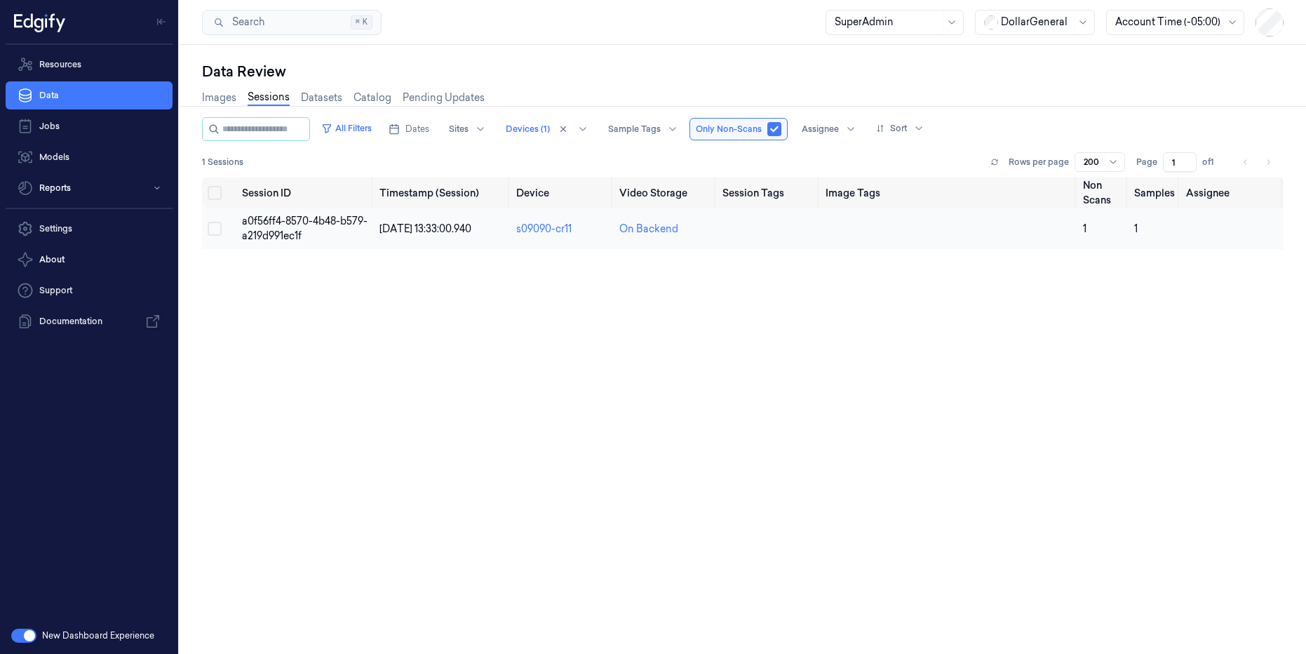
click at [329, 232] on td "a0f56ff4-8570-4b48-b579-a219d991ec1f" at bounding box center [305, 228] width 138 height 41
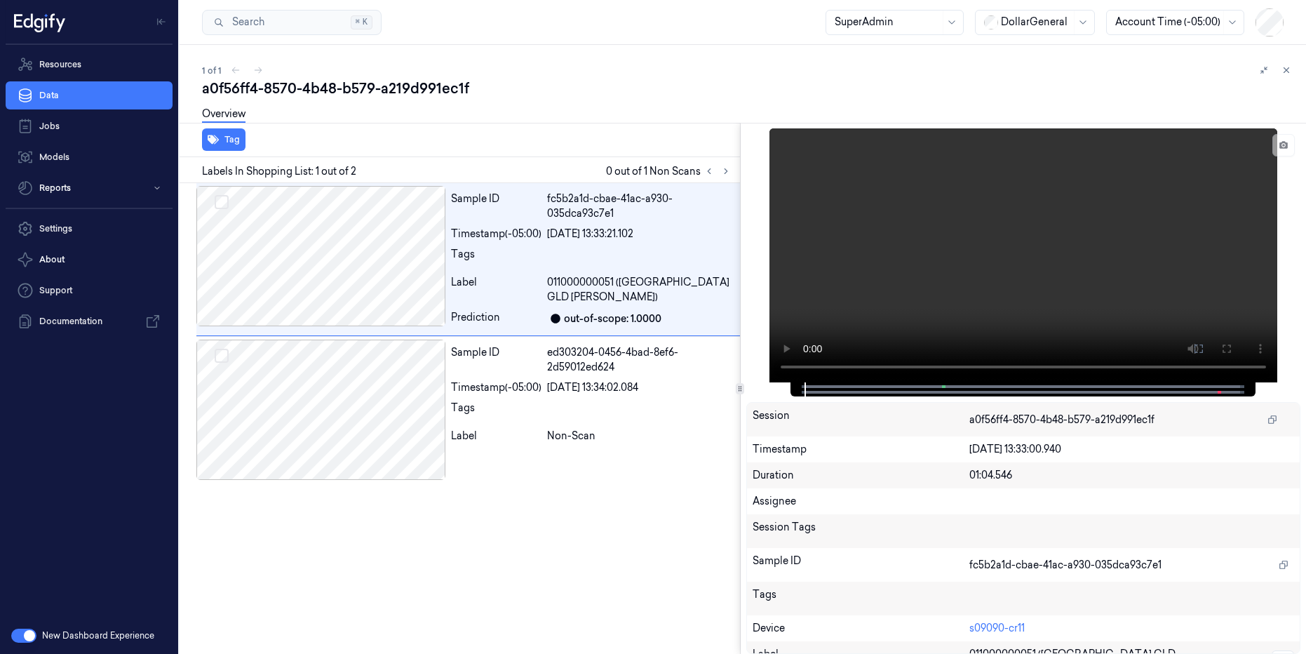
drag, startPoint x: 1285, startPoint y: 69, endPoint x: 1248, endPoint y: 88, distance: 40.8
click at [1285, 70] on icon at bounding box center [1287, 70] width 10 height 10
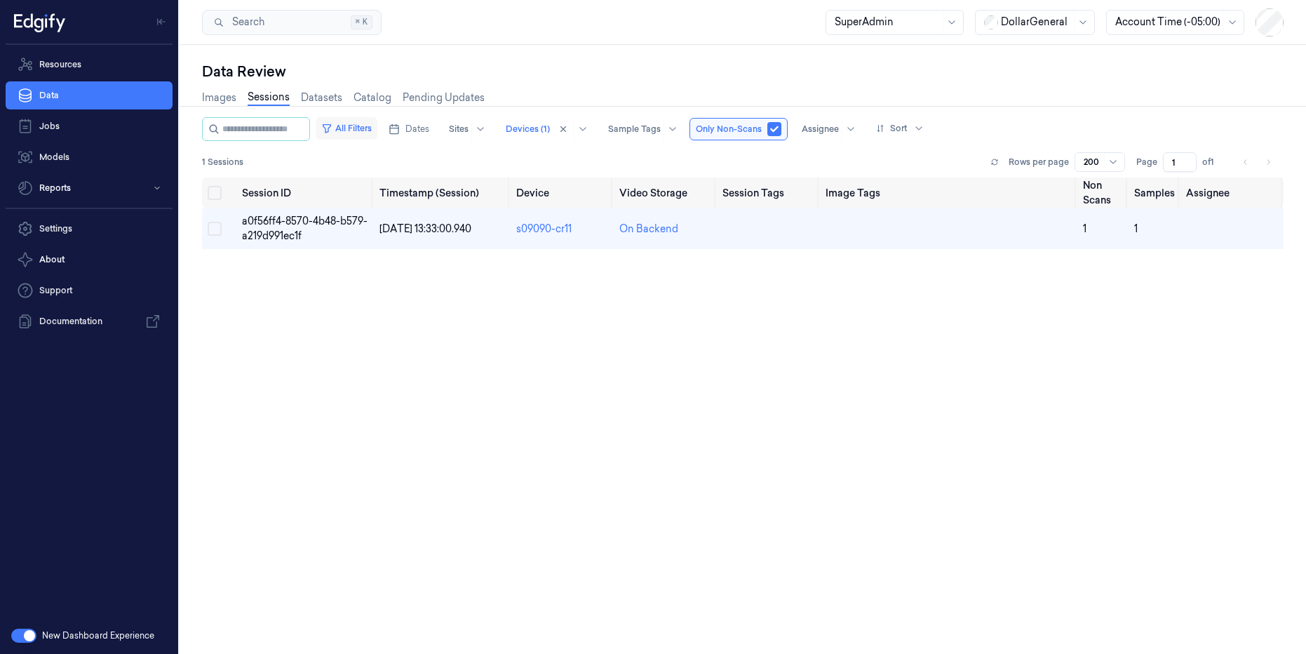
click at [370, 125] on button "All Filters" at bounding box center [347, 128] width 62 height 22
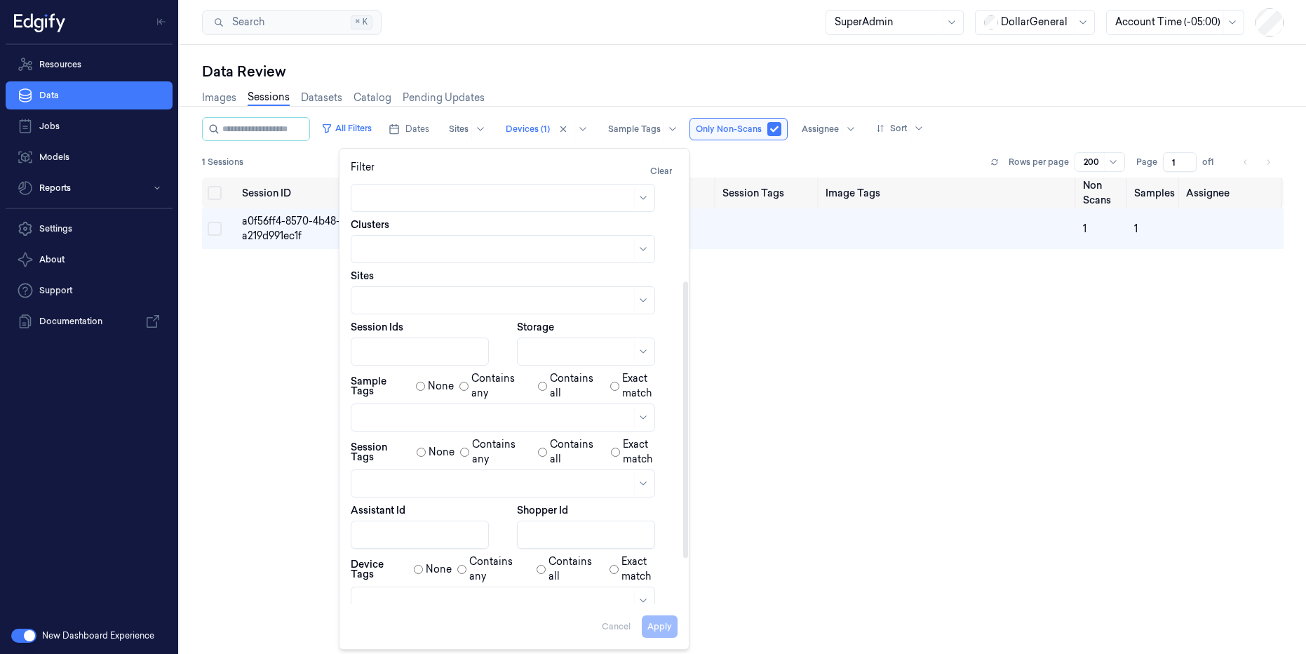
scroll to position [220, 0]
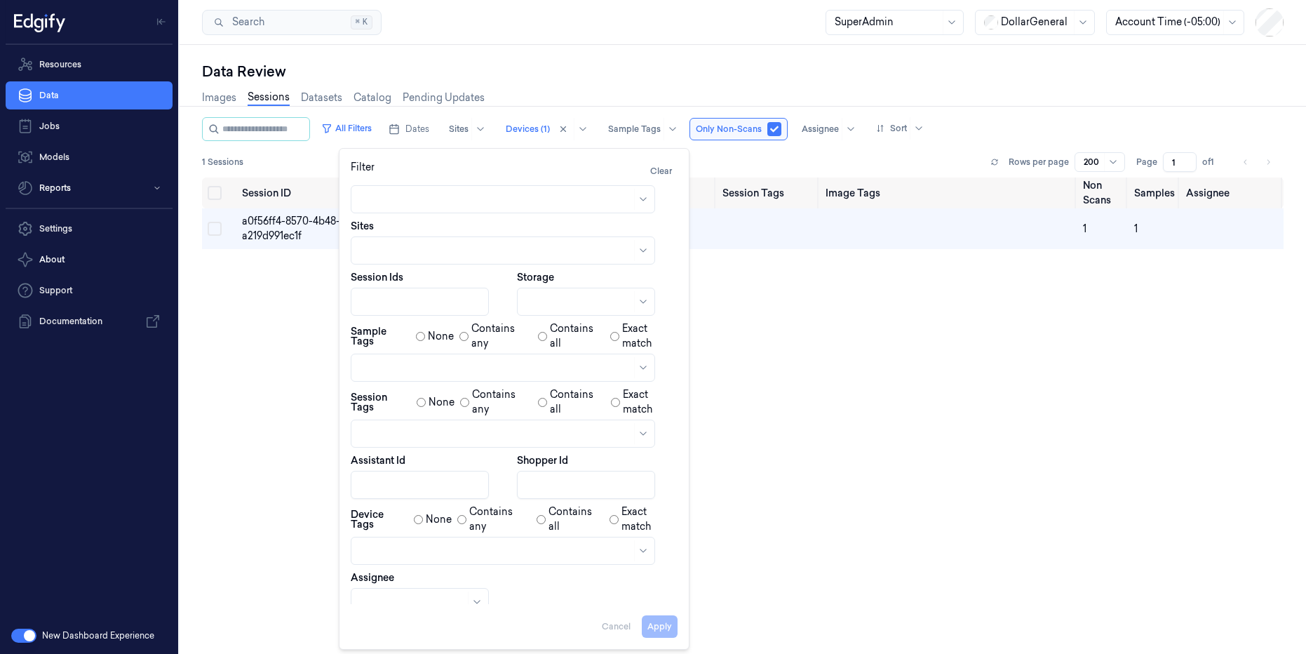
click at [594, 50] on div "Data Review Images Sessions Datasets Catalog Pending Updates All Filters Dates …" at bounding box center [743, 349] width 1127 height 609
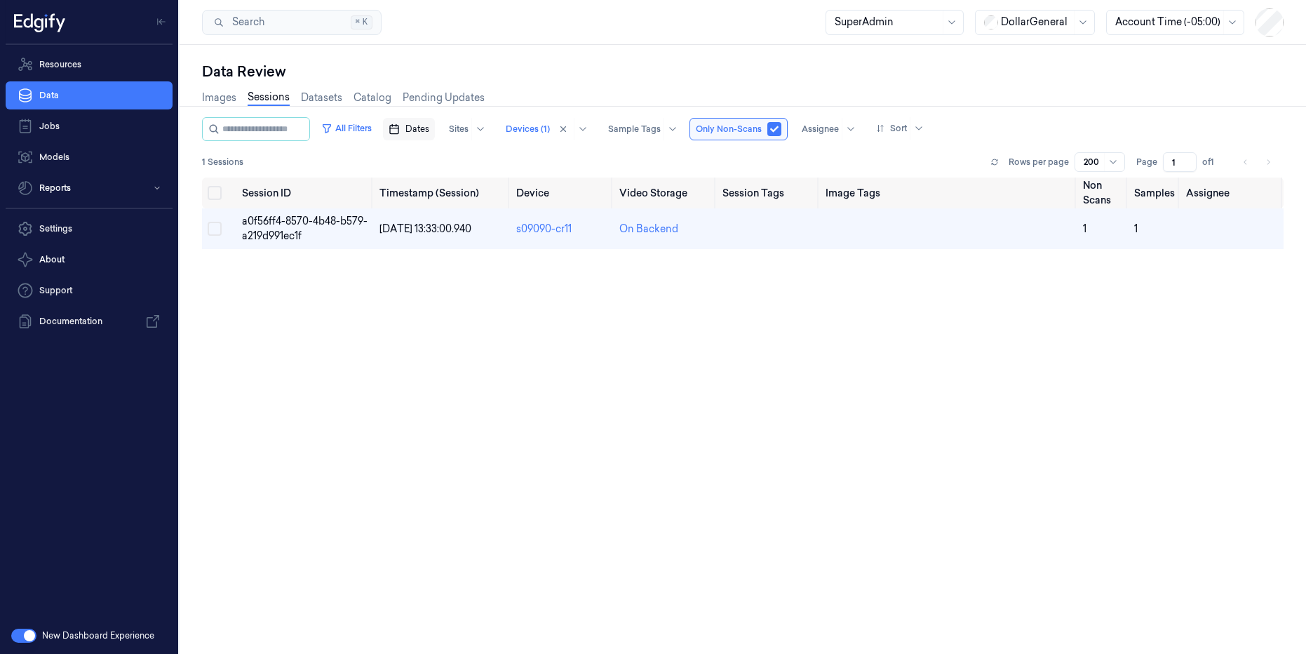
click at [429, 128] on span "Dates" at bounding box center [418, 129] width 24 height 13
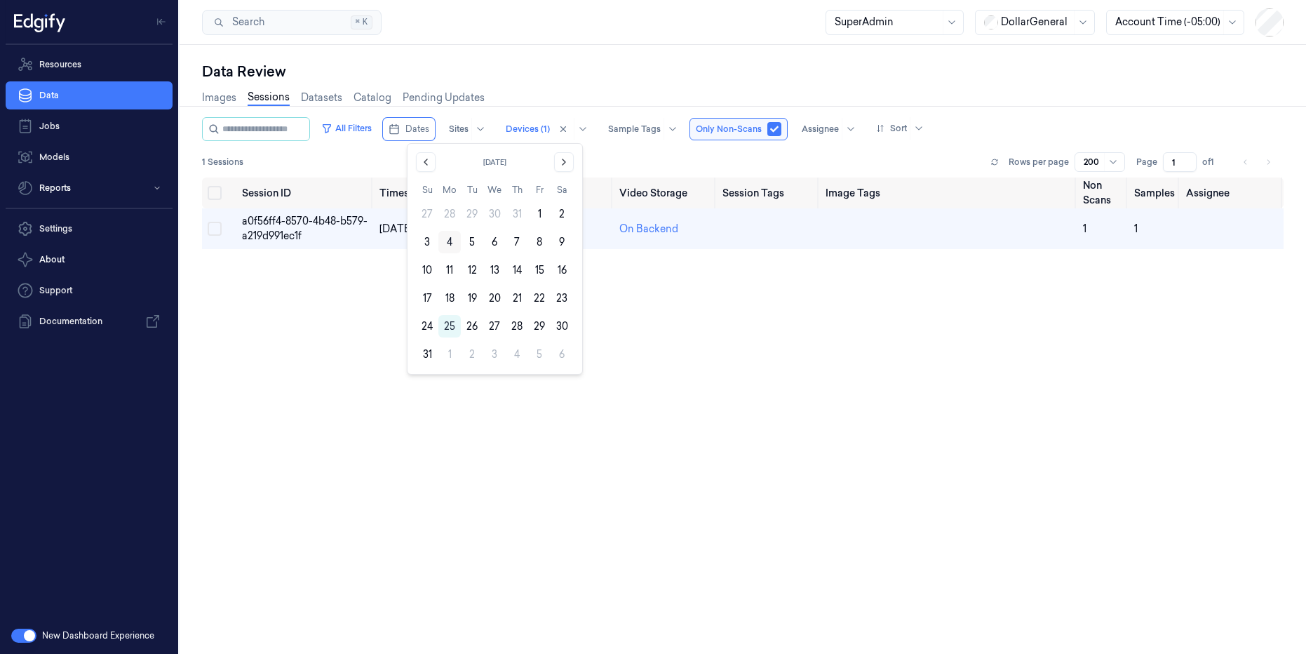
click at [447, 241] on button "4" at bounding box center [450, 242] width 22 height 22
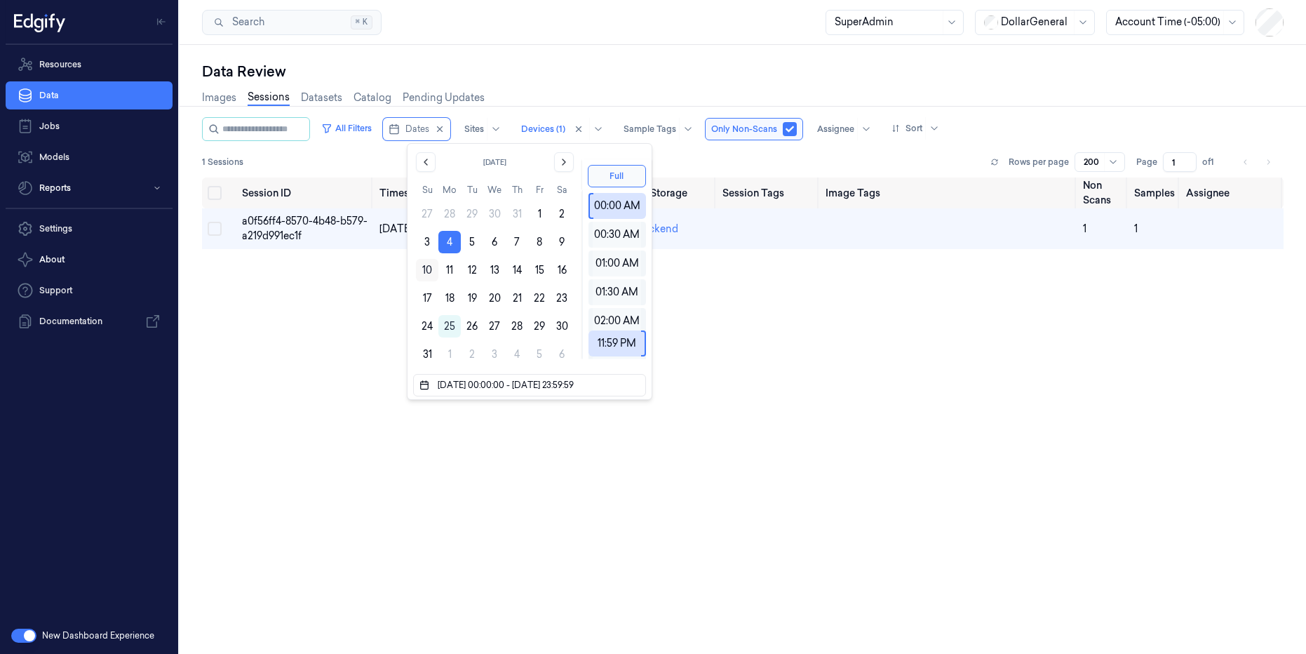
click at [422, 266] on button "10" at bounding box center [427, 270] width 22 height 22
type input "[DATE] 00:00:00 - [DATE] 23:59:59"
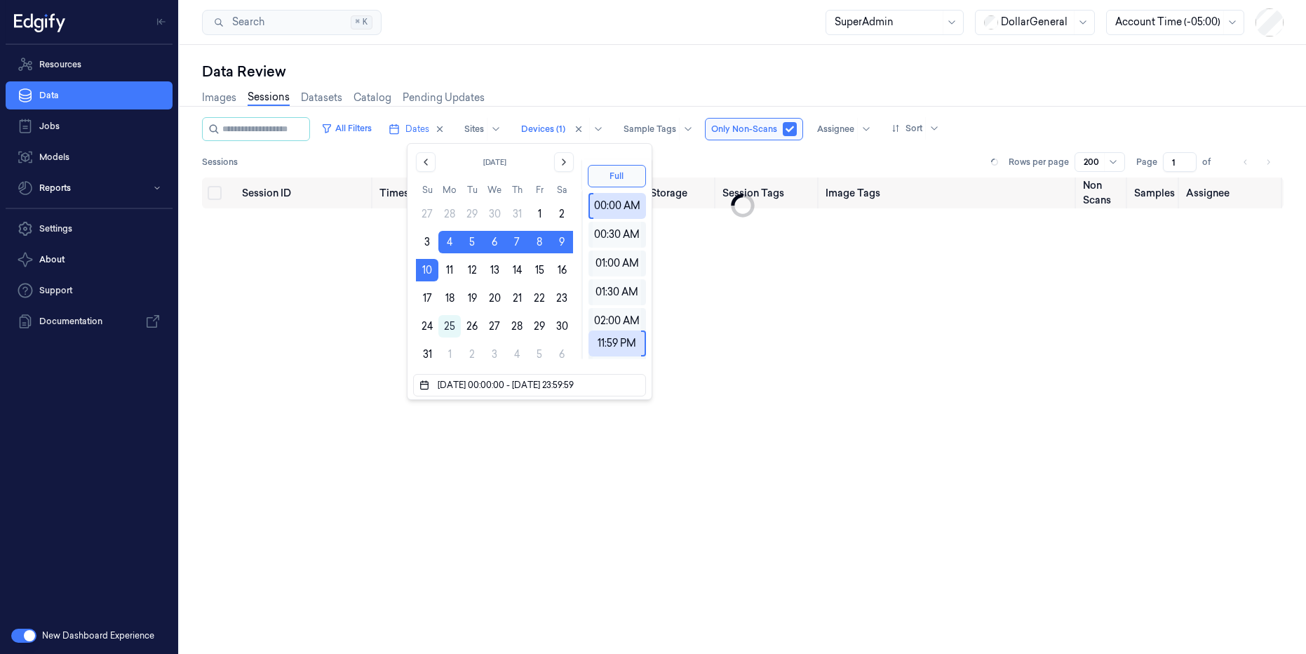
click at [892, 349] on div "Session ID Timestamp (Session) Device Video Storage Session Tags Image Tags Non…" at bounding box center [743, 410] width 1082 height 465
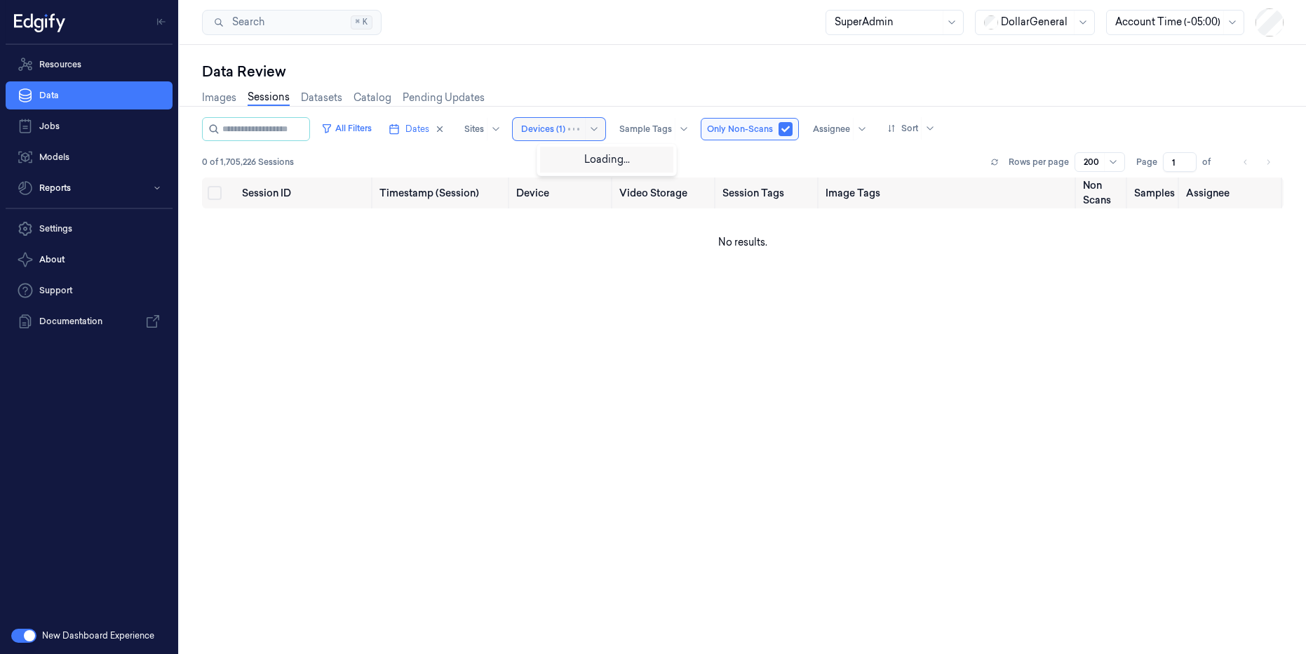
click at [566, 132] on div at bounding box center [543, 129] width 44 height 13
click at [562, 124] on div at bounding box center [543, 129] width 44 height 13
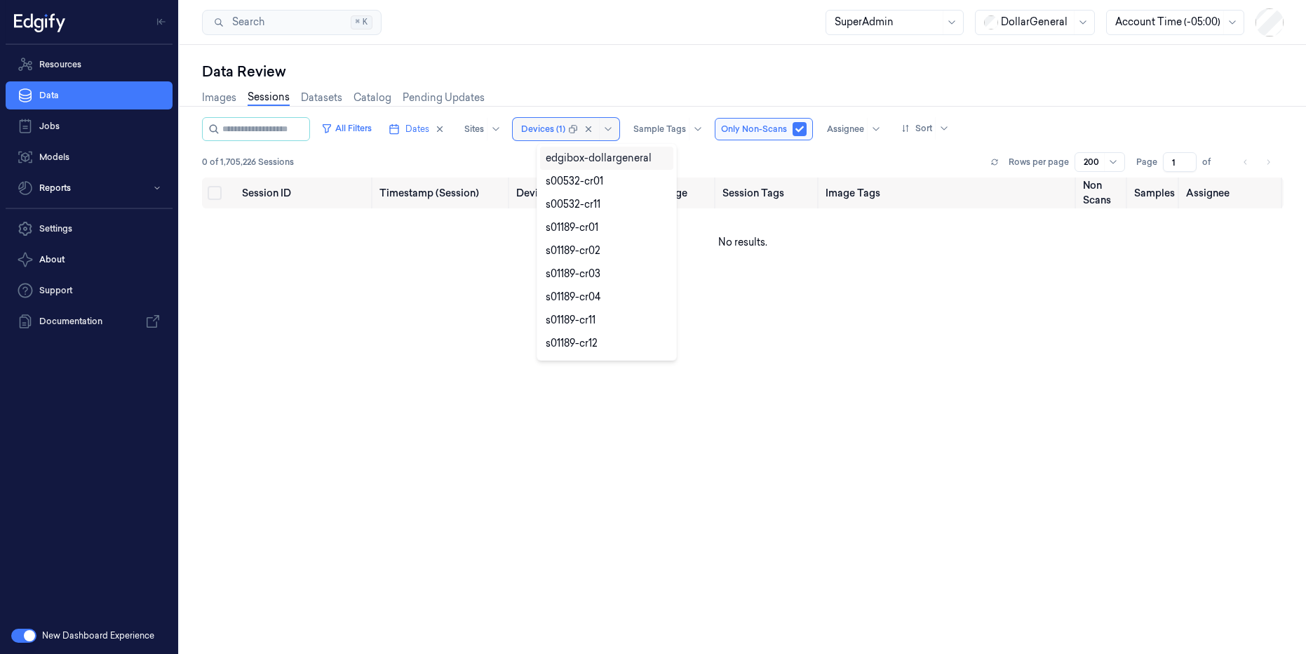
click at [562, 124] on div at bounding box center [543, 129] width 44 height 13
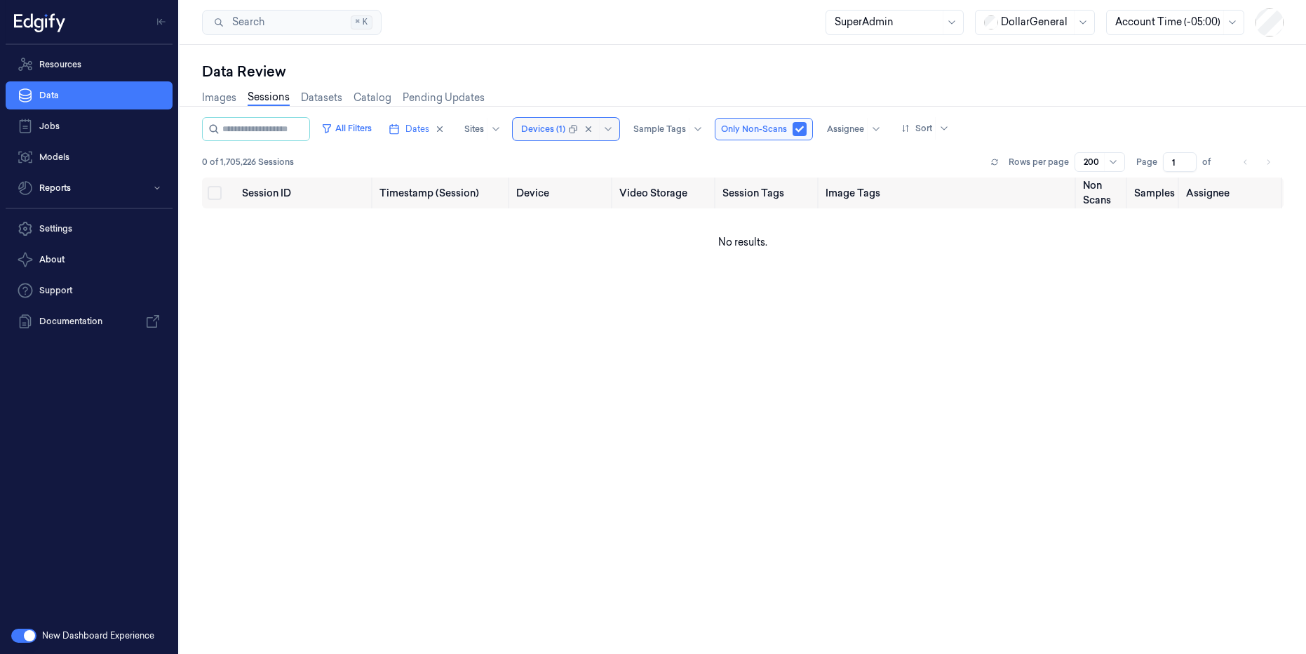
click at [566, 128] on div at bounding box center [543, 129] width 44 height 13
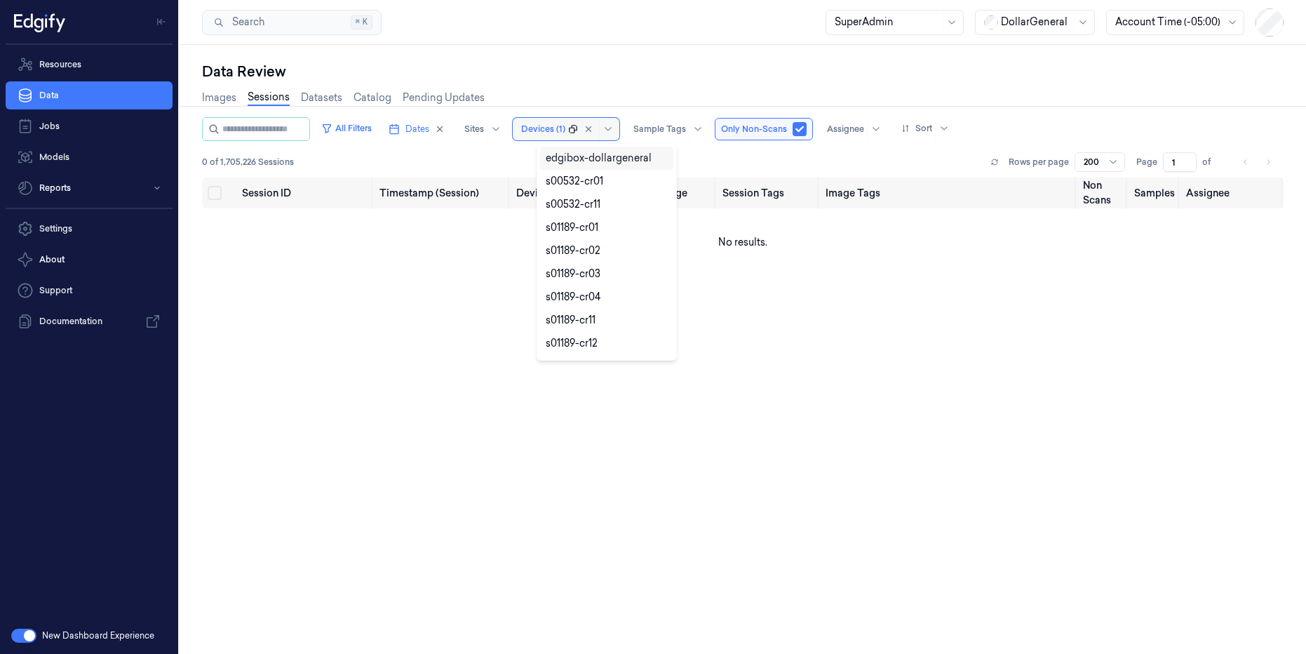
click at [578, 129] on icon at bounding box center [573, 129] width 10 height 10
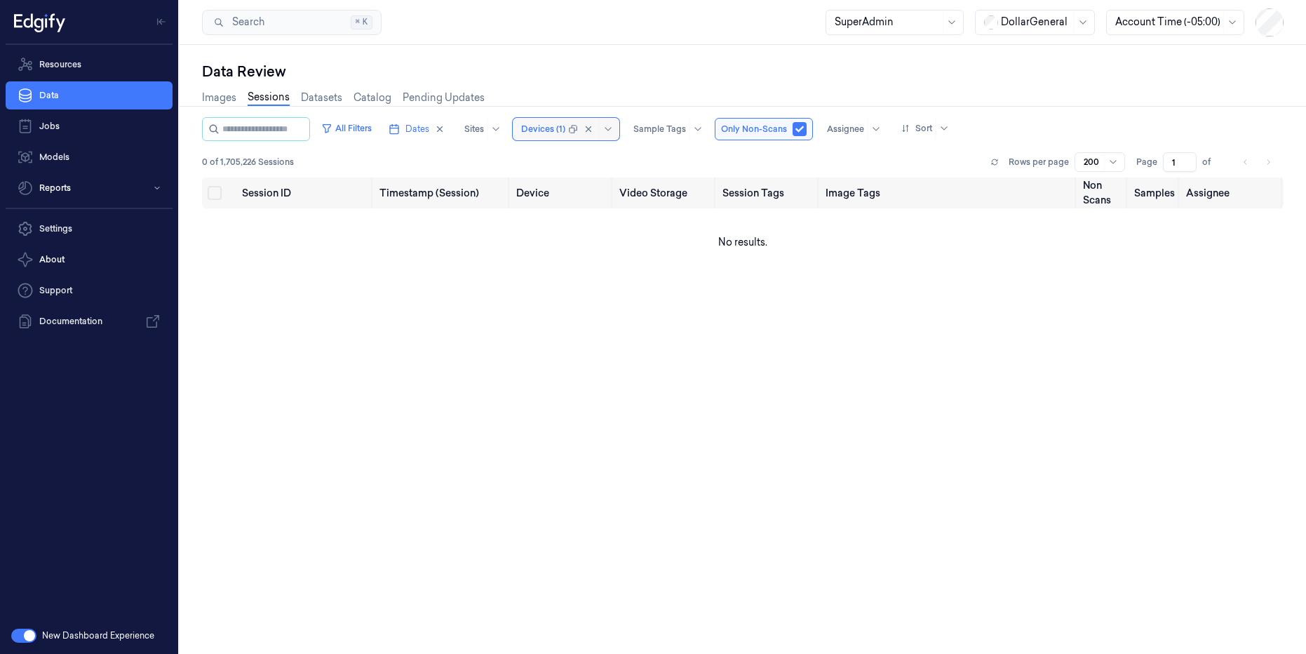
click at [578, 129] on icon at bounding box center [573, 129] width 10 height 10
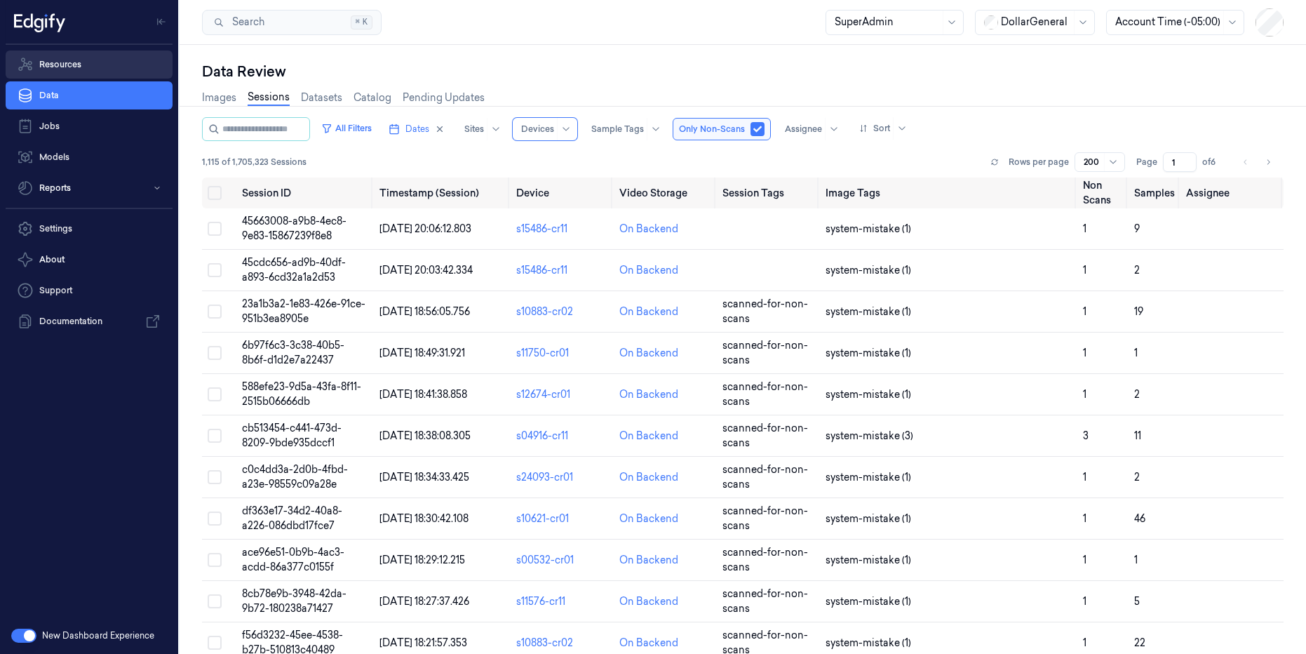
click at [53, 69] on link "Resources" at bounding box center [89, 65] width 167 height 28
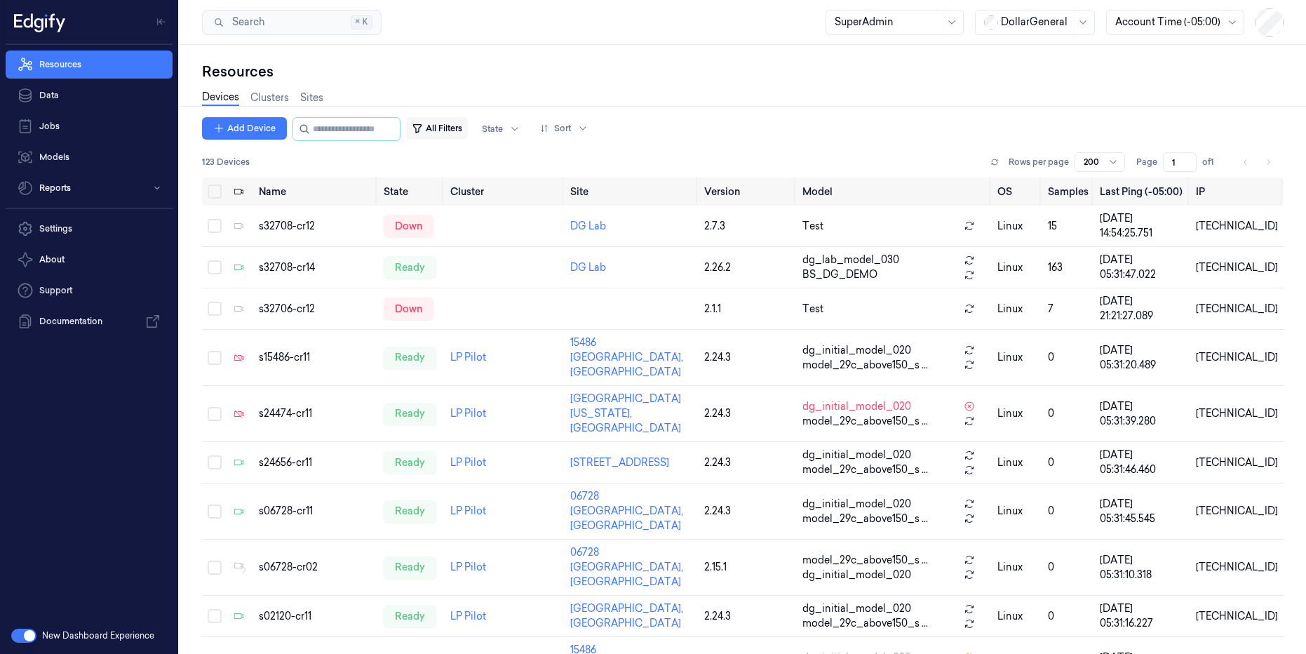
click at [468, 134] on button "All Filters" at bounding box center [437, 128] width 62 height 22
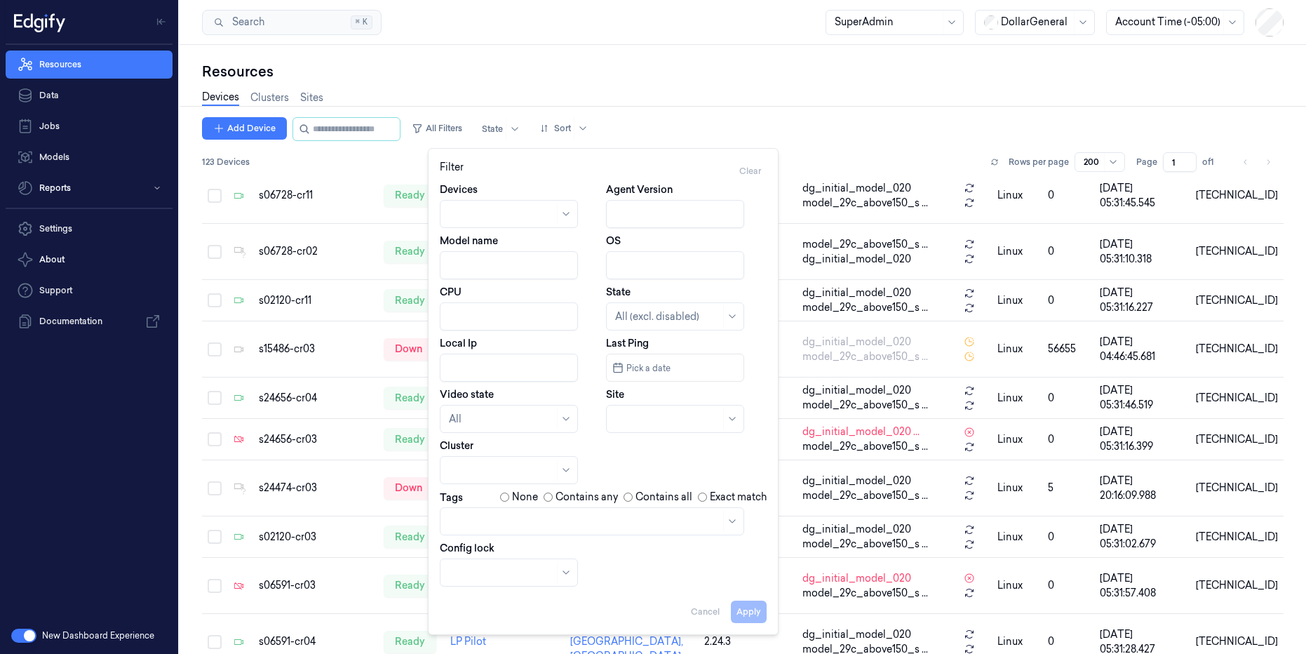
scroll to position [274, 0]
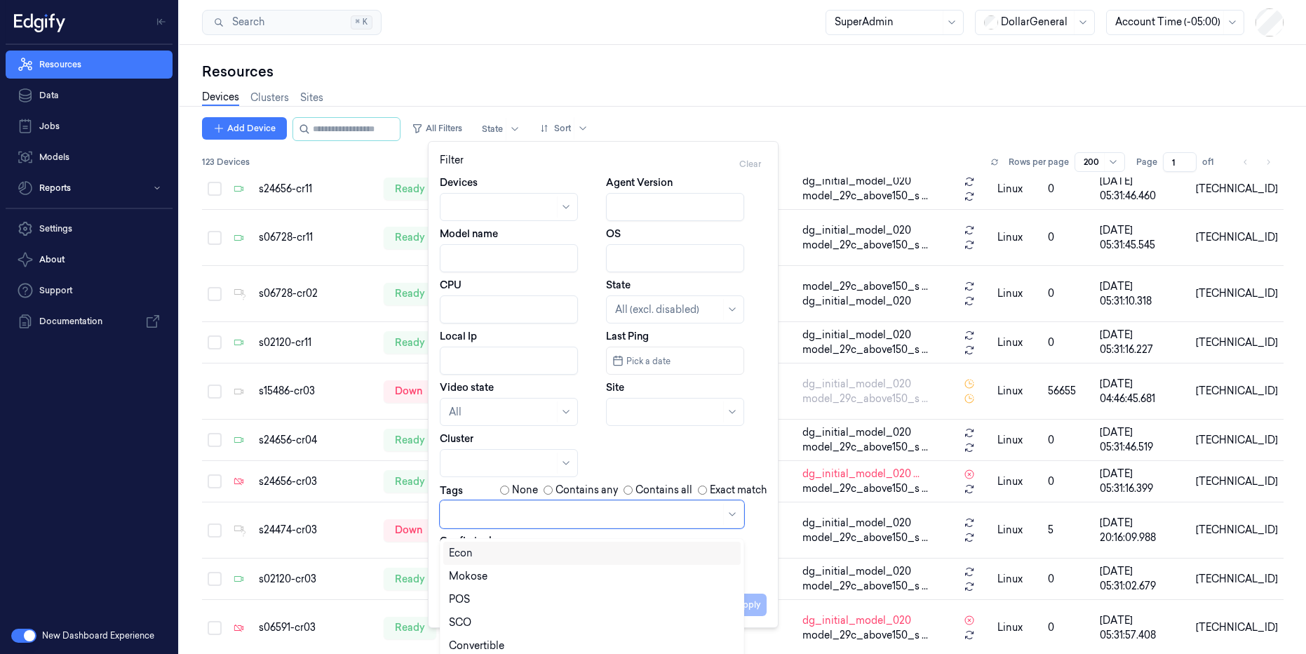
click at [553, 519] on div at bounding box center [585, 514] width 272 height 15
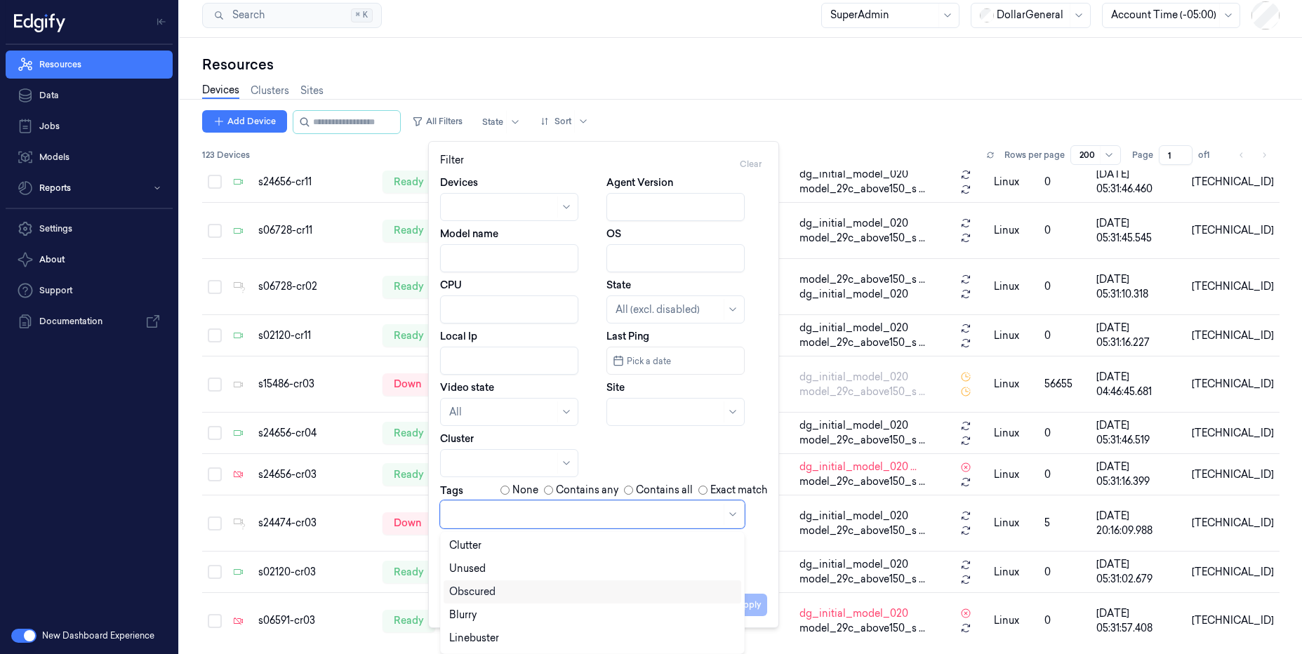
scroll to position [126, 0]
click at [544, 562] on div "Unused" at bounding box center [592, 558] width 286 height 15
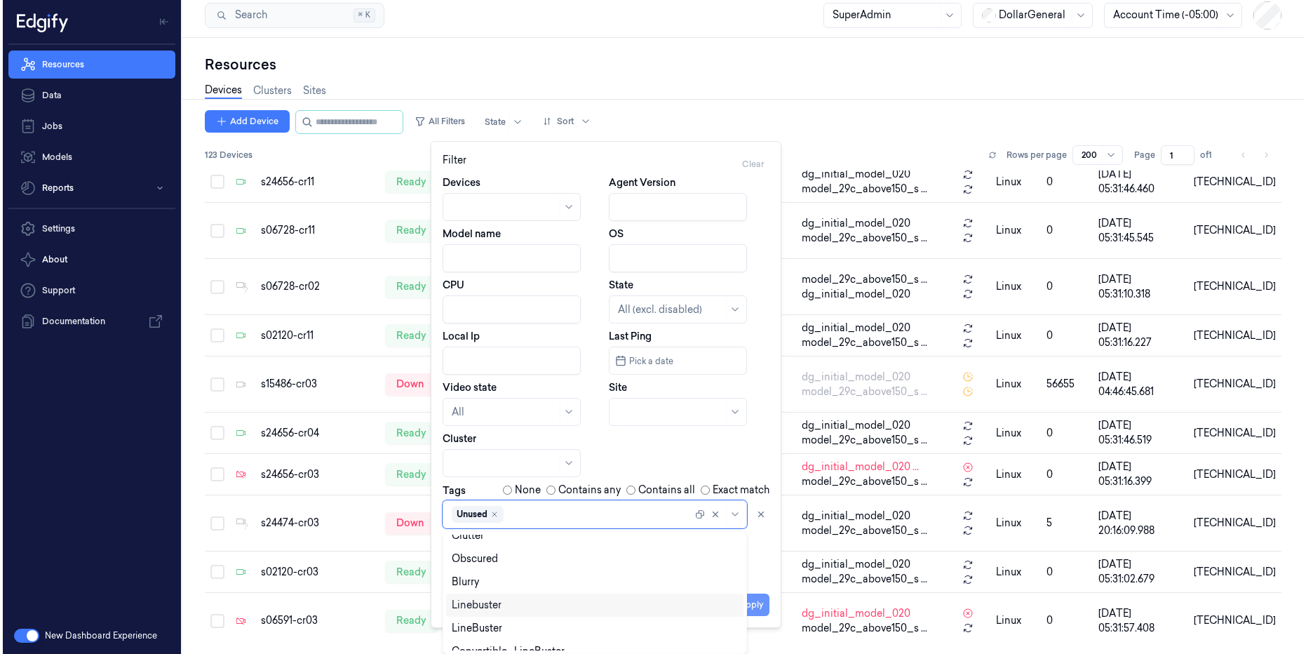
scroll to position [0, 0]
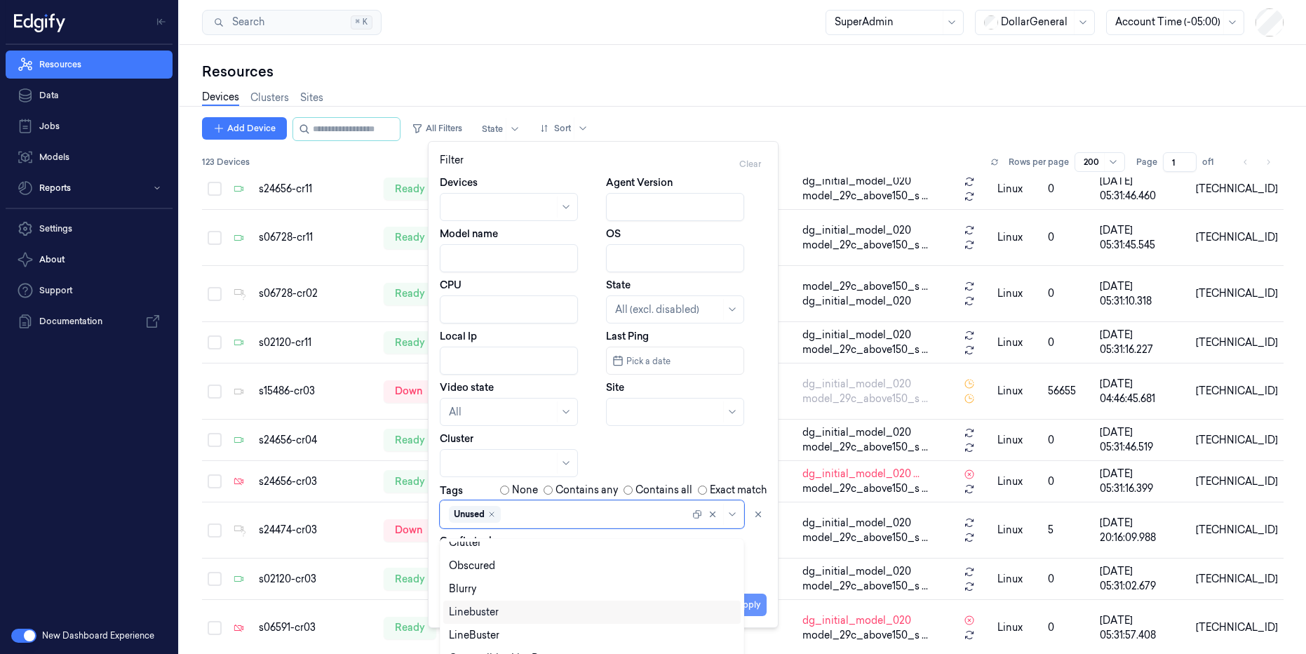
click at [760, 605] on button "Apply" at bounding box center [749, 605] width 36 height 22
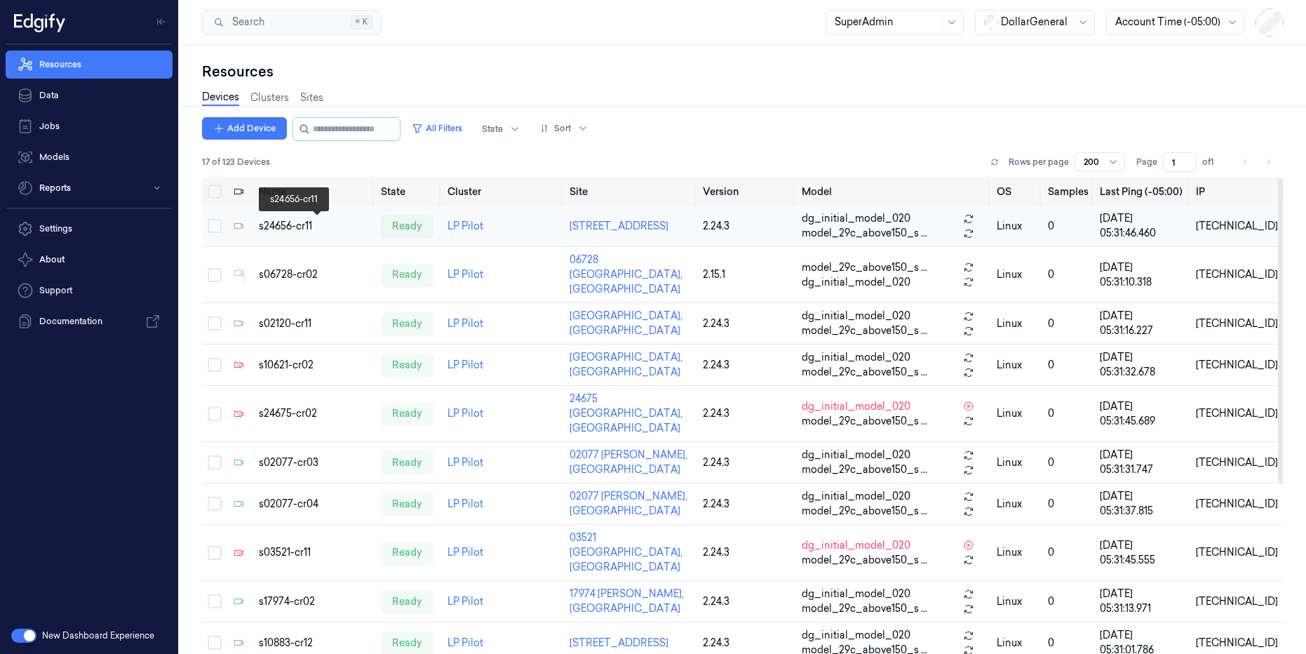
click at [298, 231] on div "s24656-cr11" at bounding box center [315, 226] width 112 height 15
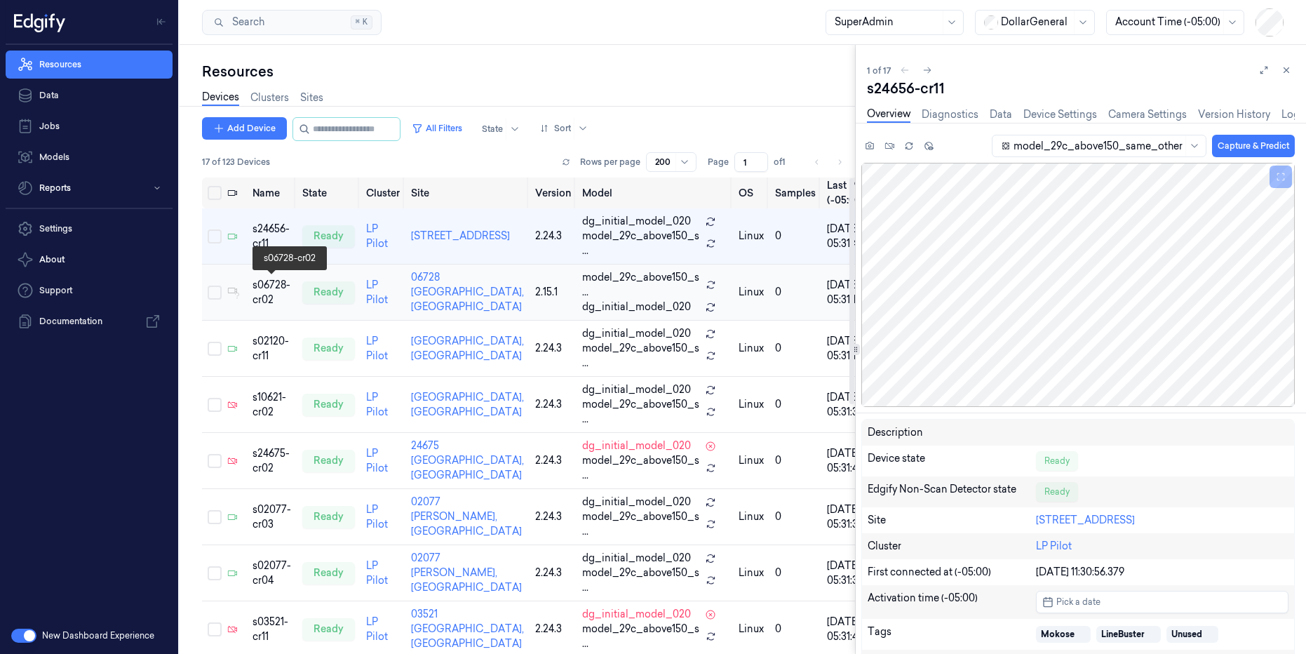
click at [278, 295] on div "s06728-cr02" at bounding box center [272, 292] width 39 height 29
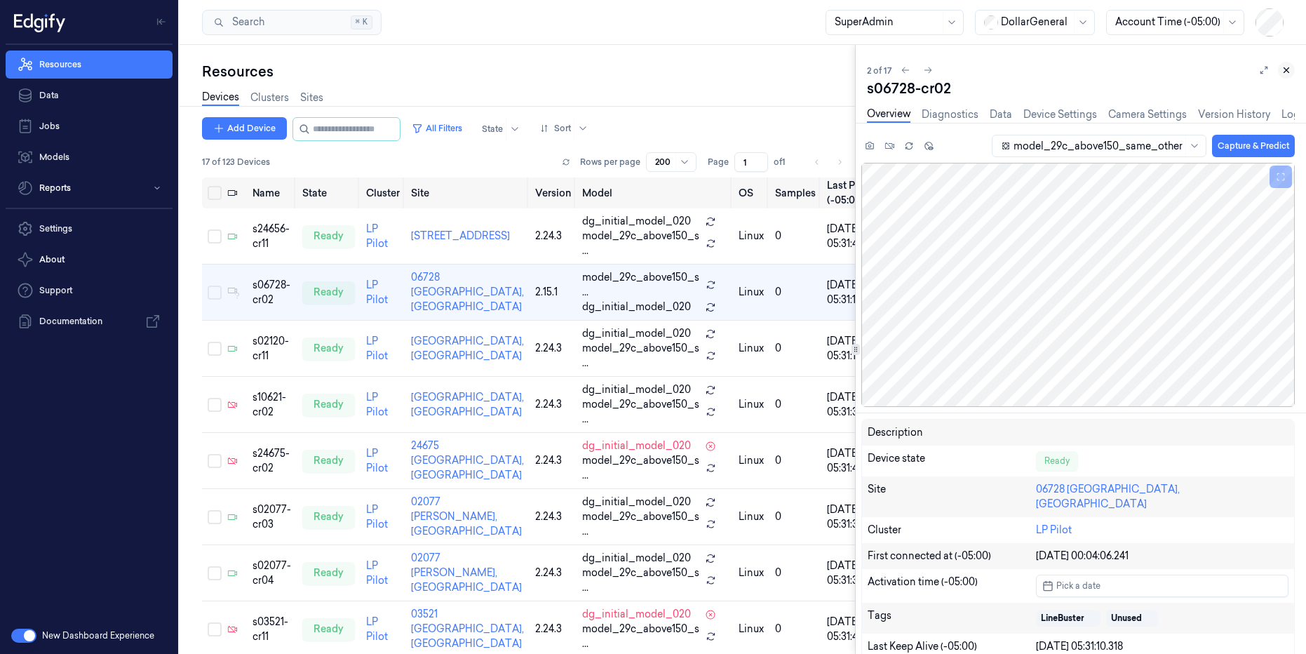
click at [1290, 71] on icon at bounding box center [1287, 70] width 10 height 10
